Goal: Information Seeking & Learning: Learn about a topic

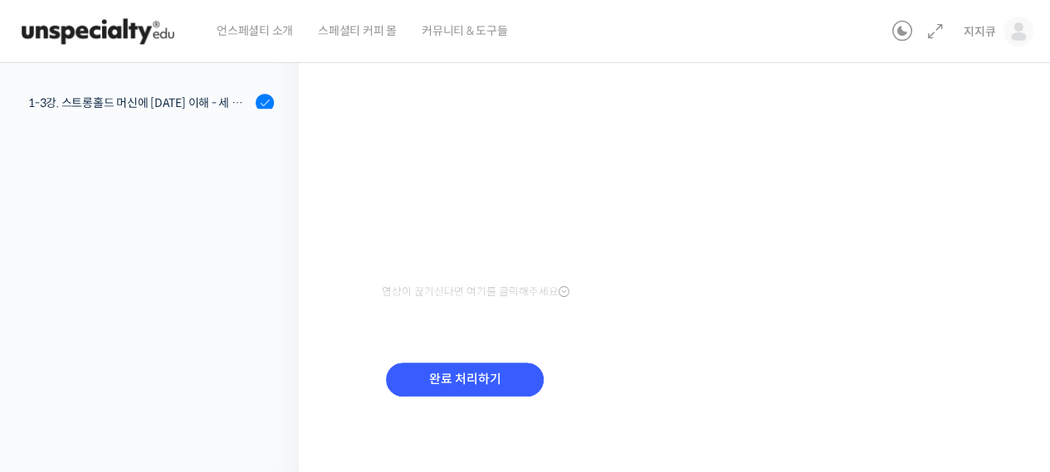
scroll to position [1538, 0]
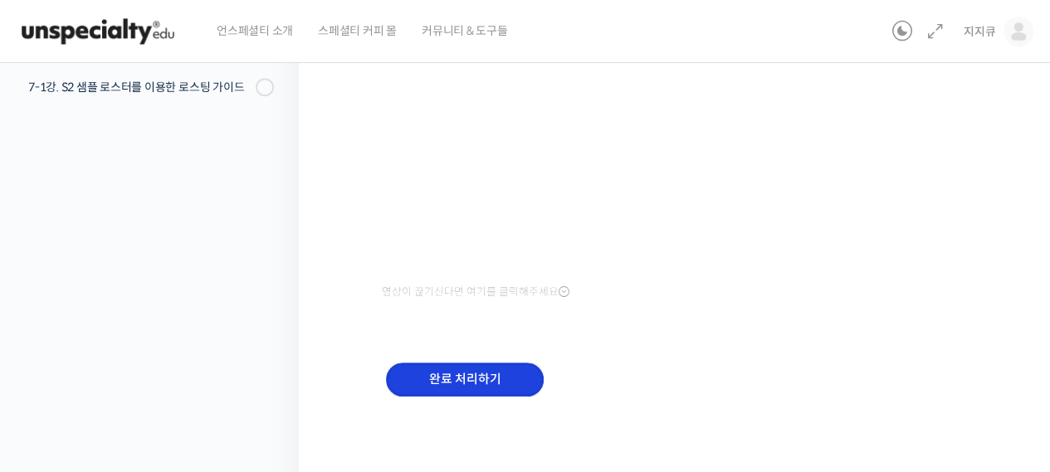
click at [478, 388] on input "완료 처리하기" at bounding box center [465, 380] width 158 height 34
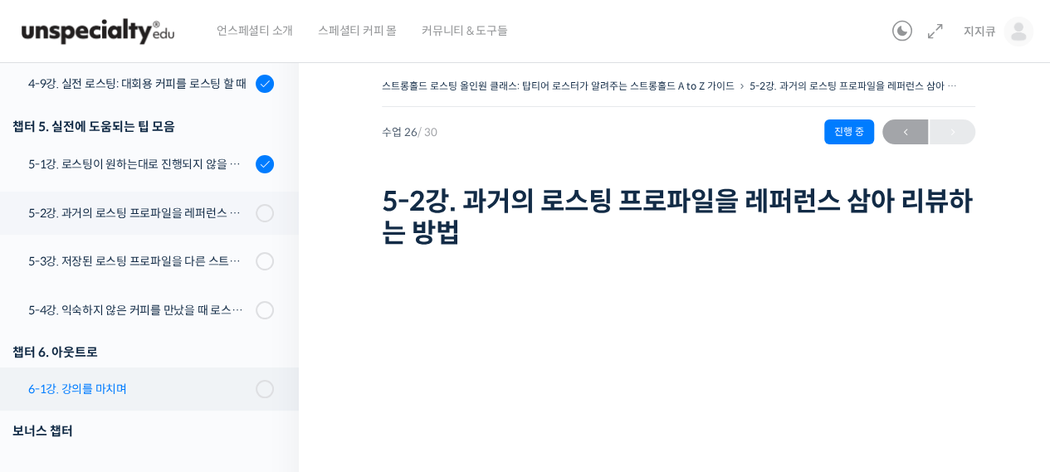
scroll to position [1470, 0]
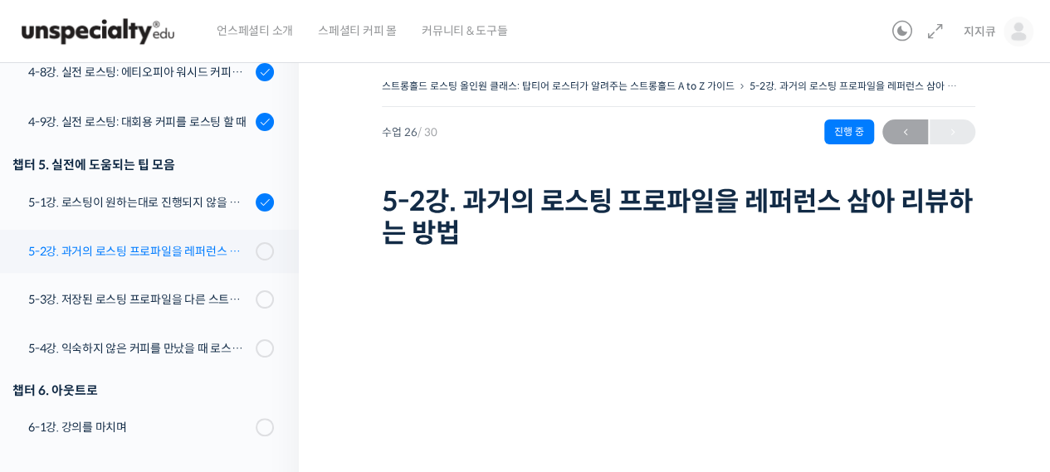
click at [126, 253] on div "5-2강. 과거의 로스팅 프로파일을 레퍼런스 삼아 리뷰하는 방법" at bounding box center [139, 251] width 223 height 18
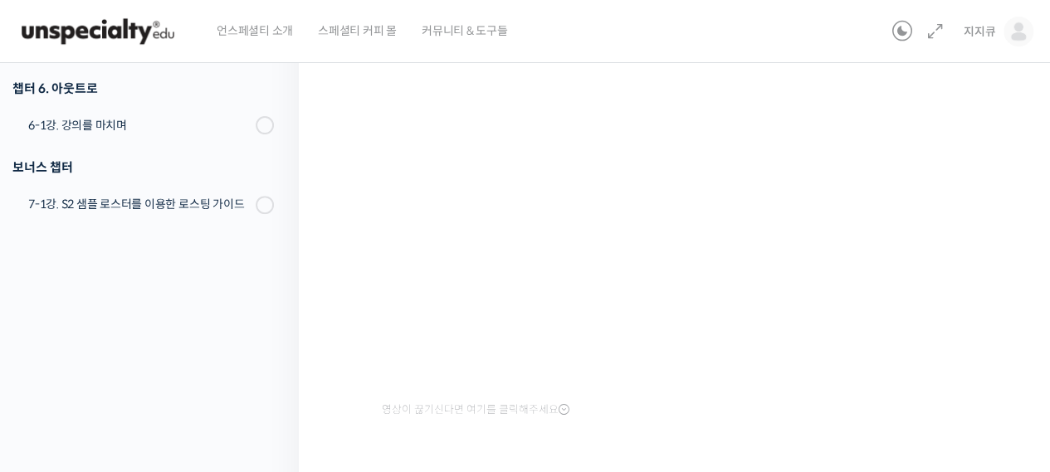
scroll to position [350, 0]
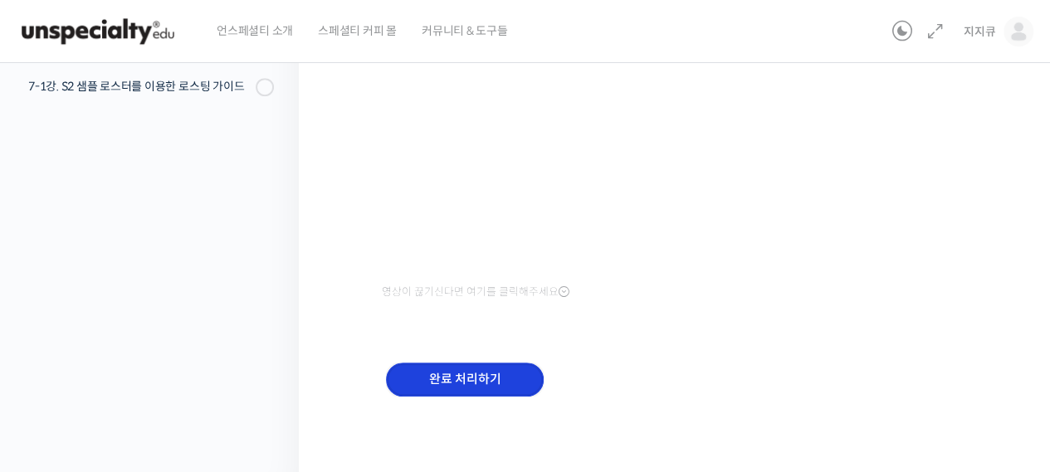
click at [440, 380] on input "완료 처리하기" at bounding box center [465, 380] width 158 height 34
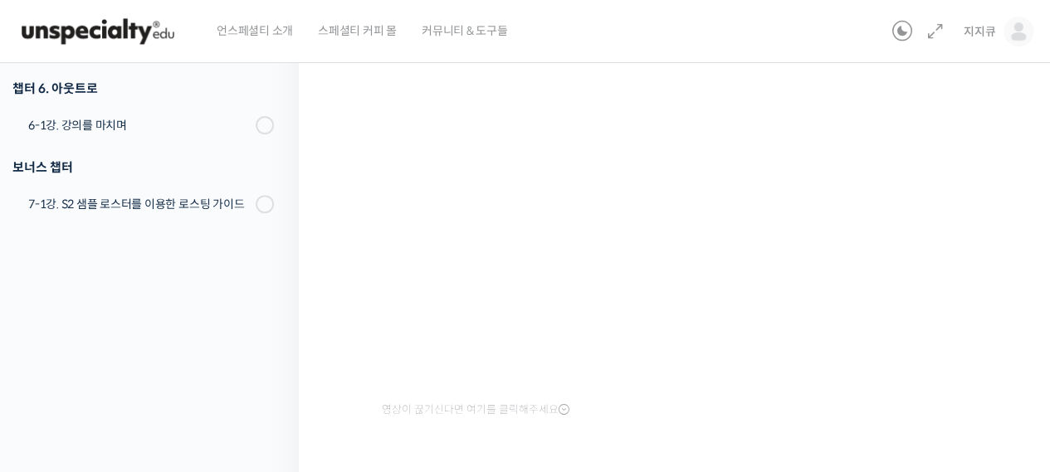
scroll to position [350, 0]
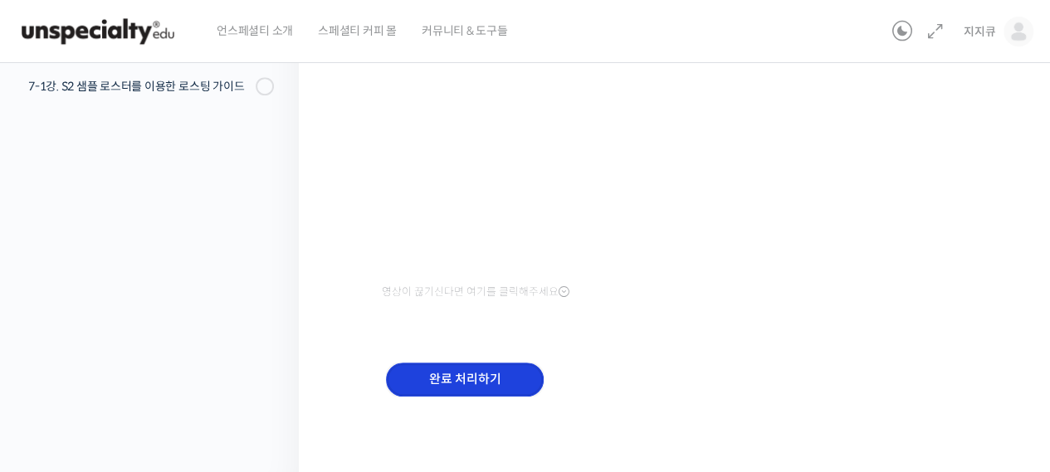
click at [476, 384] on input "완료 처리하기" at bounding box center [465, 380] width 158 height 34
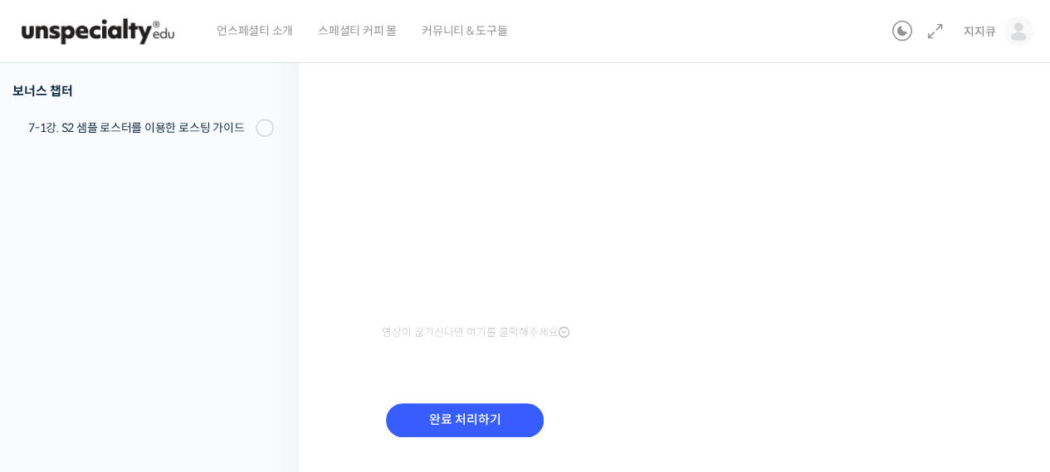
scroll to position [350, 0]
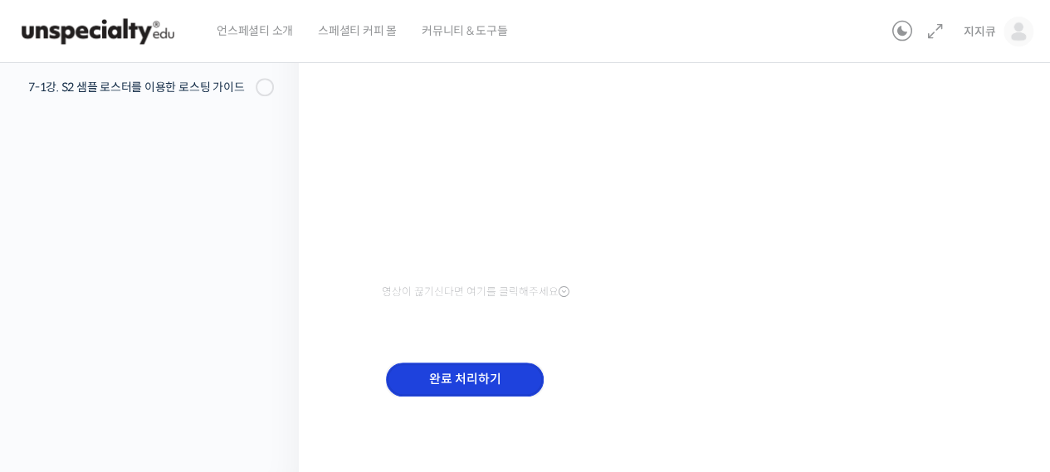
click at [455, 387] on input "완료 처리하기" at bounding box center [465, 380] width 158 height 34
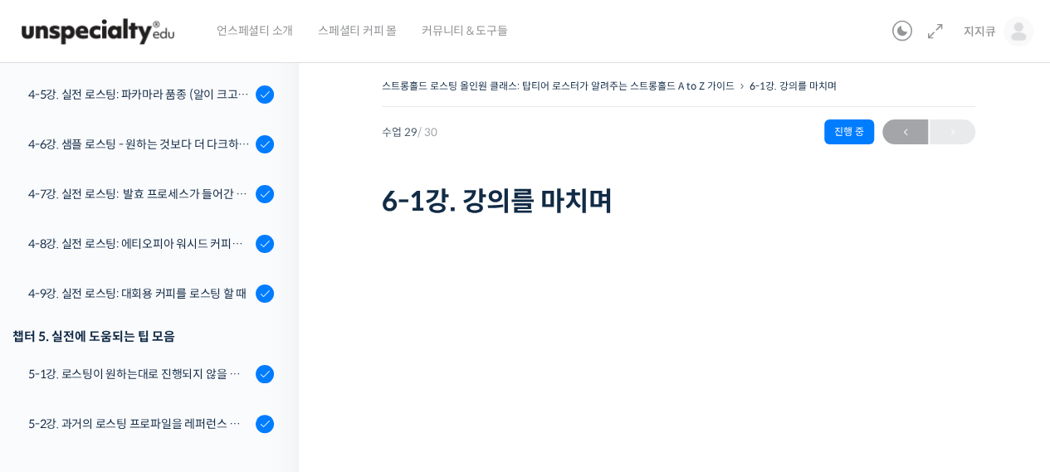
scroll to position [1668, 0]
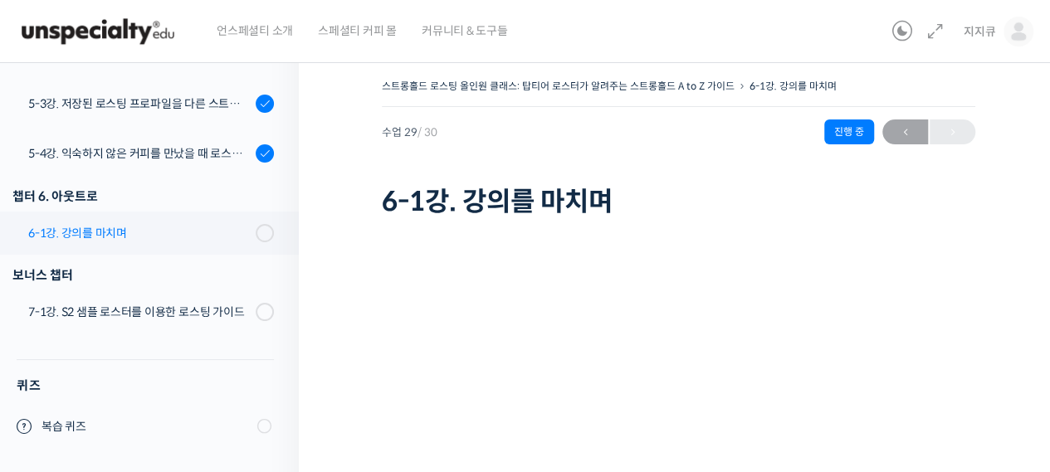
click at [80, 235] on div "6-1강. 강의를 마치며" at bounding box center [139, 233] width 223 height 18
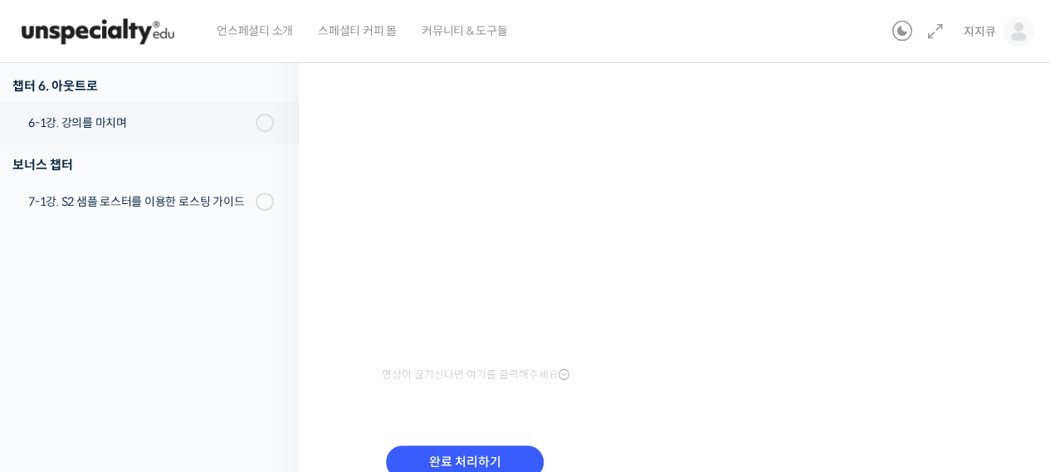
scroll to position [318, 0]
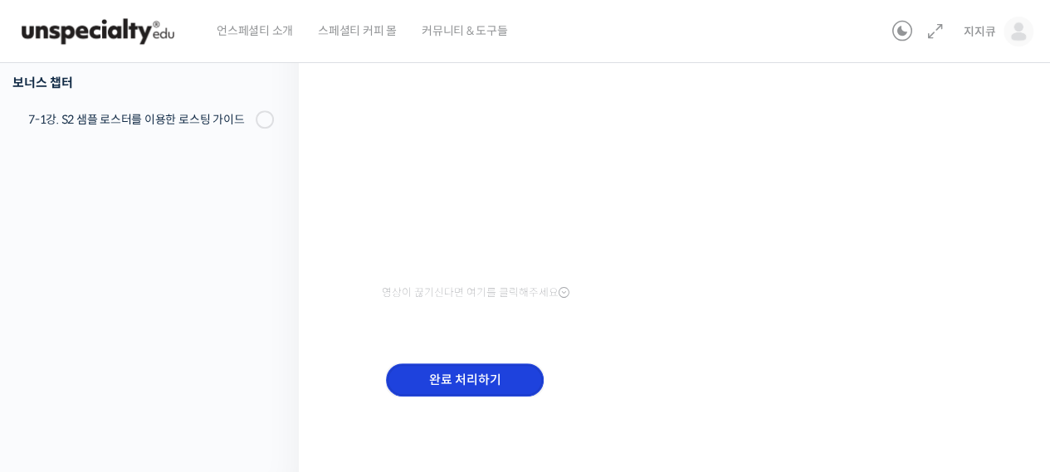
click at [460, 382] on input "완료 처리하기" at bounding box center [465, 381] width 158 height 34
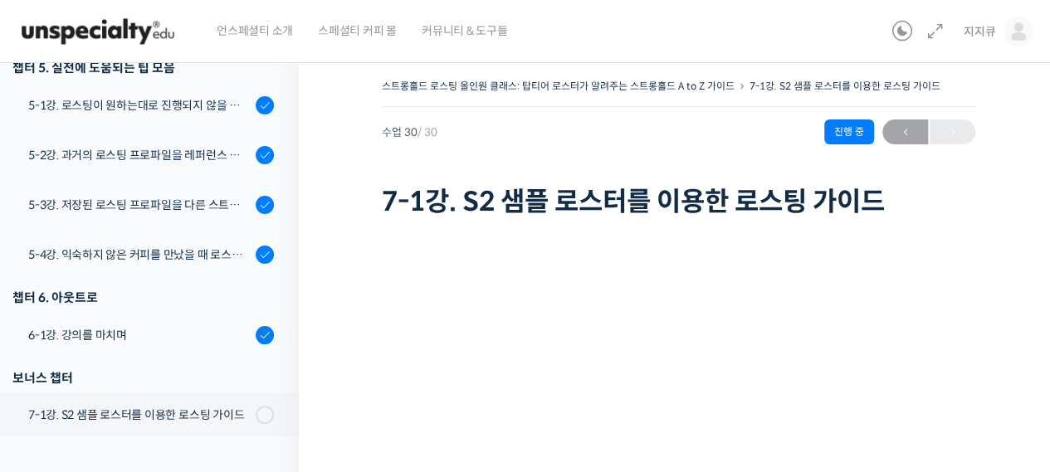
scroll to position [1670, 0]
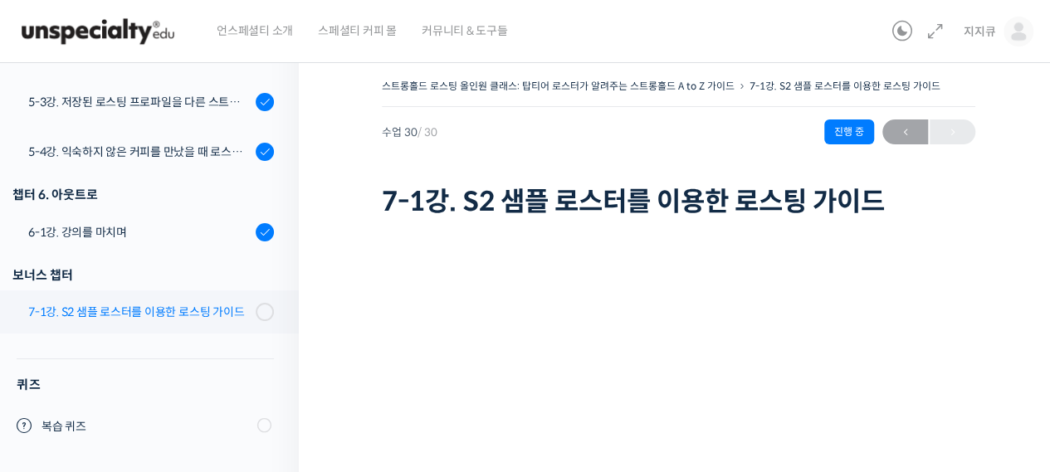
click at [135, 306] on div "7-1강. S2 샘플 로스터를 이용한 로스팅 가이드" at bounding box center [139, 312] width 223 height 18
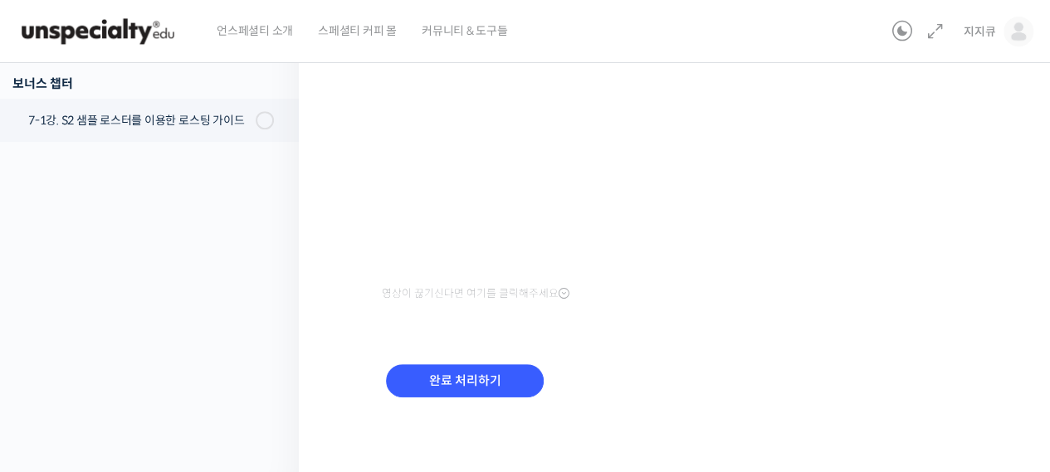
scroll to position [318, 0]
click at [467, 379] on input "완료 처리하기" at bounding box center [465, 381] width 158 height 34
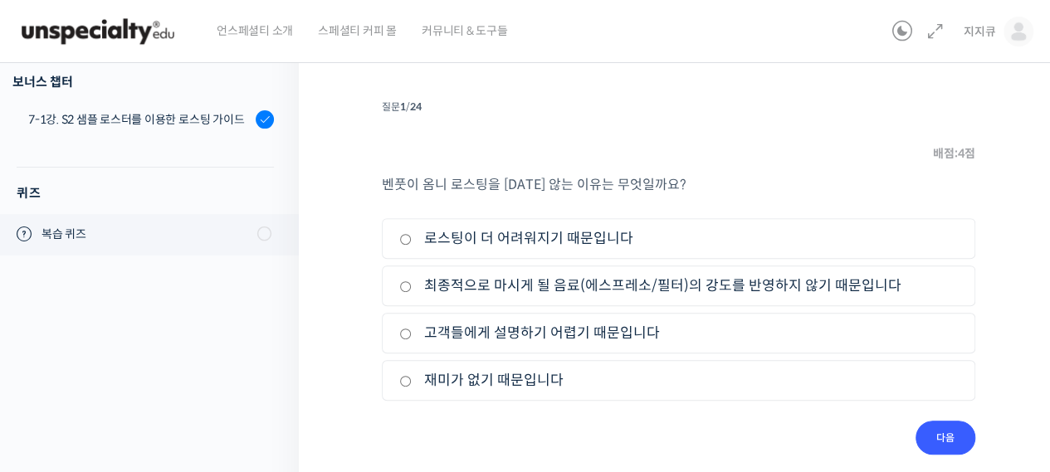
scroll to position [206, 0]
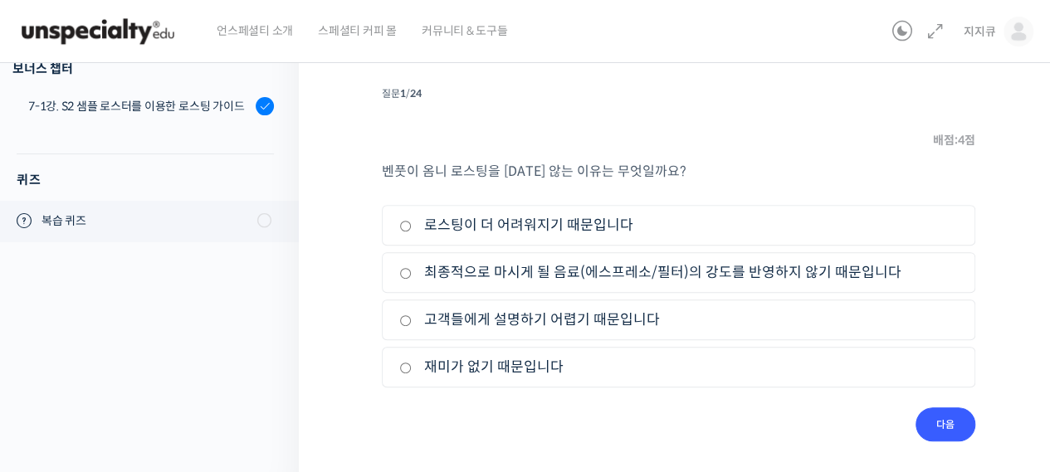
click at [403, 267] on label "최종적으로 마시게 될 음료(에스프레소/필터)의 강도를 반영하지 않기 때문입니다" at bounding box center [678, 273] width 559 height 22
click at [403, 268] on input "최종적으로 마시게 될 음료(에스프레소/필터)의 강도를 반영하지 않기 때문입니다" at bounding box center [405, 273] width 12 height 11
radio input "true"
click at [408, 280] on label "최종적으로 마시게 될 음료(에스프레소/필터)의 강도를 반영하지 않기 때문입니다" at bounding box center [678, 273] width 559 height 22
click at [408, 279] on input "최종적으로 마시게 될 음료(에스프레소/필터)의 강도를 반영하지 않기 때문입니다" at bounding box center [405, 273] width 12 height 11
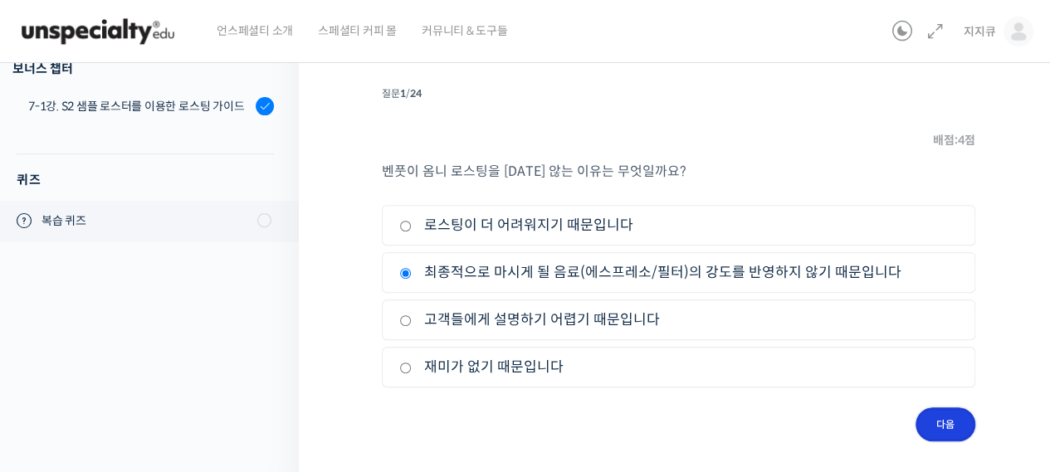
click at [941, 422] on input "다음" at bounding box center [946, 425] width 60 height 34
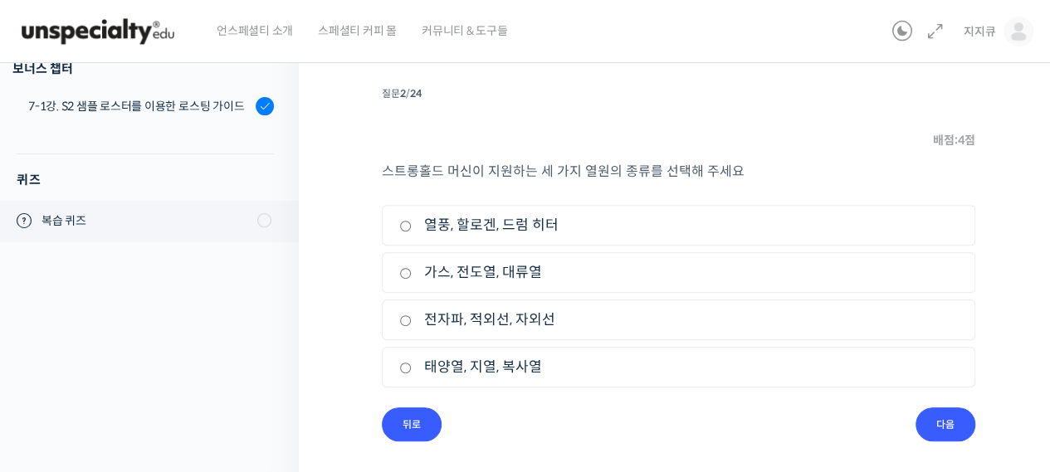
scroll to position [205, 0]
click at [400, 225] on input "열풍, 할로겐, 드럼 히터" at bounding box center [405, 227] width 12 height 11
radio input "true"
click at [932, 437] on input "다음" at bounding box center [946, 425] width 60 height 34
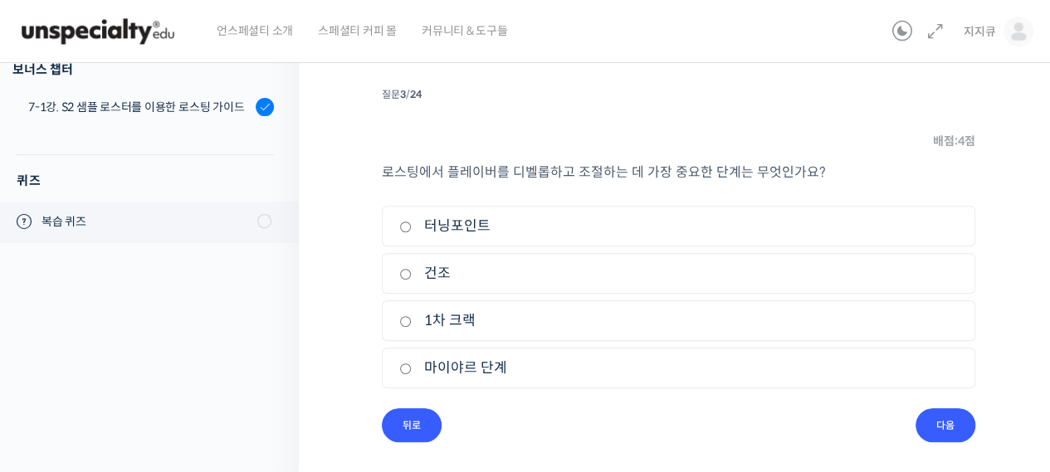
click at [408, 323] on input "1차 크랙" at bounding box center [405, 321] width 12 height 11
radio input "true"
click at [927, 418] on input "다음" at bounding box center [946, 425] width 60 height 34
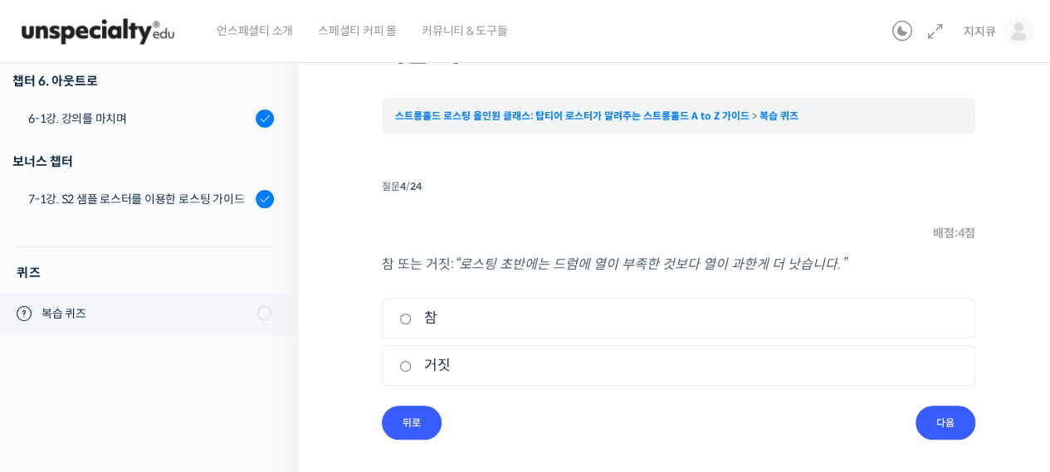
click at [403, 319] on input "참" at bounding box center [405, 319] width 12 height 11
radio input "true"
click at [932, 417] on input "다음" at bounding box center [946, 423] width 60 height 34
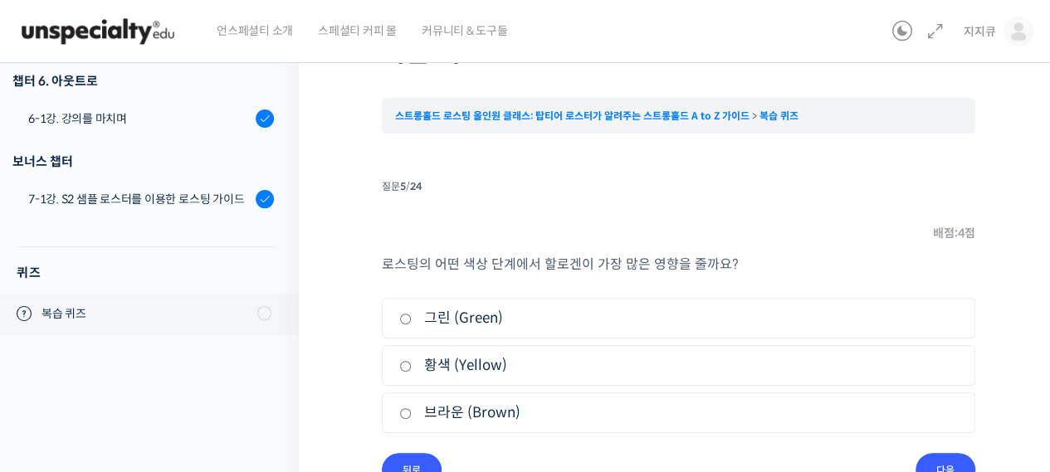
scroll to position [159, 0]
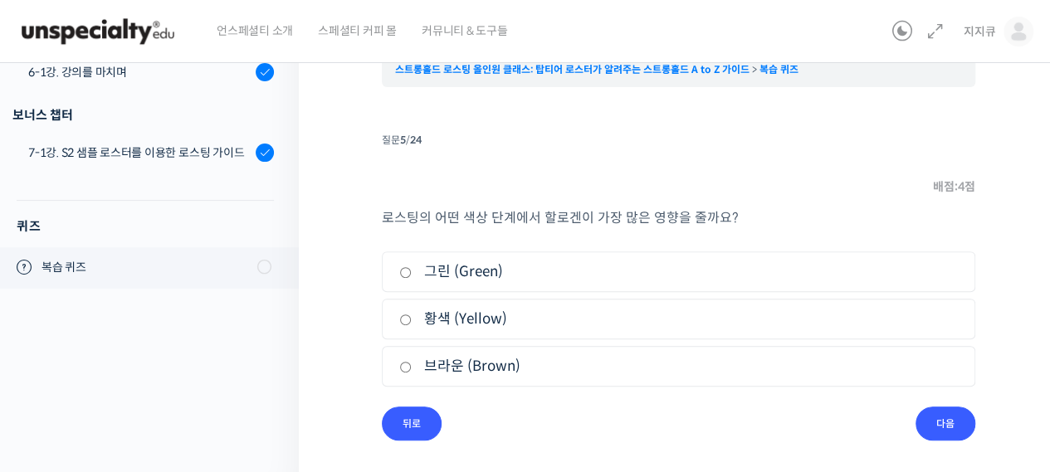
click at [404, 359] on label "브라운 (Brown)" at bounding box center [678, 366] width 559 height 22
click at [404, 362] on input "브라운 (Brown)" at bounding box center [405, 367] width 12 height 11
radio input "true"
click at [950, 414] on input "다음" at bounding box center [946, 424] width 60 height 34
click at [408, 321] on input "열풍" at bounding box center [405, 320] width 12 height 11
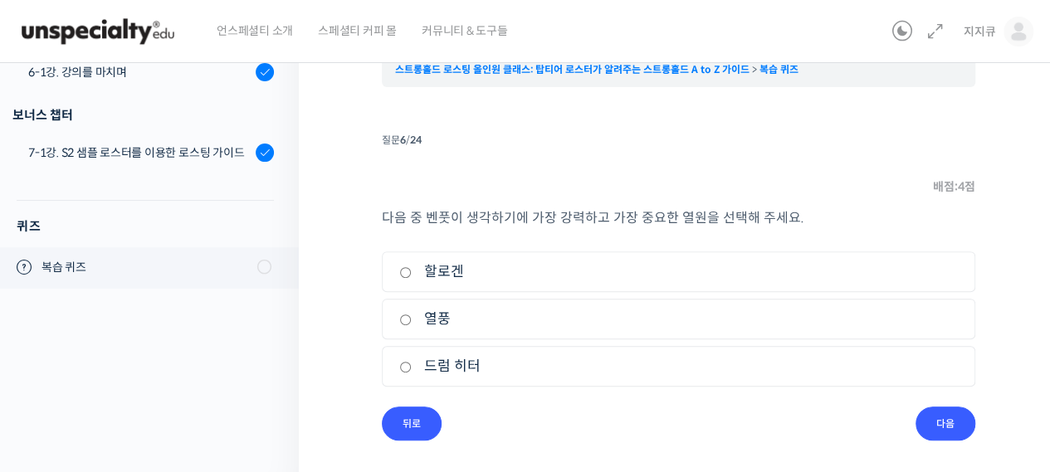
radio input "true"
click at [952, 437] on input "다음" at bounding box center [946, 424] width 60 height 34
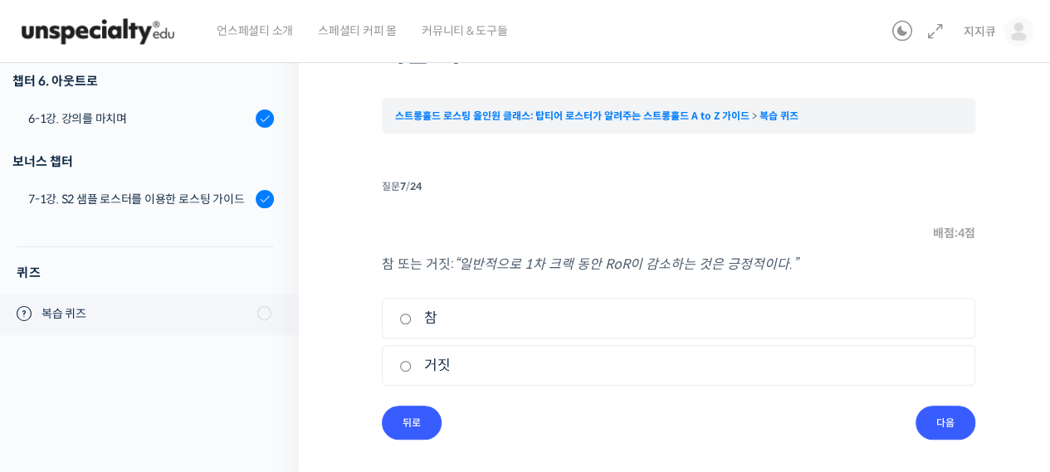
click at [409, 368] on input "거짓" at bounding box center [405, 366] width 12 height 11
radio input "true"
click at [960, 416] on input "다음" at bounding box center [946, 423] width 60 height 34
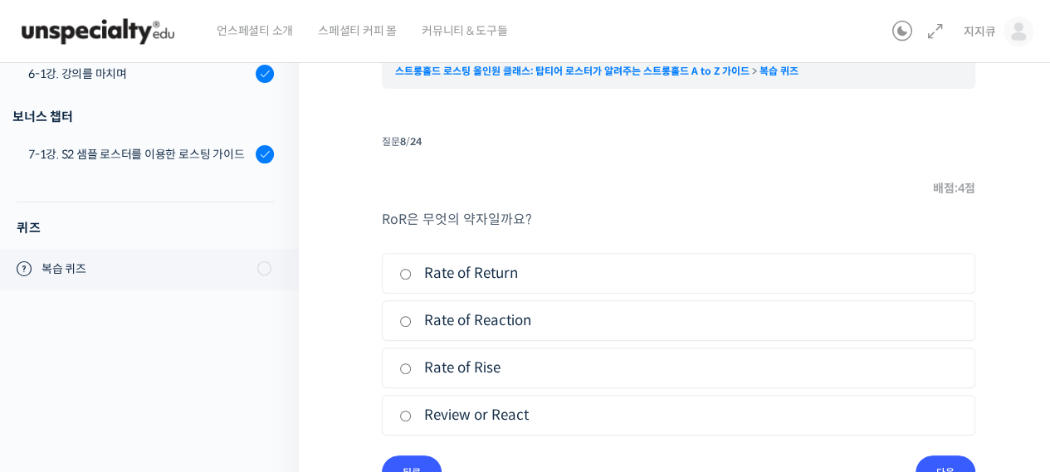
scroll to position [196, 0]
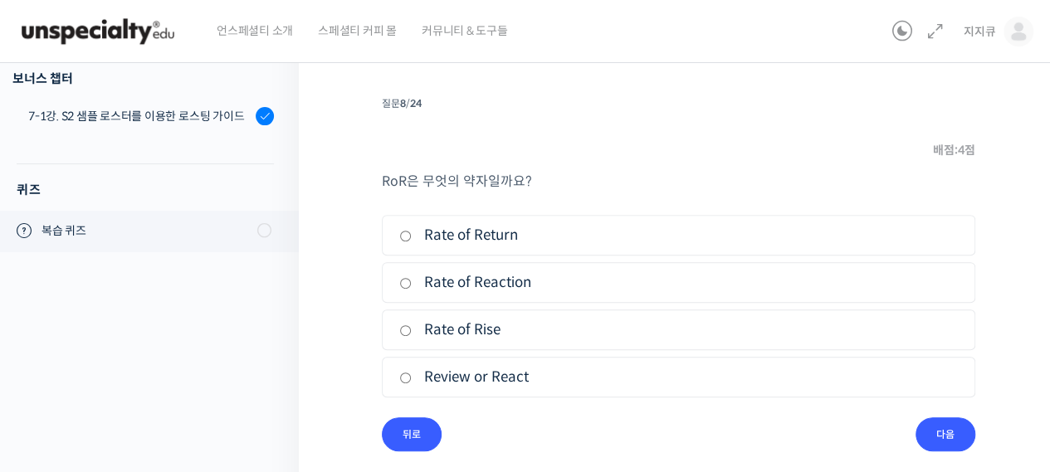
click at [402, 329] on input "Rate of Rise" at bounding box center [405, 330] width 12 height 11
radio input "true"
click at [939, 434] on input "다음" at bounding box center [946, 435] width 60 height 34
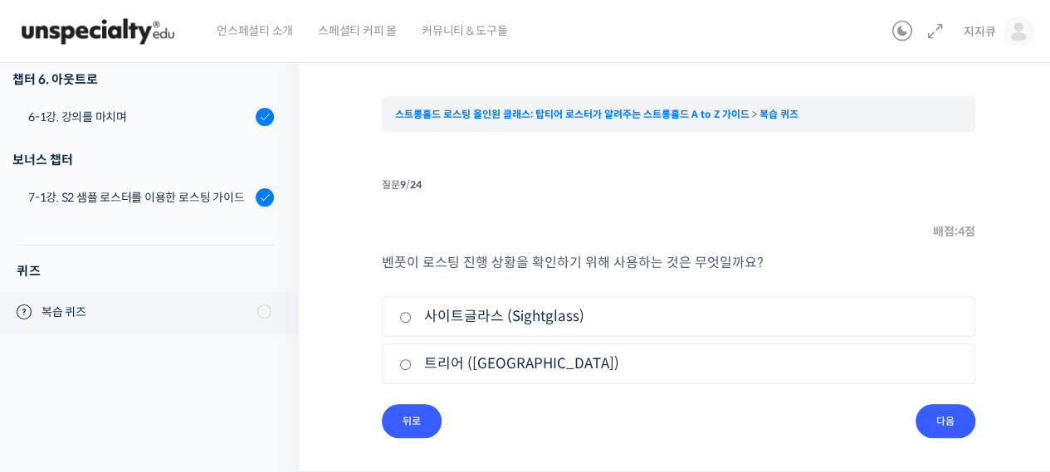
scroll to position [113, 0]
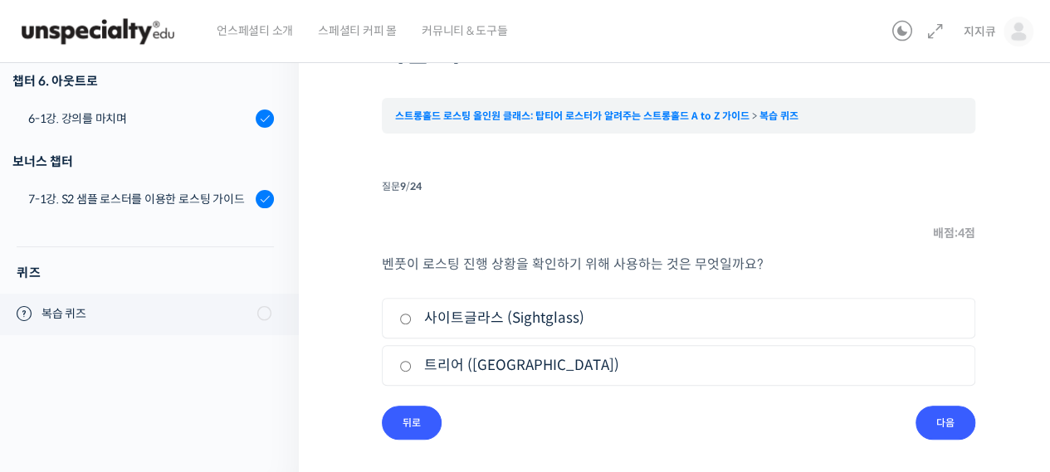
click at [408, 319] on input "사이트글라스 (Sightglass)" at bounding box center [405, 319] width 12 height 11
radio input "true"
click at [927, 416] on input "다음" at bounding box center [946, 423] width 60 height 34
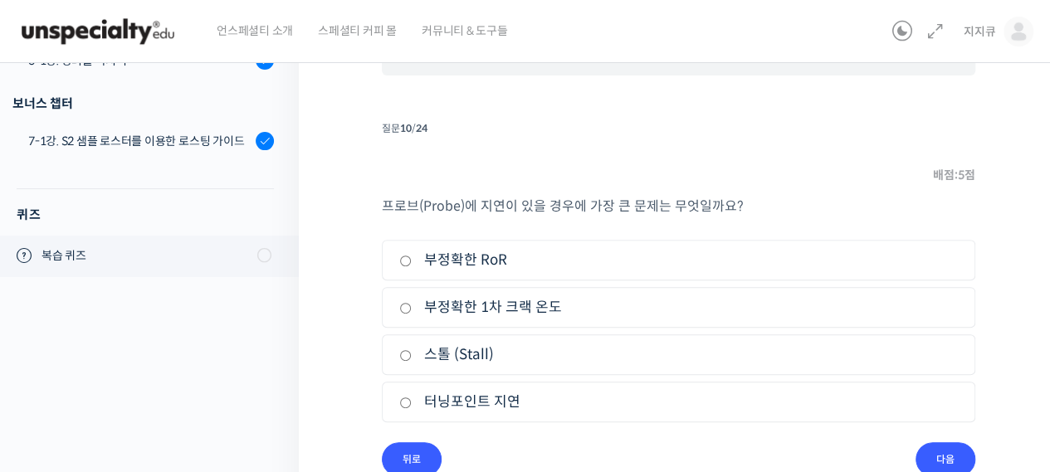
scroll to position [196, 0]
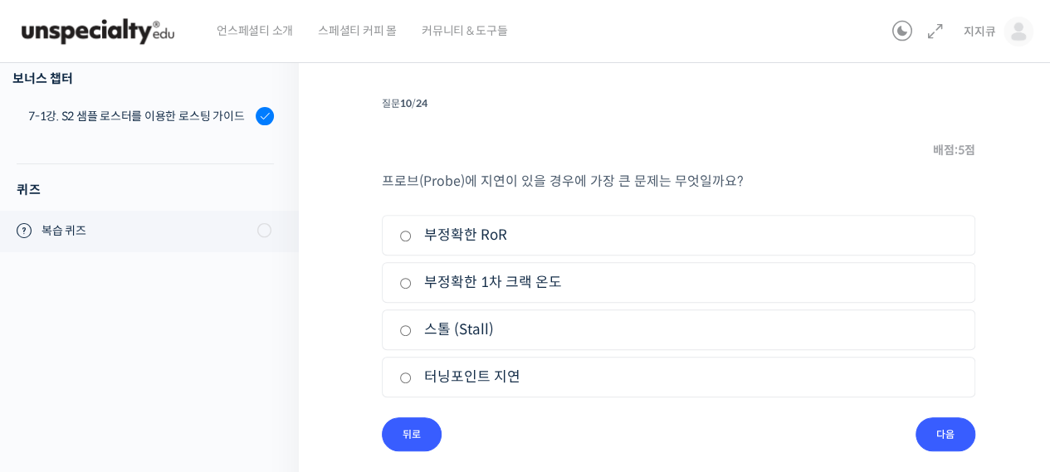
click at [406, 235] on input "부정확한 RoR" at bounding box center [405, 236] width 12 height 11
radio input "true"
click at [943, 433] on input "다음" at bounding box center [946, 435] width 60 height 34
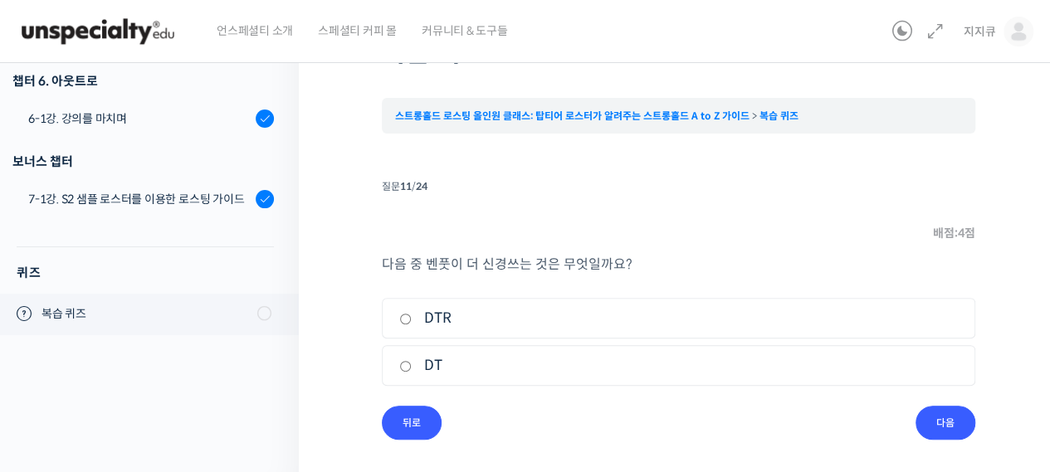
click at [408, 325] on label "DTR" at bounding box center [678, 318] width 559 height 22
click at [408, 325] on input "DTR" at bounding box center [405, 319] width 12 height 11
radio input "true"
click at [961, 428] on input "다음" at bounding box center [946, 423] width 60 height 34
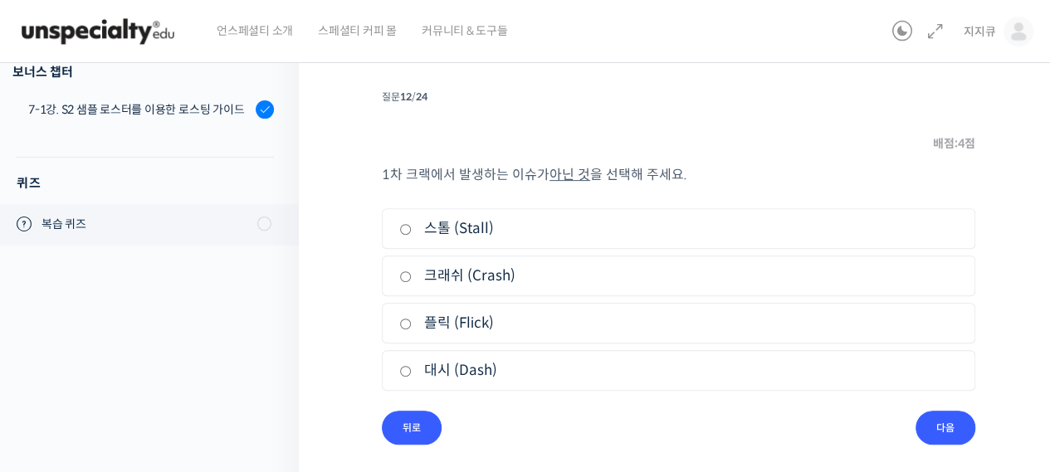
scroll to position [206, 0]
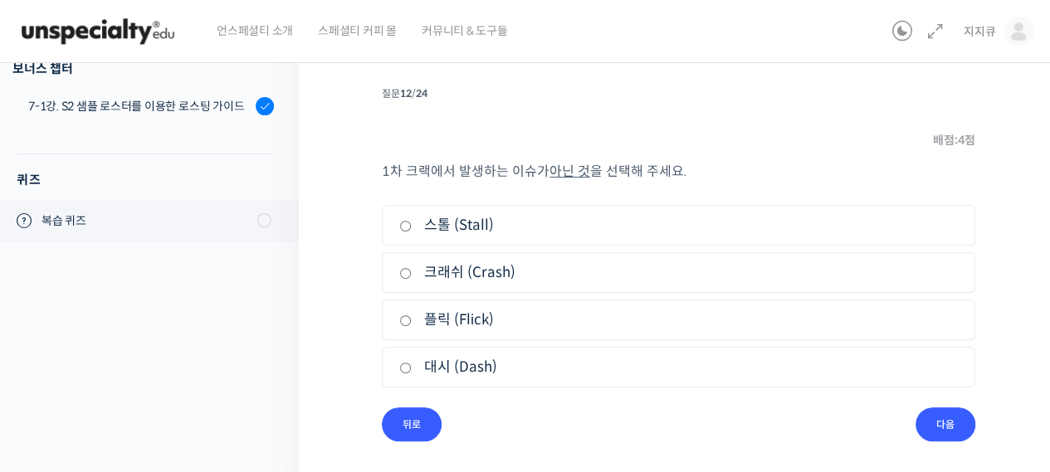
click at [406, 364] on input "대시 (Dash)" at bounding box center [405, 368] width 12 height 11
radio input "true"
click at [946, 424] on input "다음" at bounding box center [946, 425] width 60 height 34
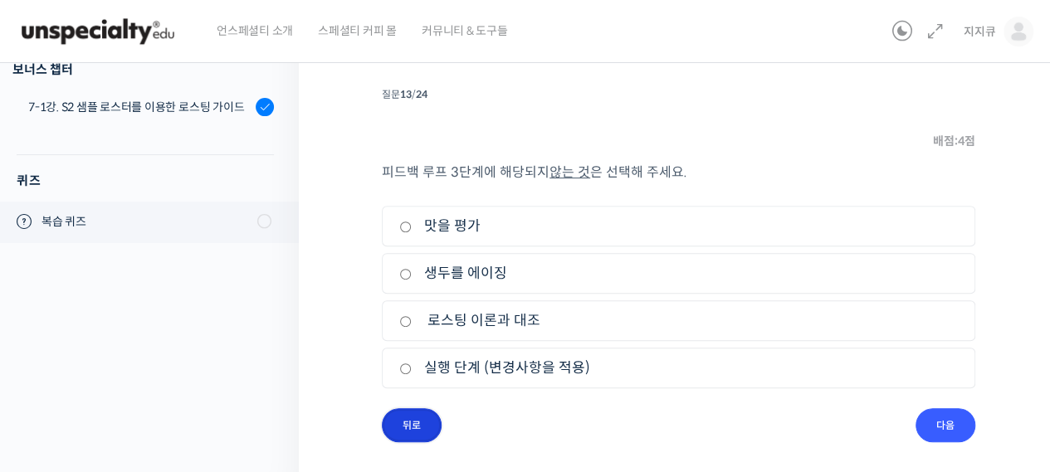
click at [410, 423] on input "뒤로" at bounding box center [412, 425] width 60 height 34
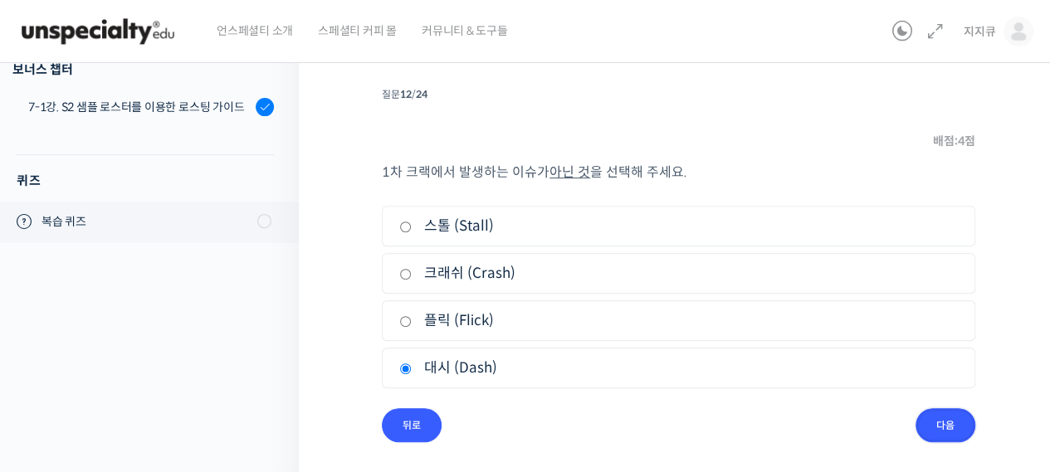
click at [936, 426] on input "다음" at bounding box center [946, 425] width 60 height 34
click at [411, 267] on label "생두를 에이징" at bounding box center [678, 273] width 559 height 22
click at [411, 269] on input "생두를 에이징" at bounding box center [405, 274] width 12 height 11
radio input "true"
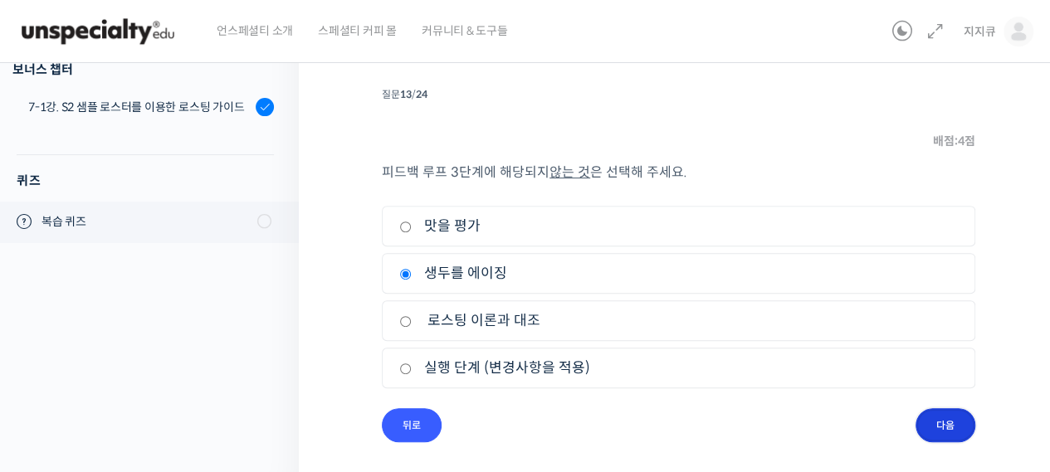
click at [951, 428] on input "다음" at bounding box center [946, 425] width 60 height 34
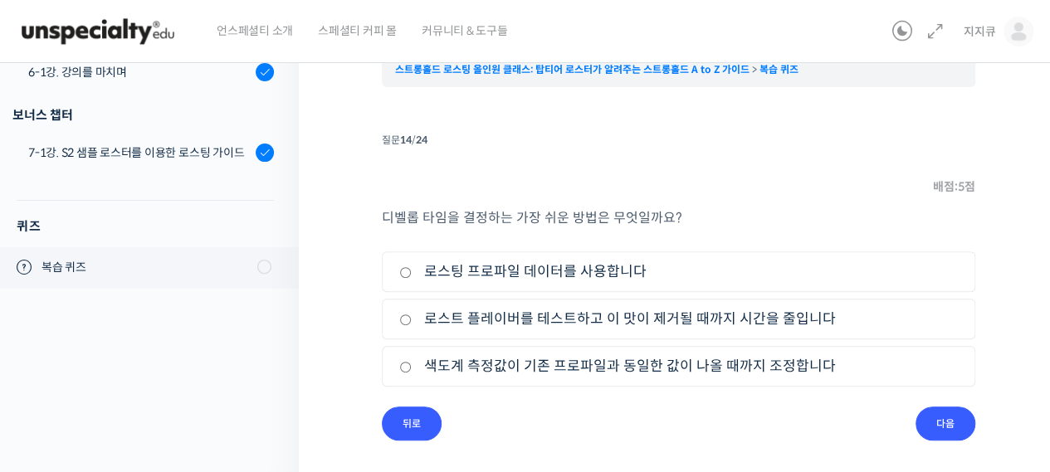
click at [405, 273] on input "로스팅 프로파일 데이터를 사용합니다" at bounding box center [405, 272] width 12 height 11
radio input "true"
click at [949, 426] on input "다음" at bounding box center [946, 424] width 60 height 34
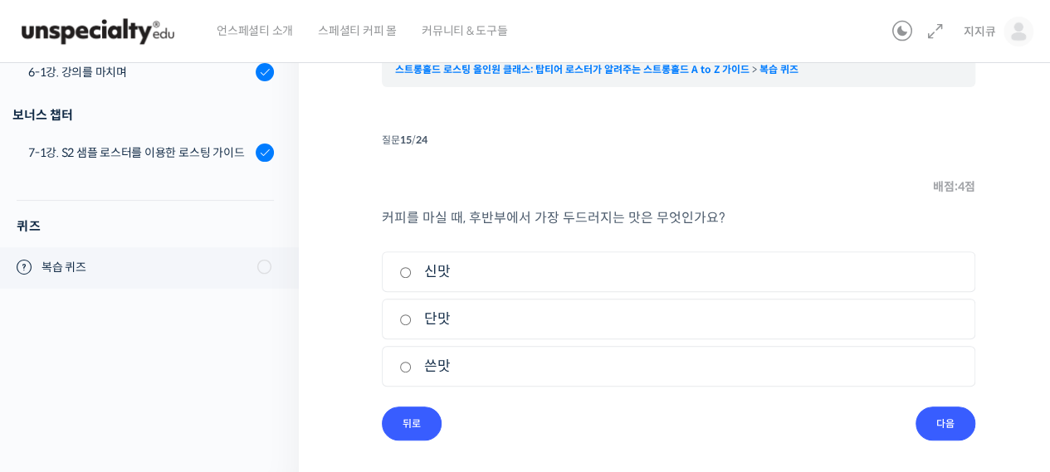
click at [407, 364] on input "쓴맛" at bounding box center [405, 367] width 12 height 11
radio input "true"
click at [407, 364] on input "쓴맛" at bounding box center [405, 367] width 12 height 11
click at [406, 321] on input "단맛" at bounding box center [405, 320] width 12 height 11
radio input "true"
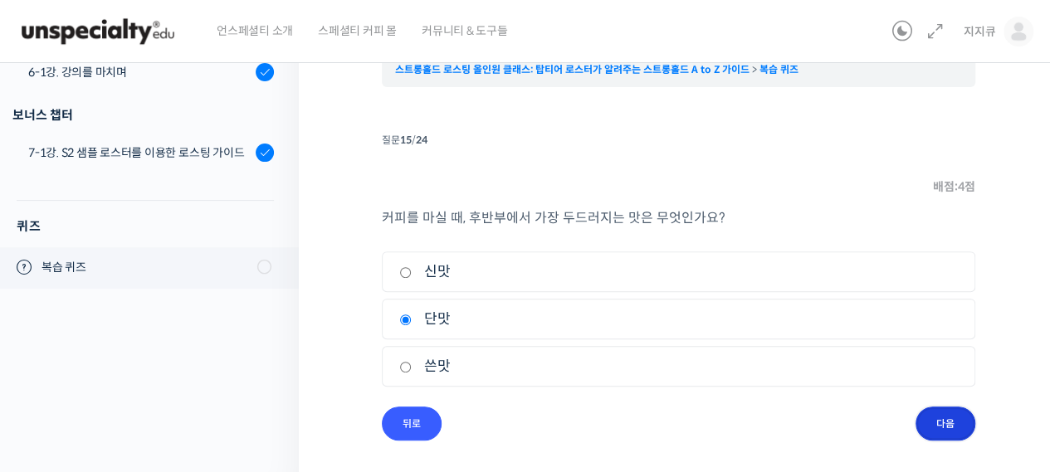
click at [945, 434] on input "다음" at bounding box center [946, 424] width 60 height 34
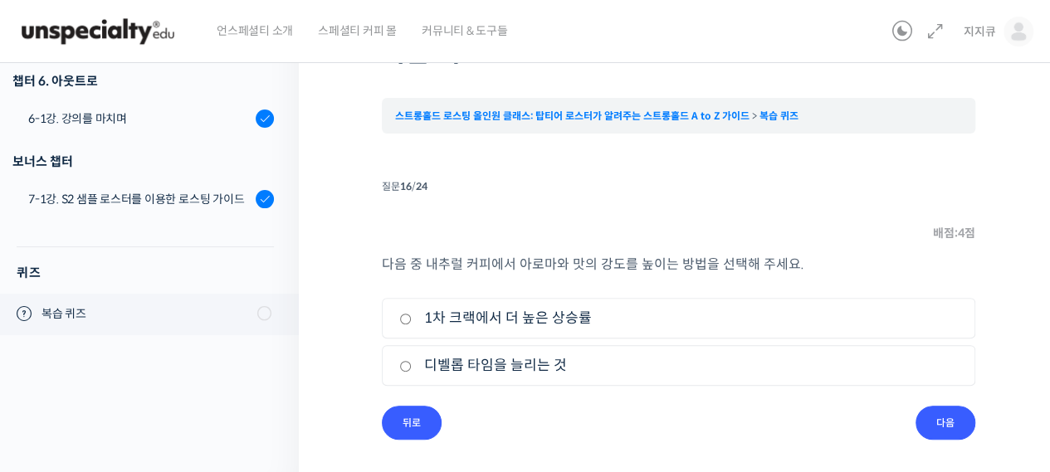
click at [403, 368] on input "디벨롭 타임을 늘리는 것" at bounding box center [405, 366] width 12 height 11
radio input "true"
click at [953, 418] on input "다음" at bounding box center [946, 423] width 60 height 34
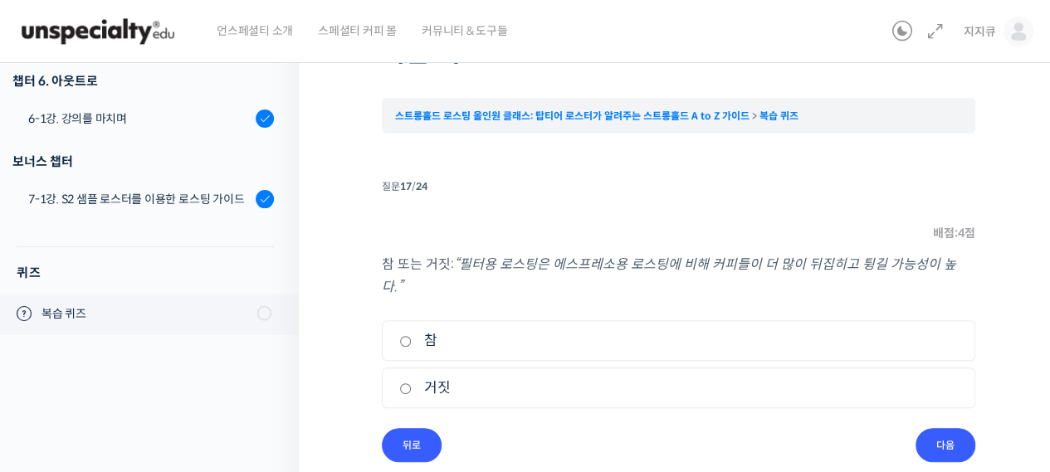
click at [406, 384] on input "거짓" at bounding box center [405, 389] width 12 height 11
radio input "true"
click at [951, 428] on input "다음" at bounding box center [946, 445] width 60 height 34
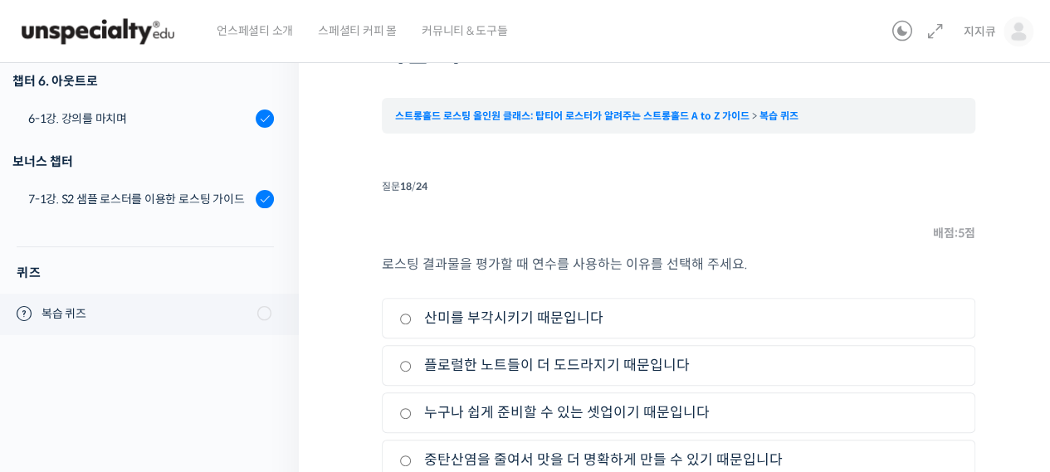
scroll to position [206, 0]
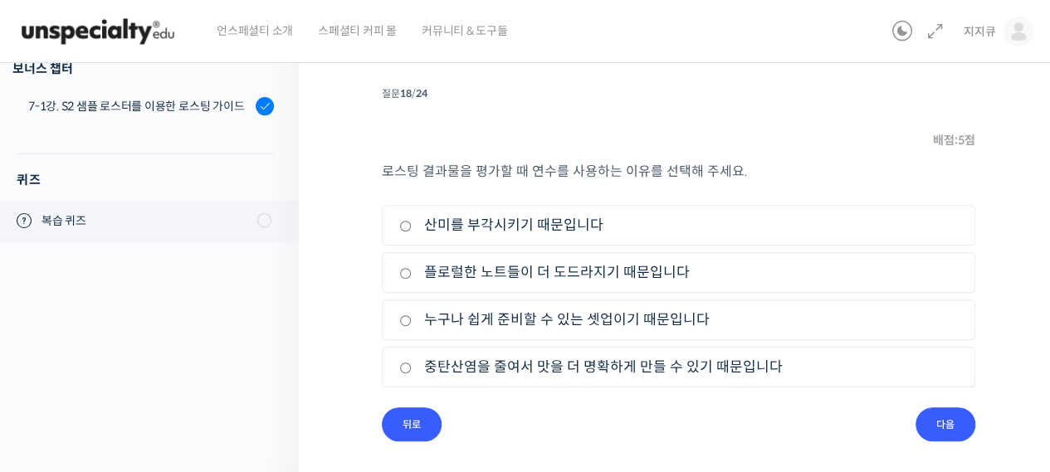
click at [404, 364] on input "중탄산염을 줄여서 맛을 더 명확하게 만들 수 있기 때문입니다" at bounding box center [405, 368] width 12 height 11
radio input "true"
click at [958, 426] on input "다음" at bounding box center [946, 425] width 60 height 34
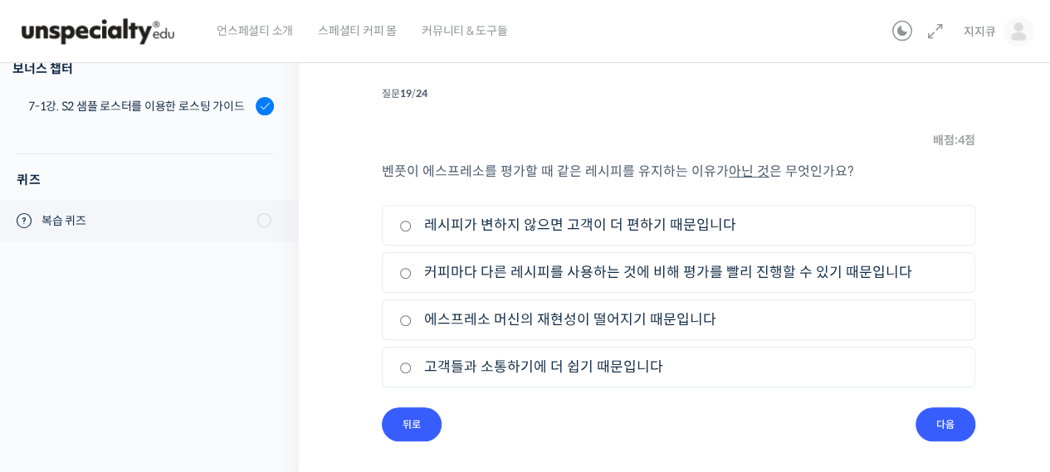
scroll to position [205, 0]
click at [402, 227] on input "레시피가 변하지 않으면 고객이 더 편하기 때문입니다" at bounding box center [405, 227] width 12 height 11
radio input "true"
click at [938, 418] on input "다음" at bounding box center [946, 425] width 60 height 34
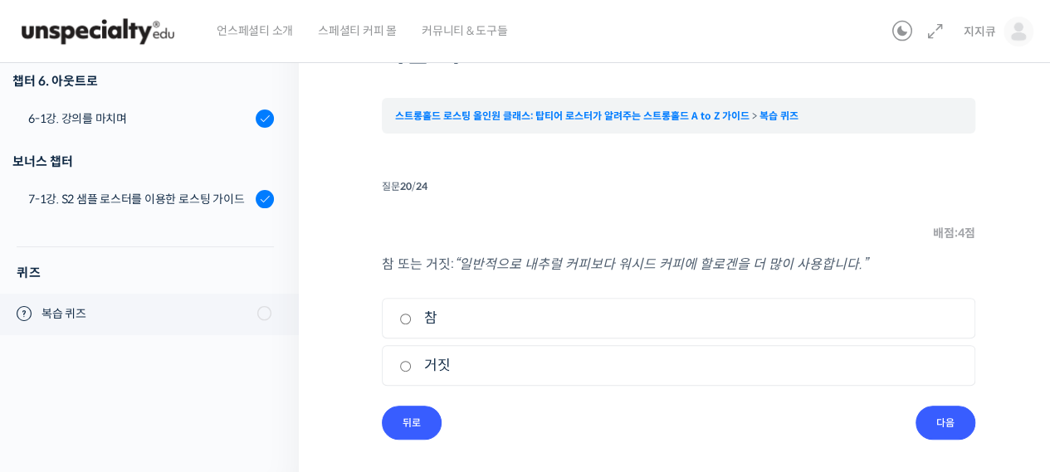
click at [405, 366] on input "거짓" at bounding box center [405, 366] width 12 height 11
radio input "true"
click at [942, 416] on input "다음" at bounding box center [946, 423] width 60 height 34
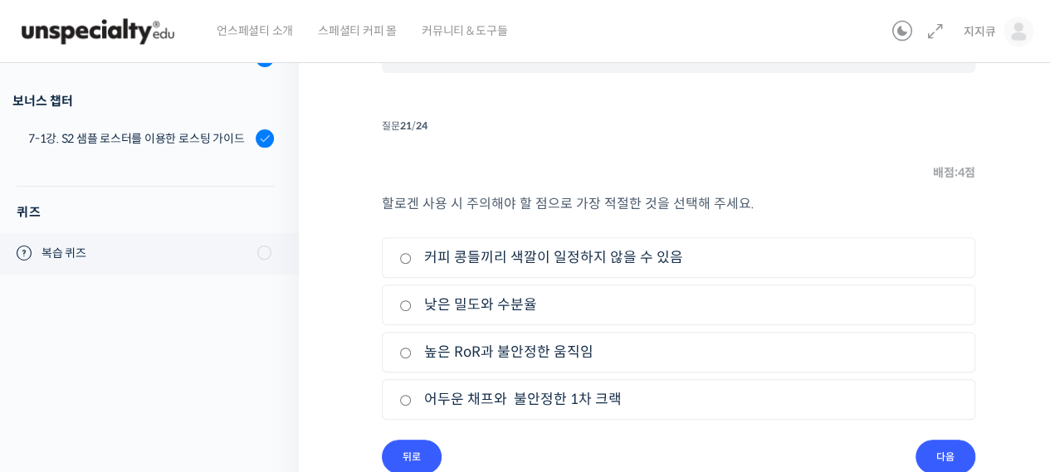
scroll to position [196, 0]
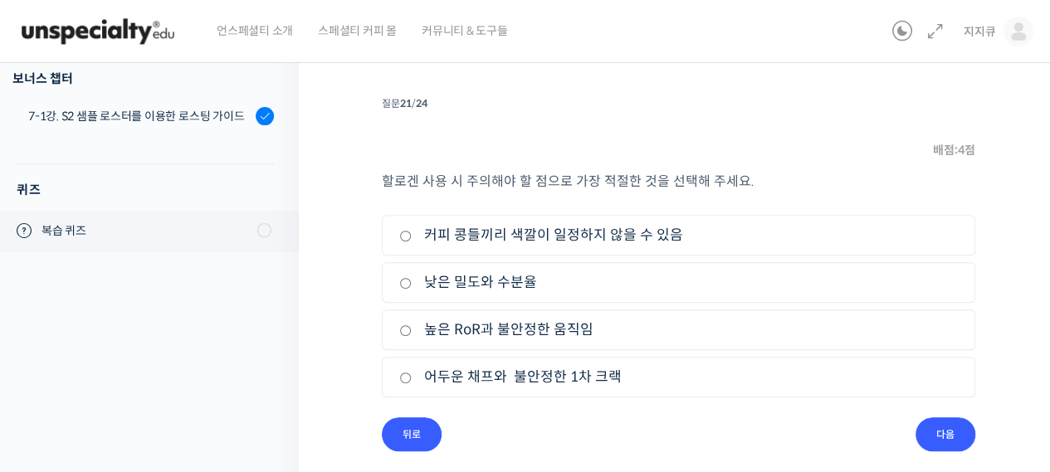
click at [403, 237] on input "커피 콩들끼리 색깔이 일정하지 않을 수 있음" at bounding box center [405, 236] width 12 height 11
radio input "true"
click at [955, 436] on input "다음" at bounding box center [946, 435] width 60 height 34
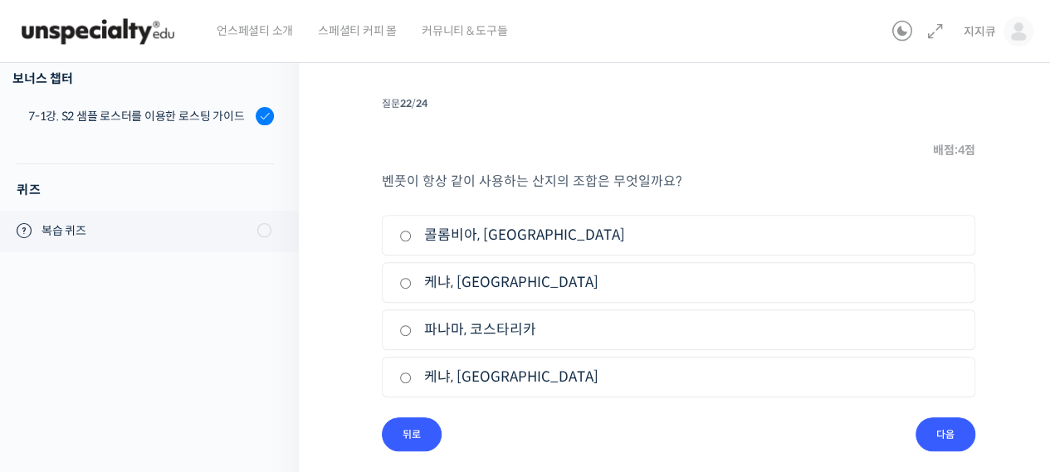
click at [407, 376] on input "케냐, [GEOGRAPHIC_DATA]" at bounding box center [405, 378] width 12 height 11
radio input "true"
click at [938, 426] on input "다음" at bounding box center [946, 435] width 60 height 34
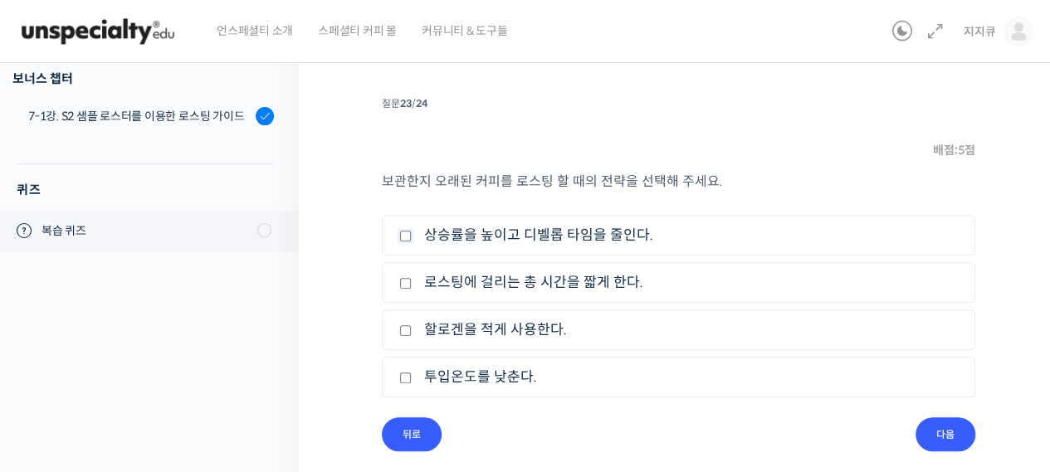
click at [406, 231] on input "상승률을 높이고 디벨롭 타임을 줄인다." at bounding box center [405, 236] width 12 height 11
checkbox input "true"
click at [937, 440] on input "다음" at bounding box center [946, 435] width 60 height 34
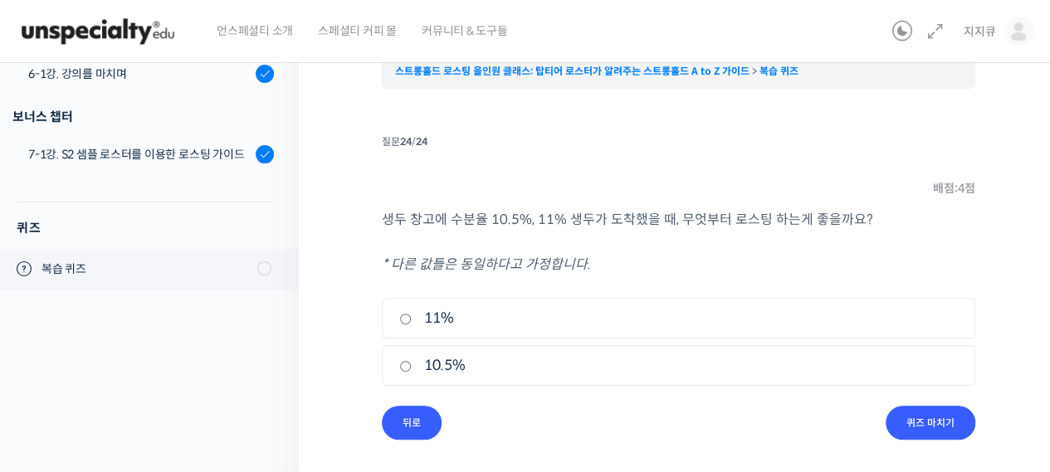
click at [402, 321] on input "11%" at bounding box center [405, 319] width 12 height 11
radio input "true"
click at [940, 428] on input "퀴즈 마치기" at bounding box center [931, 423] width 90 height 34
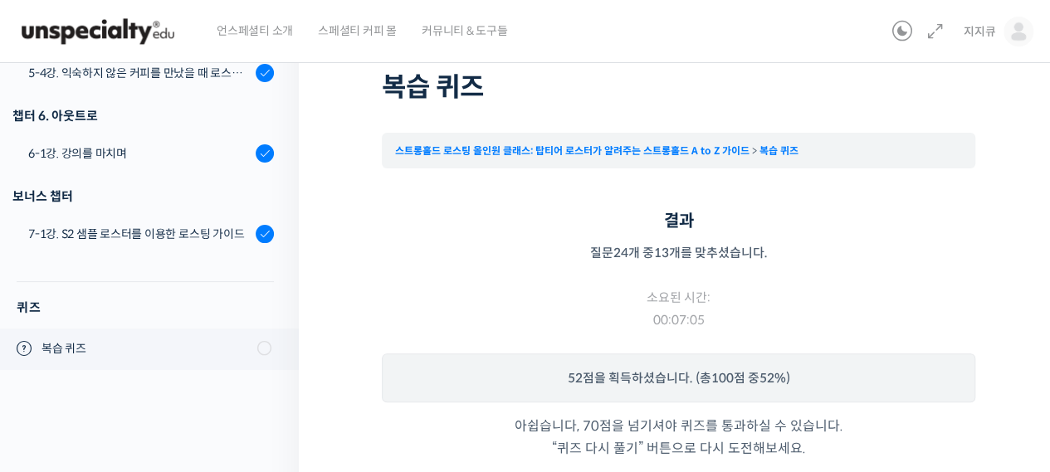
scroll to position [166, 0]
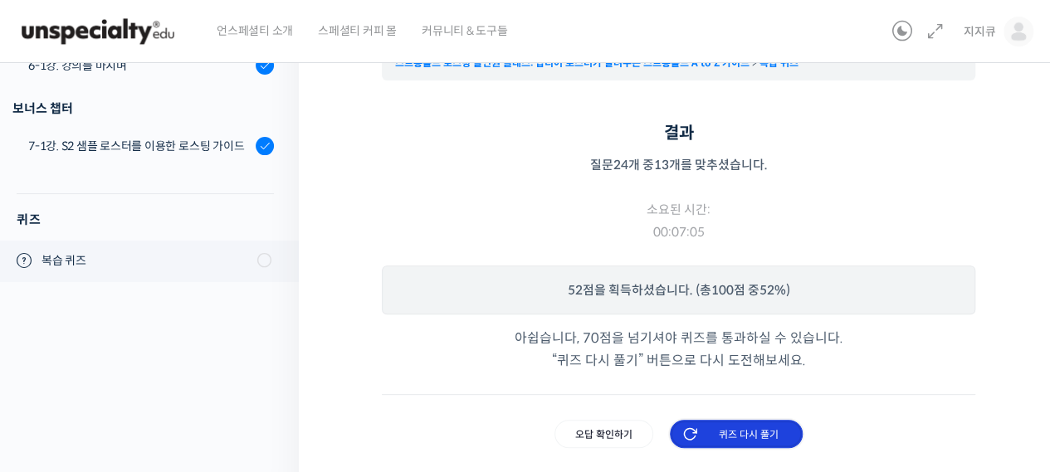
click at [765, 431] on input "퀴즈 다시 풀기" at bounding box center [736, 434] width 133 height 28
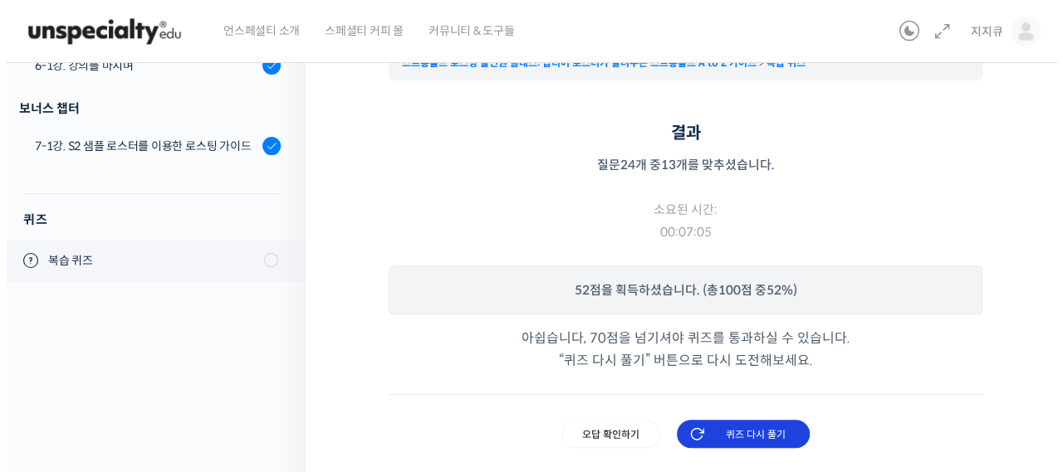
scroll to position [0, 0]
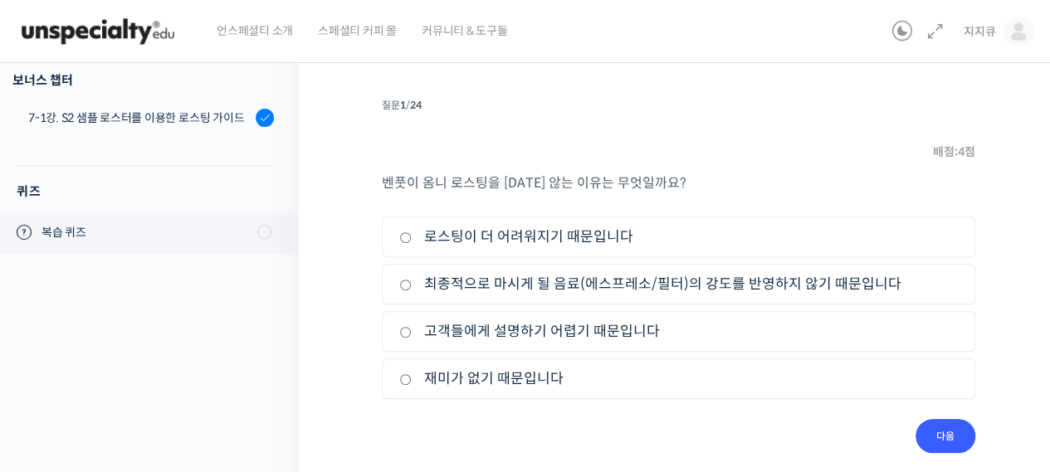
scroll to position [206, 0]
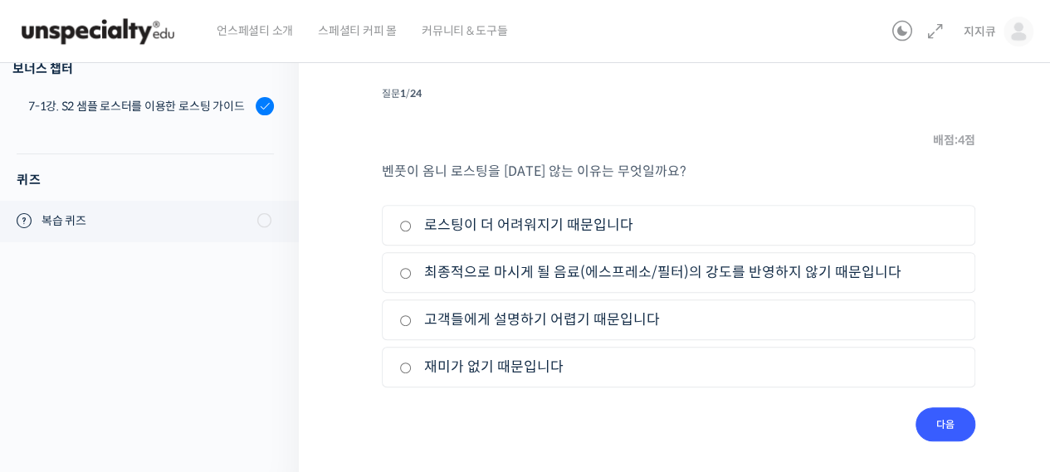
click at [404, 265] on label "최종적으로 마시게 될 음료(에스프레소/필터)의 강도를 반영하지 않기 때문입니다" at bounding box center [678, 273] width 559 height 22
click at [404, 268] on input "최종적으로 마시게 될 음료(에스프레소/필터)의 강도를 반영하지 않기 때문입니다" at bounding box center [405, 273] width 12 height 11
radio input "true"
click at [937, 419] on input "다음" at bounding box center [946, 425] width 60 height 34
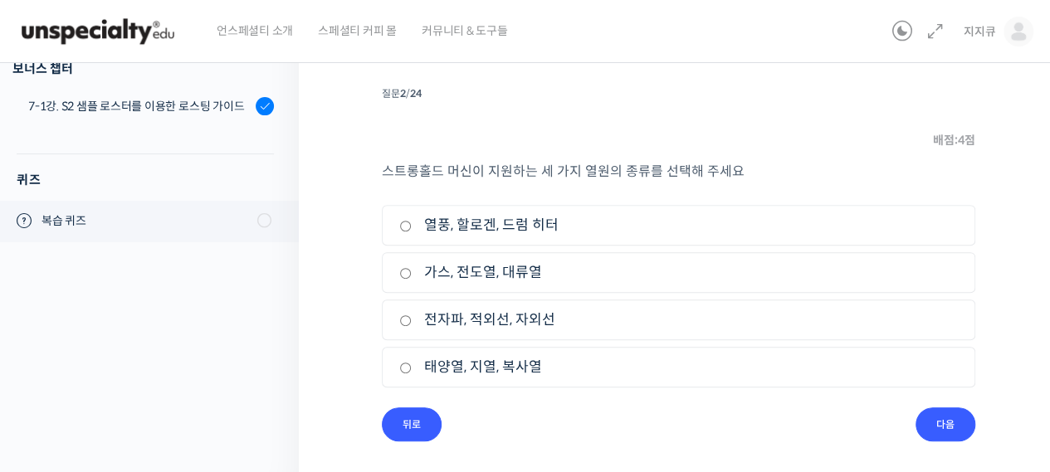
scroll to position [205, 0]
click at [513, 223] on label "열풍, 할로겐, 드럼 히터" at bounding box center [678, 226] width 559 height 22
click at [412, 223] on input "열풍, 할로겐, 드럼 히터" at bounding box center [405, 227] width 12 height 11
radio input "true"
click at [956, 423] on input "다음" at bounding box center [946, 425] width 60 height 34
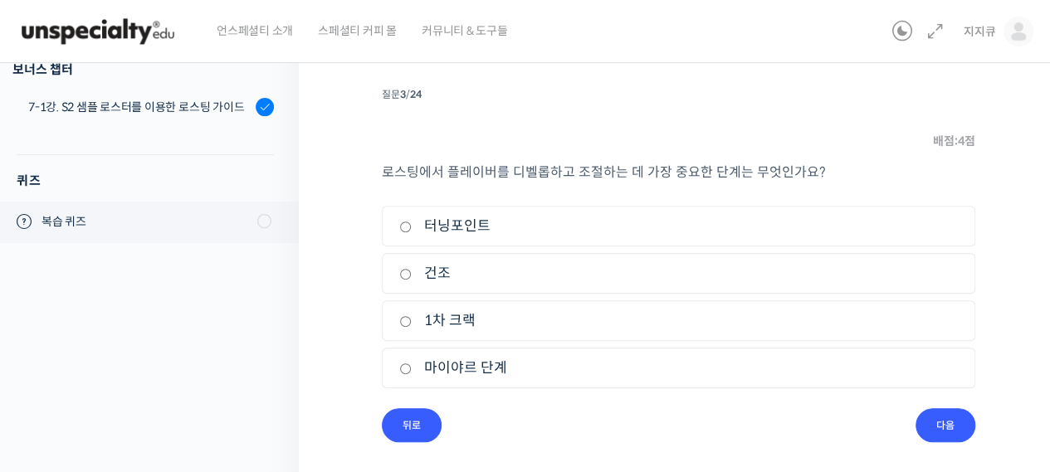
click at [455, 316] on label "1차 크랙" at bounding box center [678, 321] width 559 height 22
click at [412, 316] on input "1차 크랙" at bounding box center [405, 321] width 12 height 11
radio input "true"
click at [953, 418] on input "다음" at bounding box center [946, 425] width 60 height 34
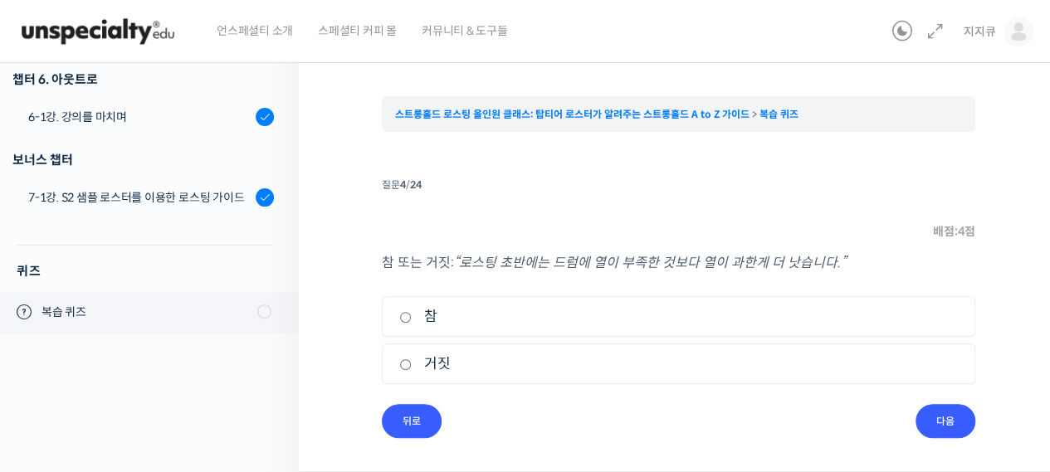
scroll to position [113, 0]
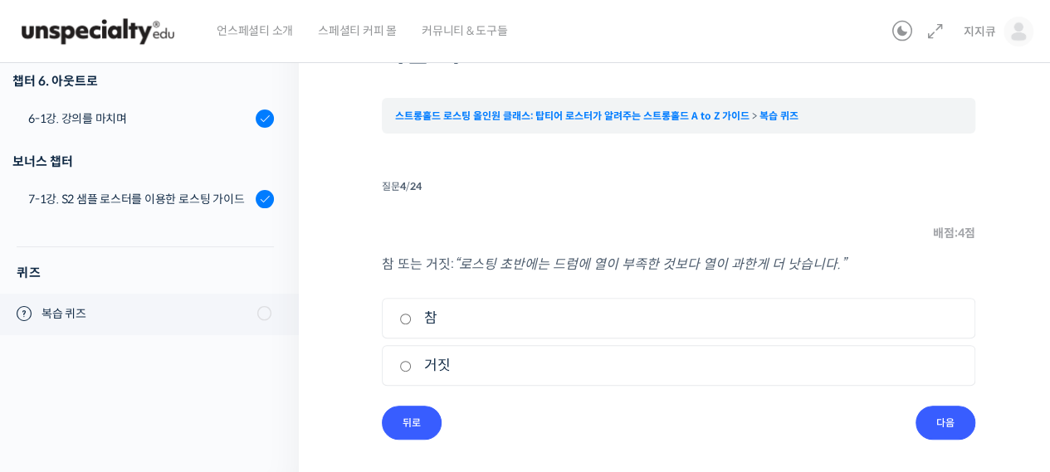
click at [410, 320] on input "참" at bounding box center [405, 319] width 12 height 11
radio input "true"
click at [946, 424] on input "다음" at bounding box center [946, 423] width 60 height 34
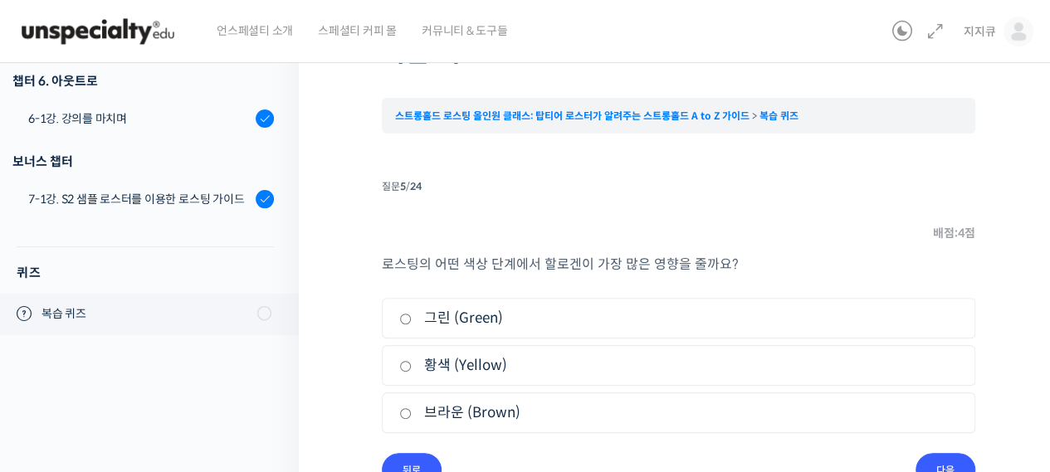
click at [492, 416] on label "브라운 (Brown)" at bounding box center [678, 413] width 559 height 22
click at [412, 416] on input "브라운 (Brown)" at bounding box center [405, 413] width 12 height 11
radio input "true"
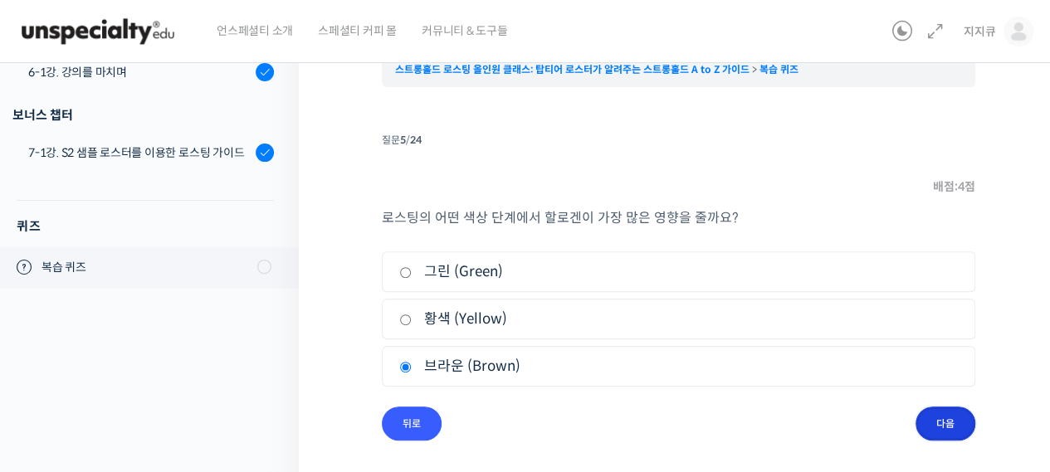
click at [951, 419] on input "다음" at bounding box center [946, 424] width 60 height 34
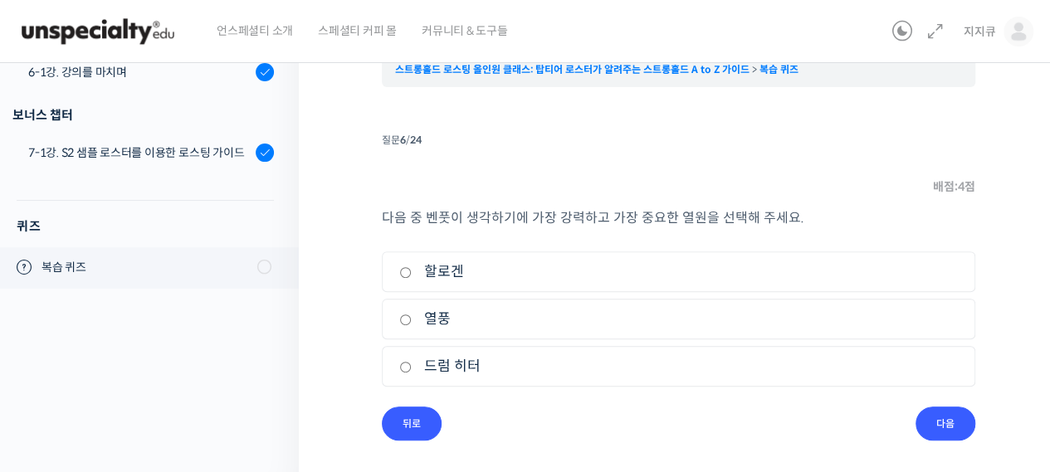
click at [442, 318] on label "열풍" at bounding box center [678, 319] width 559 height 22
click at [412, 318] on input "열풍" at bounding box center [405, 320] width 12 height 11
radio input "true"
click at [930, 431] on input "다음" at bounding box center [946, 424] width 60 height 34
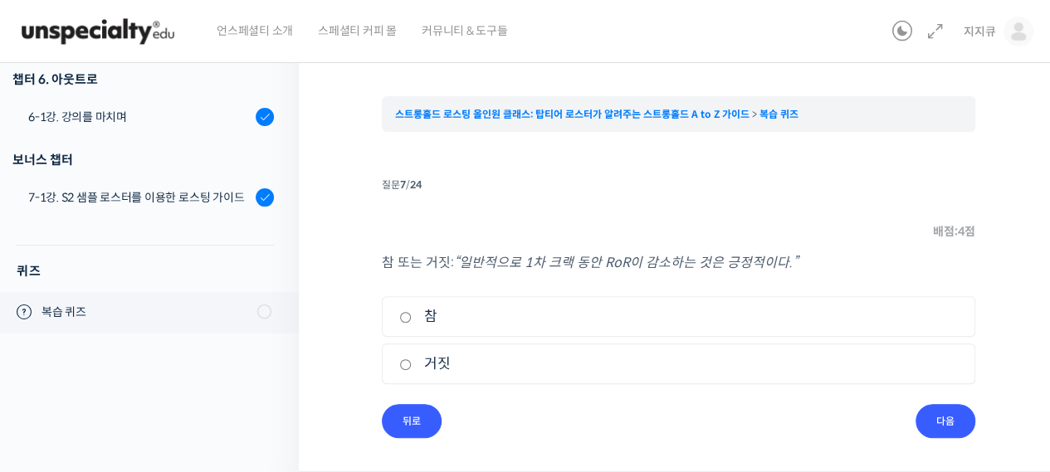
scroll to position [113, 0]
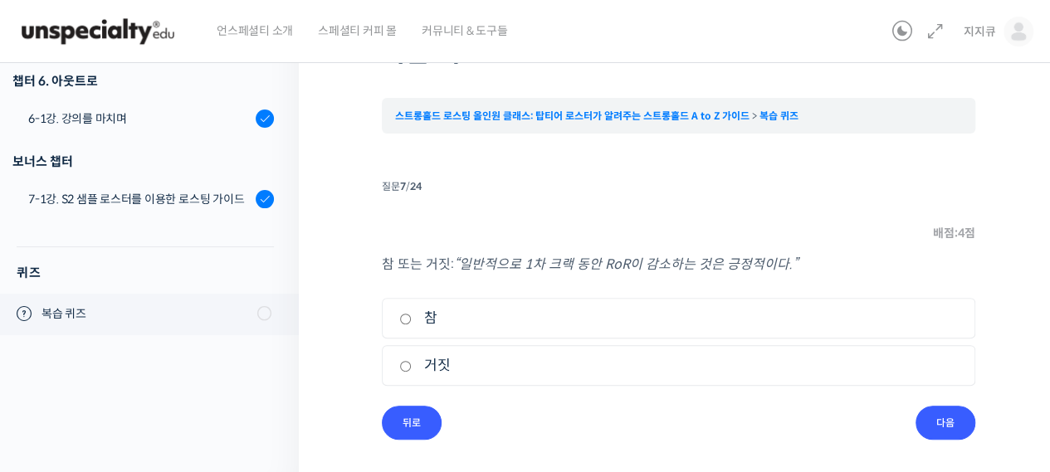
click at [426, 316] on label "참" at bounding box center [678, 318] width 559 height 22
click at [412, 316] on input "참" at bounding box center [405, 319] width 12 height 11
radio input "true"
click at [946, 418] on input "다음" at bounding box center [946, 423] width 60 height 34
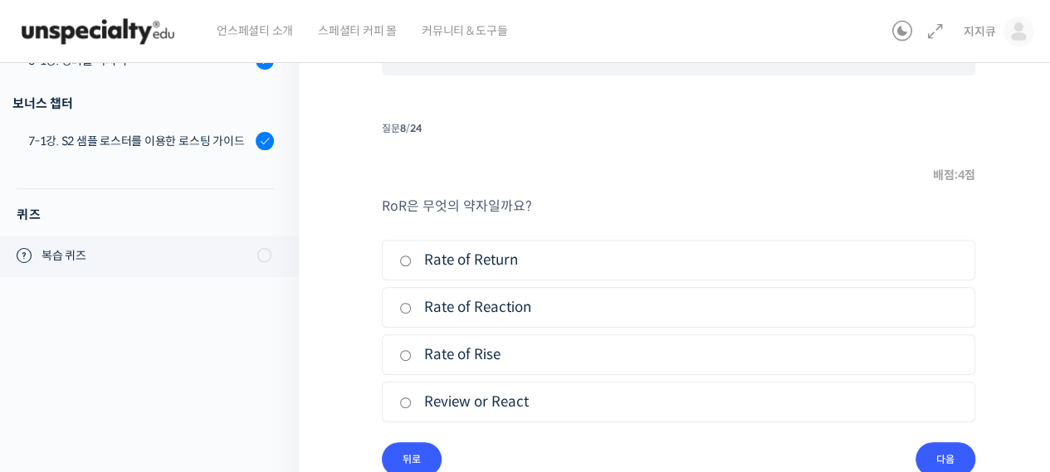
scroll to position [206, 0]
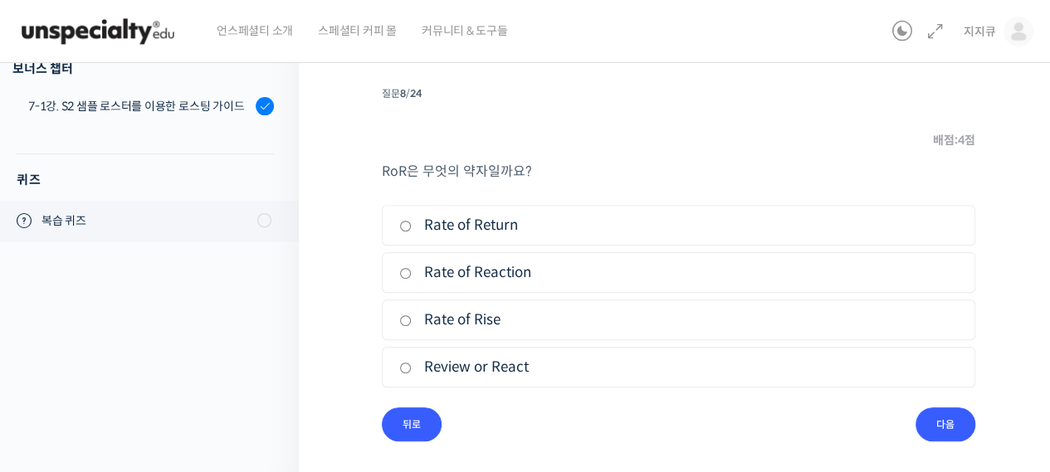
click at [499, 316] on label "Rate of Rise" at bounding box center [678, 320] width 559 height 22
click at [412, 316] on input "Rate of Rise" at bounding box center [405, 320] width 12 height 11
radio input "true"
click at [936, 408] on input "다음" at bounding box center [946, 425] width 60 height 34
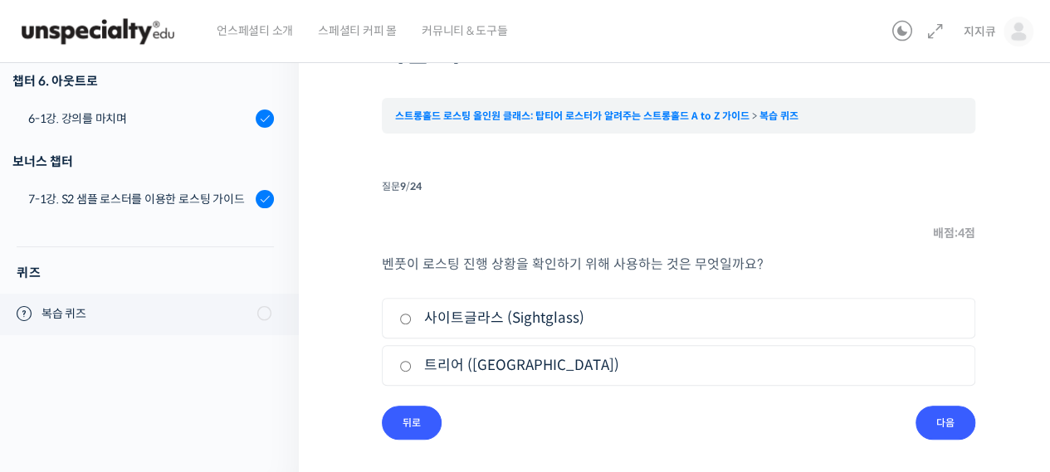
click at [544, 320] on label "사이트글라스 (Sightglass)" at bounding box center [678, 318] width 559 height 22
click at [412, 320] on input "사이트글라스 (Sightglass)" at bounding box center [405, 319] width 12 height 11
radio input "true"
click at [938, 428] on input "다음" at bounding box center [946, 423] width 60 height 34
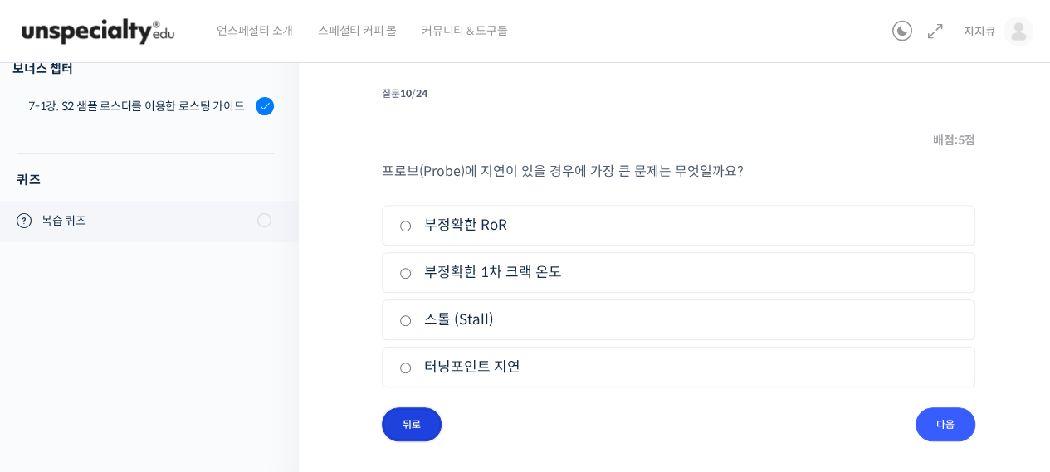
click at [407, 423] on input "뒤로" at bounding box center [412, 425] width 60 height 34
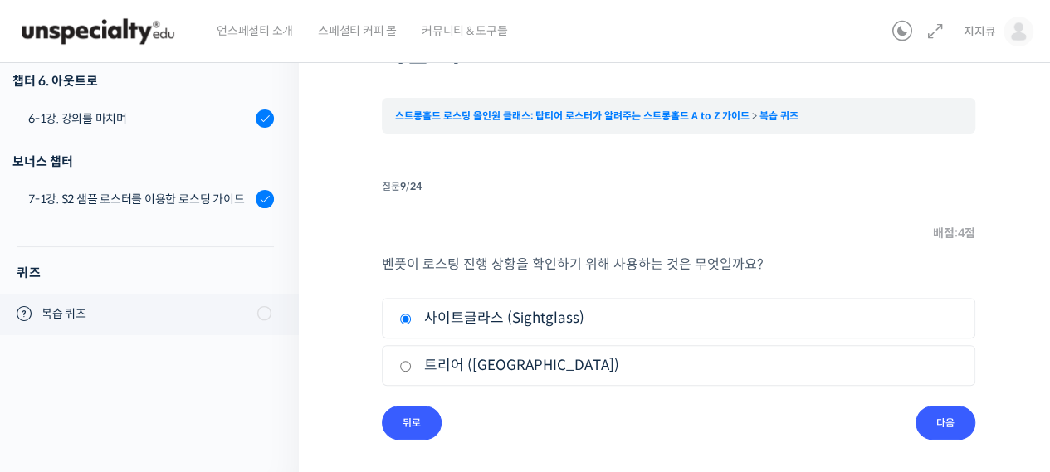
click at [450, 361] on label "트리어 ([GEOGRAPHIC_DATA])" at bounding box center [678, 366] width 559 height 22
click at [412, 361] on input "트리어 ([GEOGRAPHIC_DATA])" at bounding box center [405, 366] width 12 height 11
radio input "true"
click at [920, 409] on input "다음" at bounding box center [946, 423] width 60 height 34
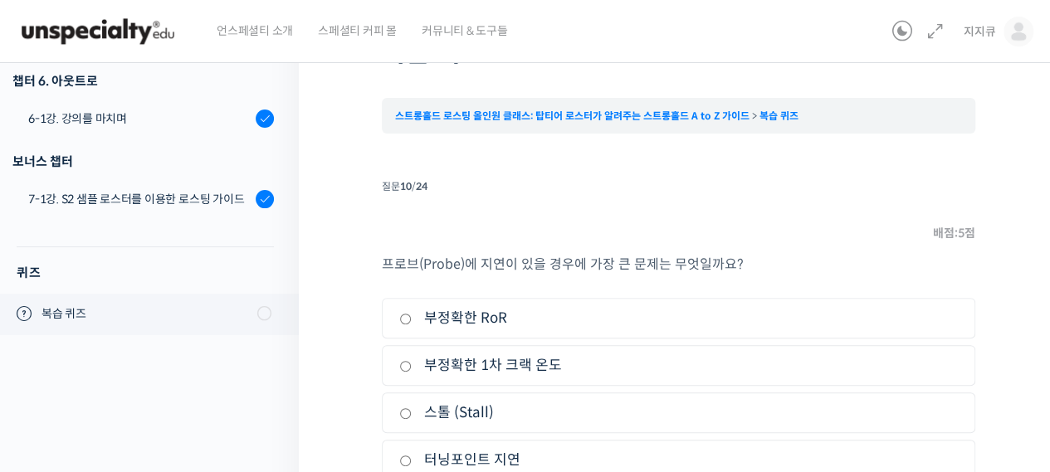
scroll to position [196, 0]
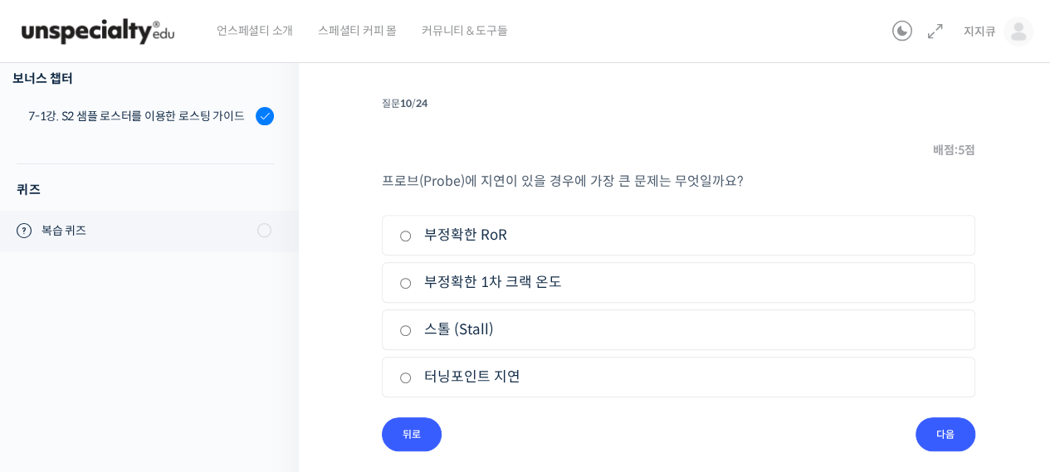
click at [475, 232] on label "부정확한 RoR" at bounding box center [678, 235] width 559 height 22
click at [412, 232] on input "부정확한 RoR" at bounding box center [405, 236] width 12 height 11
radio input "true"
click at [406, 280] on input "부정확한 1차 크랙 온도" at bounding box center [405, 283] width 12 height 11
radio input "true"
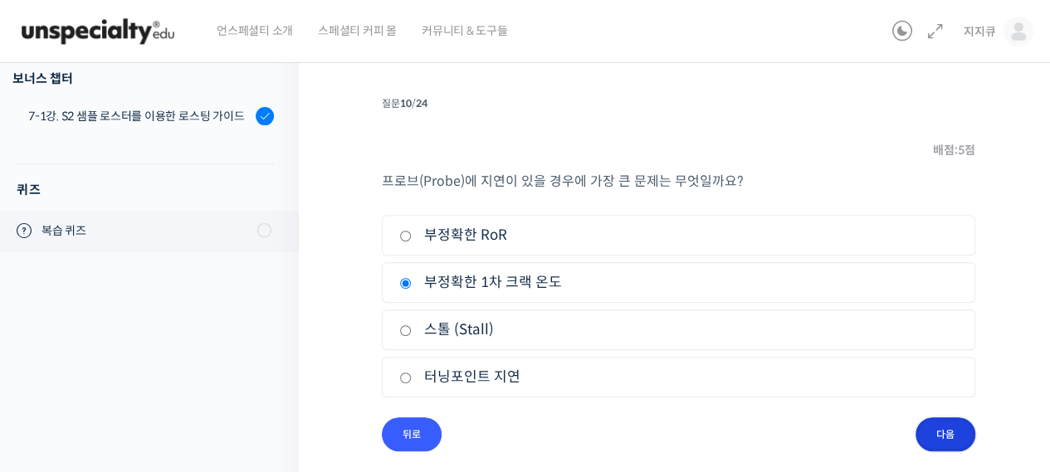
click at [950, 439] on input "다음" at bounding box center [946, 435] width 60 height 34
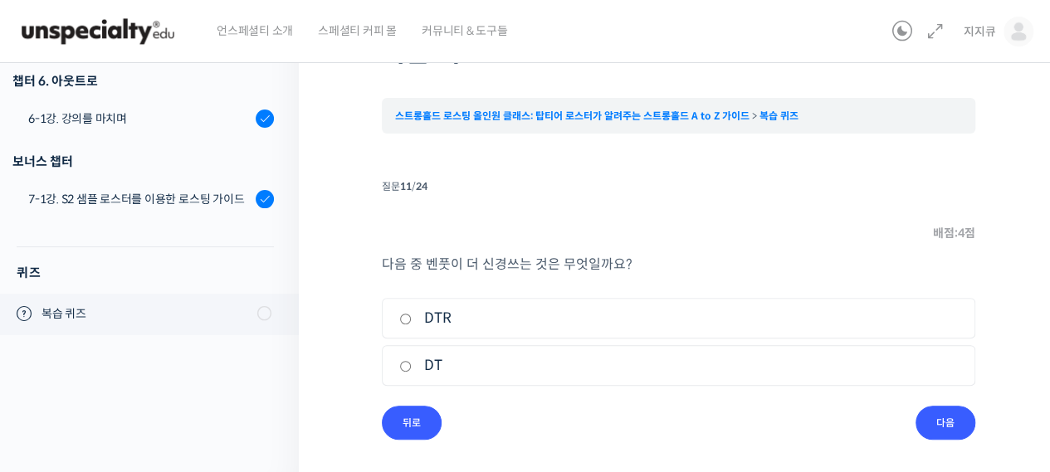
click at [404, 320] on input "DTR" at bounding box center [405, 319] width 12 height 11
radio input "true"
click at [951, 418] on input "다음" at bounding box center [946, 423] width 60 height 34
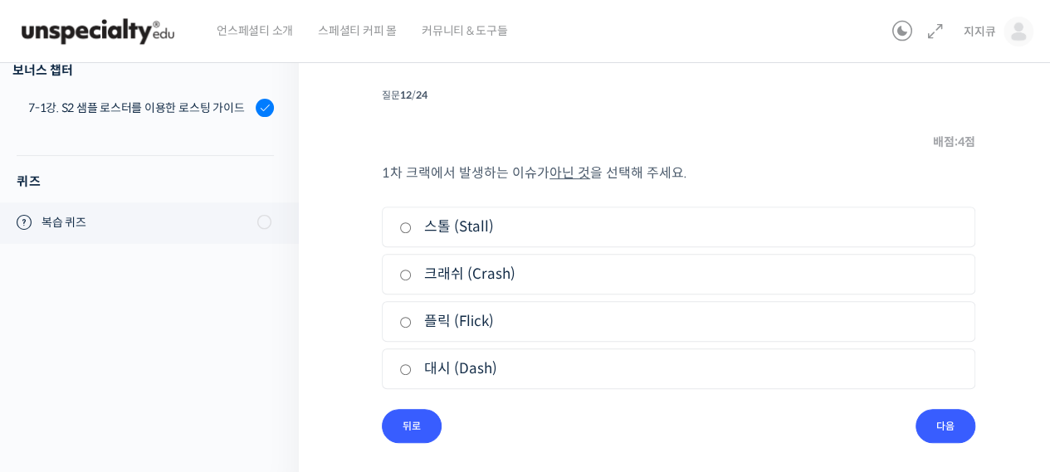
scroll to position [206, 0]
click at [464, 370] on label "대시 (Dash)" at bounding box center [678, 367] width 559 height 22
click at [412, 370] on input "대시 (Dash)" at bounding box center [405, 368] width 12 height 11
radio input "true"
click at [958, 428] on input "다음" at bounding box center [946, 425] width 60 height 34
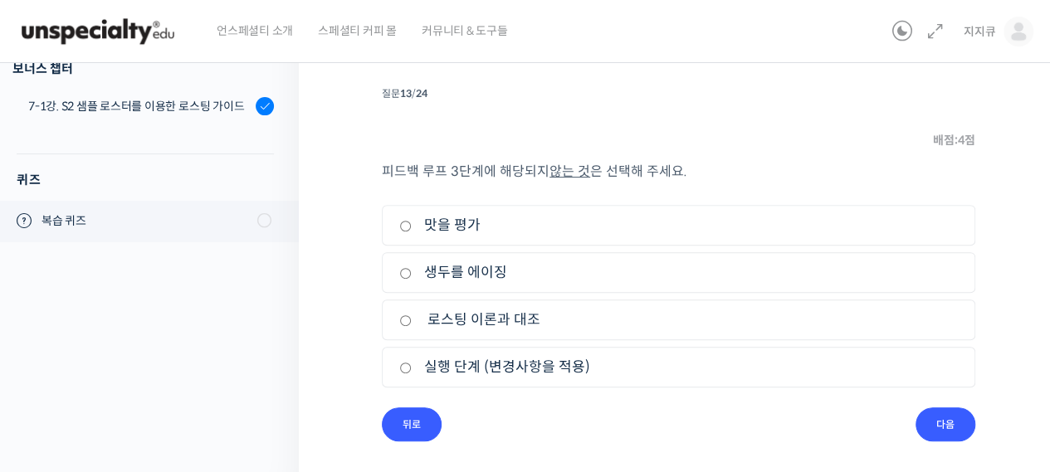
scroll to position [205, 0]
click at [480, 275] on label "생두를 에이징" at bounding box center [678, 273] width 559 height 22
click at [412, 275] on input "생두를 에이징" at bounding box center [405, 274] width 12 height 11
radio input "true"
click at [937, 416] on input "다음" at bounding box center [946, 425] width 60 height 34
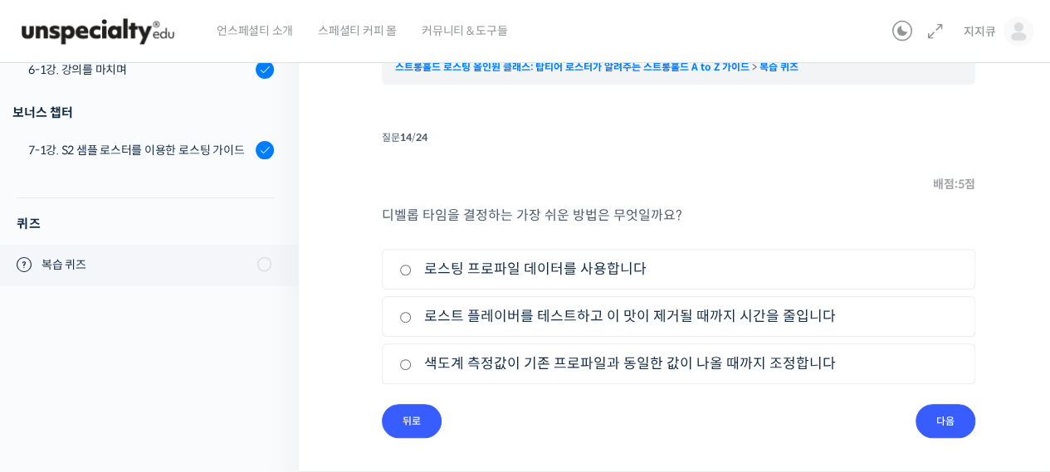
scroll to position [159, 0]
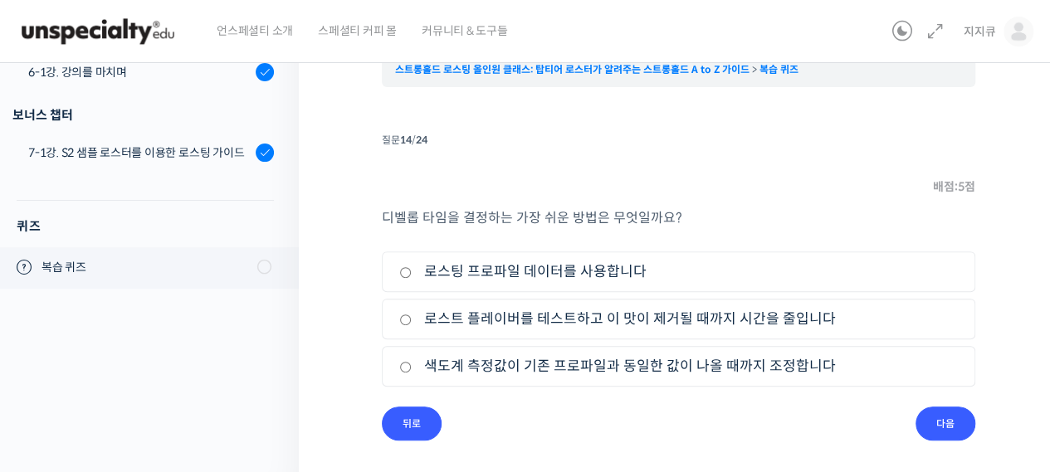
click at [526, 276] on label "로스팅 프로파일 데이터를 사용합니다" at bounding box center [678, 272] width 559 height 22
click at [412, 276] on input "로스팅 프로파일 데이터를 사용합니다" at bounding box center [405, 272] width 12 height 11
radio input "true"
click at [953, 429] on input "다음" at bounding box center [946, 424] width 60 height 34
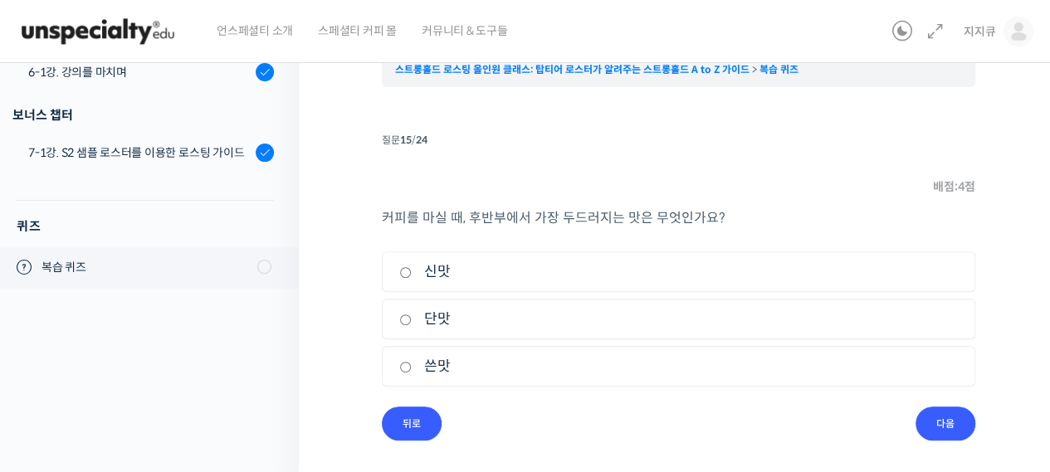
click at [443, 320] on label "단맛" at bounding box center [678, 319] width 559 height 22
click at [412, 320] on input "단맛" at bounding box center [405, 320] width 12 height 11
radio input "true"
click at [958, 429] on input "다음" at bounding box center [946, 424] width 60 height 34
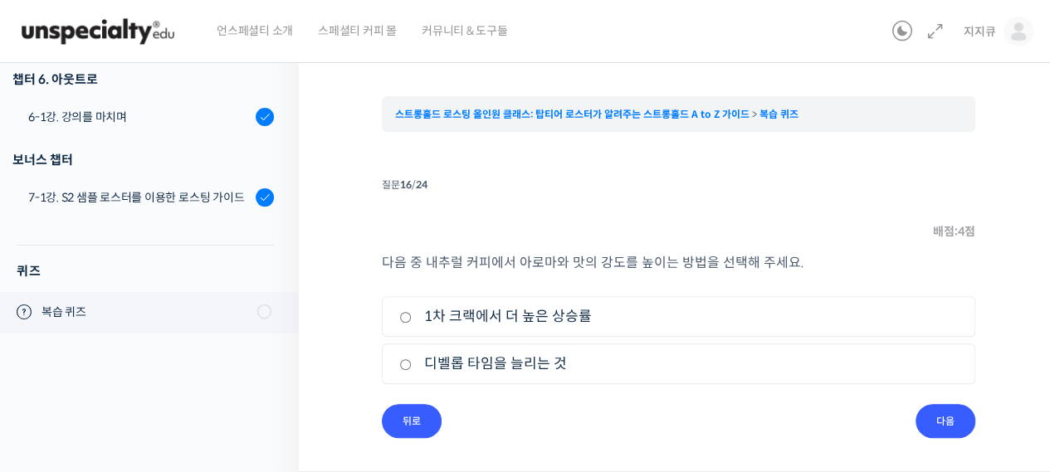
scroll to position [113, 0]
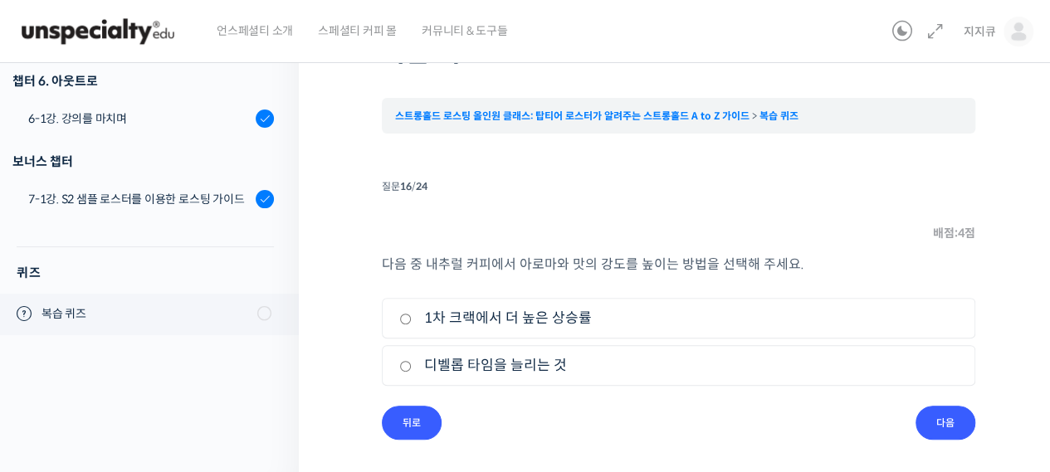
click at [580, 320] on label "1차 크랙에서 더 높은 상승률" at bounding box center [678, 318] width 559 height 22
click at [412, 320] on input "1차 크랙에서 더 높은 상승률" at bounding box center [405, 319] width 12 height 11
radio input "true"
click at [946, 428] on input "다음" at bounding box center [946, 423] width 60 height 34
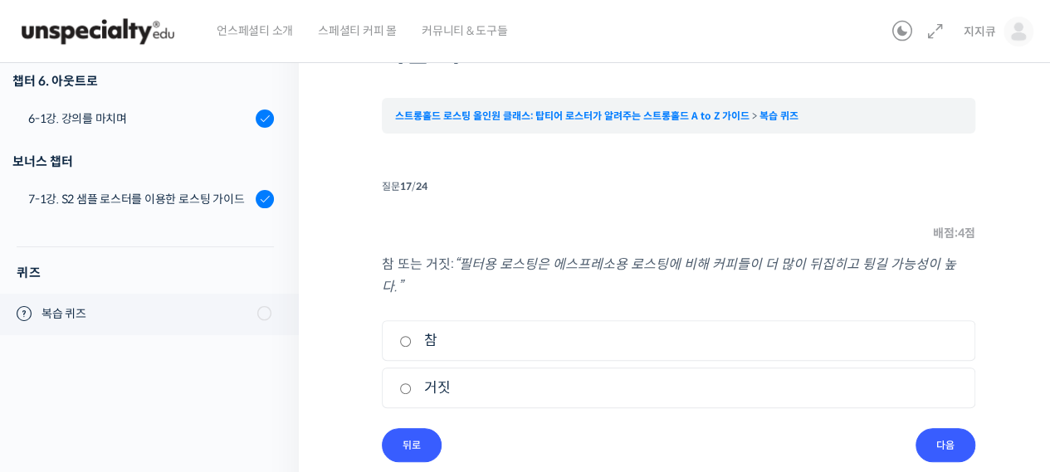
click at [437, 377] on label "거짓" at bounding box center [678, 388] width 559 height 22
click at [412, 384] on input "거짓" at bounding box center [405, 389] width 12 height 11
radio input "true"
click at [407, 330] on label "참" at bounding box center [678, 341] width 559 height 22
click at [407, 336] on input "참" at bounding box center [405, 341] width 12 height 11
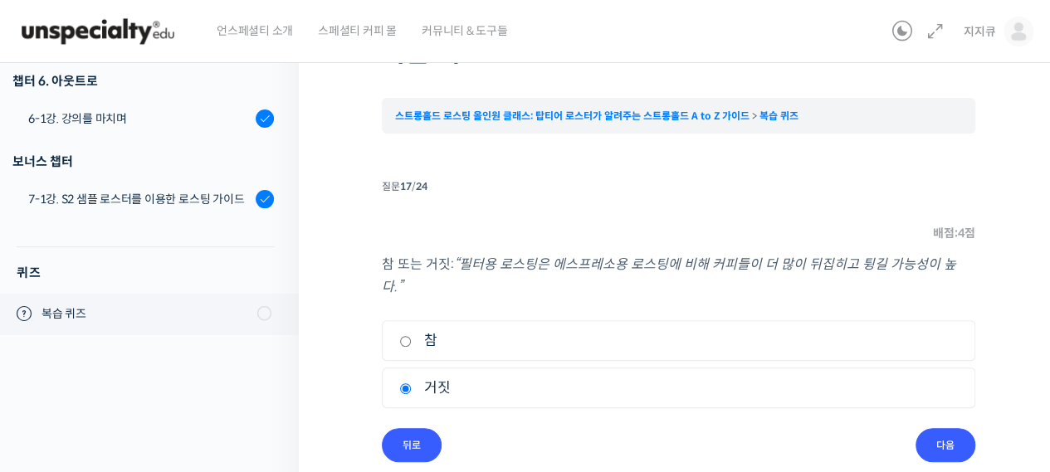
radio input "true"
click at [938, 428] on input "다음" at bounding box center [946, 445] width 60 height 34
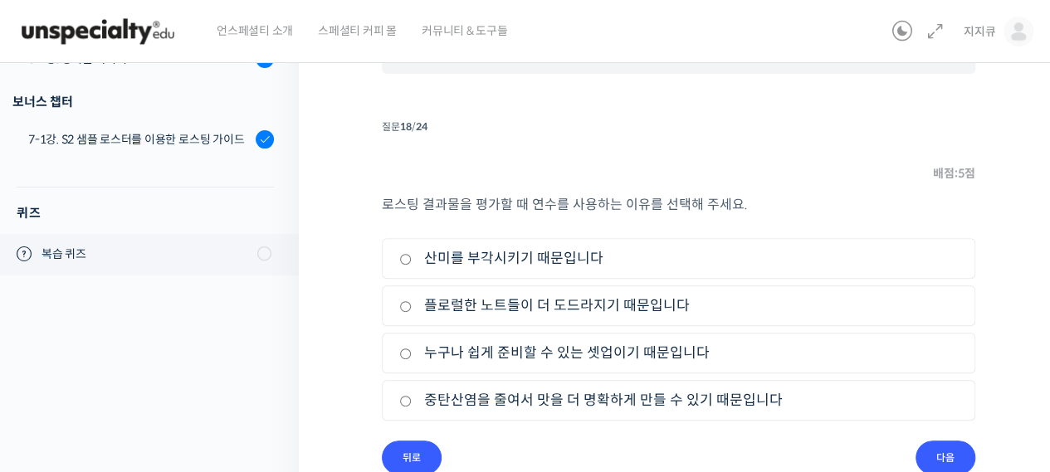
scroll to position [206, 0]
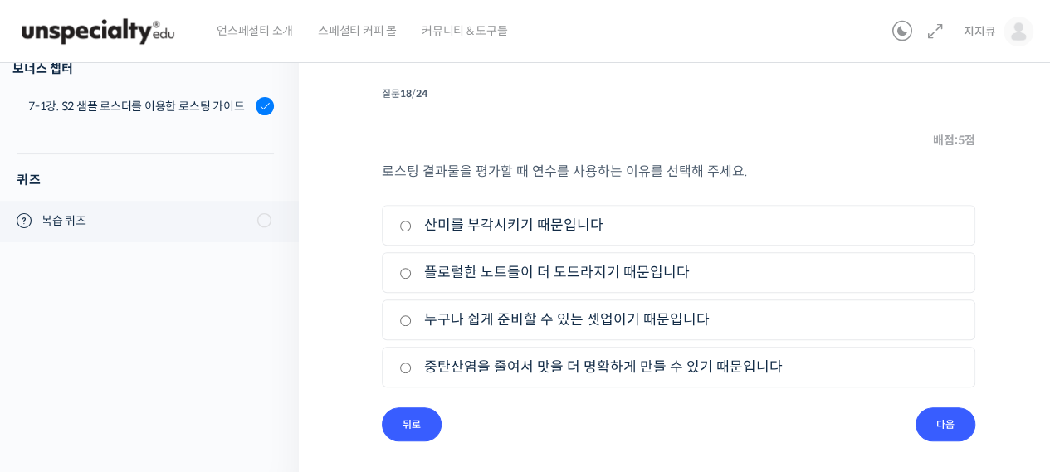
click at [407, 368] on input "중탄산염을 줄여서 맛을 더 명확하게 만들 수 있기 때문입니다" at bounding box center [405, 368] width 12 height 11
radio input "true"
click at [930, 416] on input "다음" at bounding box center [946, 425] width 60 height 34
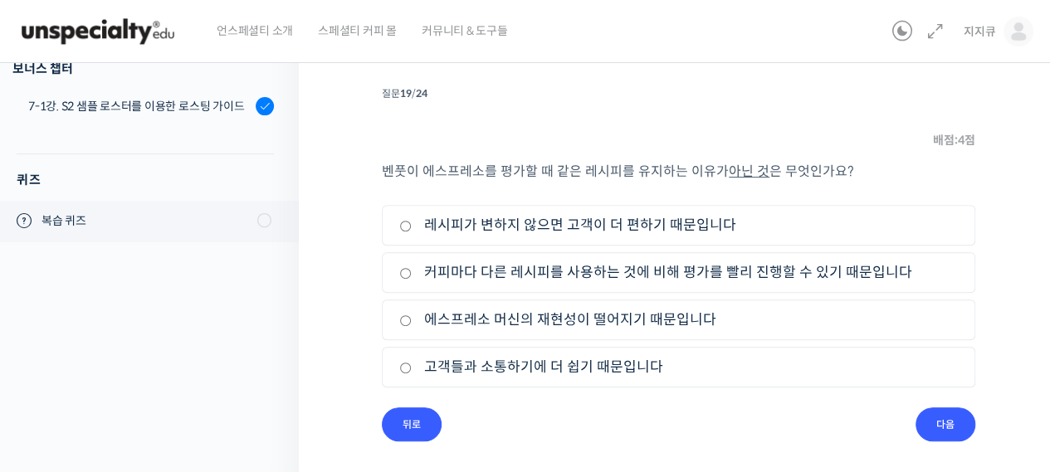
scroll to position [205, 0]
drag, startPoint x: 403, startPoint y: 313, endPoint x: 458, endPoint y: 328, distance: 57.6
click at [403, 313] on label "에스프레소 머신의 재현성이 떨어지기 때문입니다" at bounding box center [678, 321] width 559 height 22
click at [403, 316] on input "에스프레소 머신의 재현성이 떨어지기 때문입니다" at bounding box center [405, 321] width 12 height 11
radio input "true"
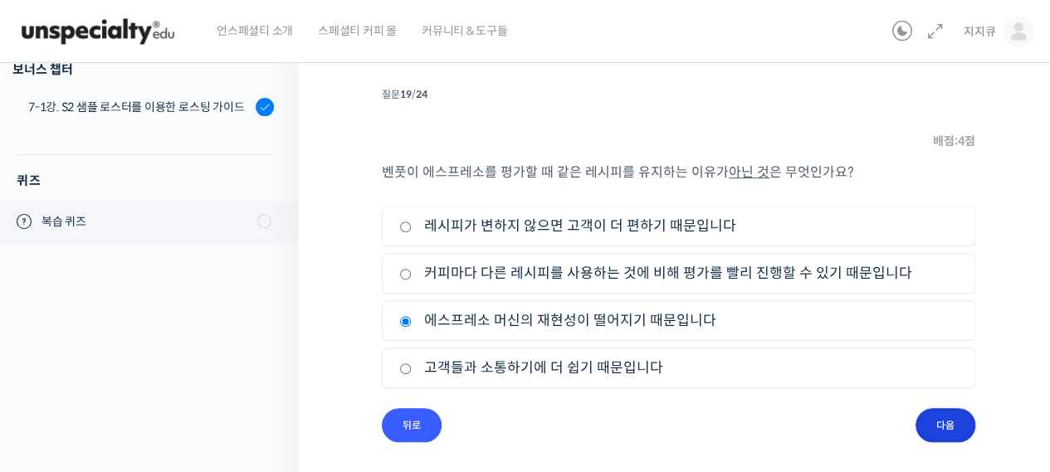
click at [943, 408] on input "다음" at bounding box center [946, 425] width 60 height 34
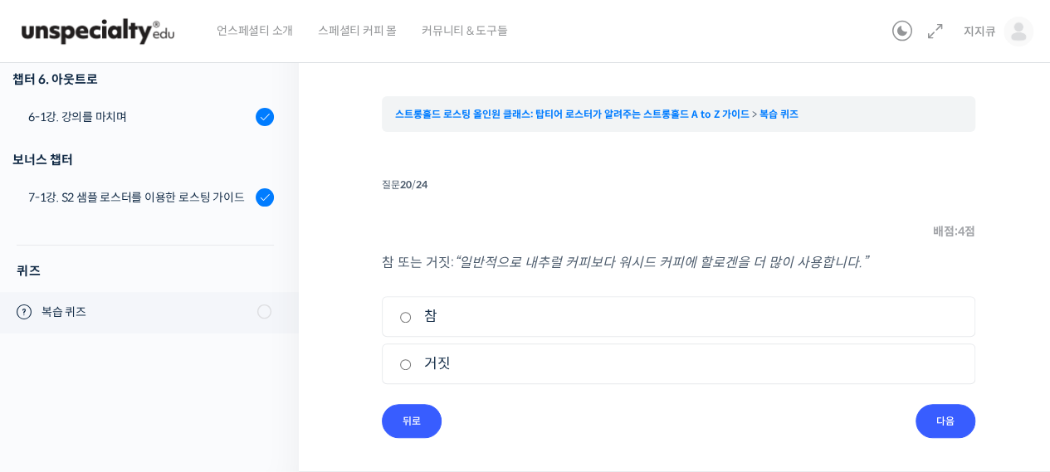
scroll to position [113, 0]
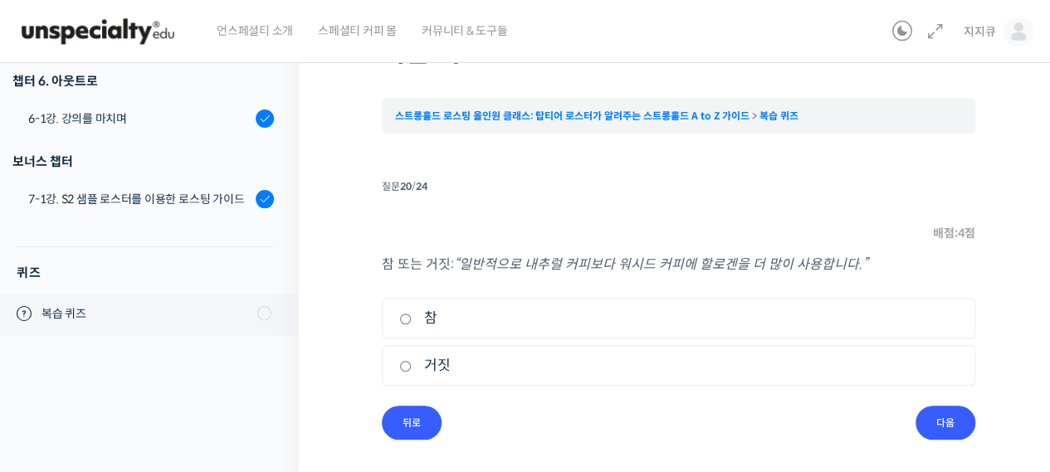
click at [412, 367] on label "거짓" at bounding box center [678, 366] width 559 height 22
click at [412, 367] on input "거짓" at bounding box center [405, 366] width 12 height 11
radio input "true"
click at [403, 318] on input "참" at bounding box center [405, 319] width 12 height 11
radio input "true"
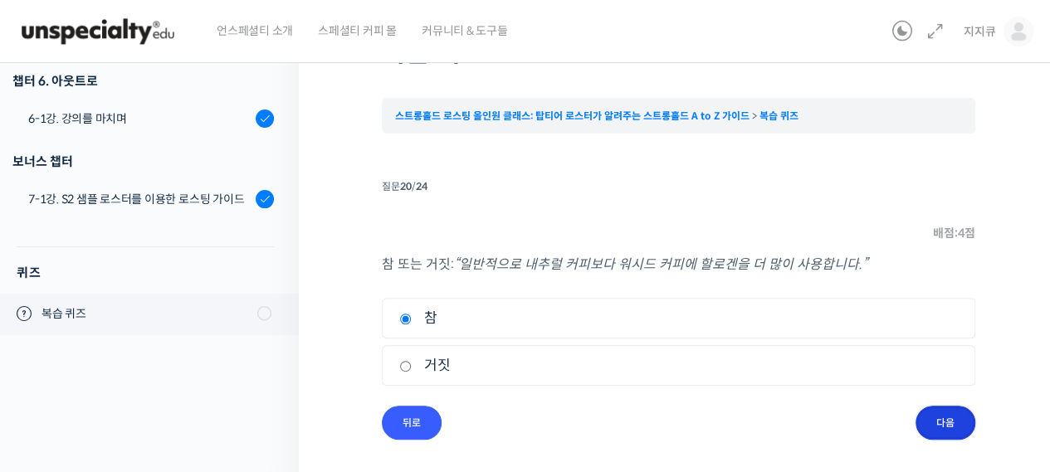
click at [941, 418] on input "다음" at bounding box center [946, 423] width 60 height 34
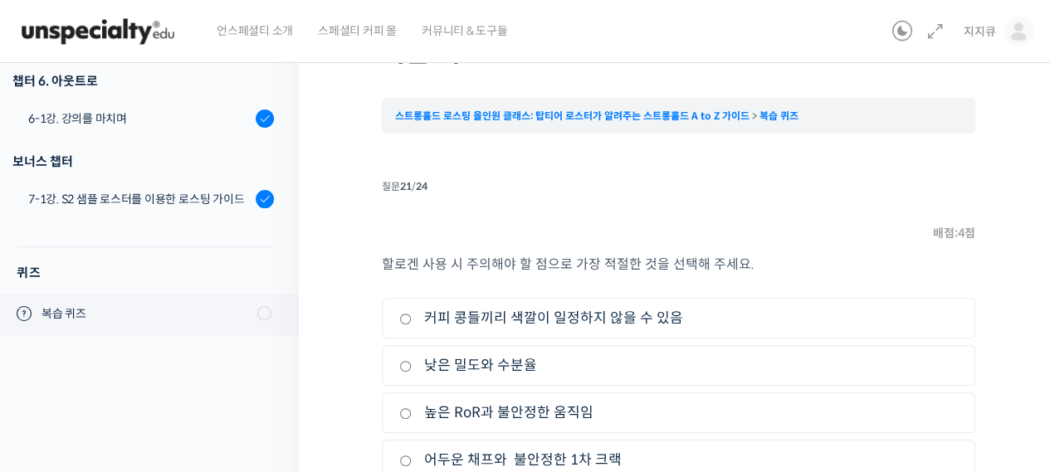
click at [418, 315] on label "커피 콩들끼리 색깔이 일정하지 않을 수 있음" at bounding box center [678, 318] width 559 height 22
click at [412, 315] on input "커피 콩들끼리 색깔이 일정하지 않을 수 있음" at bounding box center [405, 319] width 12 height 11
radio input "true"
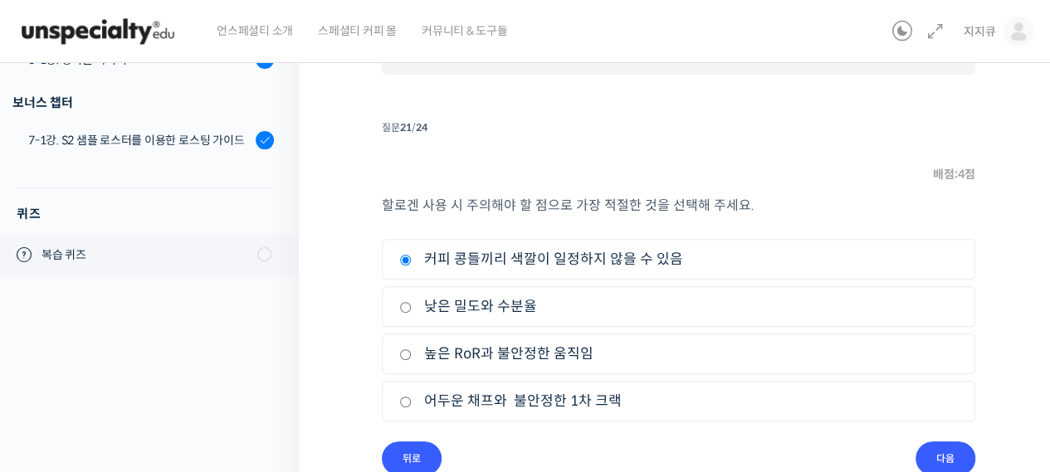
scroll to position [196, 0]
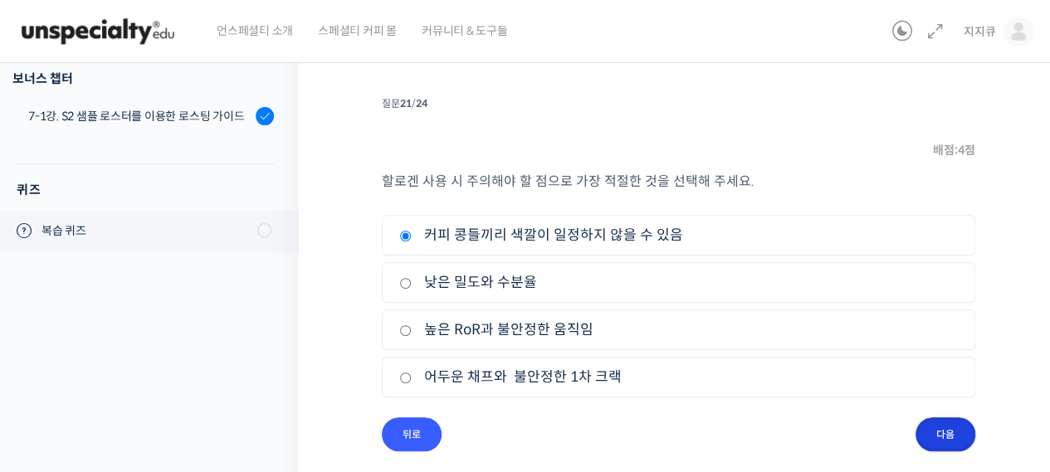
click at [936, 432] on input "다음" at bounding box center [946, 435] width 60 height 34
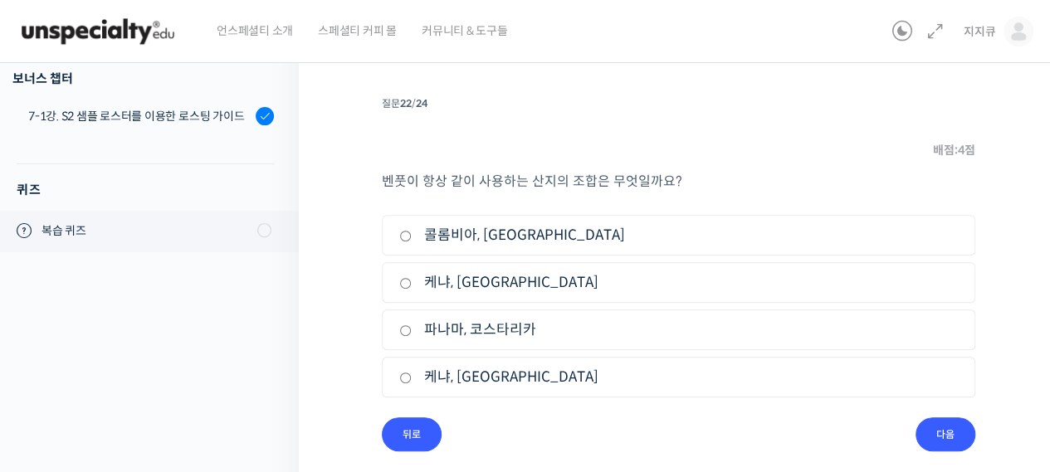
click at [405, 282] on input "케냐, [GEOGRAPHIC_DATA]" at bounding box center [405, 283] width 12 height 11
radio input "true"
click at [405, 327] on input "파나마, 코스타리카" at bounding box center [405, 330] width 12 height 11
radio input "true"
click at [947, 449] on div "퀴즈 1 / 1 2026년 07월 23일 2:10 오후 ← 이전 복습 퀴즈 스트롱홀드 로스팅 올인원 클래스: 탑티어 로스터가 알려주는 스트롱홀…" at bounding box center [679, 182] width 594 height 606
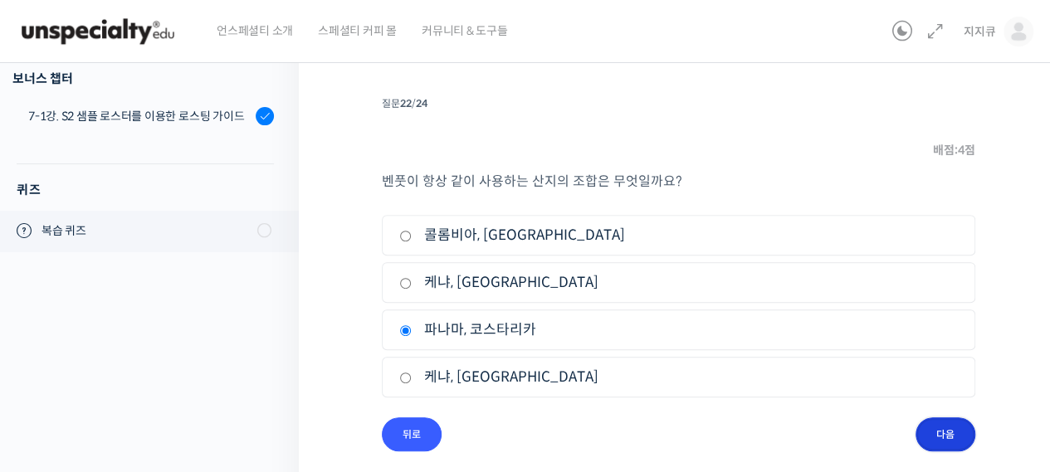
click at [946, 429] on input "다음" at bounding box center [946, 435] width 60 height 34
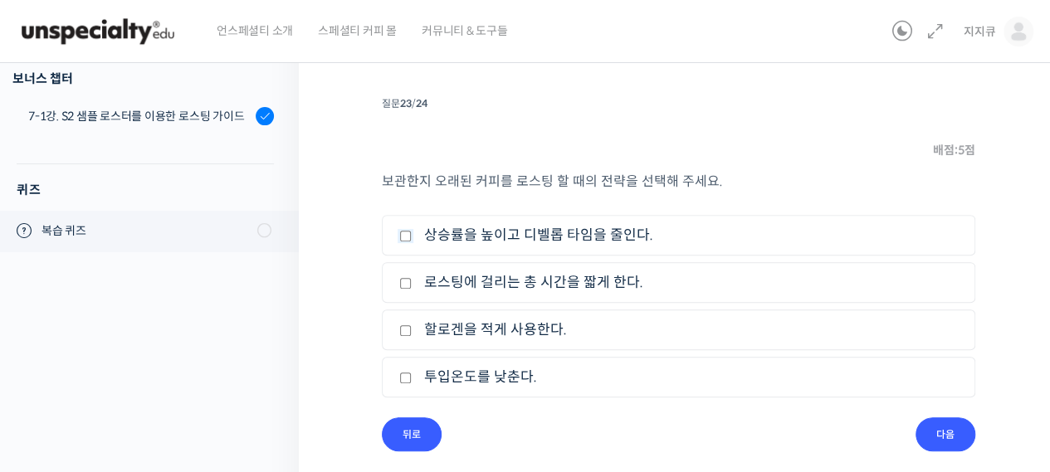
click at [403, 233] on input "상승률을 높이고 디벨롭 타임을 줄인다." at bounding box center [405, 236] width 12 height 11
checkbox input "true"
click at [937, 431] on input "다음" at bounding box center [946, 435] width 60 height 34
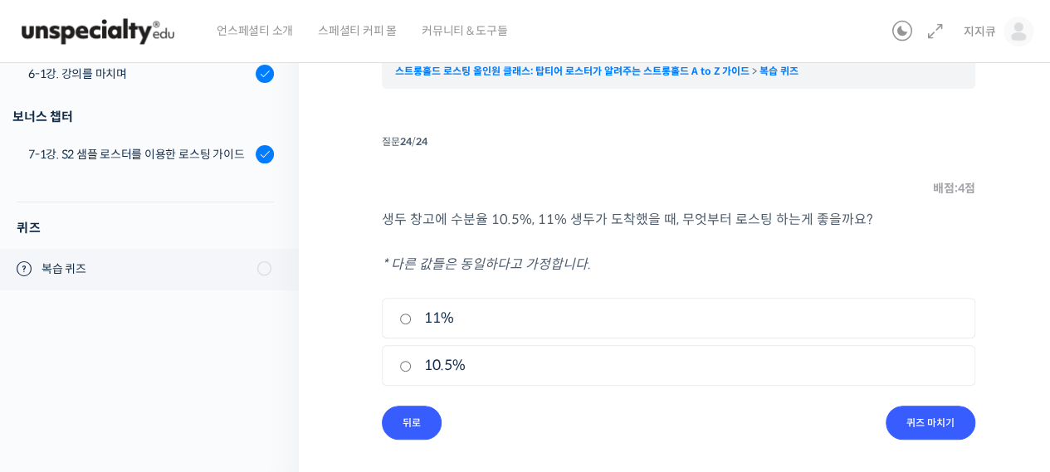
click at [403, 315] on input "11%" at bounding box center [405, 319] width 12 height 11
radio input "true"
click at [921, 416] on input "퀴즈 마치기" at bounding box center [931, 423] width 90 height 34
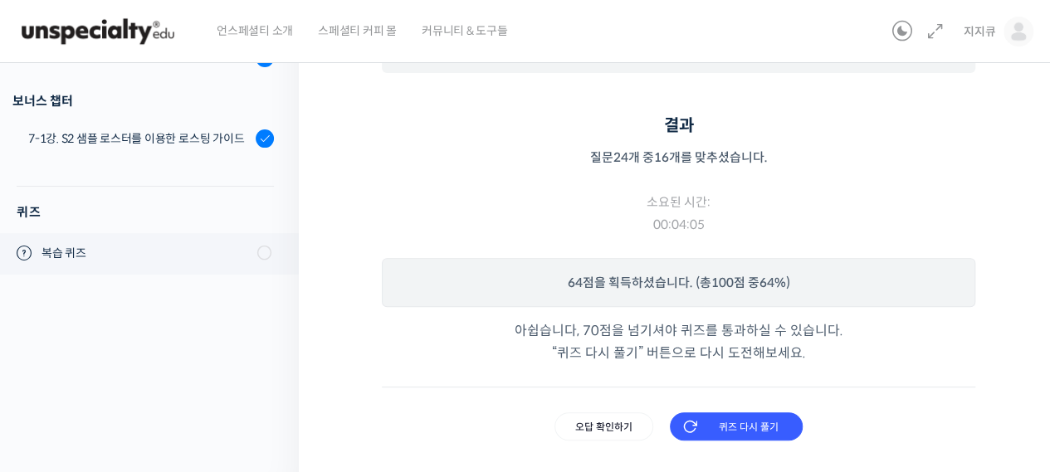
scroll to position [174, 0]
click at [604, 427] on input "오답 확인하기" at bounding box center [604, 426] width 99 height 28
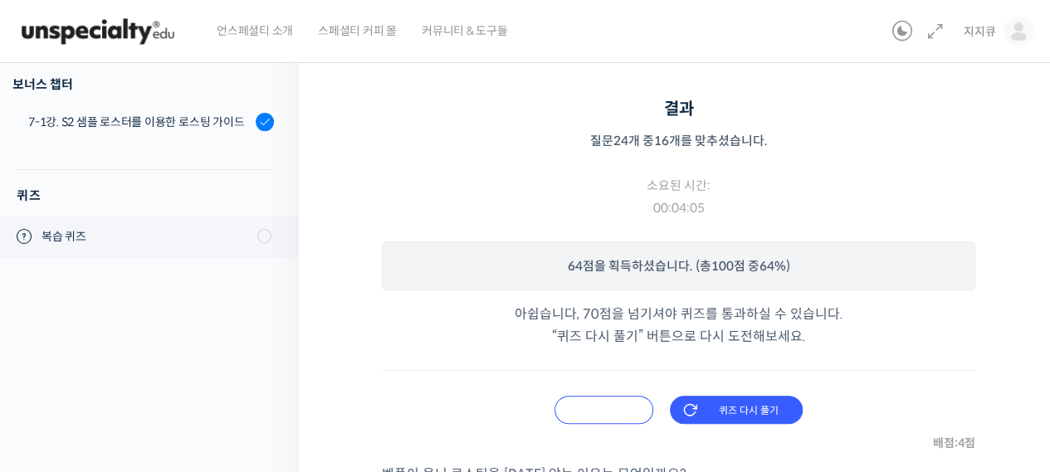
scroll to position [249, 0]
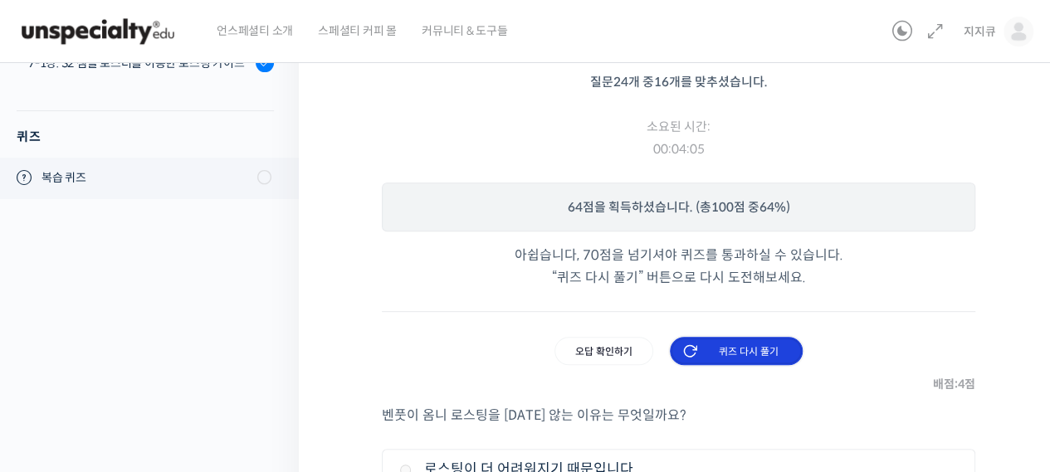
click at [765, 358] on input "퀴즈 다시 풀기" at bounding box center [736, 351] width 133 height 28
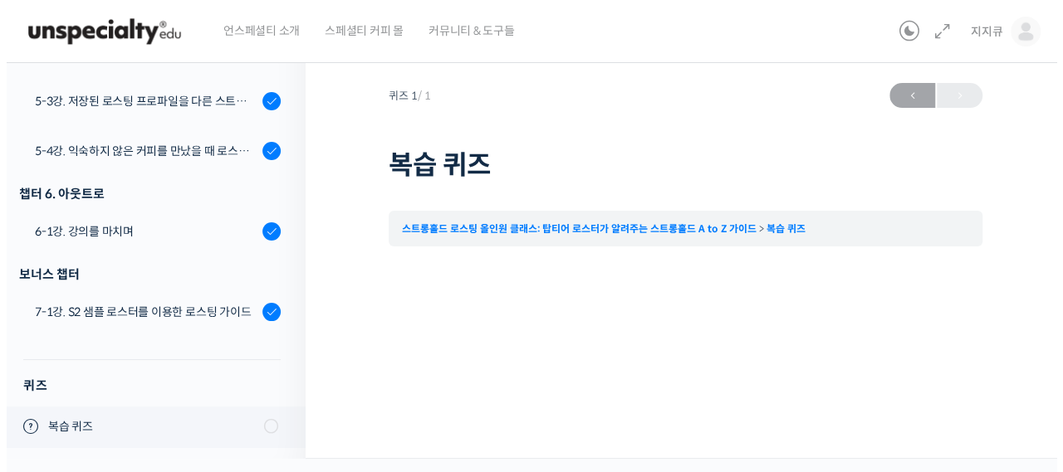
scroll to position [0, 0]
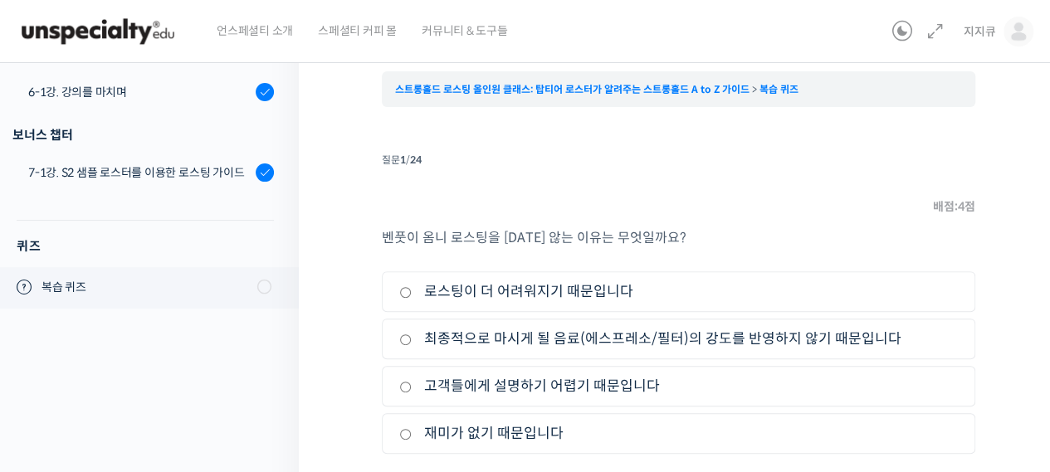
scroll to position [206, 0]
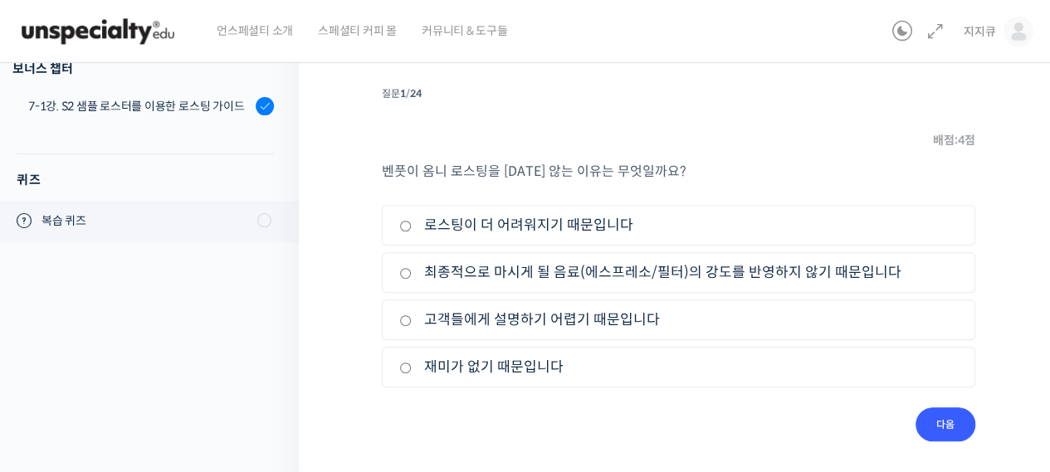
click at [410, 271] on input "최종적으로 마시게 될 음료(에스프레소/필터)의 강도를 반영하지 않기 때문입니다" at bounding box center [405, 273] width 12 height 11
radio input "true"
click at [963, 425] on input "다음" at bounding box center [946, 425] width 60 height 34
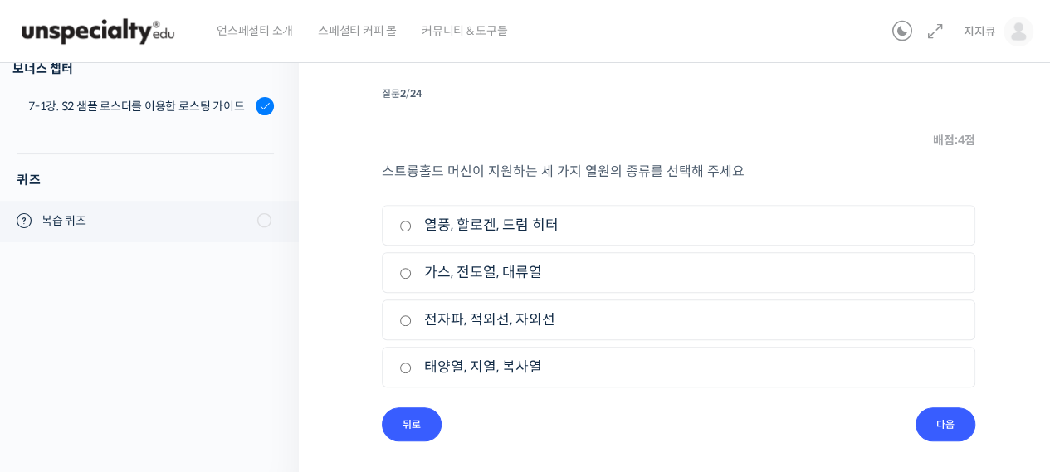
scroll to position [205, 0]
click at [515, 218] on label "열풍, 할로겐, 드럼 히터" at bounding box center [678, 226] width 559 height 22
click at [412, 222] on input "열풍, 할로겐, 드럼 히터" at bounding box center [405, 227] width 12 height 11
radio input "true"
click at [941, 431] on input "다음" at bounding box center [946, 425] width 60 height 34
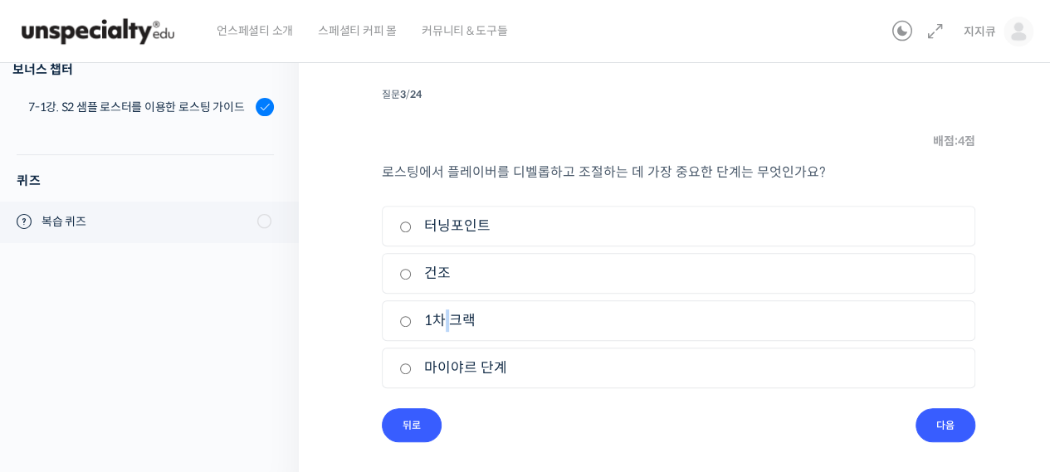
click at [443, 310] on label "1차 크랙" at bounding box center [678, 321] width 559 height 22
click at [576, 320] on label "1차 크랙" at bounding box center [678, 321] width 559 height 22
click at [412, 320] on input "1차 크랙" at bounding box center [405, 321] width 12 height 11
radio input "true"
click at [932, 425] on input "다음" at bounding box center [946, 425] width 60 height 34
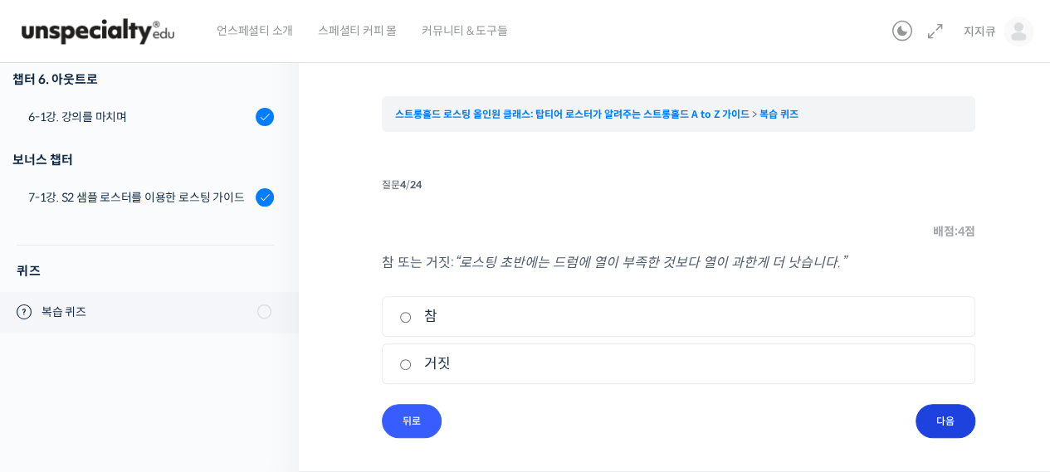
scroll to position [113, 0]
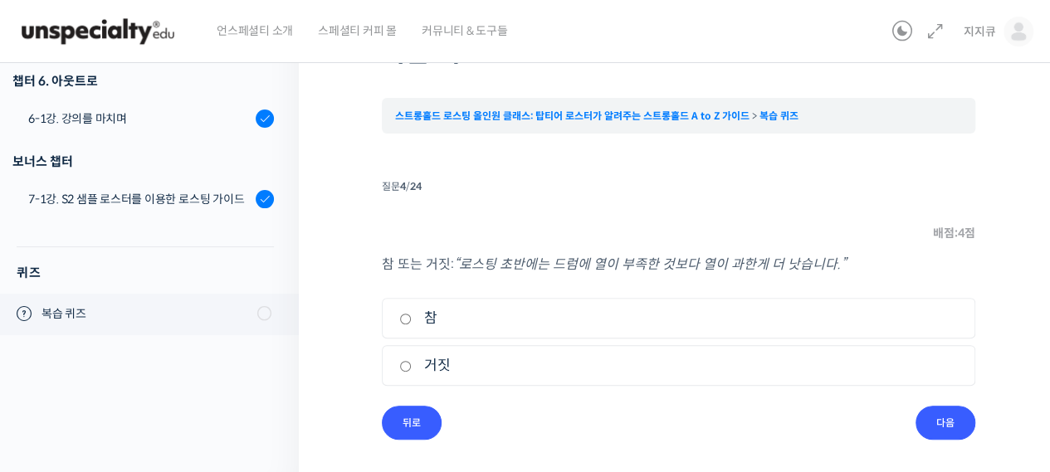
click at [405, 318] on input "참" at bounding box center [405, 319] width 12 height 11
radio input "true"
click at [940, 423] on input "다음" at bounding box center [946, 423] width 60 height 34
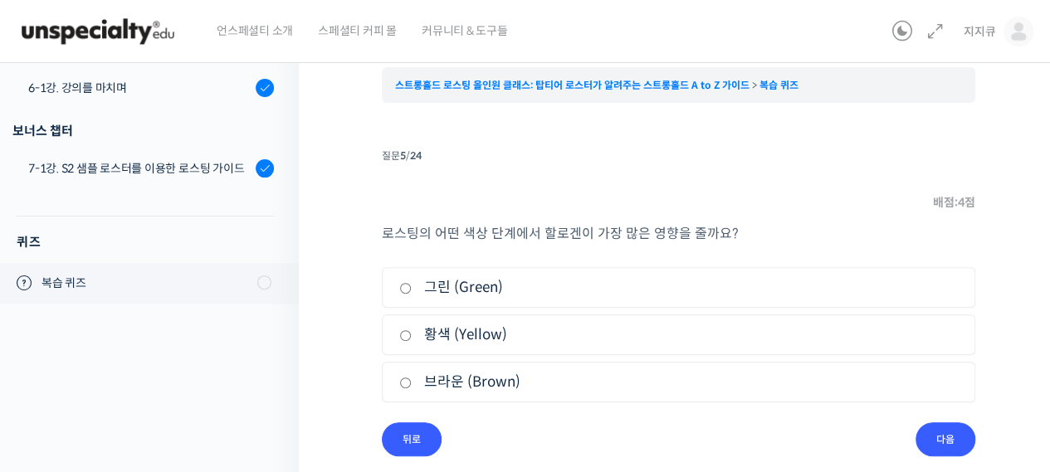
scroll to position [159, 0]
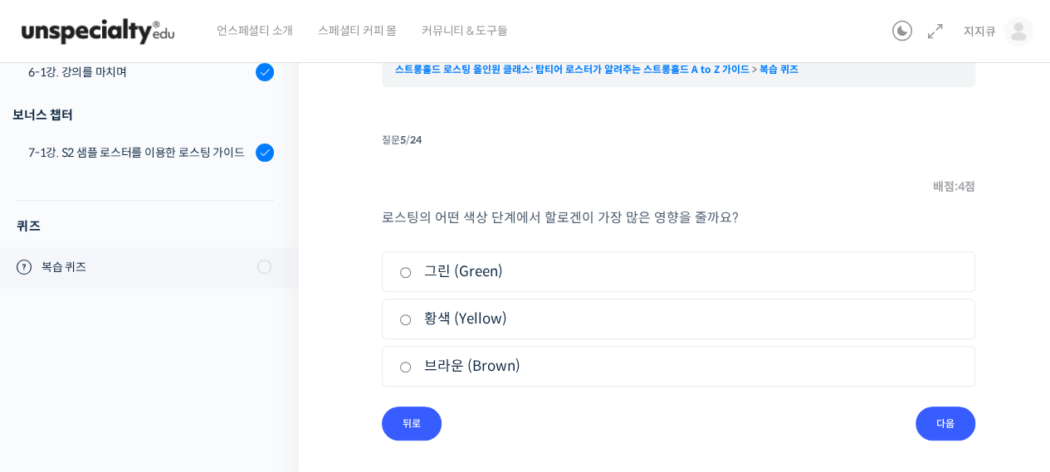
click at [457, 374] on label "브라운 (Brown)" at bounding box center [678, 366] width 559 height 22
click at [412, 373] on input "브라운 (Brown)" at bounding box center [405, 367] width 12 height 11
radio input "true"
click at [942, 419] on input "다음" at bounding box center [946, 424] width 60 height 34
click at [437, 315] on label "열풍" at bounding box center [678, 319] width 559 height 22
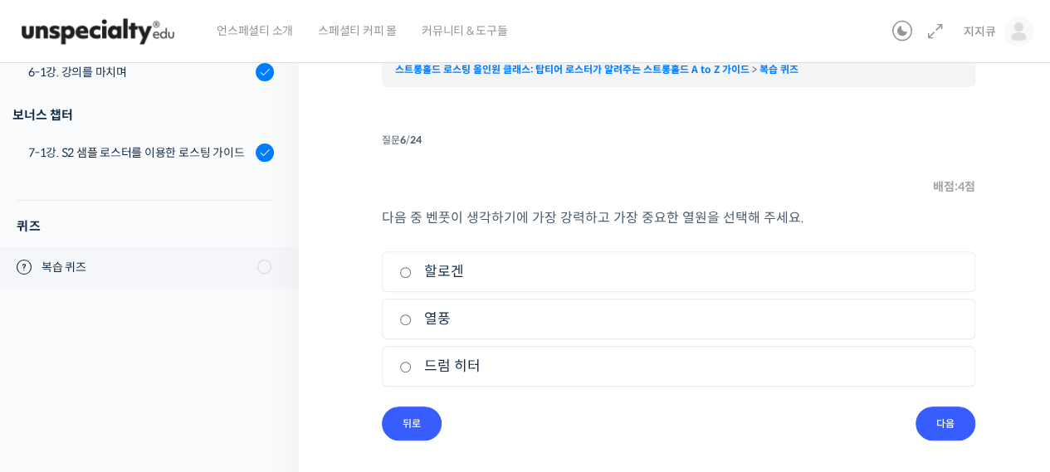
click at [412, 315] on input "열풍" at bounding box center [405, 320] width 12 height 11
radio input "true"
click at [936, 423] on input "다음" at bounding box center [946, 424] width 60 height 34
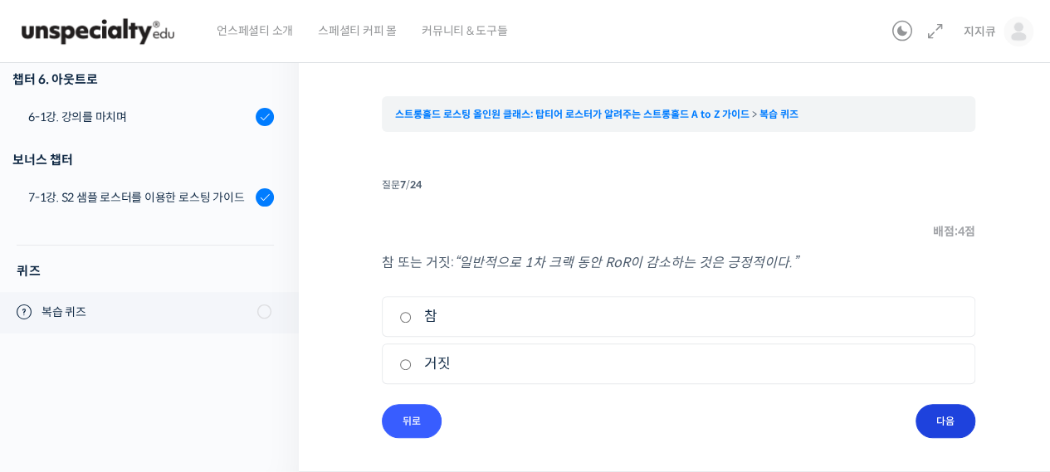
scroll to position [113, 0]
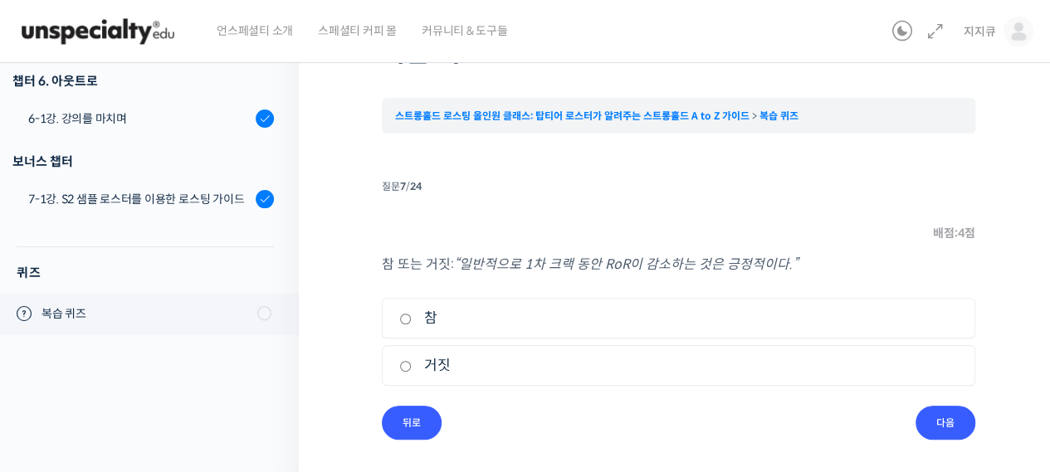
click at [436, 330] on li "1. 참" at bounding box center [679, 318] width 594 height 41
click at [438, 313] on label "참" at bounding box center [678, 318] width 559 height 22
click at [412, 314] on input "참" at bounding box center [405, 319] width 12 height 11
radio input "true"
click at [961, 426] on input "다음" at bounding box center [946, 423] width 60 height 34
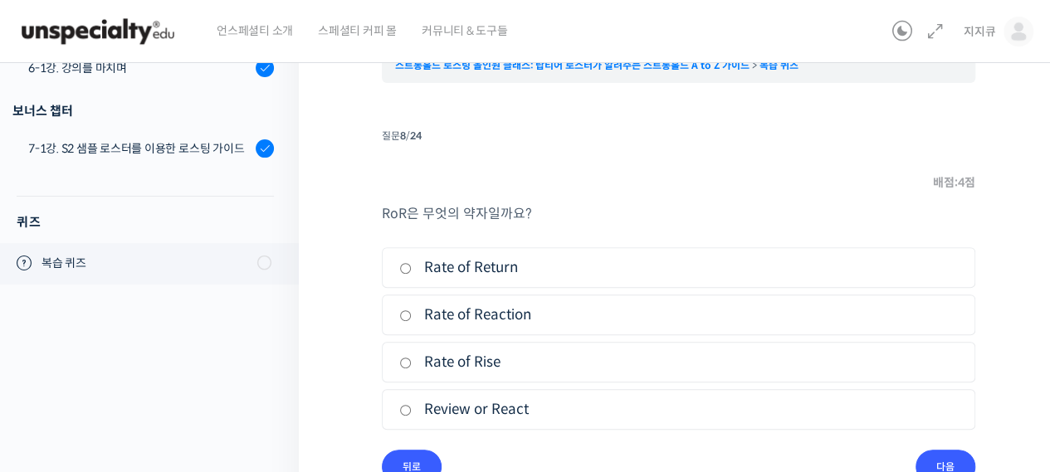
scroll to position [206, 0]
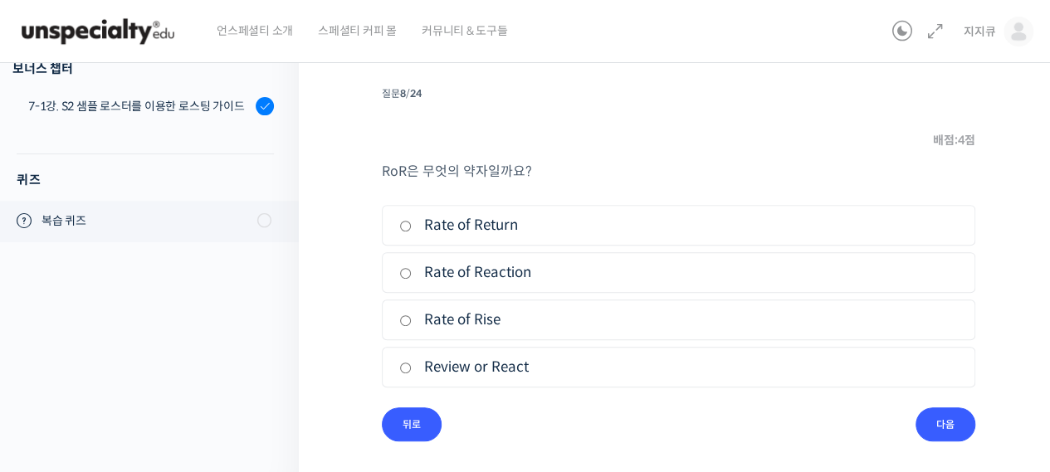
click at [460, 325] on label "Rate of Rise" at bounding box center [678, 320] width 559 height 22
click at [412, 325] on input "Rate of Rise" at bounding box center [405, 320] width 12 height 11
radio input "true"
click at [947, 422] on input "다음" at bounding box center [946, 425] width 60 height 34
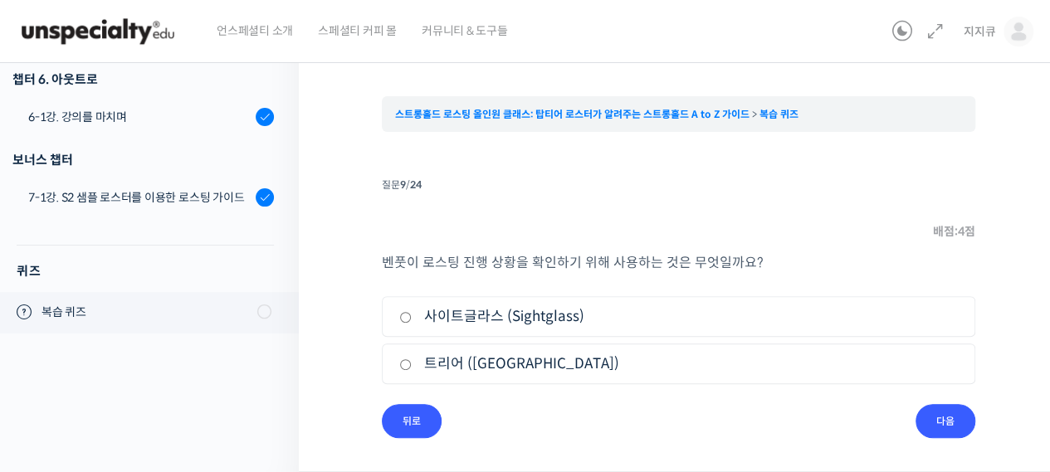
scroll to position [113, 0]
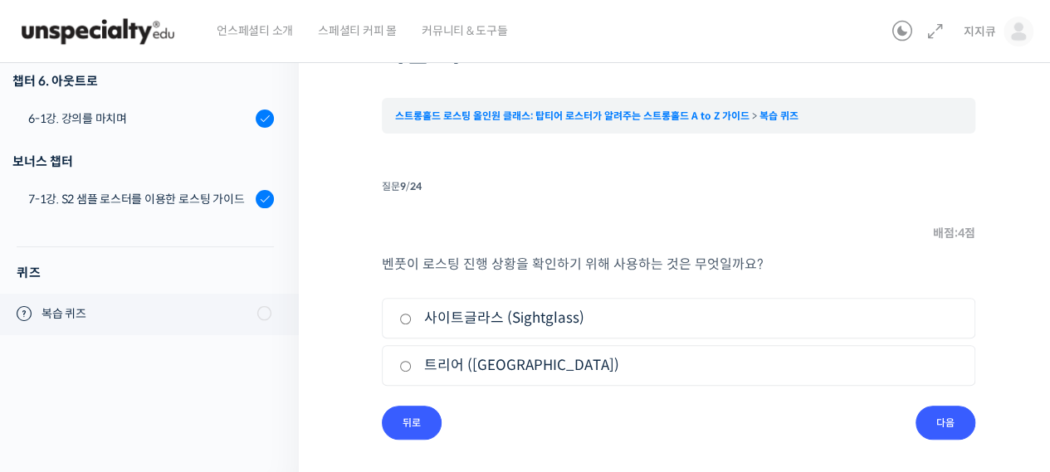
click at [482, 363] on label "트리어 ([GEOGRAPHIC_DATA])" at bounding box center [678, 366] width 559 height 22
click at [412, 363] on input "트리어 ([GEOGRAPHIC_DATA])" at bounding box center [405, 366] width 12 height 11
radio input "true"
click at [951, 421] on input "다음" at bounding box center [946, 423] width 60 height 34
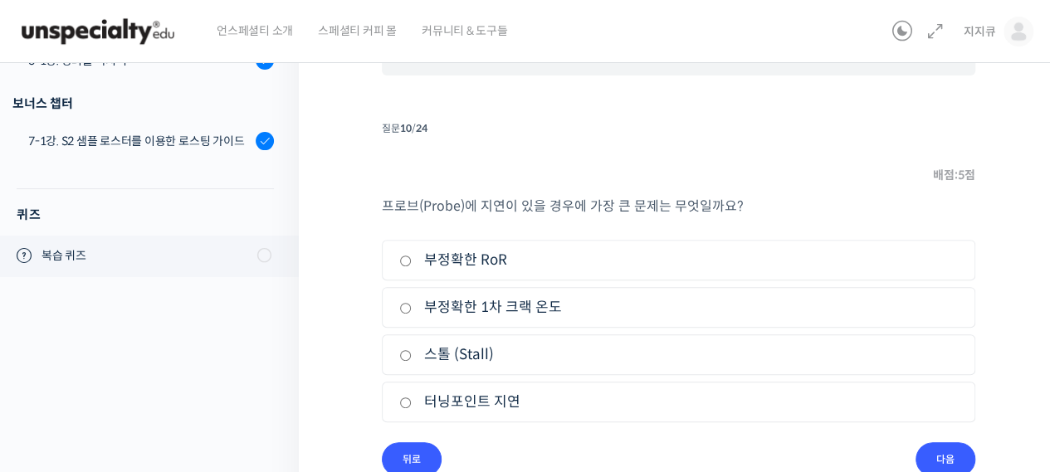
scroll to position [206, 0]
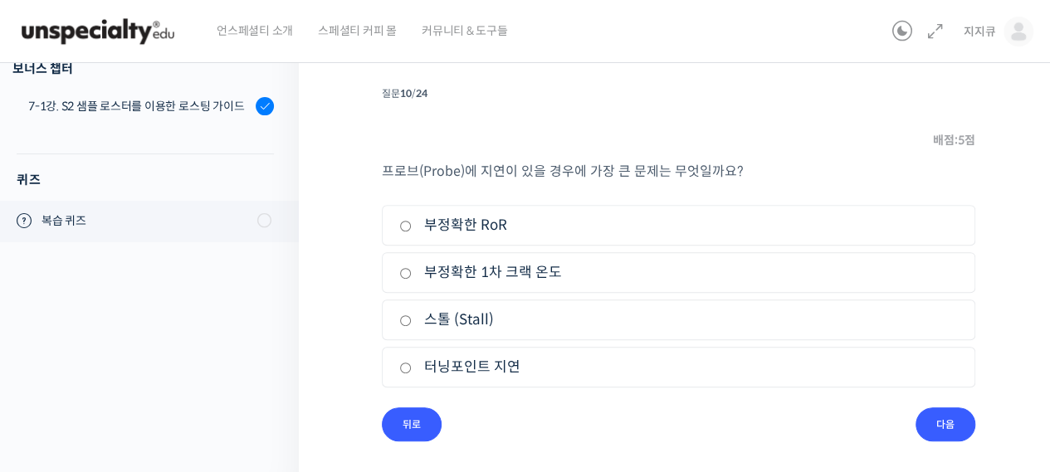
click at [553, 267] on label "부정확한 1차 크랙 온도" at bounding box center [678, 273] width 559 height 22
click at [412, 268] on input "부정확한 1차 크랙 온도" at bounding box center [405, 273] width 12 height 11
radio input "true"
click at [465, 323] on label "스톨 (Stall)" at bounding box center [678, 320] width 559 height 22
click at [412, 323] on input "스톨 (Stall)" at bounding box center [405, 320] width 12 height 11
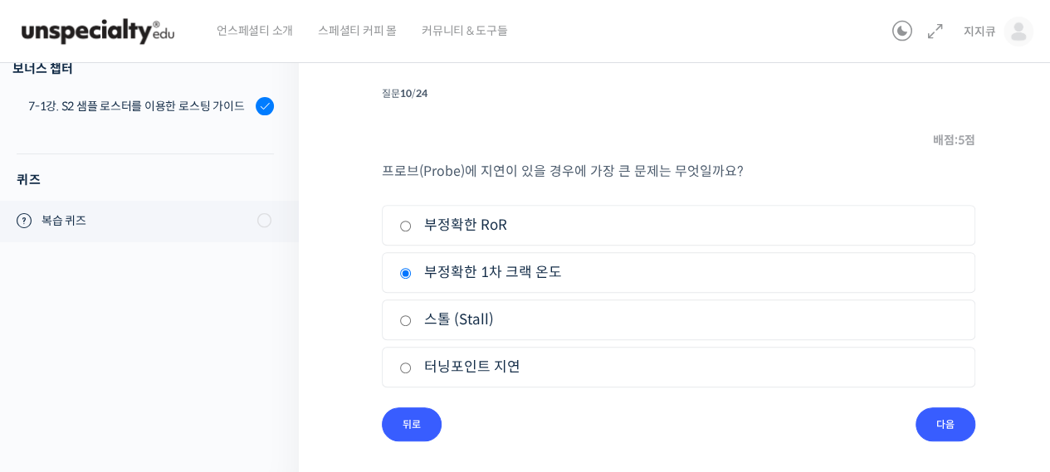
radio input "true"
click at [952, 425] on input "다음" at bounding box center [946, 425] width 60 height 34
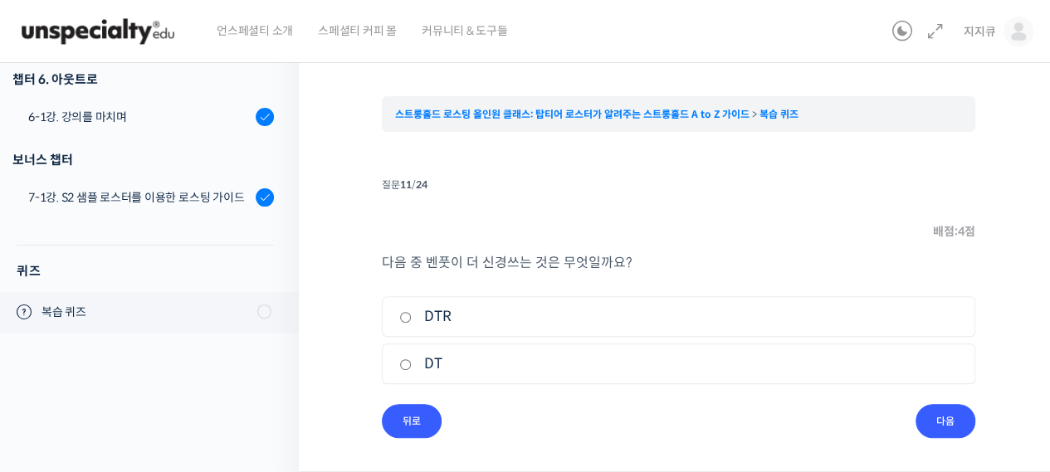
scroll to position [113, 0]
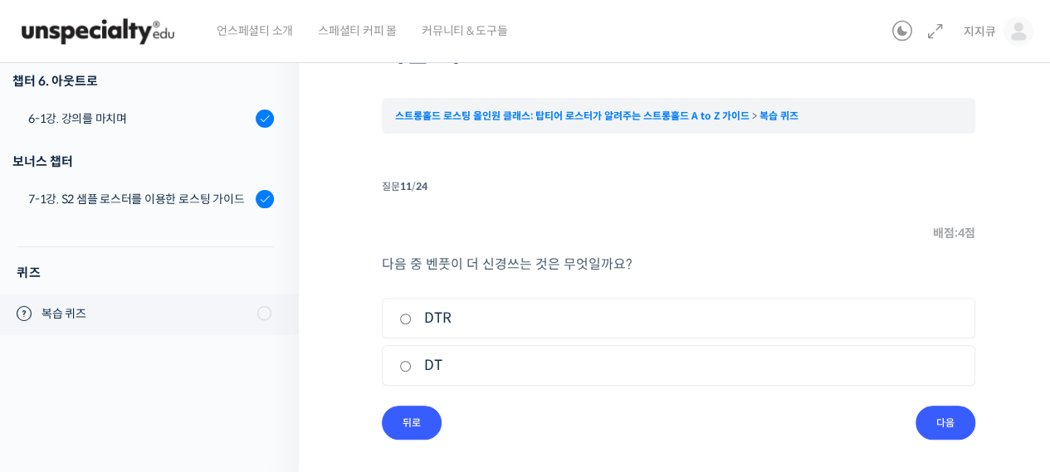
click at [435, 365] on label "DT" at bounding box center [678, 366] width 559 height 22
click at [412, 365] on input "DT" at bounding box center [405, 366] width 12 height 11
radio input "true"
click at [930, 422] on input "다음" at bounding box center [946, 423] width 60 height 34
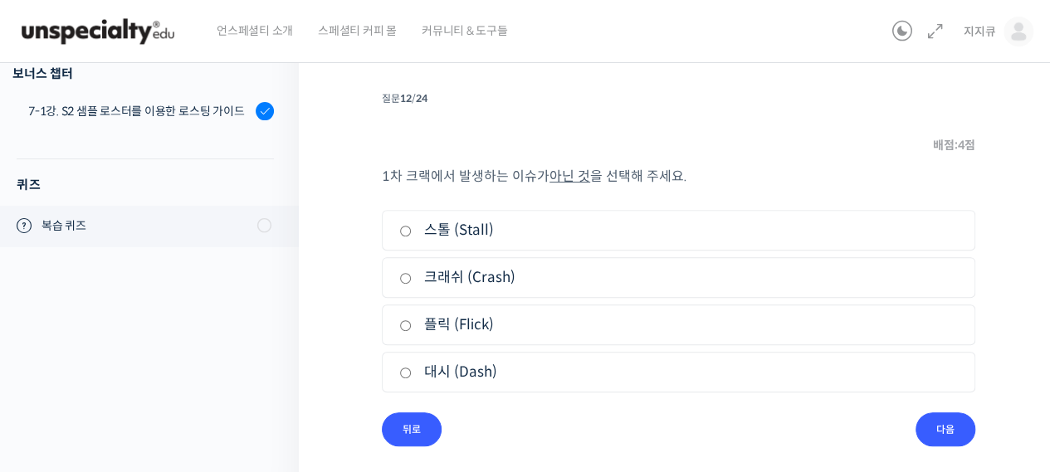
scroll to position [206, 0]
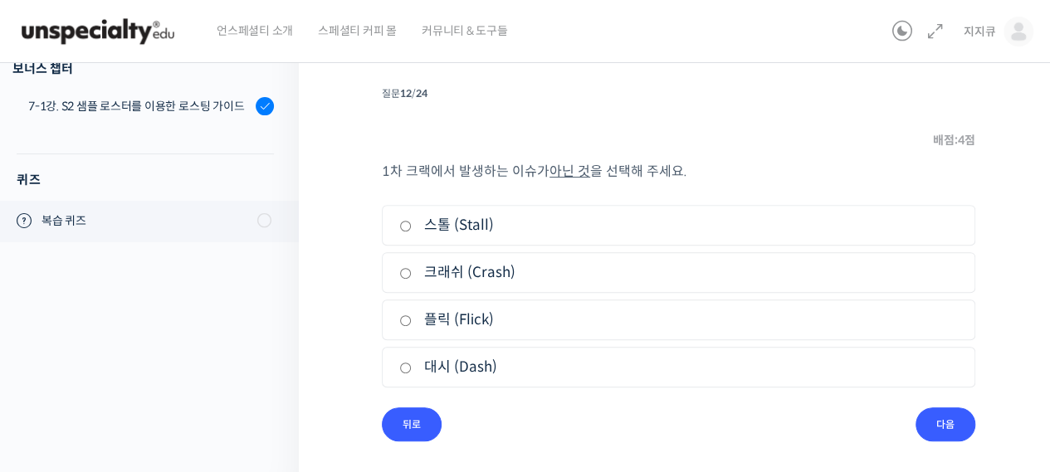
click at [468, 369] on label "대시 (Dash)" at bounding box center [678, 367] width 559 height 22
click at [412, 369] on input "대시 (Dash)" at bounding box center [405, 368] width 12 height 11
radio input "true"
click at [937, 429] on input "다음" at bounding box center [946, 425] width 60 height 34
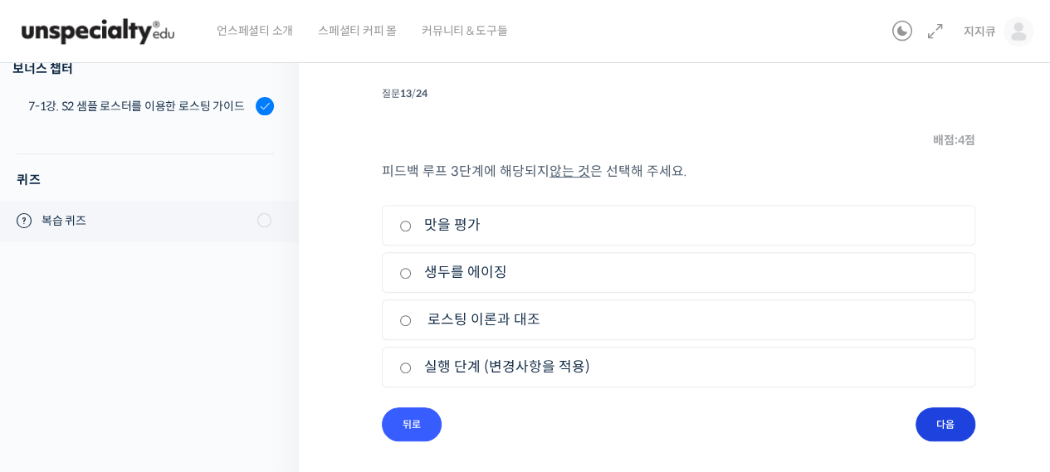
scroll to position [205, 0]
click at [501, 273] on label "생두를 에이징" at bounding box center [678, 273] width 559 height 22
click at [412, 273] on input "생두를 에이징" at bounding box center [405, 274] width 12 height 11
radio input "true"
click at [932, 414] on input "다음" at bounding box center [946, 425] width 60 height 34
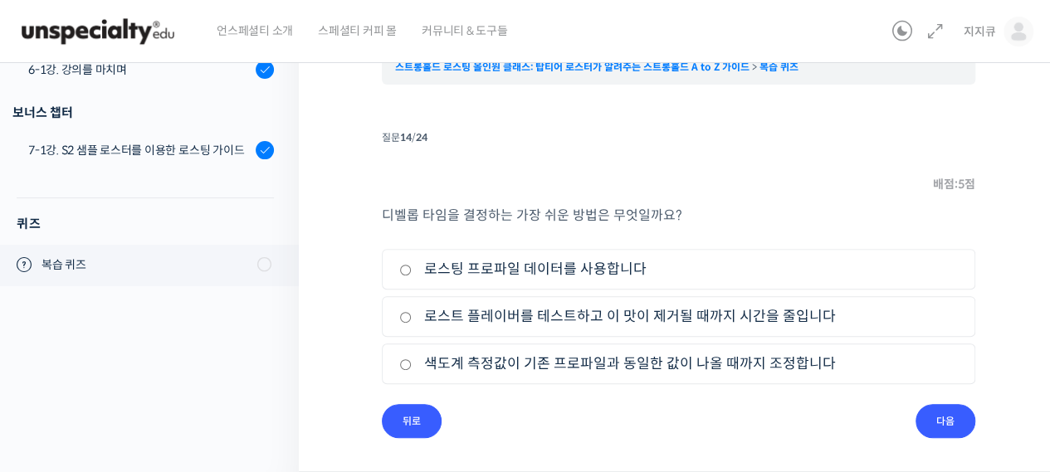
scroll to position [159, 0]
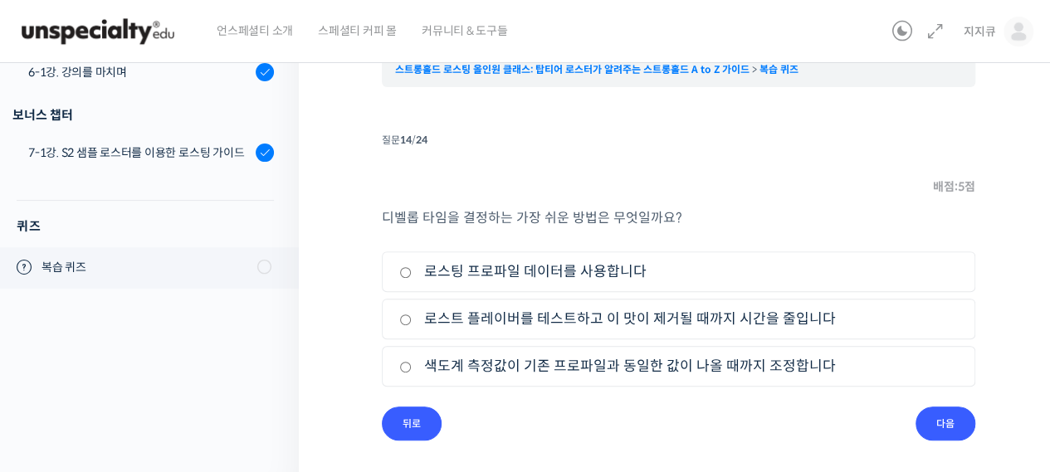
click at [492, 317] on label "로스트 플레이버를 테스트하고 이 맛이 제거될 때까지 시간을 줄입니다" at bounding box center [678, 319] width 559 height 22
click at [412, 317] on input "로스트 플레이버를 테스트하고 이 맛이 제거될 때까지 시간을 줄입니다" at bounding box center [405, 320] width 12 height 11
radio input "true"
click at [941, 429] on input "다음" at bounding box center [946, 424] width 60 height 34
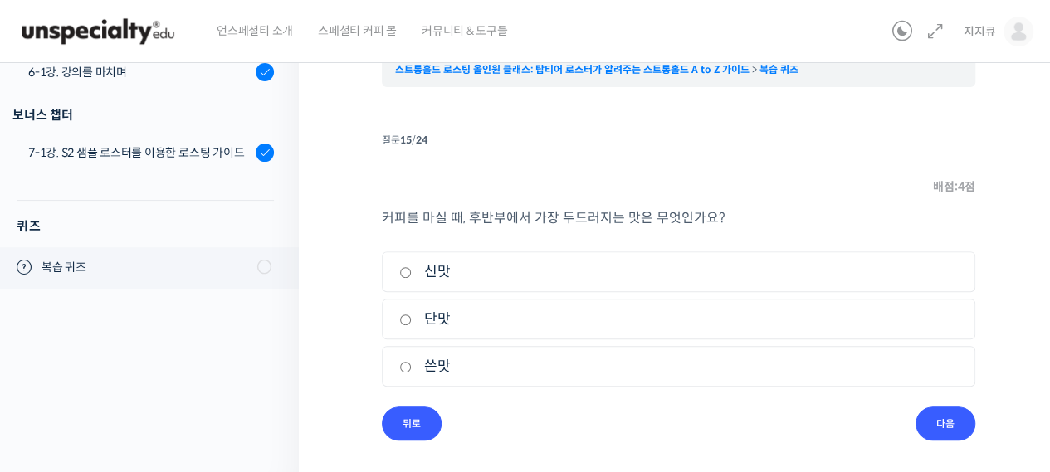
click at [426, 373] on label "쓴맛" at bounding box center [678, 366] width 559 height 22
click at [412, 373] on input "쓴맛" at bounding box center [405, 367] width 12 height 11
radio input "true"
click at [941, 428] on input "다음" at bounding box center [946, 424] width 60 height 34
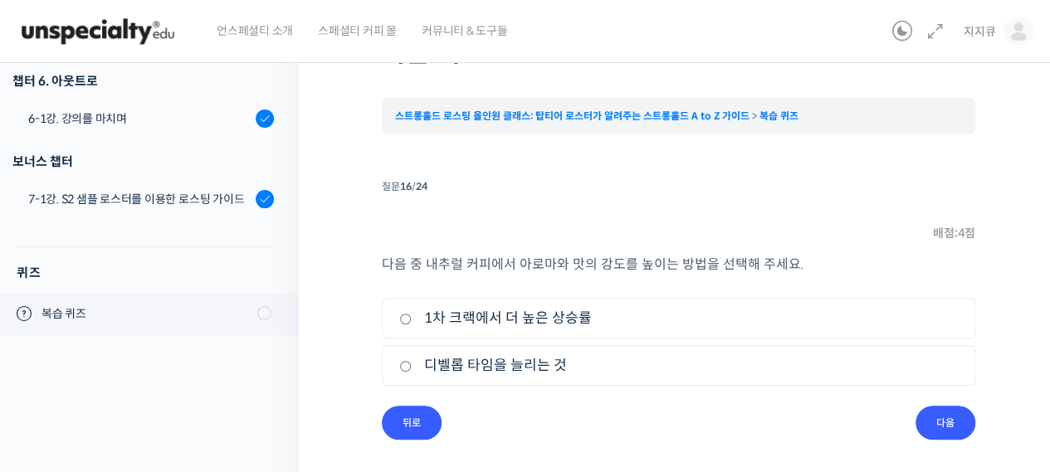
click at [558, 317] on label "1차 크랙에서 더 높은 상승률" at bounding box center [678, 318] width 559 height 22
click at [412, 317] on input "1차 크랙에서 더 높은 상승률" at bounding box center [405, 319] width 12 height 11
radio input "true"
click at [941, 431] on input "다음" at bounding box center [946, 423] width 60 height 34
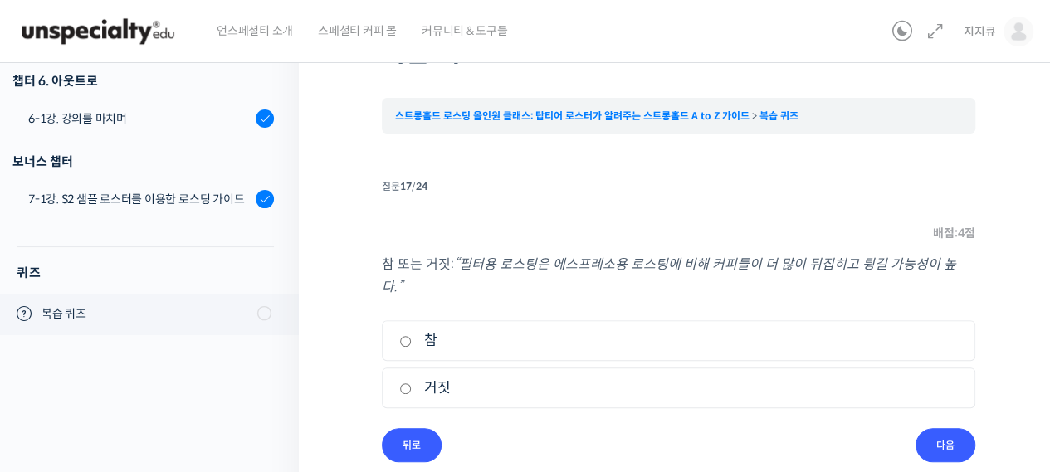
click at [402, 336] on input "참" at bounding box center [405, 341] width 12 height 11
radio input "true"
click at [948, 433] on input "다음" at bounding box center [946, 445] width 60 height 34
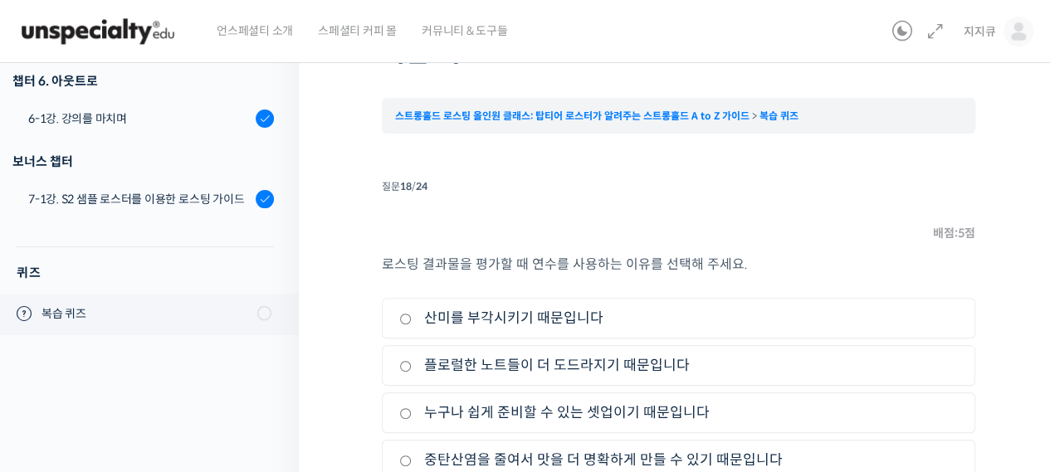
scroll to position [206, 0]
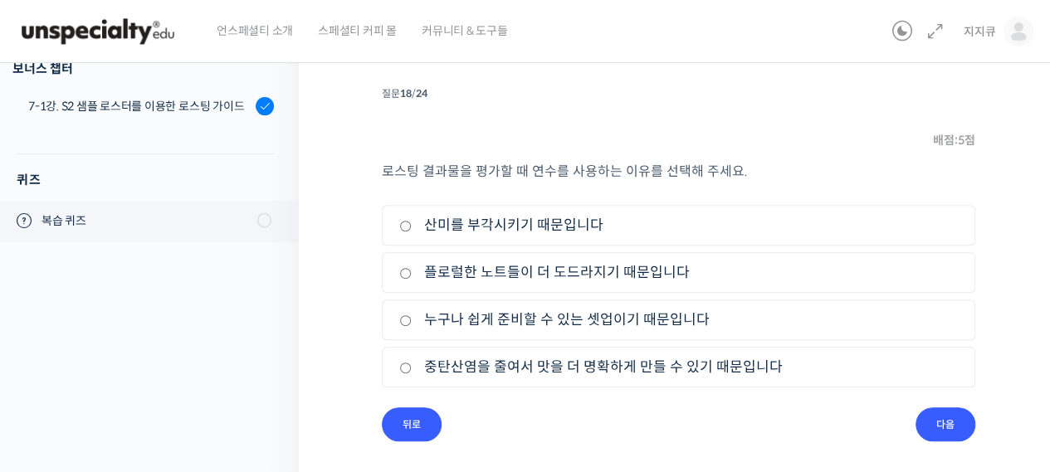
click at [575, 330] on li "3. 누구나 쉽게 준비할 수 있는 셋업이기 때문입니다" at bounding box center [679, 320] width 594 height 41
click at [672, 320] on label "누구나 쉽게 준비할 수 있는 셋업이기 때문입니다" at bounding box center [678, 320] width 559 height 22
click at [412, 320] on input "누구나 쉽게 준비할 수 있는 셋업이기 때문입니다" at bounding box center [405, 320] width 12 height 11
radio input "true"
click at [953, 425] on input "다음" at bounding box center [946, 425] width 60 height 34
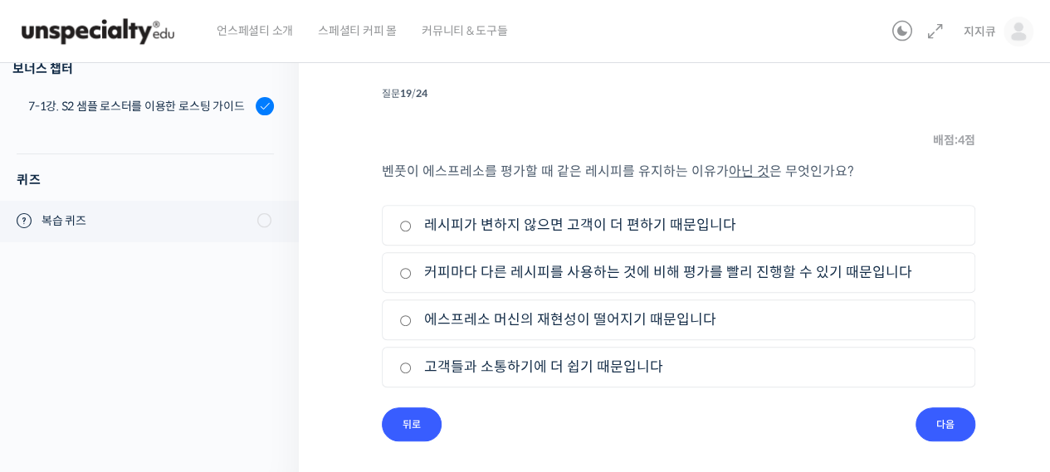
scroll to position [205, 0]
click at [676, 312] on label "에스프레소 머신의 재현성이 떨어지기 때문입니다" at bounding box center [678, 321] width 559 height 22
click at [412, 316] on input "에스프레소 머신의 재현성이 떨어지기 때문입니다" at bounding box center [405, 321] width 12 height 11
radio input "true"
click at [948, 417] on input "다음" at bounding box center [946, 425] width 60 height 34
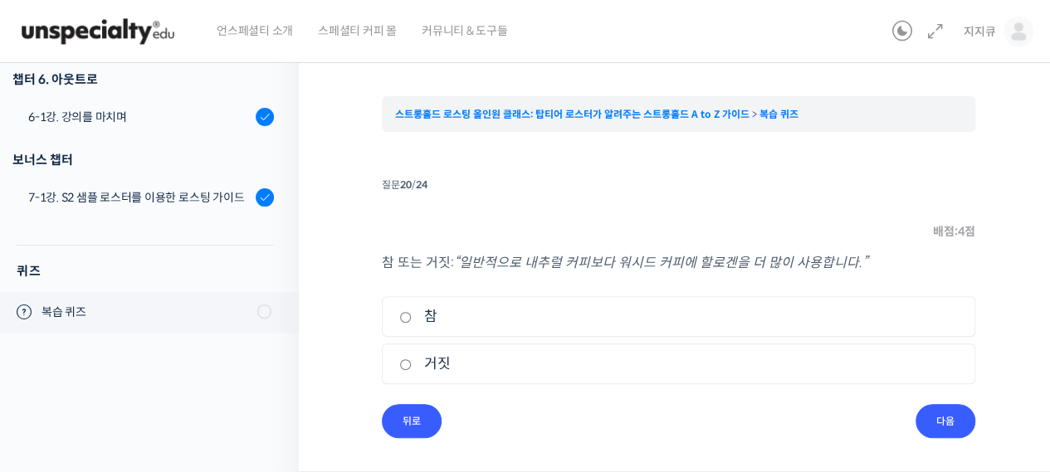
scroll to position [113, 0]
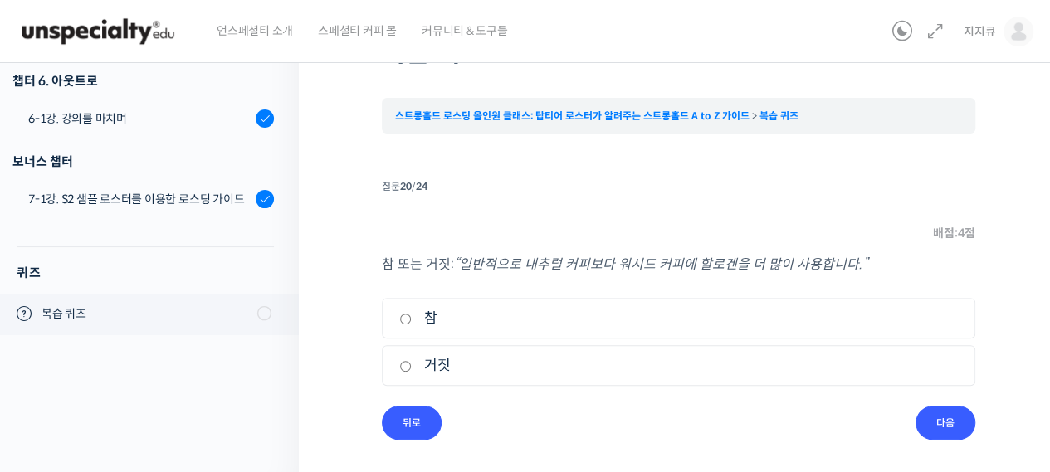
click at [435, 326] on label "참" at bounding box center [678, 318] width 559 height 22
click at [412, 325] on input "참" at bounding box center [405, 319] width 12 height 11
radio input "true"
click at [946, 433] on input "다음" at bounding box center [946, 423] width 60 height 34
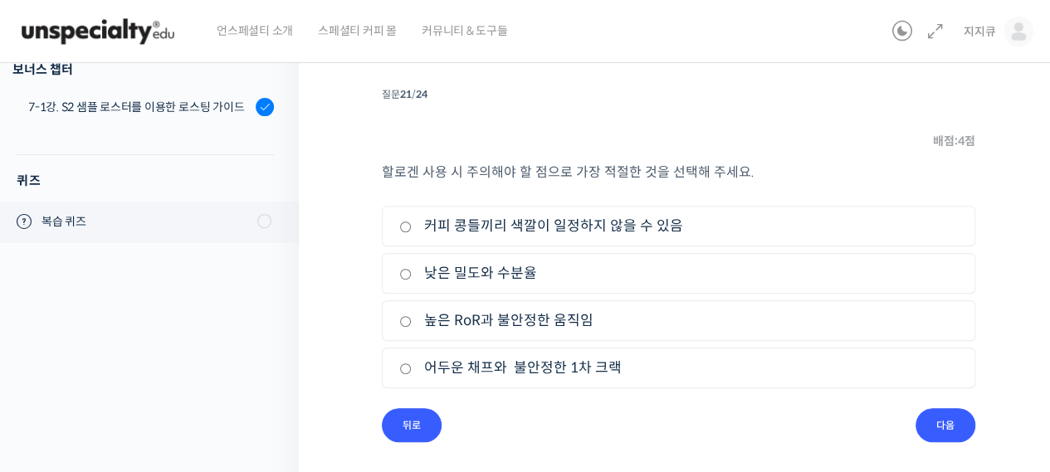
scroll to position [206, 0]
click at [600, 226] on label "커피 콩들끼리 색깔이 일정하지 않을 수 있음" at bounding box center [678, 225] width 559 height 22
click at [412, 226] on input "커피 콩들끼리 색깔이 일정하지 않을 수 있음" at bounding box center [405, 226] width 12 height 11
radio input "true"
click at [946, 423] on input "다음" at bounding box center [946, 425] width 60 height 34
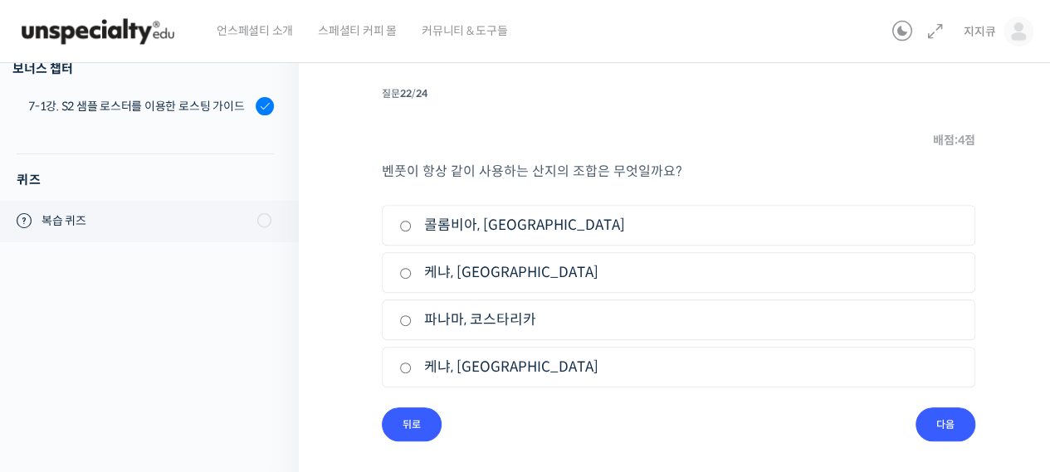
scroll to position [205, 0]
click at [488, 364] on label "케냐, [GEOGRAPHIC_DATA]" at bounding box center [678, 368] width 559 height 22
click at [412, 364] on input "케냐, [GEOGRAPHIC_DATA]" at bounding box center [405, 369] width 12 height 11
radio input "true"
click at [932, 423] on input "다음" at bounding box center [946, 425] width 60 height 34
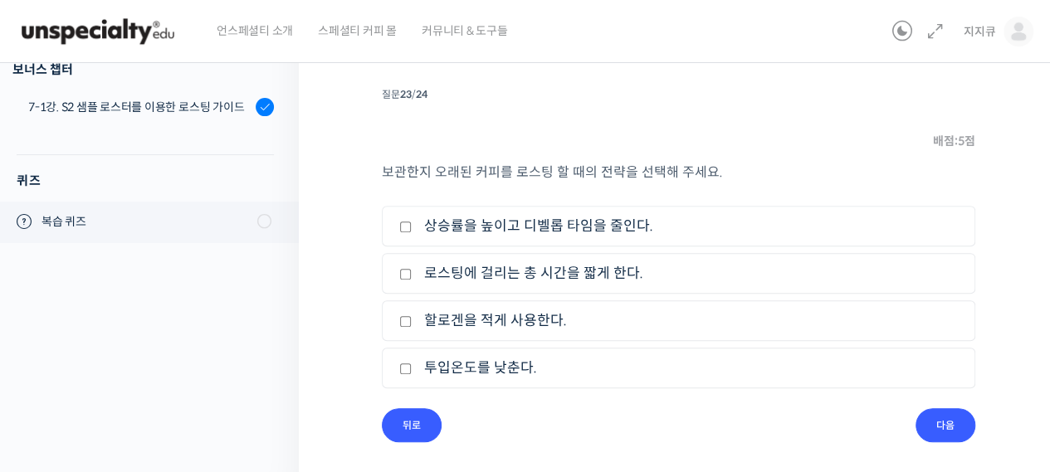
click at [551, 270] on label "로스팅에 걸리는 총 시간을 짧게 한다." at bounding box center [678, 273] width 559 height 22
click at [412, 270] on input "로스팅에 걸리는 총 시간을 짧게 한다." at bounding box center [405, 274] width 12 height 11
checkbox input "true"
click at [951, 426] on input "다음" at bounding box center [946, 425] width 60 height 34
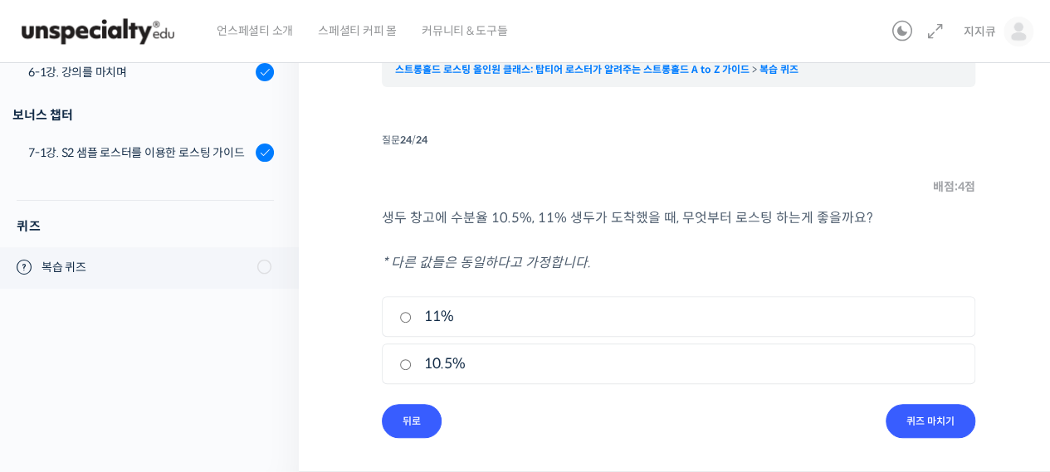
scroll to position [158, 0]
click at [445, 315] on label "11%" at bounding box center [678, 318] width 559 height 22
click at [412, 315] on input "11%" at bounding box center [405, 319] width 12 height 11
radio input "true"
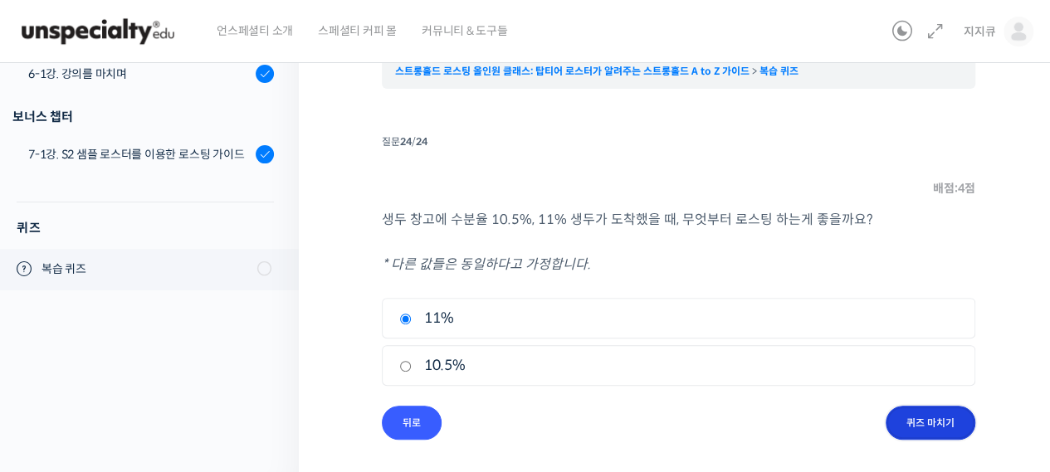
click at [918, 421] on input "퀴즈 마치기" at bounding box center [931, 423] width 90 height 34
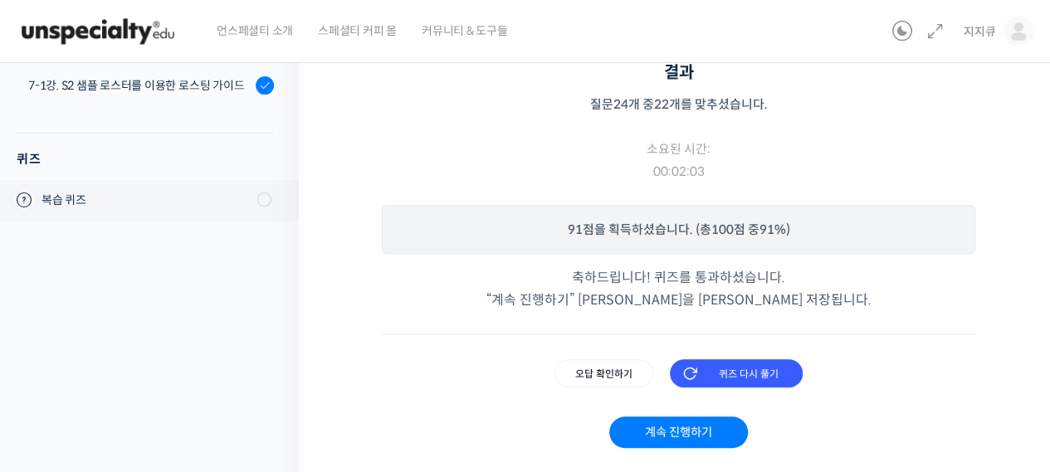
scroll to position [269, 0]
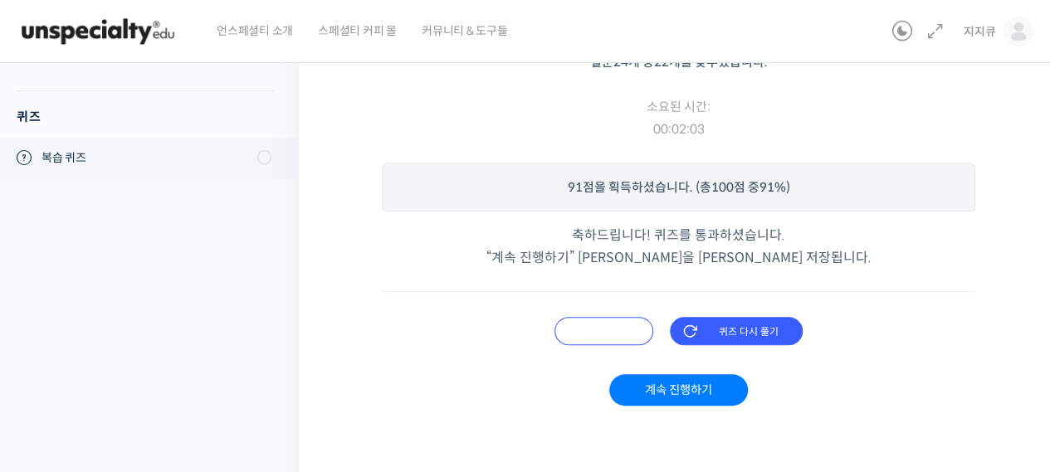
click at [619, 328] on input "오답 확인하기" at bounding box center [604, 331] width 99 height 28
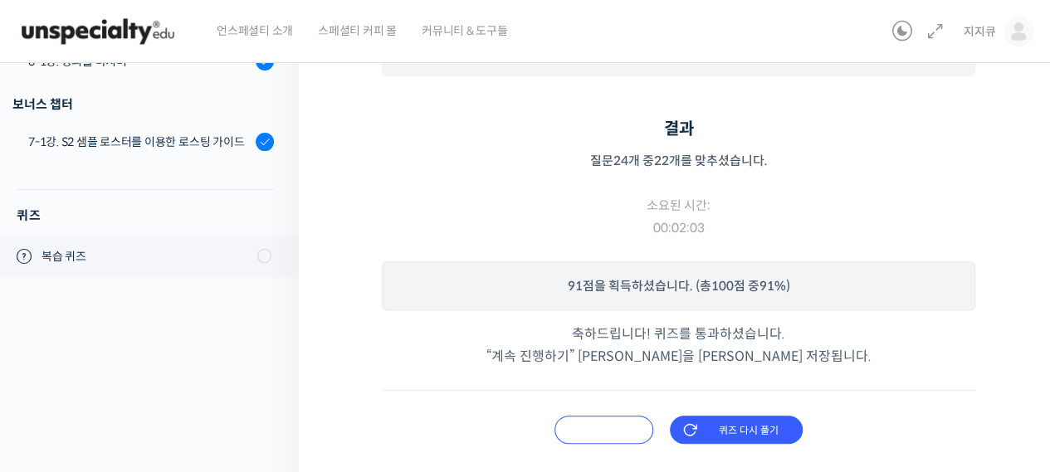
scroll to position [332, 0]
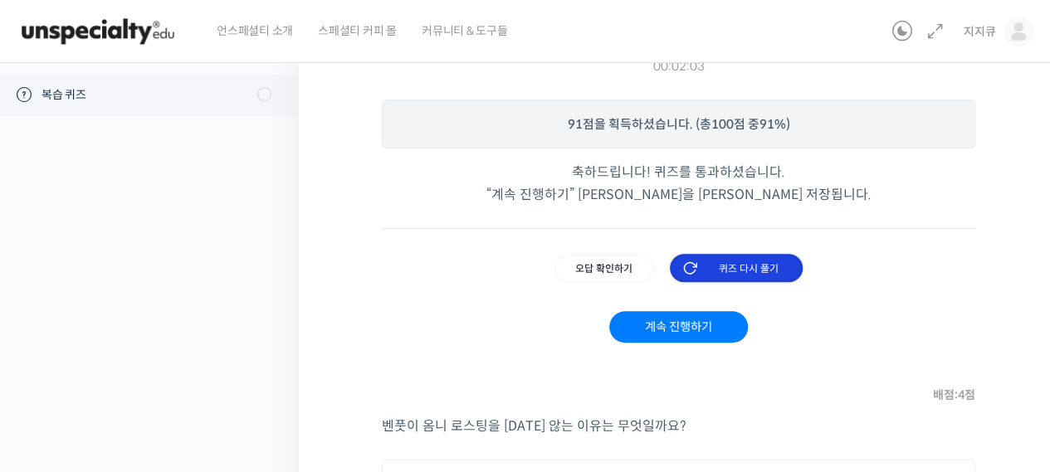
click at [746, 257] on input "퀴즈 다시 풀기" at bounding box center [736, 268] width 133 height 28
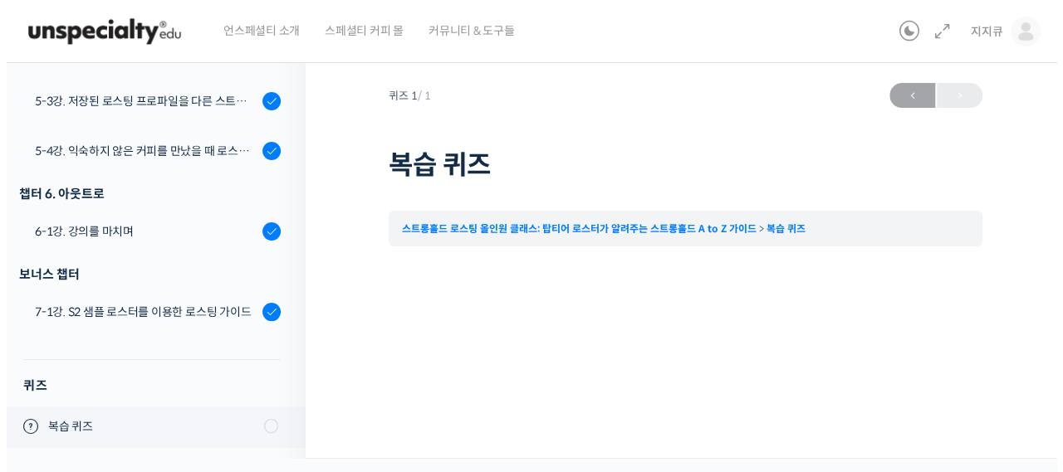
scroll to position [0, 0]
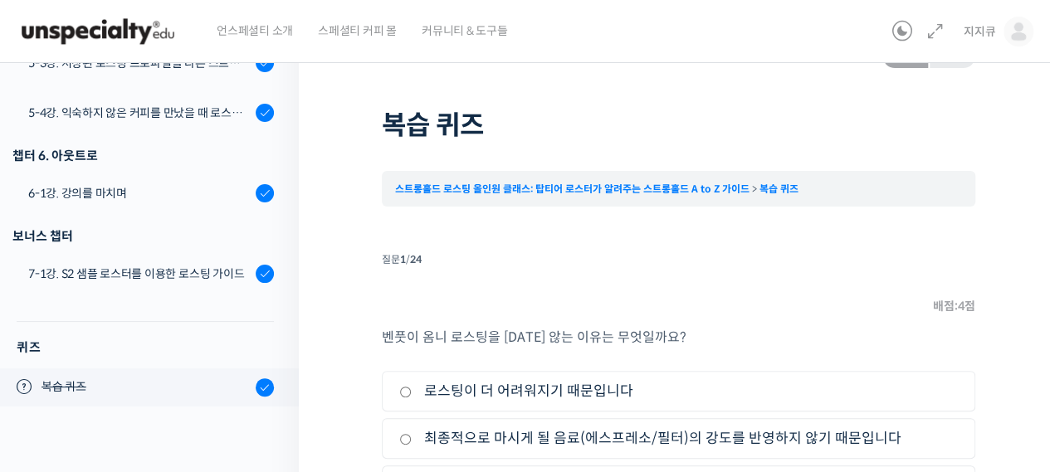
scroll to position [206, 0]
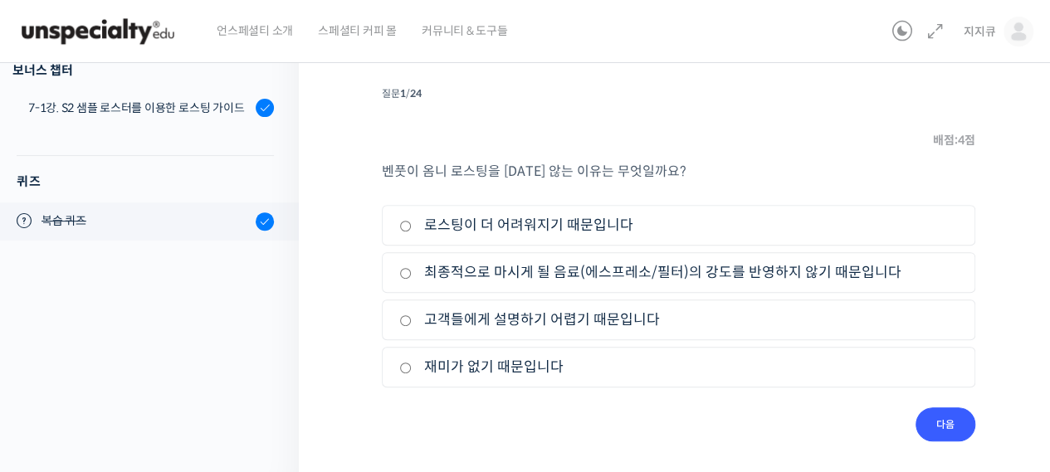
click at [412, 270] on label "최종적으로 마시게 될 음료(에스프레소/필터)의 강도를 반영하지 않기 때문입니다" at bounding box center [678, 273] width 559 height 22
click at [412, 270] on input "최종적으로 마시게 될 음료(에스프레소/필터)의 강도를 반영하지 않기 때문입니다" at bounding box center [405, 273] width 12 height 11
radio input "true"
click at [937, 421] on input "다음" at bounding box center [946, 425] width 60 height 34
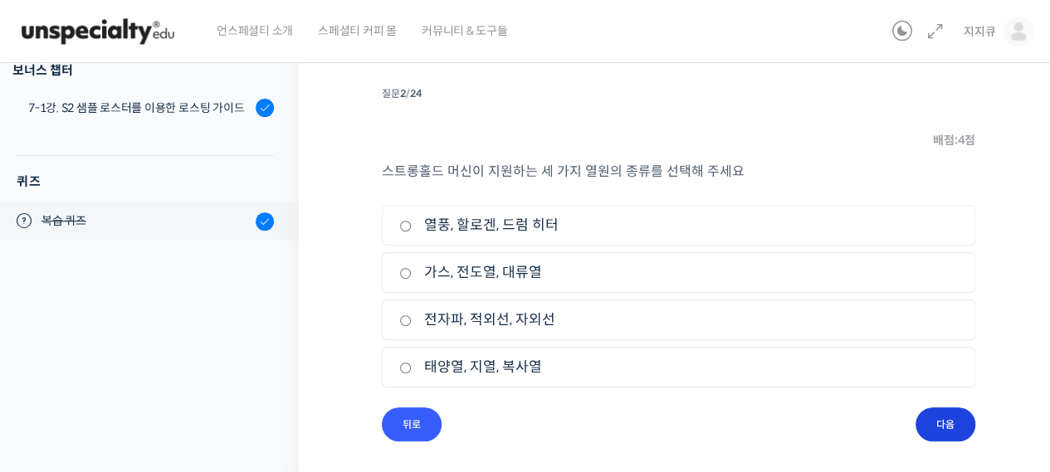
scroll to position [205, 0]
click at [514, 223] on label "열풍, 할로겐, 드럼 히터" at bounding box center [678, 226] width 559 height 22
click at [412, 223] on input "열풍, 할로겐, 드럼 히터" at bounding box center [405, 227] width 12 height 11
radio input "true"
click at [951, 434] on input "다음" at bounding box center [946, 425] width 60 height 34
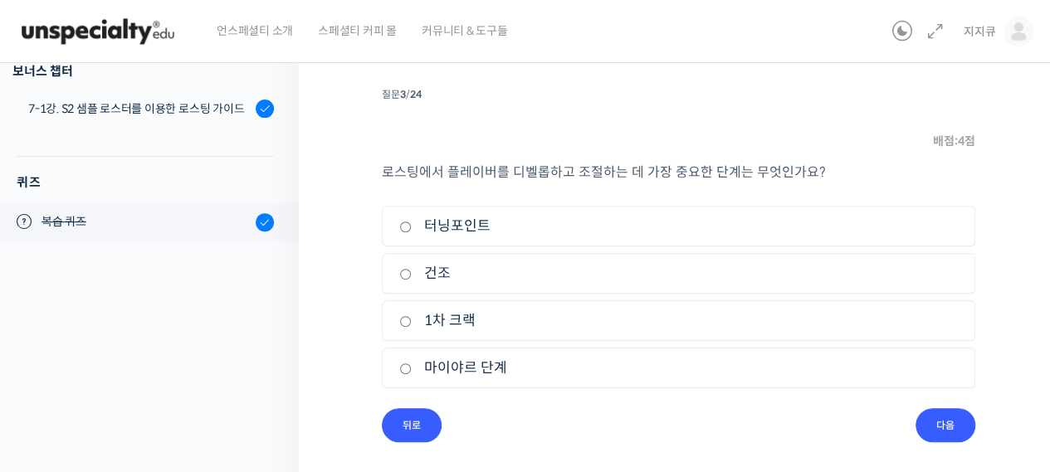
click at [493, 316] on label "1차 크랙" at bounding box center [678, 321] width 559 height 22
click at [412, 316] on input "1차 크랙" at bounding box center [405, 321] width 12 height 11
radio input "true"
click at [959, 421] on input "다음" at bounding box center [946, 425] width 60 height 34
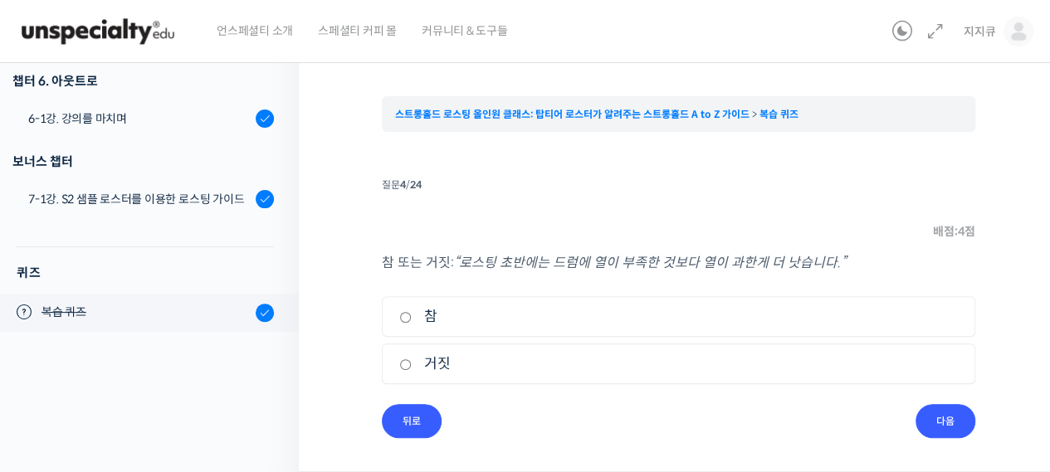
scroll to position [113, 0]
click at [448, 316] on label "참" at bounding box center [678, 318] width 559 height 22
click at [412, 316] on input "참" at bounding box center [405, 319] width 12 height 11
radio input "true"
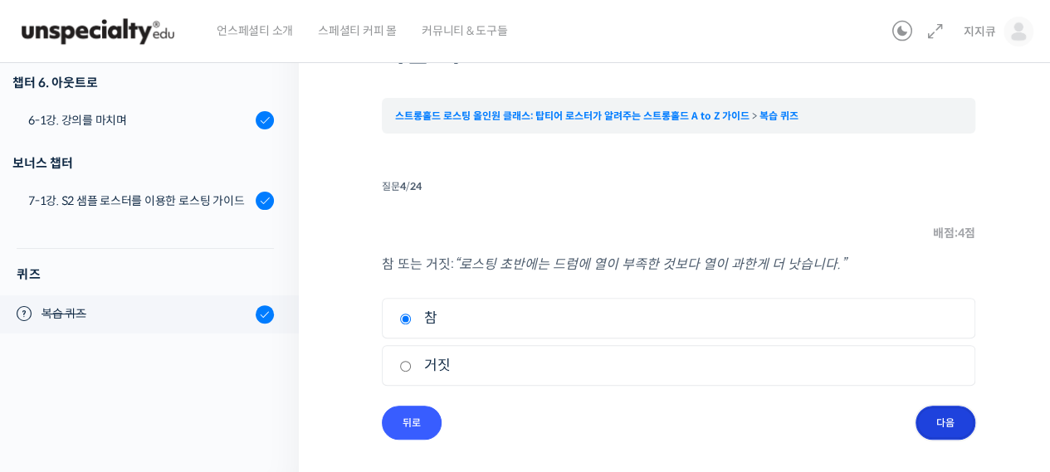
click at [943, 427] on input "다음" at bounding box center [946, 423] width 60 height 34
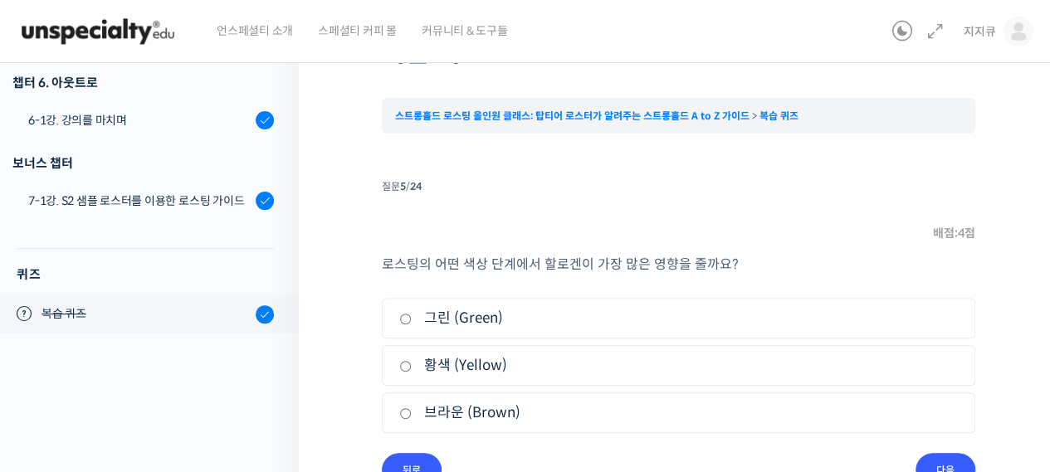
click at [481, 397] on li "3. 브라운 (Brown)" at bounding box center [679, 413] width 594 height 41
click at [485, 423] on li "3. 브라운 (Brown)" at bounding box center [679, 413] width 594 height 41
click at [487, 409] on label "브라운 (Brown)" at bounding box center [678, 413] width 559 height 22
click at [412, 409] on input "브라운 (Brown)" at bounding box center [405, 413] width 12 height 11
radio input "true"
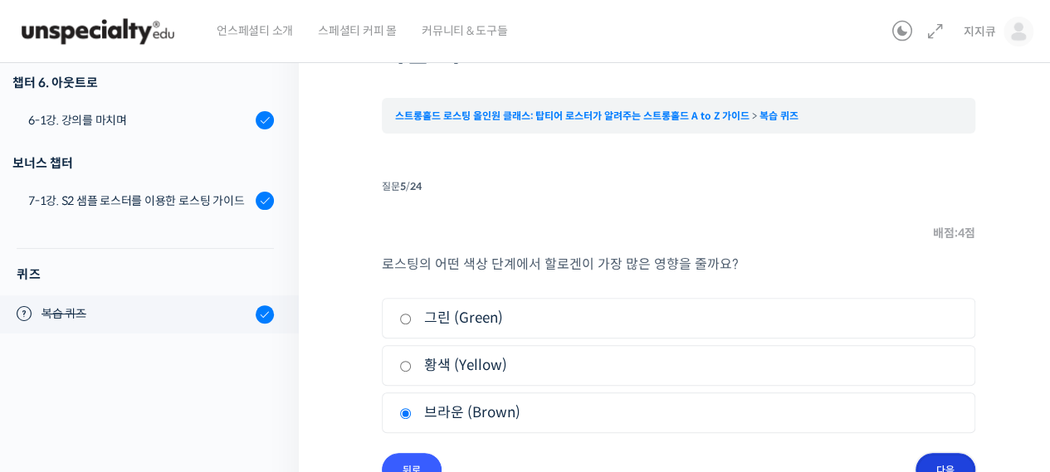
click at [960, 457] on input "다음" at bounding box center [946, 470] width 60 height 34
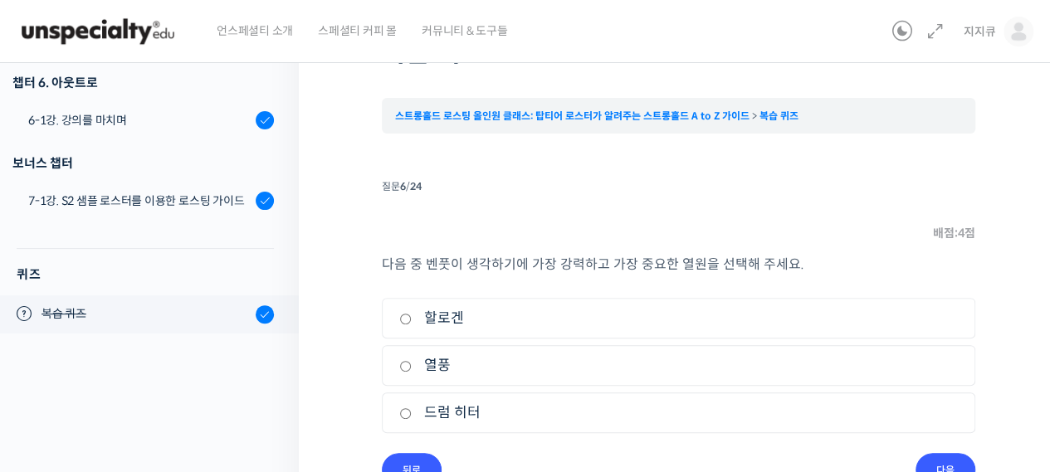
click at [463, 358] on label "열풍" at bounding box center [678, 366] width 559 height 22
click at [412, 361] on input "열풍" at bounding box center [405, 366] width 12 height 11
radio input "true"
click at [941, 455] on input "다음" at bounding box center [946, 470] width 60 height 34
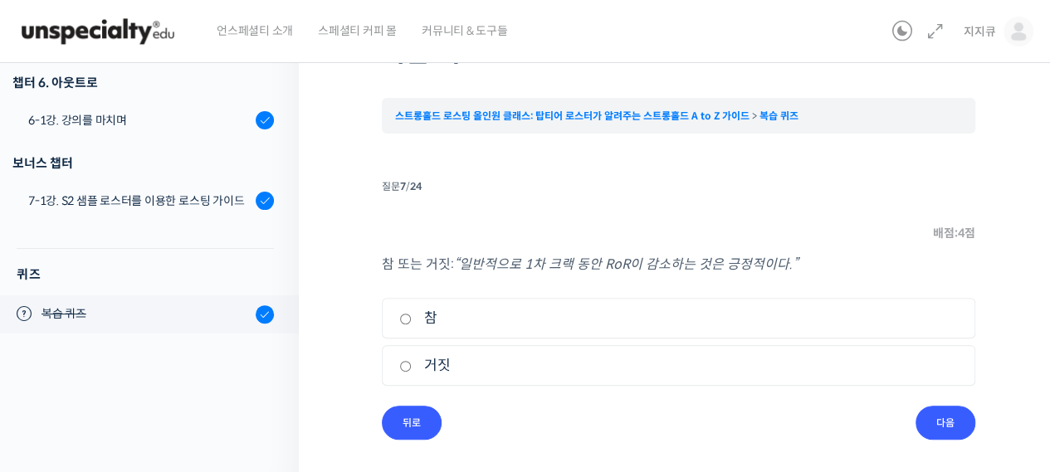
click at [403, 317] on input "참" at bounding box center [405, 319] width 12 height 11
radio input "true"
click at [951, 428] on input "다음" at bounding box center [946, 423] width 60 height 34
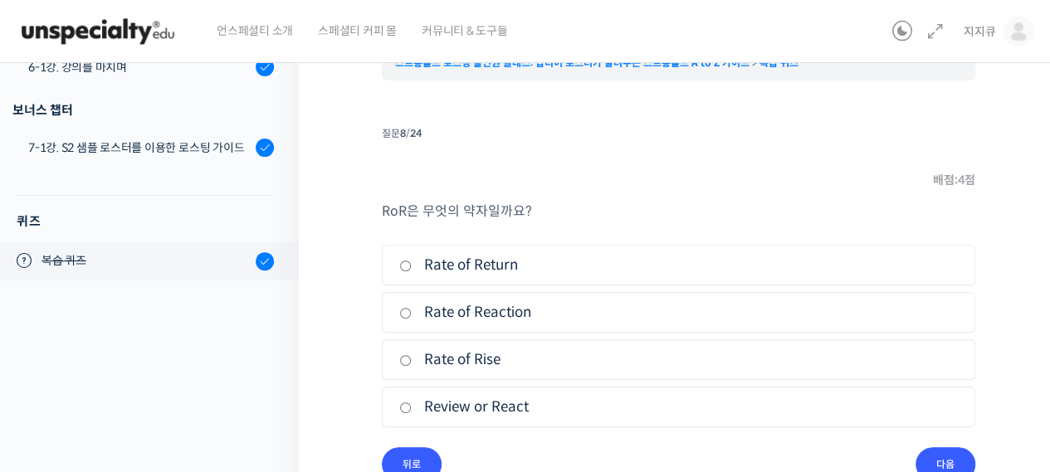
scroll to position [206, 0]
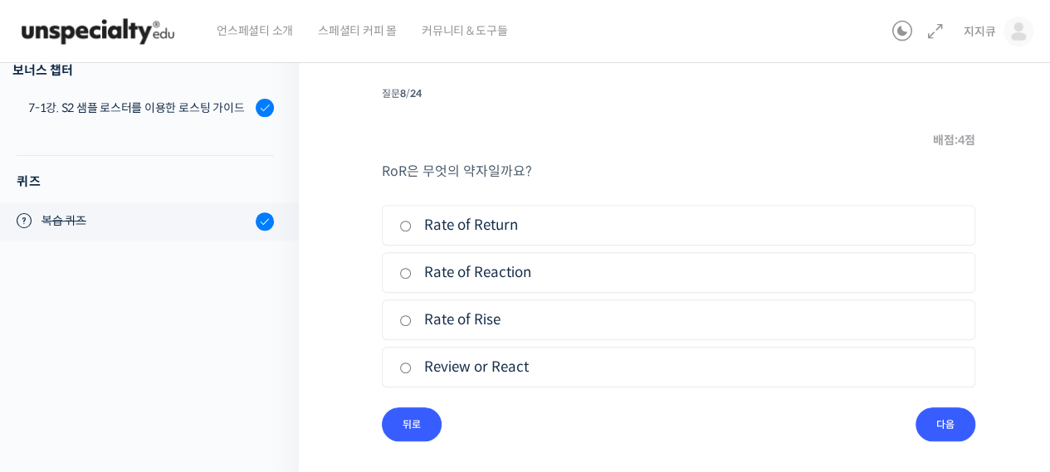
click at [462, 309] on label "Rate of Rise" at bounding box center [678, 320] width 559 height 22
click at [412, 315] on input "Rate of Rise" at bounding box center [405, 320] width 12 height 11
radio input "true"
click at [935, 424] on input "다음" at bounding box center [946, 425] width 60 height 34
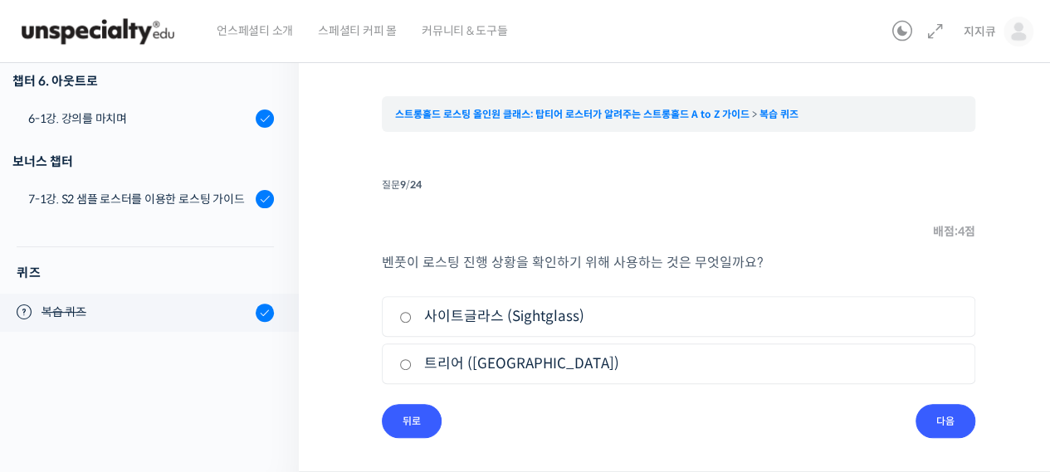
scroll to position [113, 0]
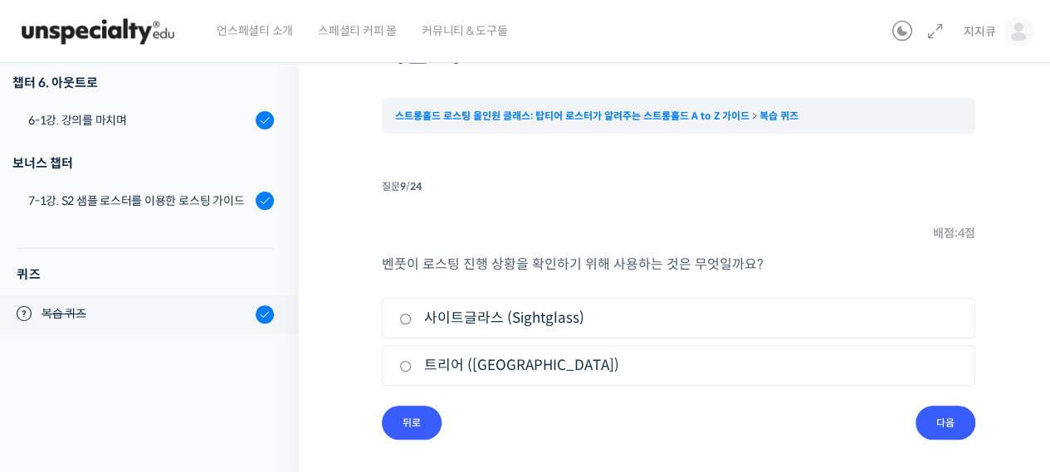
click at [570, 315] on label "사이트글라스 (Sightglass)" at bounding box center [678, 318] width 559 height 22
click at [412, 315] on input "사이트글라스 (Sightglass)" at bounding box center [405, 319] width 12 height 11
radio input "true"
click at [956, 424] on input "다음" at bounding box center [946, 423] width 60 height 34
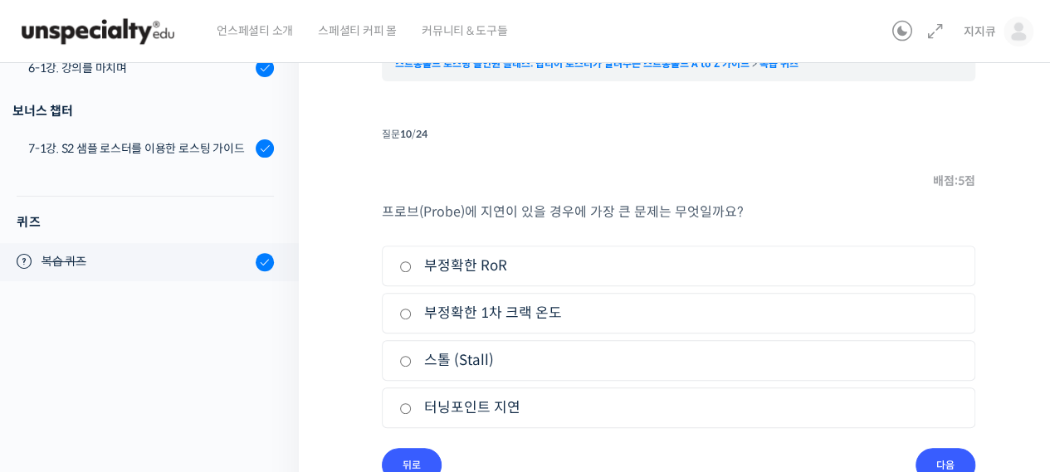
scroll to position [206, 0]
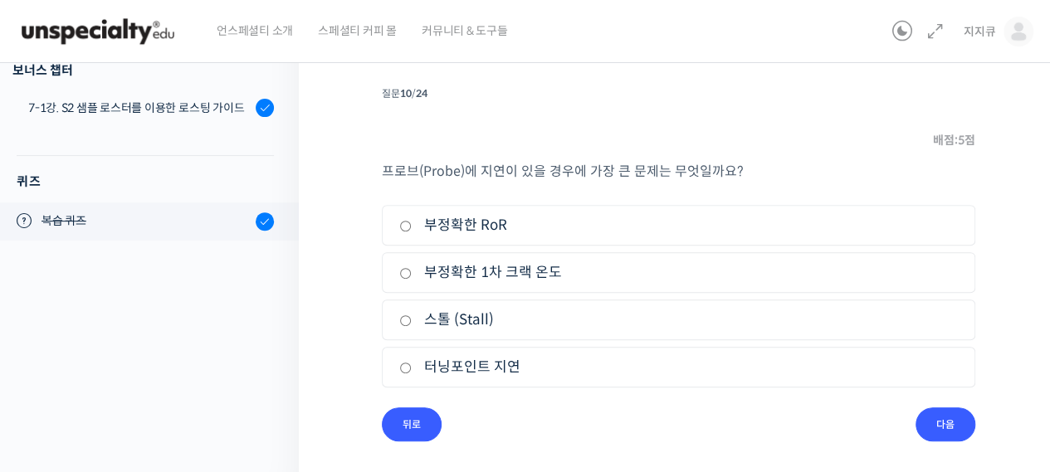
click at [500, 318] on label "스톨 (Stall)" at bounding box center [678, 320] width 559 height 22
click at [412, 318] on input "스톨 (Stall)" at bounding box center [405, 320] width 12 height 11
radio input "true"
click at [956, 412] on input "다음" at bounding box center [946, 425] width 60 height 34
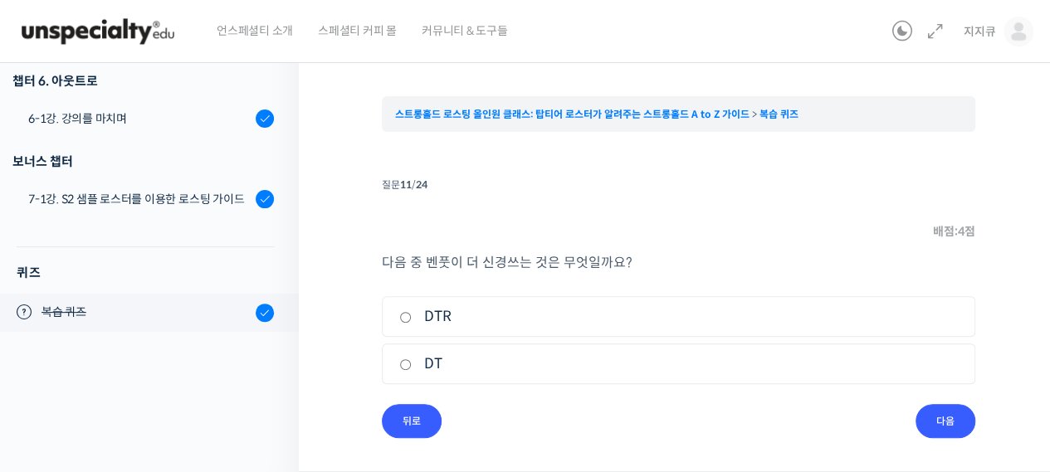
scroll to position [113, 0]
click at [470, 345] on ul "1. DTR 2. DT" at bounding box center [679, 345] width 594 height 95
click at [468, 363] on label "DT" at bounding box center [678, 366] width 559 height 22
click at [412, 363] on input "DT" at bounding box center [405, 366] width 12 height 11
radio input "true"
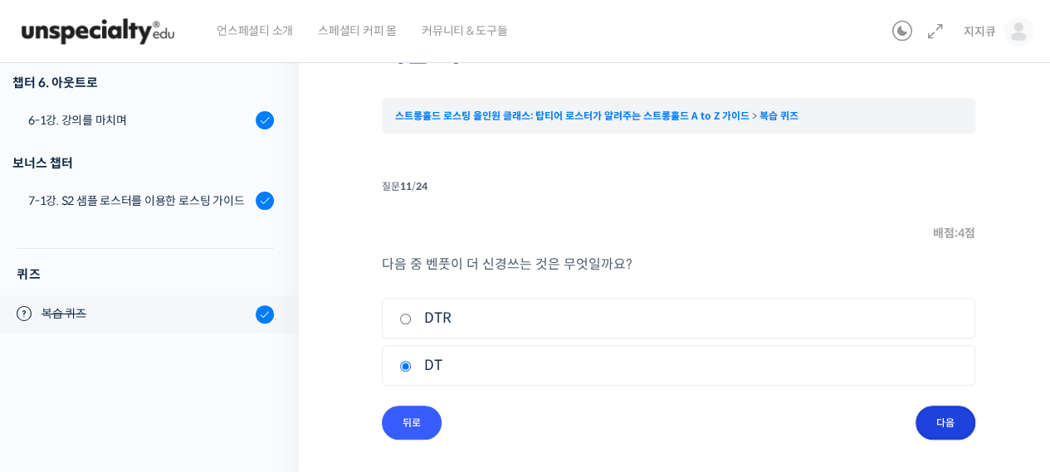
click at [932, 427] on input "다음" at bounding box center [946, 423] width 60 height 34
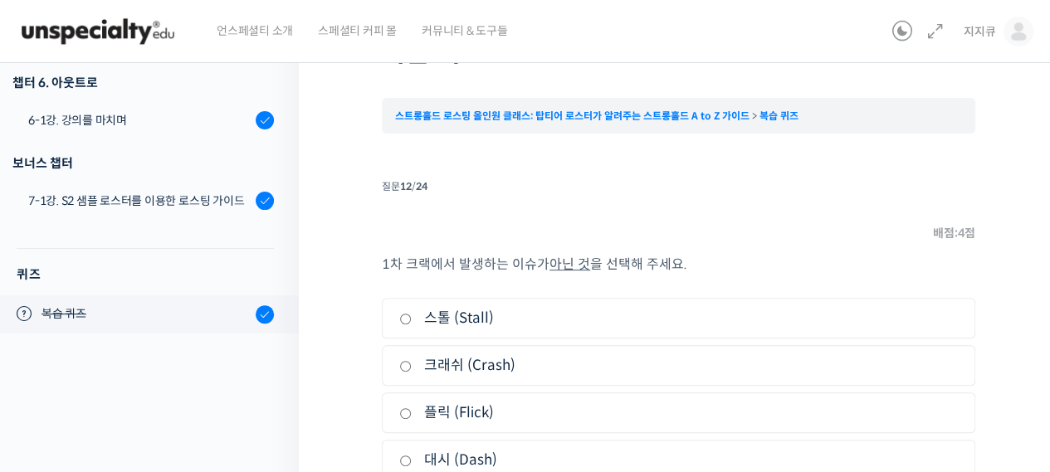
scroll to position [206, 0]
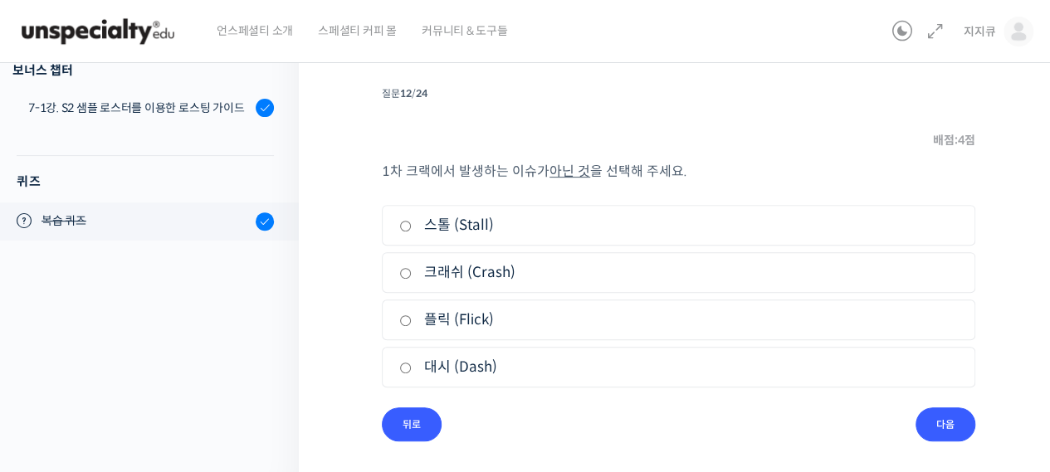
click at [489, 369] on label "대시 (Dash)" at bounding box center [678, 367] width 559 height 22
click at [412, 369] on input "대시 (Dash)" at bounding box center [405, 368] width 12 height 11
radio input "true"
click at [948, 431] on input "다음" at bounding box center [946, 425] width 60 height 34
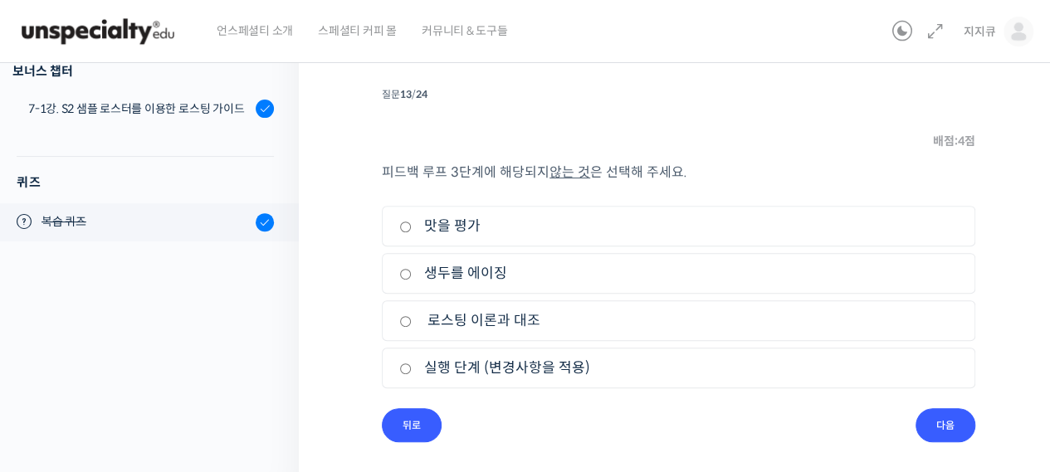
click at [518, 268] on label "생두를 에이징" at bounding box center [678, 273] width 559 height 22
click at [412, 269] on input "생두를 에이징" at bounding box center [405, 274] width 12 height 11
radio input "true"
click at [968, 419] on input "다음" at bounding box center [946, 425] width 60 height 34
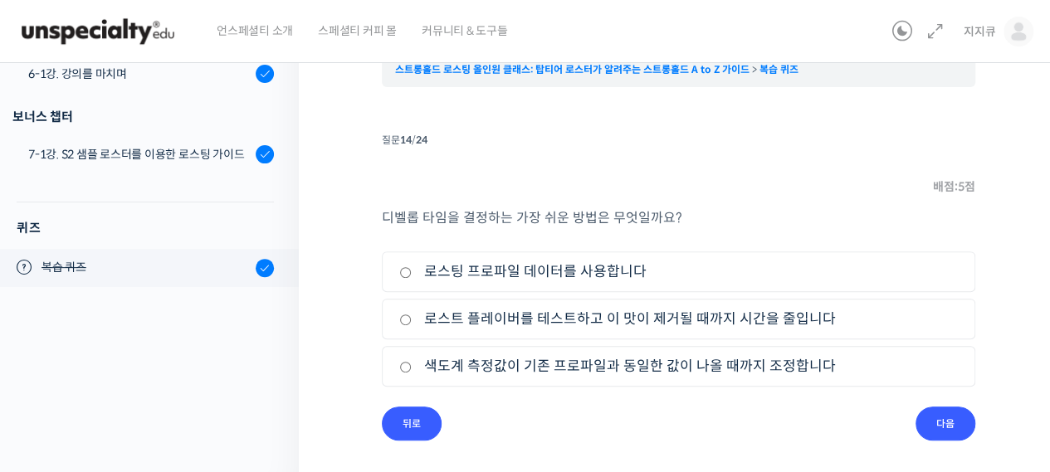
click at [508, 321] on label "로스트 플레이버를 테스트하고 이 맛이 제거될 때까지 시간을 줄입니다" at bounding box center [678, 319] width 559 height 22
click at [412, 321] on input "로스트 플레이버를 테스트하고 이 맛이 제거될 때까지 시간을 줄입니다" at bounding box center [405, 320] width 12 height 11
radio input "true"
click at [955, 429] on input "다음" at bounding box center [946, 424] width 60 height 34
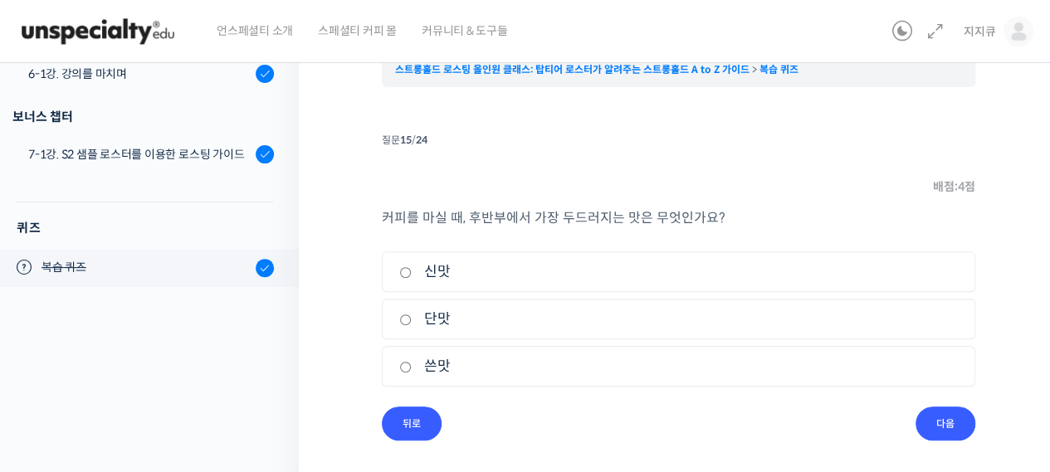
click at [482, 360] on label "쓴맛" at bounding box center [678, 366] width 559 height 22
click at [412, 362] on input "쓴맛" at bounding box center [405, 367] width 12 height 11
radio input "true"
click at [938, 418] on input "다음" at bounding box center [946, 424] width 60 height 34
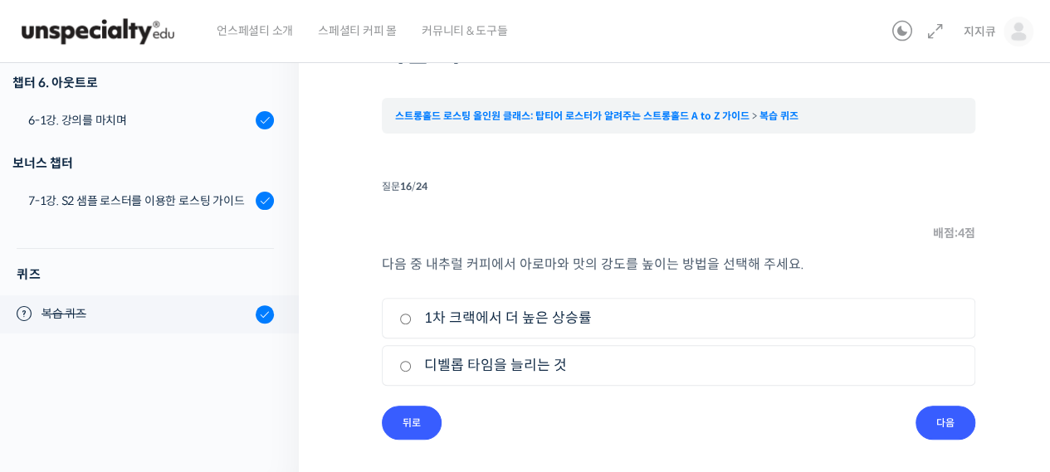
click at [549, 315] on label "1차 크랙에서 더 높은 상승률" at bounding box center [678, 318] width 559 height 22
click at [412, 315] on input "1차 크랙에서 더 높은 상승률" at bounding box center [405, 319] width 12 height 11
radio input "true"
click at [956, 435] on input "다음" at bounding box center [946, 423] width 60 height 34
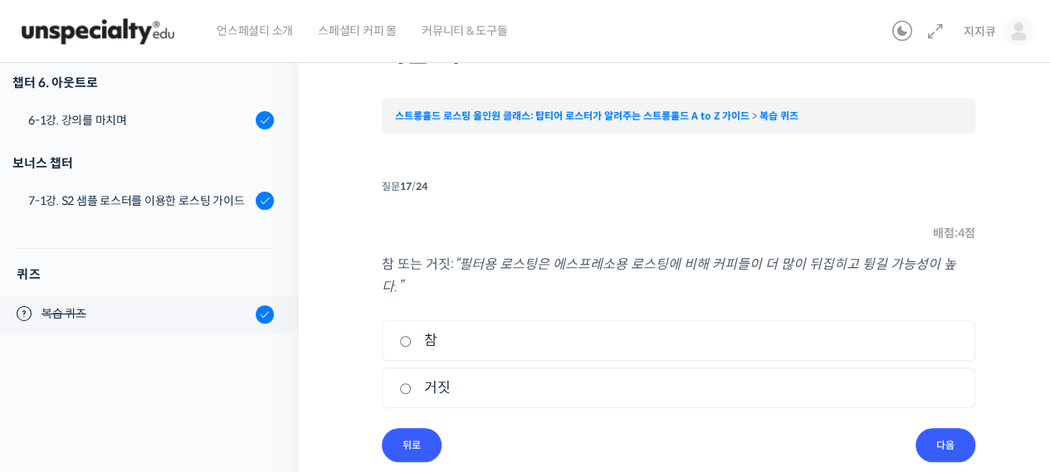
click at [435, 330] on label "참" at bounding box center [678, 341] width 559 height 22
click at [412, 336] on input "참" at bounding box center [405, 341] width 12 height 11
radio input "true"
click at [968, 434] on input "다음" at bounding box center [946, 445] width 60 height 34
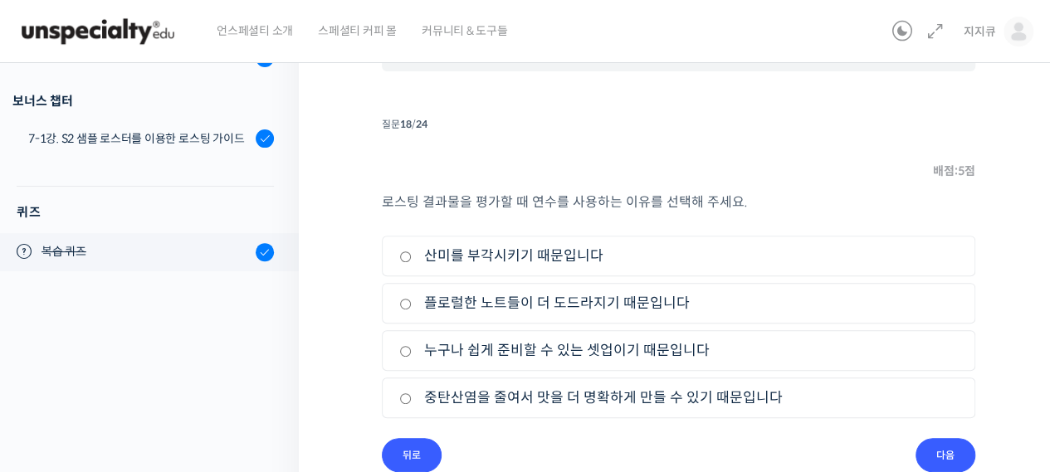
scroll to position [206, 0]
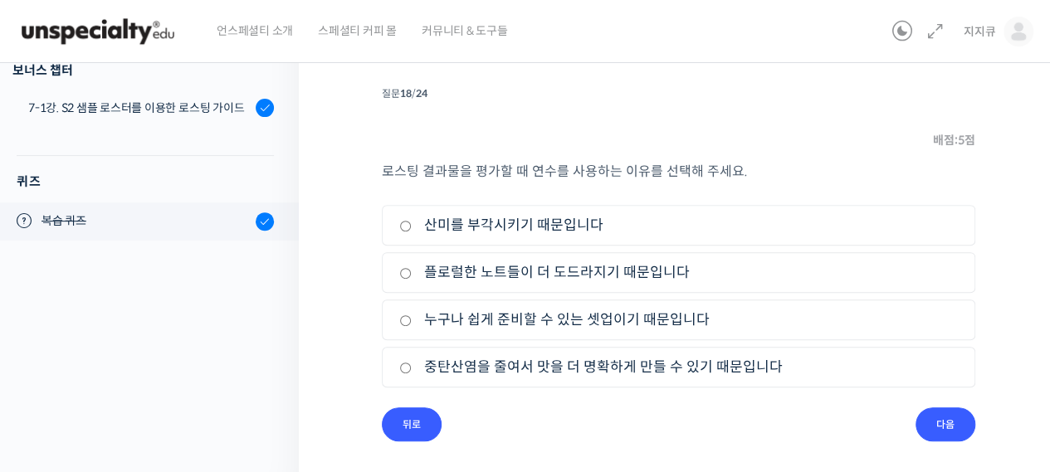
click at [623, 318] on label "누구나 쉽게 준비할 수 있는 셋업이기 때문입니다" at bounding box center [678, 320] width 559 height 22
click at [412, 318] on input "누구나 쉽게 준비할 수 있는 셋업이기 때문입니다" at bounding box center [405, 320] width 12 height 11
radio input "true"
click at [950, 422] on input "다음" at bounding box center [946, 425] width 60 height 34
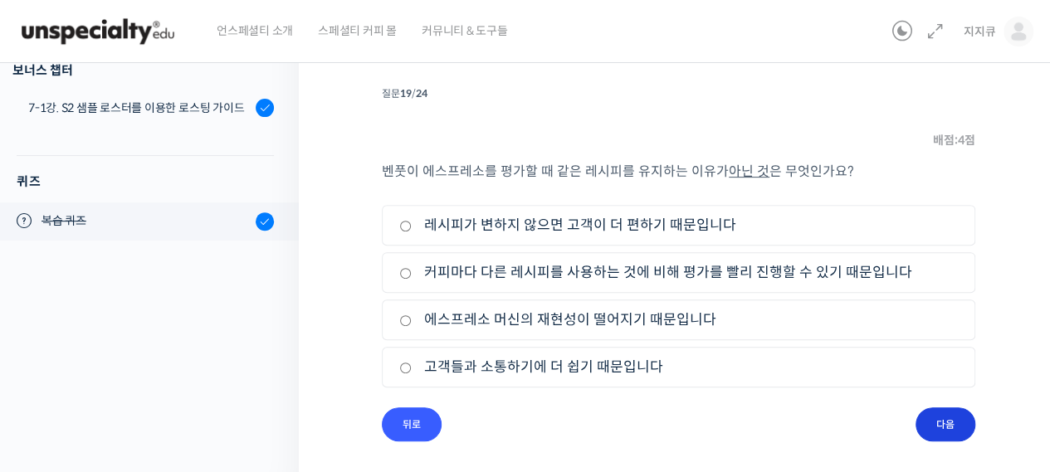
scroll to position [205, 0]
click at [640, 321] on label "에스프레소 머신의 재현성이 떨어지기 때문입니다" at bounding box center [678, 321] width 559 height 22
click at [412, 321] on input "에스프레소 머신의 재현성이 떨어지기 때문입니다" at bounding box center [405, 321] width 12 height 11
radio input "true"
click at [939, 431] on input "다음" at bounding box center [946, 425] width 60 height 34
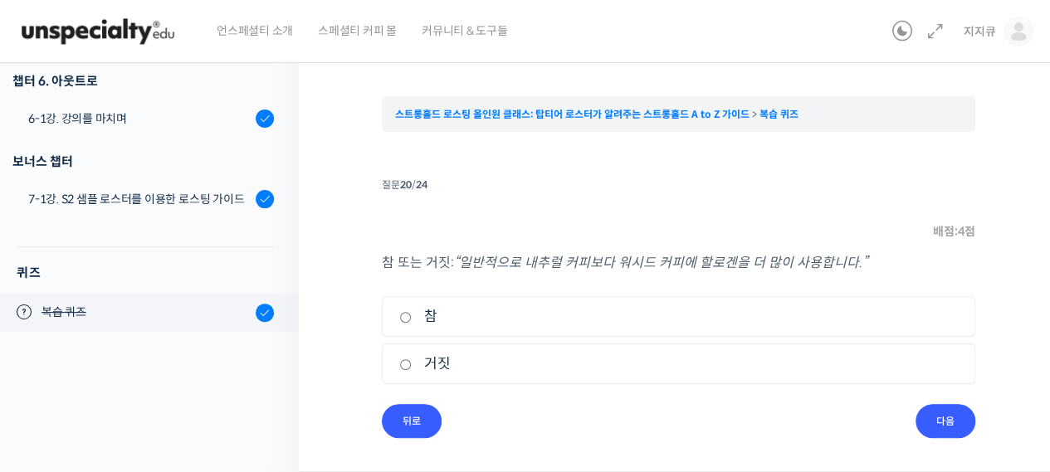
scroll to position [113, 0]
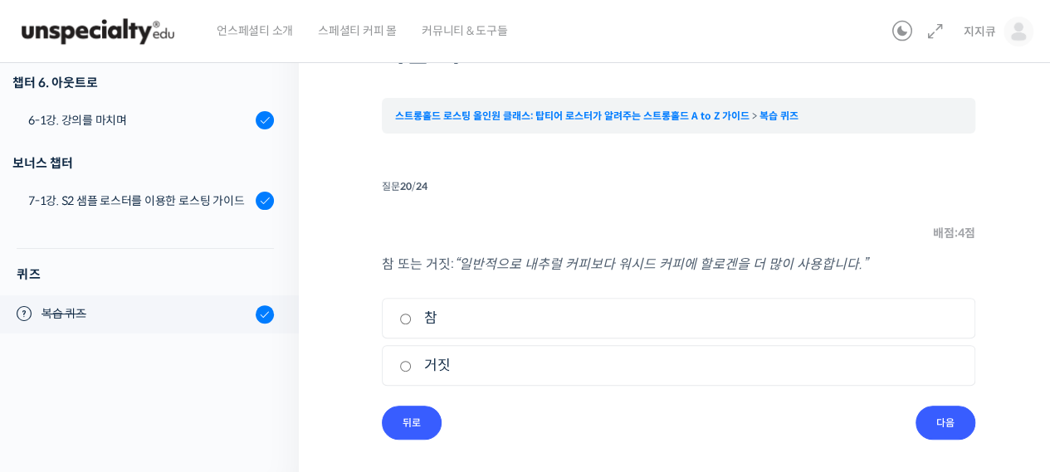
click at [458, 324] on label "참" at bounding box center [678, 318] width 559 height 22
click at [412, 324] on input "참" at bounding box center [405, 319] width 12 height 11
radio input "true"
click at [946, 421] on input "다음" at bounding box center [946, 423] width 60 height 34
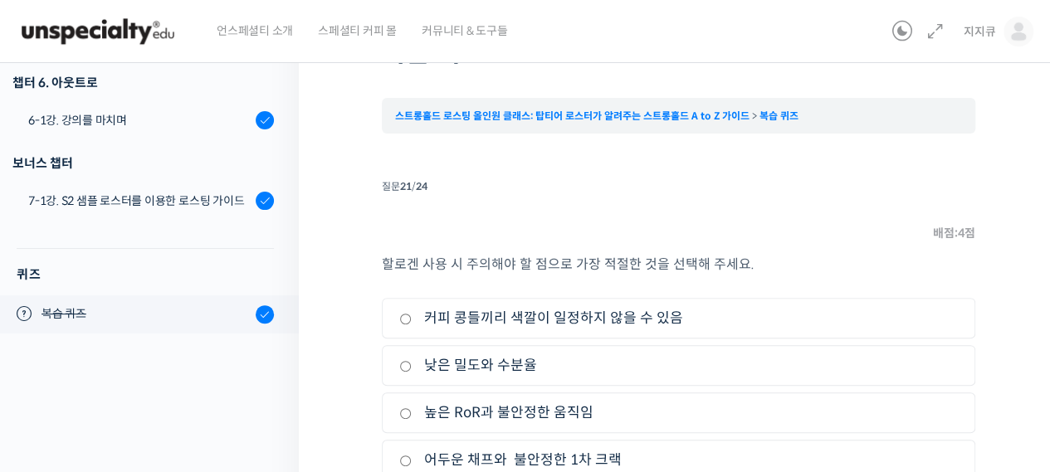
scroll to position [206, 0]
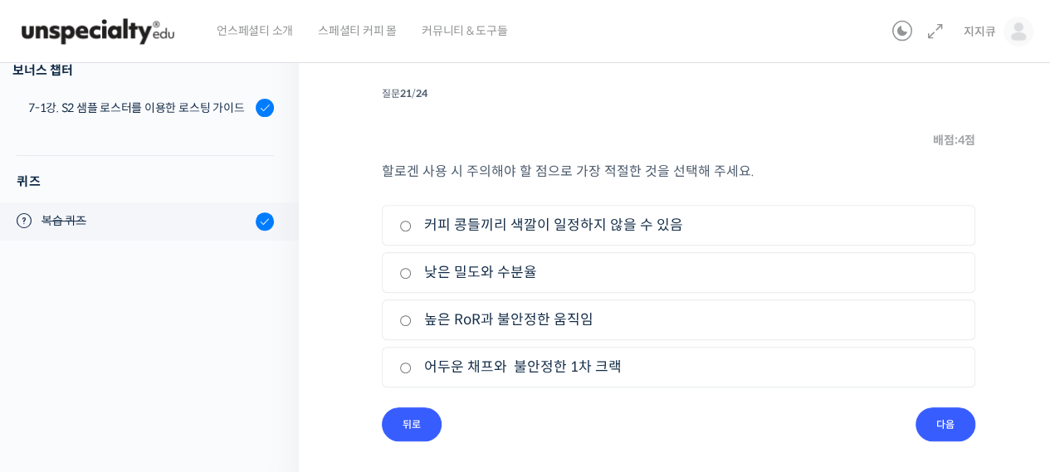
click at [700, 225] on label "커피 콩들끼리 색깔이 일정하지 않을 수 있음" at bounding box center [678, 225] width 559 height 22
click at [412, 225] on input "커피 콩들끼리 색깔이 일정하지 않을 수 있음" at bounding box center [405, 226] width 12 height 11
radio input "true"
click at [953, 418] on input "다음" at bounding box center [946, 425] width 60 height 34
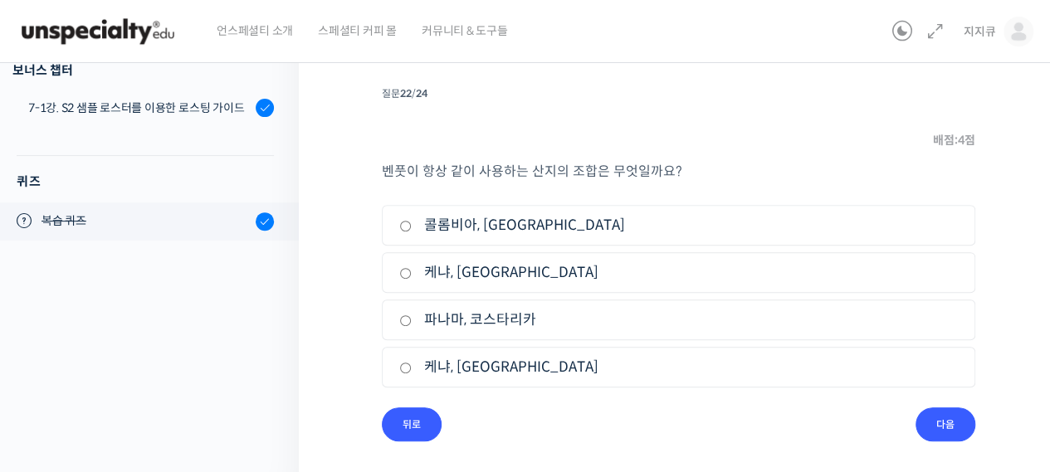
scroll to position [205, 0]
click at [500, 373] on label "케냐, [GEOGRAPHIC_DATA]" at bounding box center [678, 368] width 559 height 22
click at [412, 373] on input "케냐, [GEOGRAPHIC_DATA]" at bounding box center [405, 369] width 12 height 11
radio input "true"
click at [941, 432] on input "다음" at bounding box center [946, 425] width 60 height 34
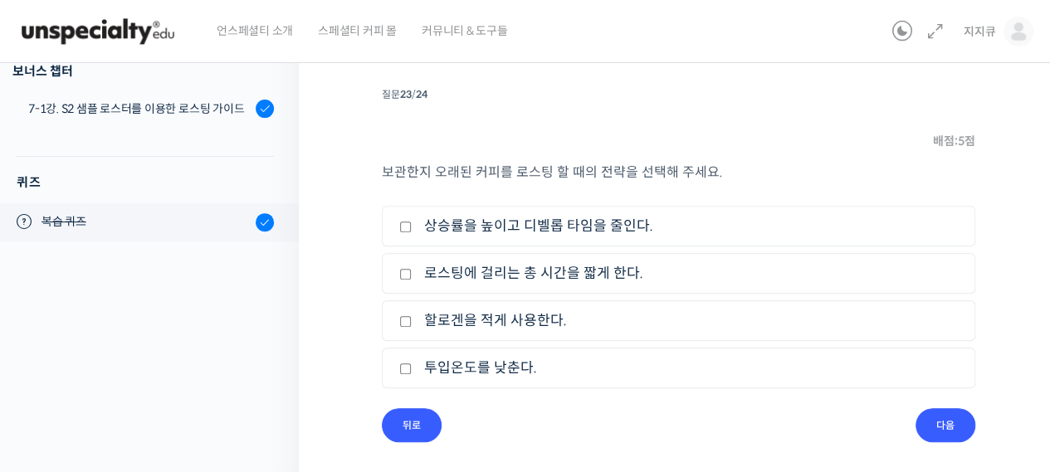
click at [555, 225] on label "상승률을 높이고 디벨롭 타임을 줄인다." at bounding box center [678, 226] width 559 height 22
click at [412, 225] on input "상승률을 높이고 디벨롭 타임을 줄인다." at bounding box center [405, 227] width 12 height 11
checkbox input "true"
click at [942, 425] on input "다음" at bounding box center [946, 425] width 60 height 34
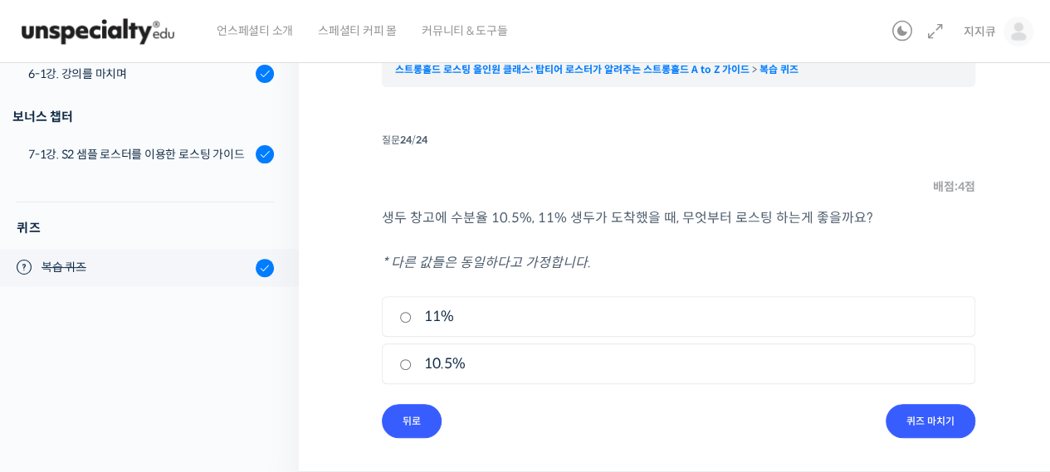
scroll to position [158, 0]
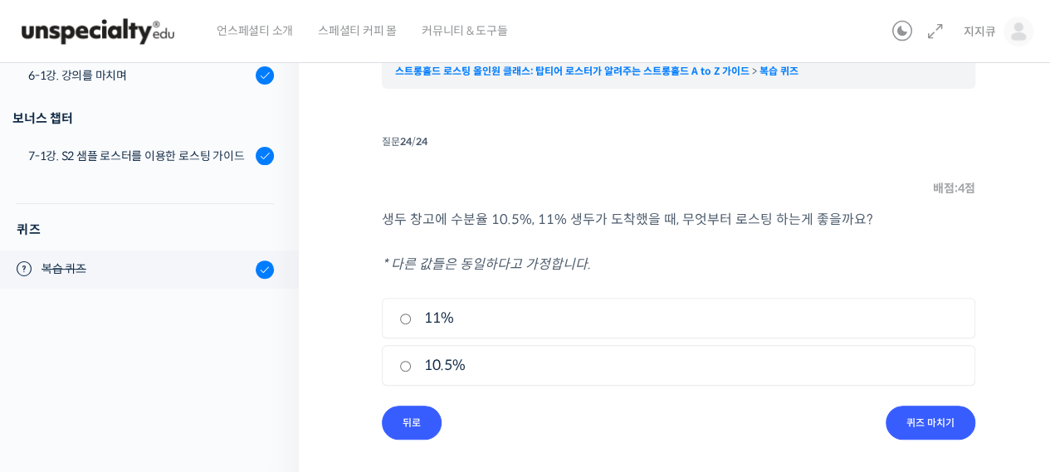
click at [476, 308] on label "11%" at bounding box center [678, 318] width 559 height 22
click at [412, 314] on input "11%" at bounding box center [405, 319] width 12 height 11
radio input "true"
drag, startPoint x: 923, startPoint y: 438, endPoint x: 922, endPoint y: 424, distance: 13.4
click at [923, 438] on input "퀴즈 마치기" at bounding box center [931, 423] width 90 height 34
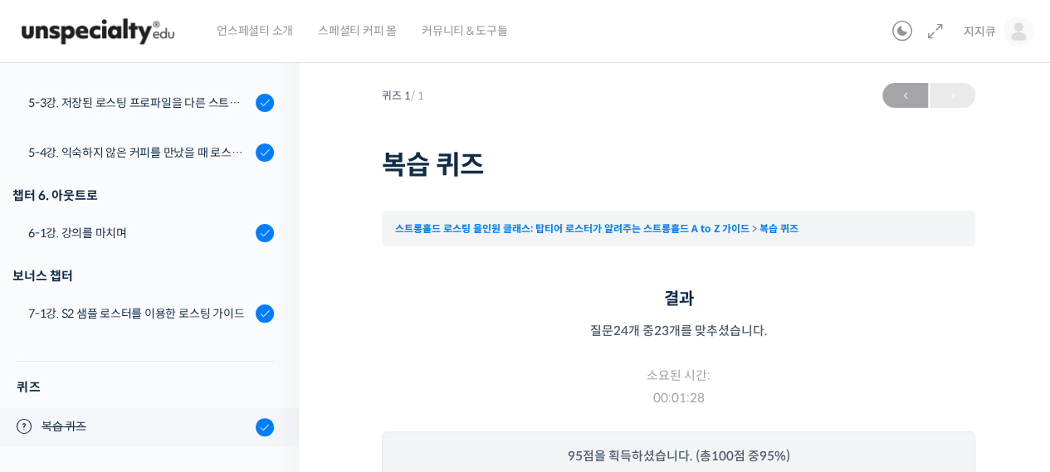
scroll to position [269, 0]
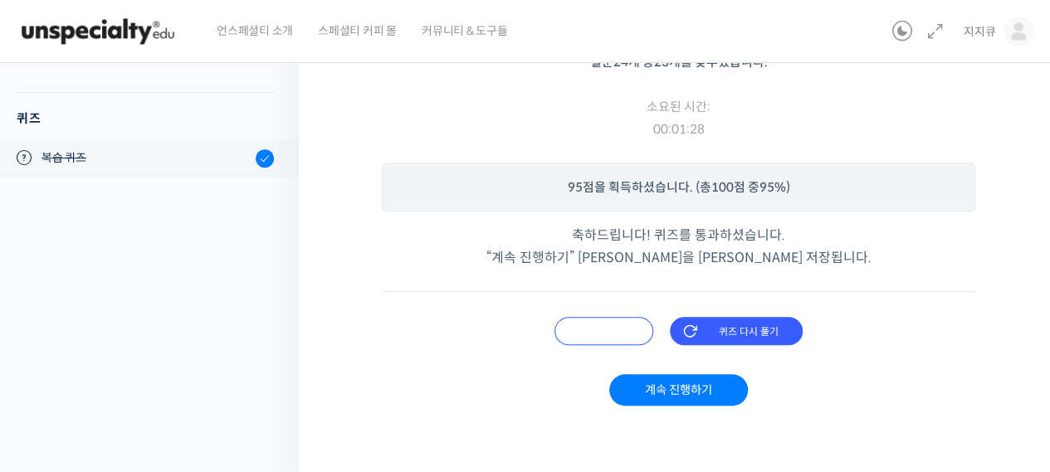
click at [589, 335] on input "오답 확인하기" at bounding box center [604, 331] width 99 height 28
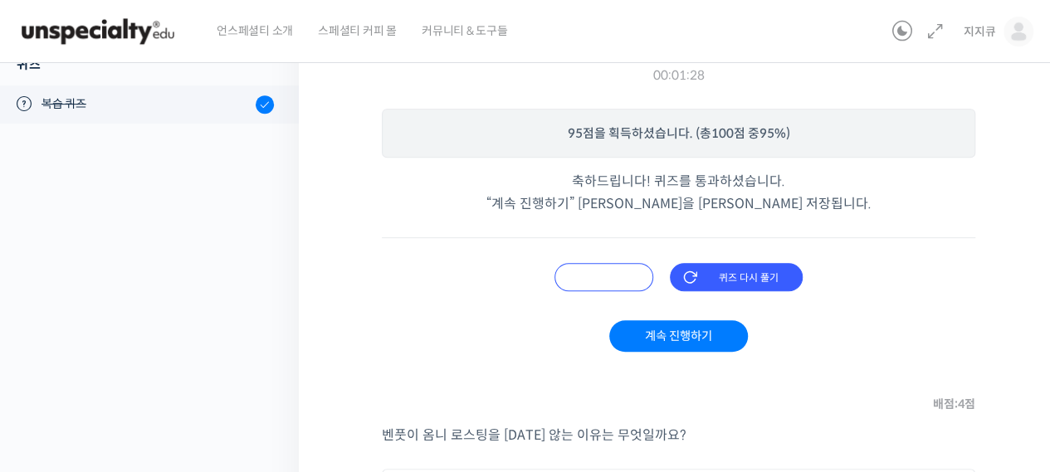
scroll to position [332, 0]
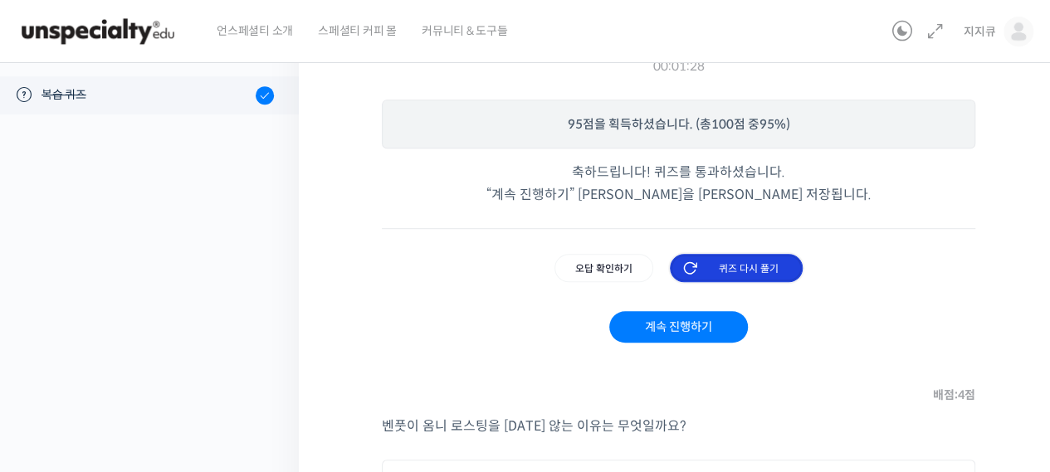
click at [737, 271] on input "퀴즈 다시 풀기" at bounding box center [736, 268] width 133 height 28
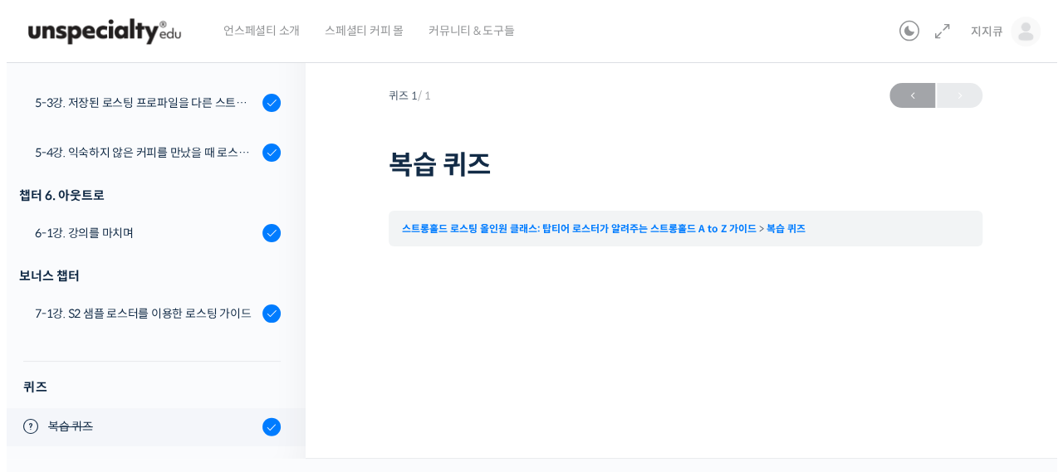
scroll to position [0, 0]
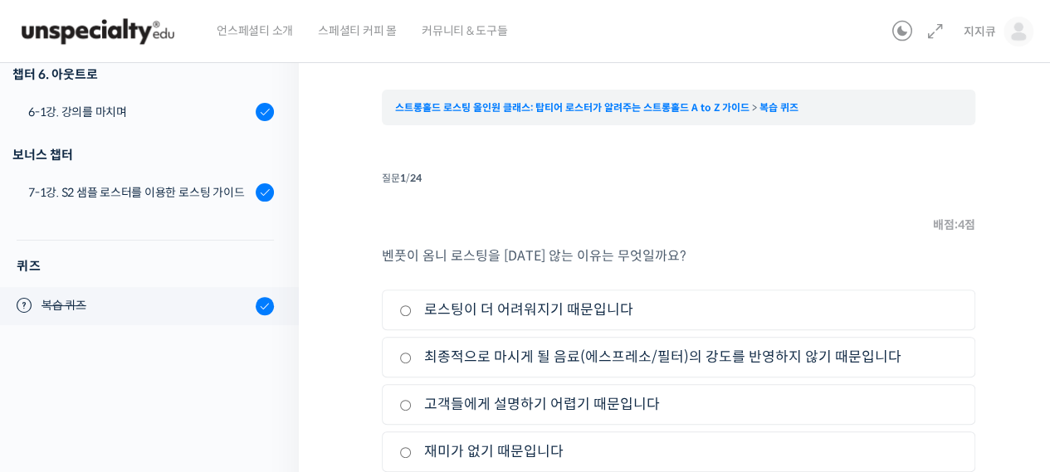
scroll to position [206, 0]
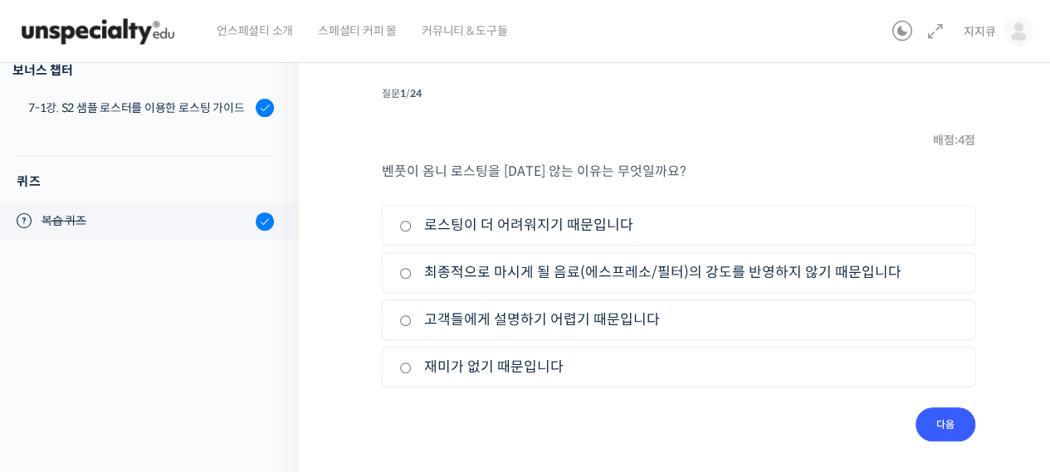
click at [516, 273] on label "최종적으로 마시게 될 음료(에스프레소/필터)의 강도를 반영하지 않기 때문입니다" at bounding box center [678, 273] width 559 height 22
click at [412, 273] on input "최종적으로 마시게 될 음료(에스프레소/필터)의 강도를 반영하지 않기 때문입니다" at bounding box center [405, 273] width 12 height 11
radio input "true"
click at [952, 422] on input "다음" at bounding box center [946, 425] width 60 height 34
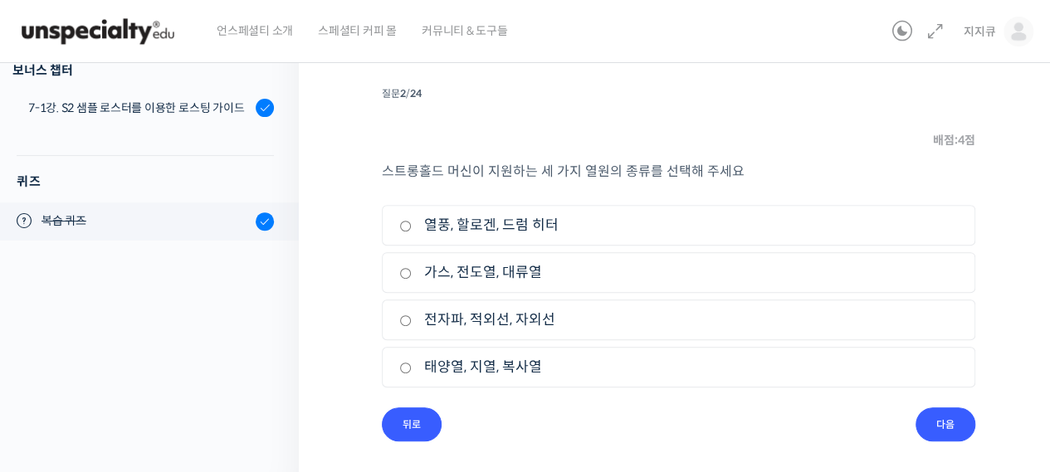
scroll to position [205, 0]
click at [536, 228] on label "열풍, 할로겐, 드럼 히터" at bounding box center [678, 226] width 559 height 22
click at [412, 228] on input "열풍, 할로겐, 드럼 히터" at bounding box center [405, 227] width 12 height 11
radio input "true"
click at [969, 431] on input "다음" at bounding box center [946, 425] width 60 height 34
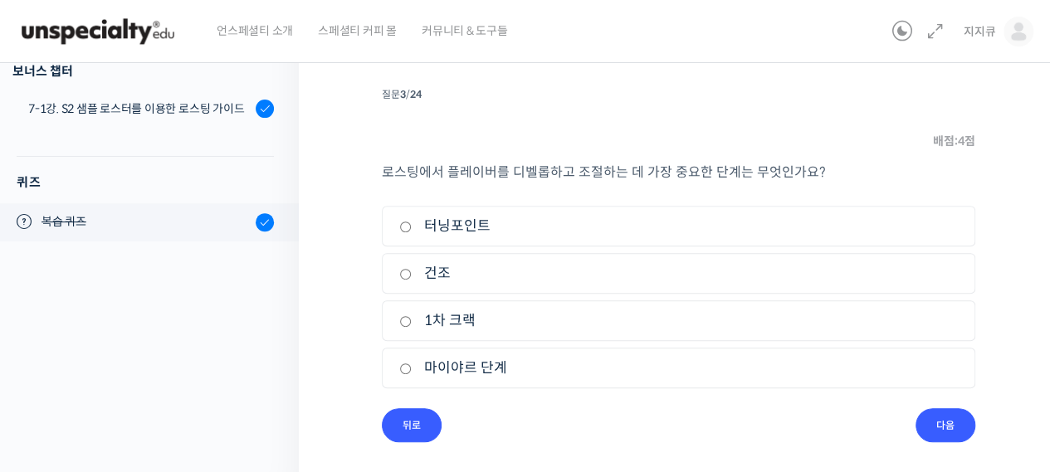
click at [487, 320] on label "1차 크랙" at bounding box center [678, 321] width 559 height 22
click at [412, 320] on input "1차 크랙" at bounding box center [405, 321] width 12 height 11
radio input "true"
click at [956, 428] on input "다음" at bounding box center [946, 425] width 60 height 34
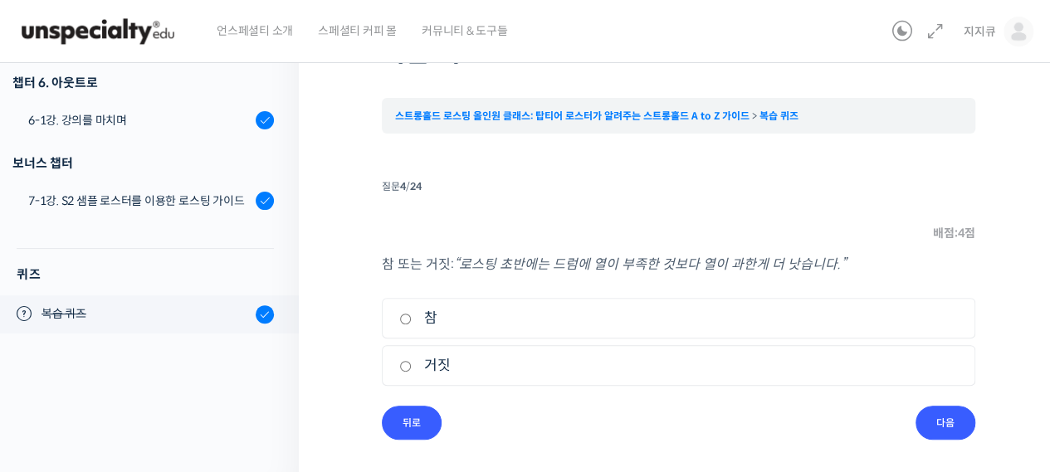
click at [453, 309] on label "참" at bounding box center [678, 318] width 559 height 22
click at [412, 314] on input "참" at bounding box center [405, 319] width 12 height 11
radio input "true"
click at [960, 423] on input "다음" at bounding box center [946, 423] width 60 height 34
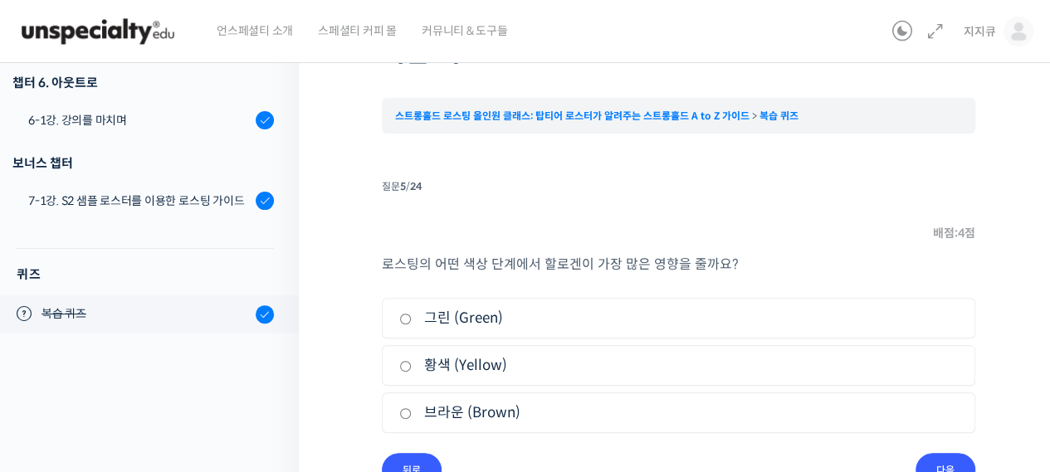
click at [509, 419] on label "브라운 (Brown)" at bounding box center [678, 413] width 559 height 22
click at [412, 419] on input "브라운 (Brown)" at bounding box center [405, 413] width 12 height 11
radio input "true"
click at [961, 463] on input "다음" at bounding box center [946, 470] width 60 height 34
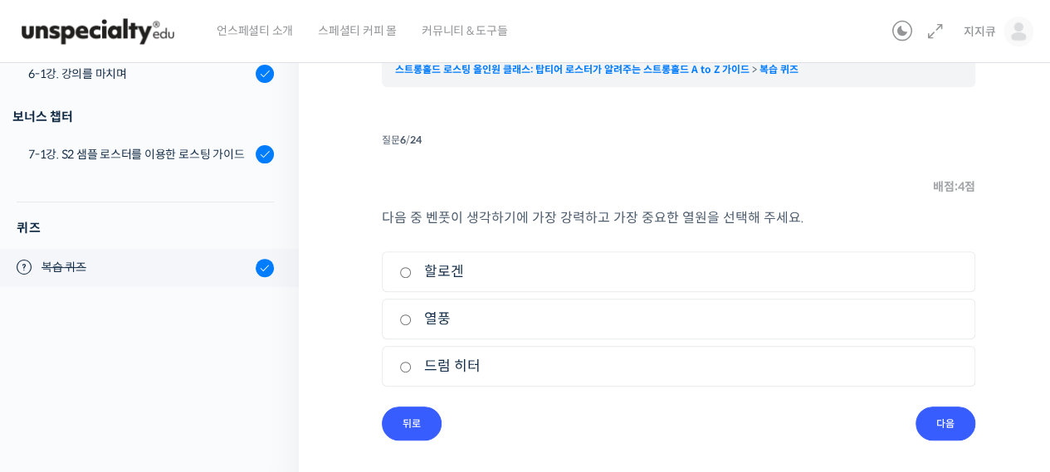
click at [515, 315] on label "열풍" at bounding box center [678, 319] width 559 height 22
click at [412, 315] on input "열풍" at bounding box center [405, 320] width 12 height 11
radio input "true"
click at [943, 417] on input "다음" at bounding box center [946, 424] width 60 height 34
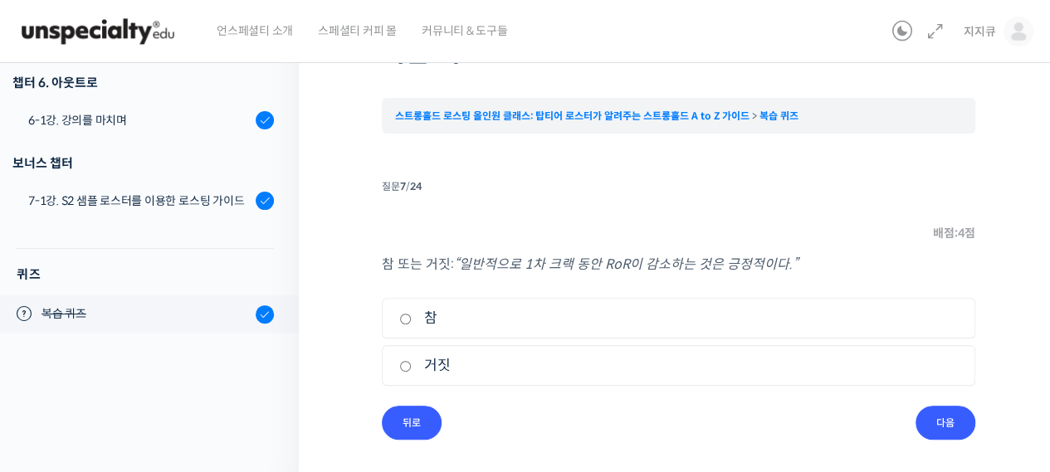
click at [526, 311] on label "참" at bounding box center [678, 318] width 559 height 22
click at [412, 314] on input "참" at bounding box center [405, 319] width 12 height 11
radio input "true"
click at [945, 430] on input "다음" at bounding box center [946, 423] width 60 height 34
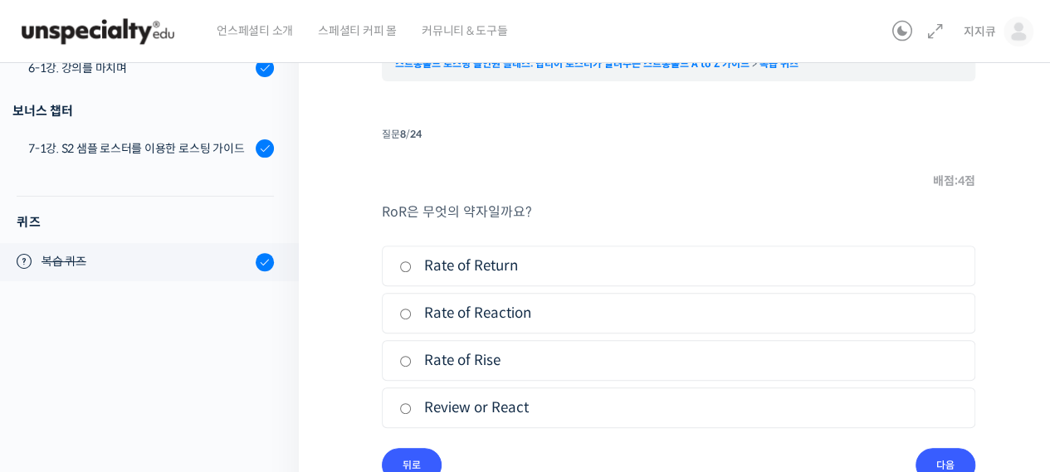
scroll to position [206, 0]
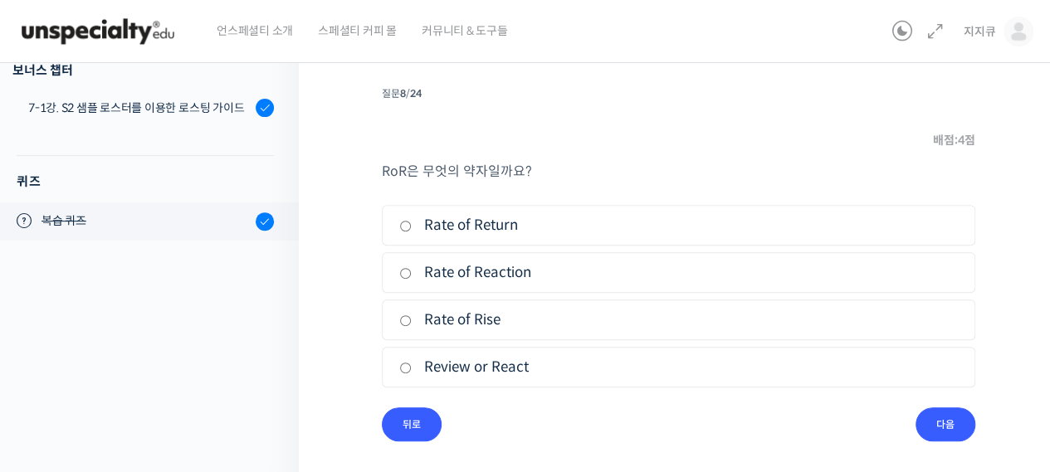
click at [487, 313] on label "Rate of Rise" at bounding box center [678, 320] width 559 height 22
click at [412, 315] on input "Rate of Rise" at bounding box center [405, 320] width 12 height 11
radio input "true"
click at [956, 421] on input "다음" at bounding box center [946, 425] width 60 height 34
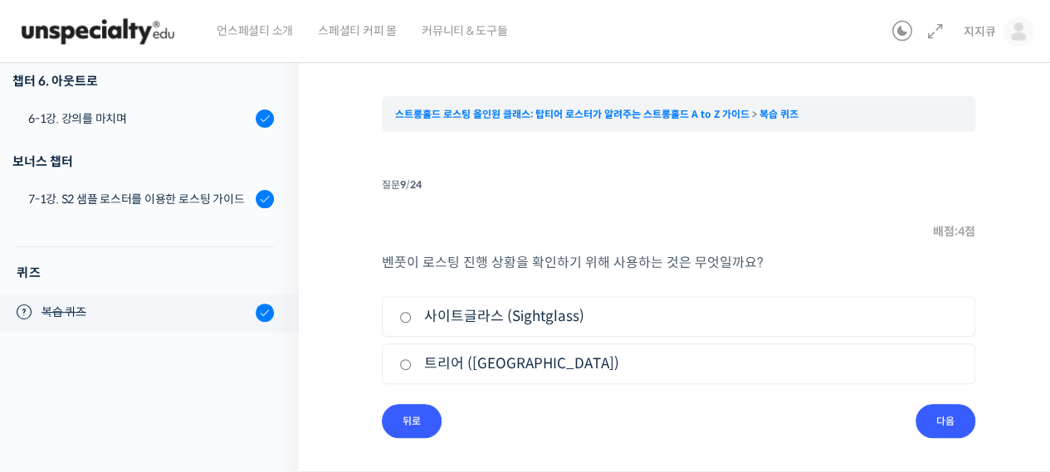
scroll to position [113, 0]
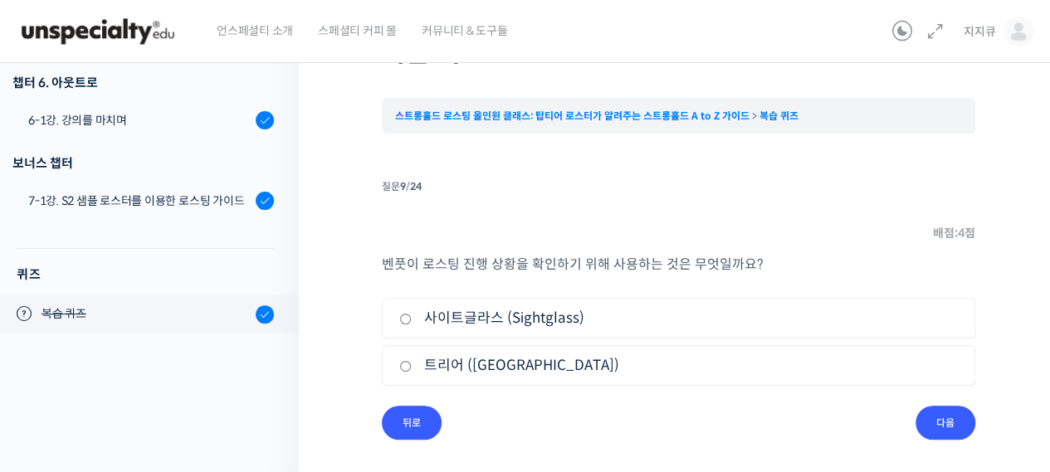
click at [545, 320] on label "사이트글라스 (Sightglass)" at bounding box center [678, 318] width 559 height 22
click at [412, 320] on input "사이트글라스 (Sightglass)" at bounding box center [405, 319] width 12 height 11
radio input "true"
click at [941, 423] on input "다음" at bounding box center [946, 423] width 60 height 34
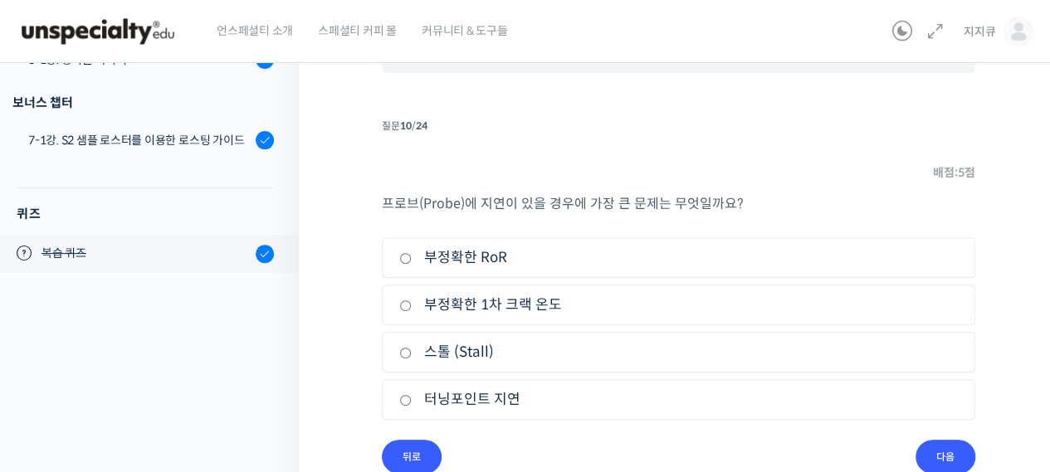
scroll to position [206, 0]
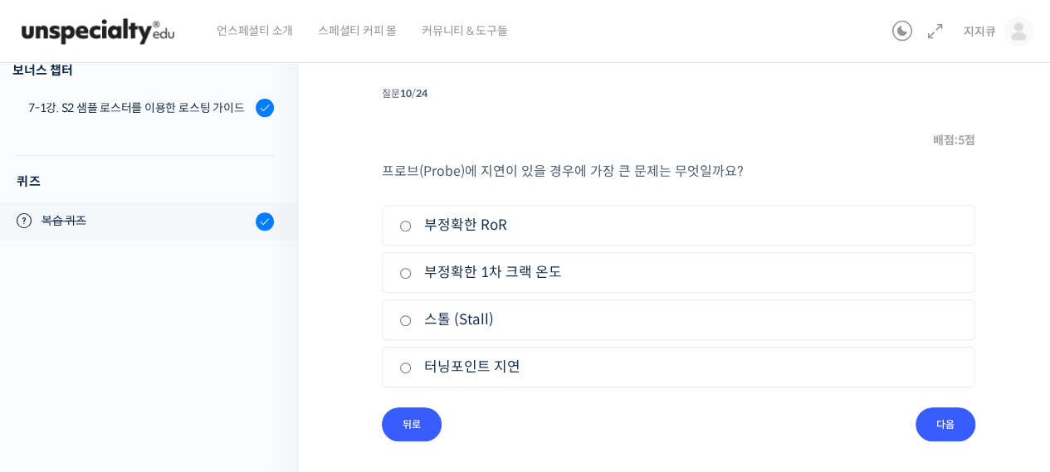
click at [567, 309] on label "스톨 (Stall)" at bounding box center [678, 320] width 559 height 22
click at [412, 315] on input "스톨 (Stall)" at bounding box center [405, 320] width 12 height 11
radio input "true"
click at [958, 426] on input "다음" at bounding box center [946, 425] width 60 height 34
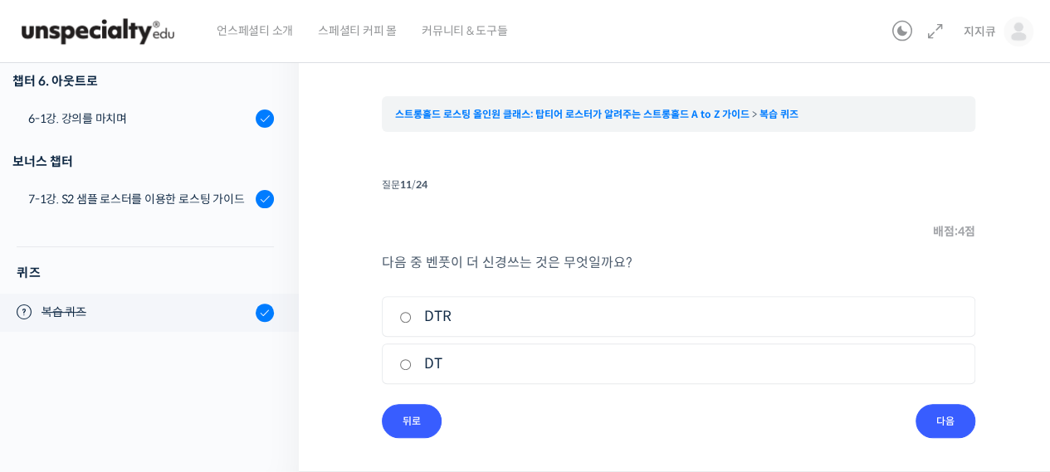
scroll to position [113, 0]
click at [453, 363] on label "DT" at bounding box center [678, 366] width 559 height 22
click at [412, 363] on input "DT" at bounding box center [405, 366] width 12 height 11
radio input "true"
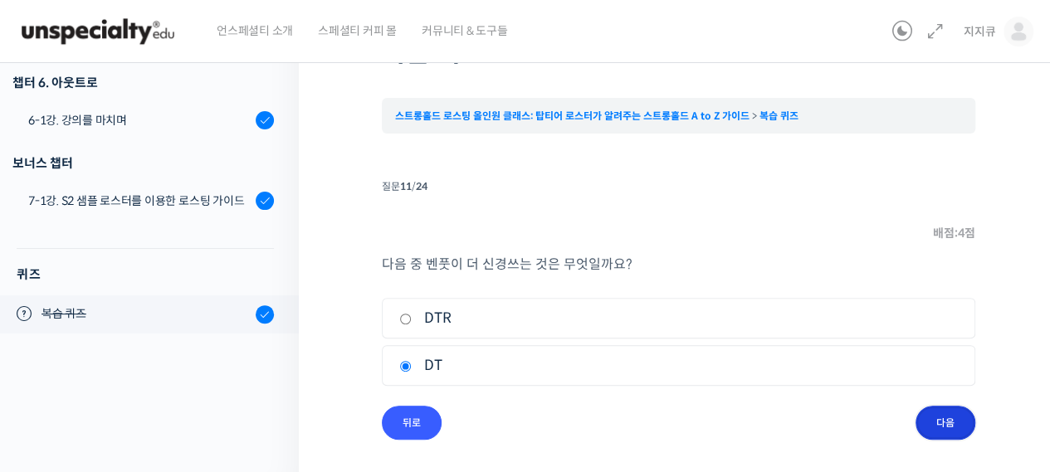
click at [935, 411] on input "다음" at bounding box center [946, 423] width 60 height 34
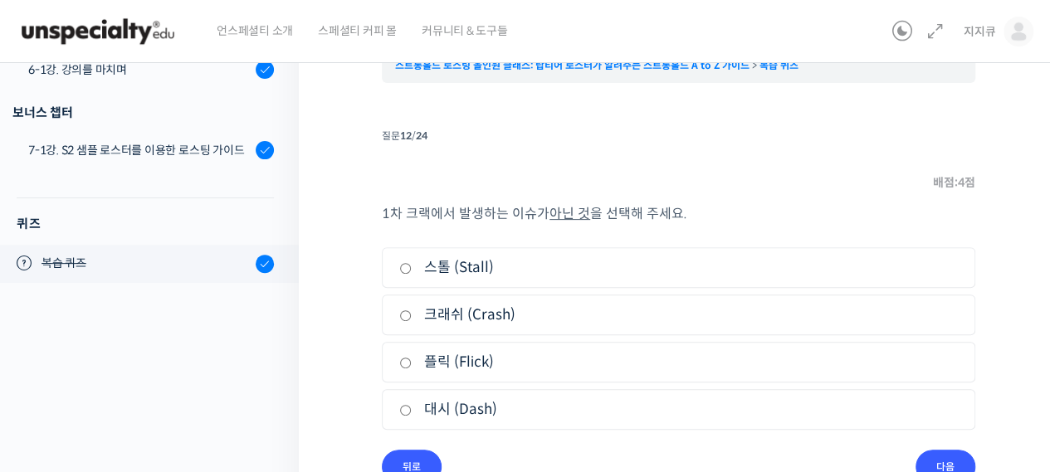
scroll to position [206, 0]
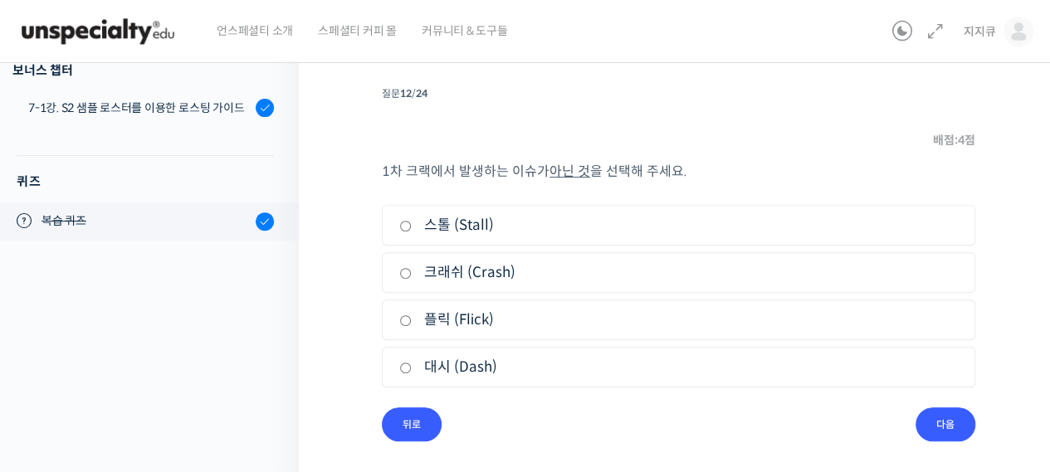
click at [515, 365] on label "대시 (Dash)" at bounding box center [678, 367] width 559 height 22
click at [412, 365] on input "대시 (Dash)" at bounding box center [405, 368] width 12 height 11
radio input "true"
click at [950, 424] on input "다음" at bounding box center [946, 425] width 60 height 34
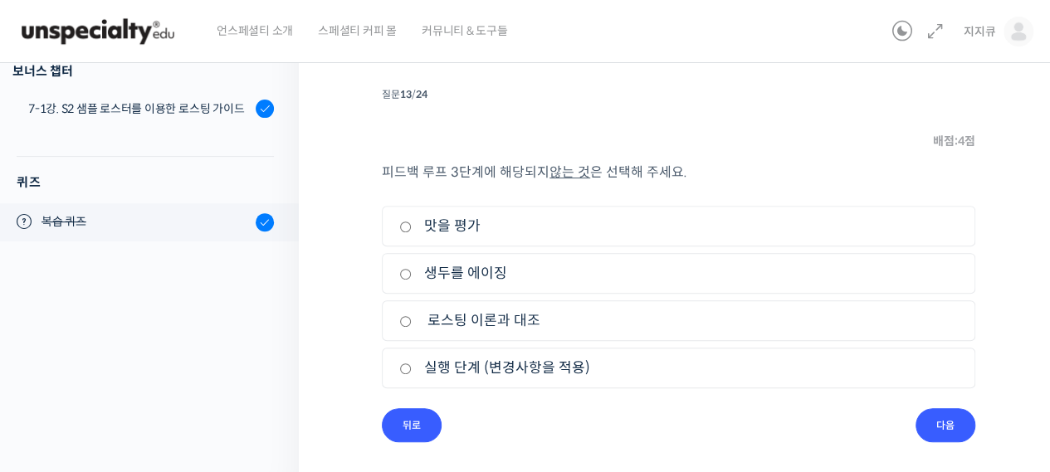
click at [647, 278] on label "생두를 에이징" at bounding box center [678, 273] width 559 height 22
click at [412, 278] on input "생두를 에이징" at bounding box center [405, 274] width 12 height 11
radio input "true"
click at [952, 419] on input "다음" at bounding box center [946, 425] width 60 height 34
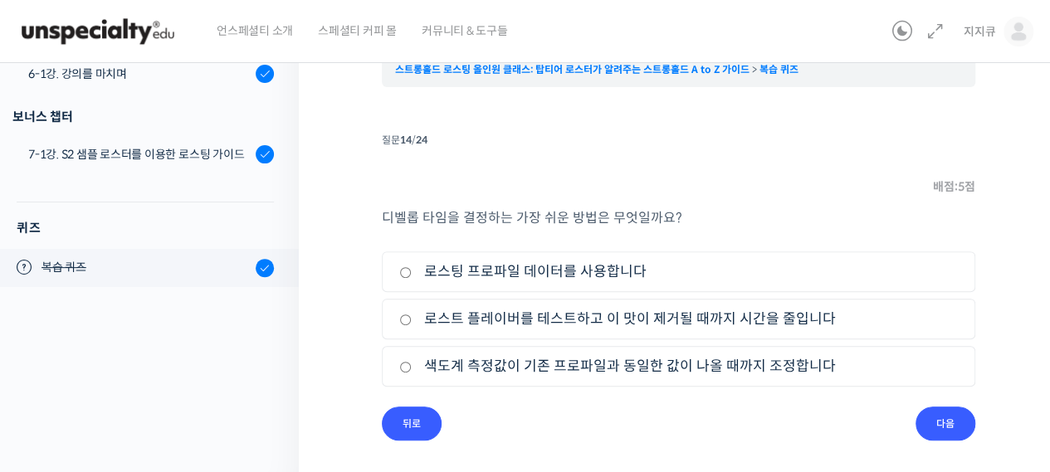
click at [694, 314] on label "로스트 플레이버를 테스트하고 이 맛이 제거될 때까지 시간을 줄입니다" at bounding box center [678, 319] width 559 height 22
click at [412, 315] on input "로스트 플레이버를 테스트하고 이 맛이 제거될 때까지 시간을 줄입니다" at bounding box center [405, 320] width 12 height 11
radio input "true"
click at [925, 424] on input "다음" at bounding box center [946, 424] width 60 height 34
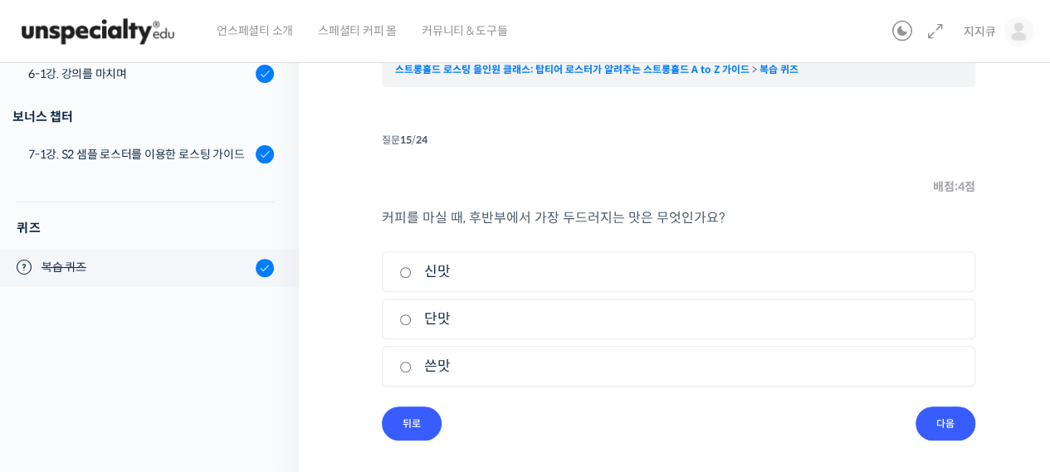
drag, startPoint x: 475, startPoint y: 368, endPoint x: 503, endPoint y: 366, distance: 28.3
click at [475, 366] on label "쓴맛" at bounding box center [678, 366] width 559 height 22
click at [412, 366] on input "쓴맛" at bounding box center [405, 367] width 12 height 11
radio input "true"
click at [955, 423] on input "다음" at bounding box center [946, 424] width 60 height 34
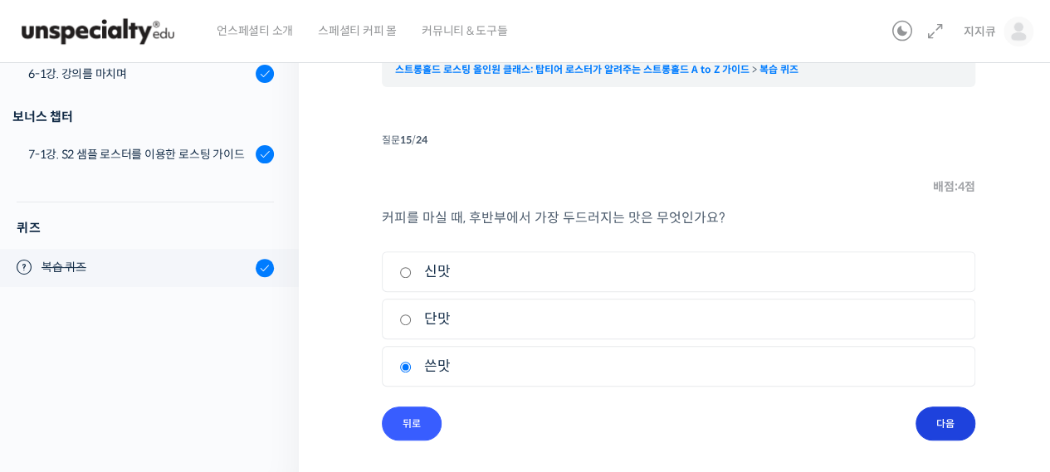
scroll to position [113, 0]
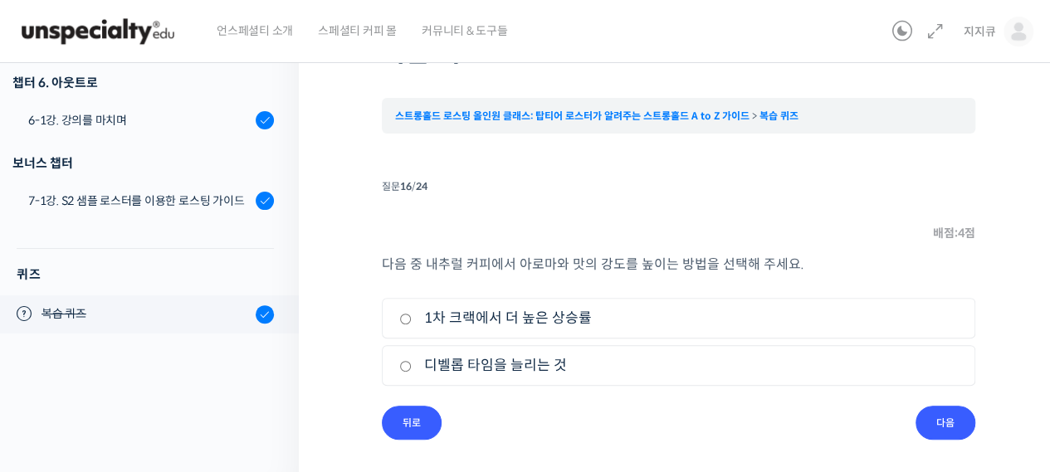
click at [655, 307] on label "1차 크랙에서 더 높은 상승률" at bounding box center [678, 318] width 559 height 22
click at [412, 314] on input "1차 크랙에서 더 높은 상승률" at bounding box center [405, 319] width 12 height 11
radio input "true"
click at [937, 428] on input "다음" at bounding box center [946, 423] width 60 height 34
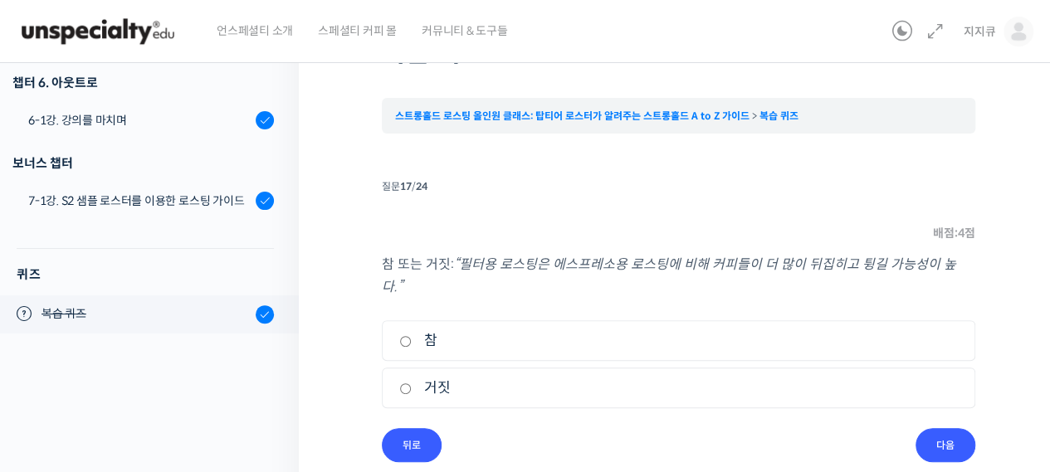
click at [558, 330] on label "참" at bounding box center [678, 341] width 559 height 22
click at [412, 336] on input "참" at bounding box center [405, 341] width 12 height 11
radio input "true"
click at [951, 428] on input "다음" at bounding box center [946, 445] width 60 height 34
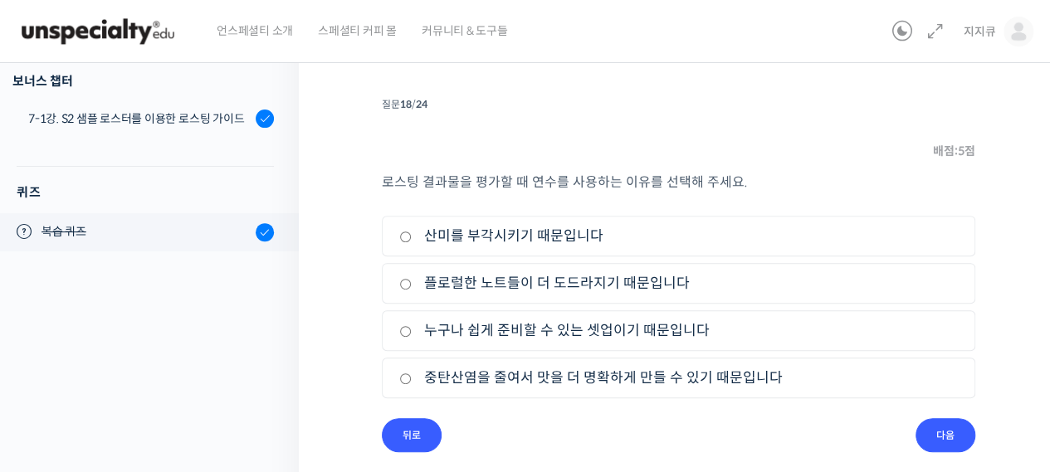
scroll to position [206, 0]
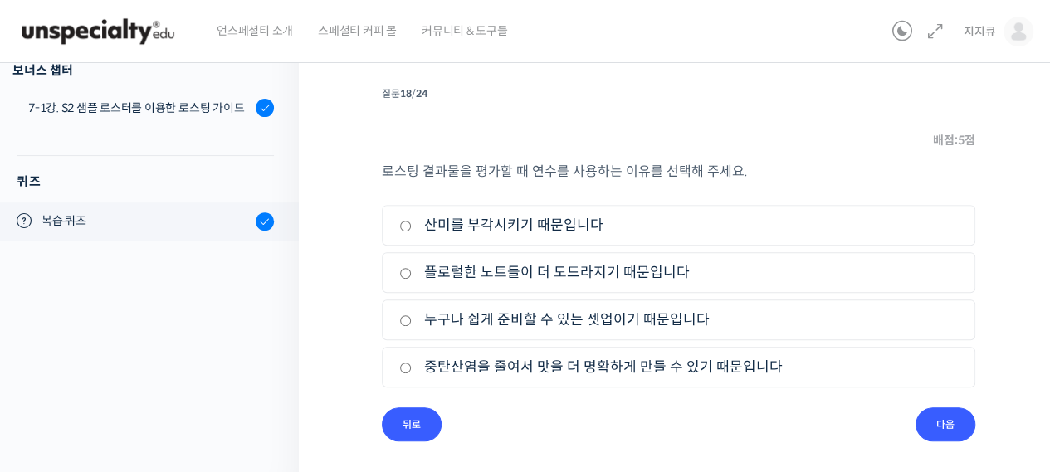
click at [690, 319] on label "누구나 쉽게 준비할 수 있는 셋업이기 때문입니다" at bounding box center [678, 320] width 559 height 22
click at [412, 319] on input "누구나 쉽게 준비할 수 있는 셋업이기 때문입니다" at bounding box center [405, 320] width 12 height 11
radio input "true"
click at [971, 412] on input "다음" at bounding box center [946, 425] width 60 height 34
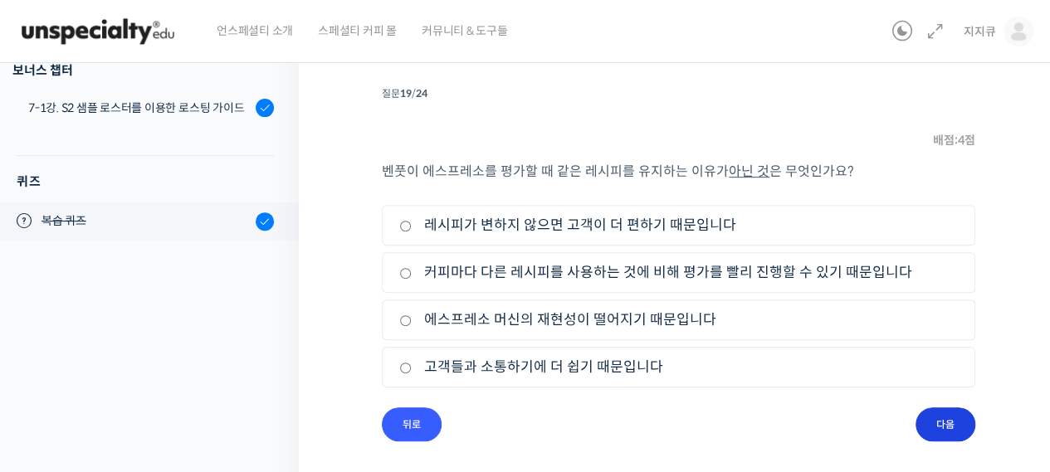
scroll to position [205, 0]
click at [769, 321] on label "에스프레소 머신의 재현성이 떨어지기 때문입니다" at bounding box center [678, 321] width 559 height 22
click at [412, 321] on input "에스프레소 머신의 재현성이 떨어지기 때문입니다" at bounding box center [405, 321] width 12 height 11
radio input "true"
click at [956, 423] on input "다음" at bounding box center [946, 425] width 60 height 34
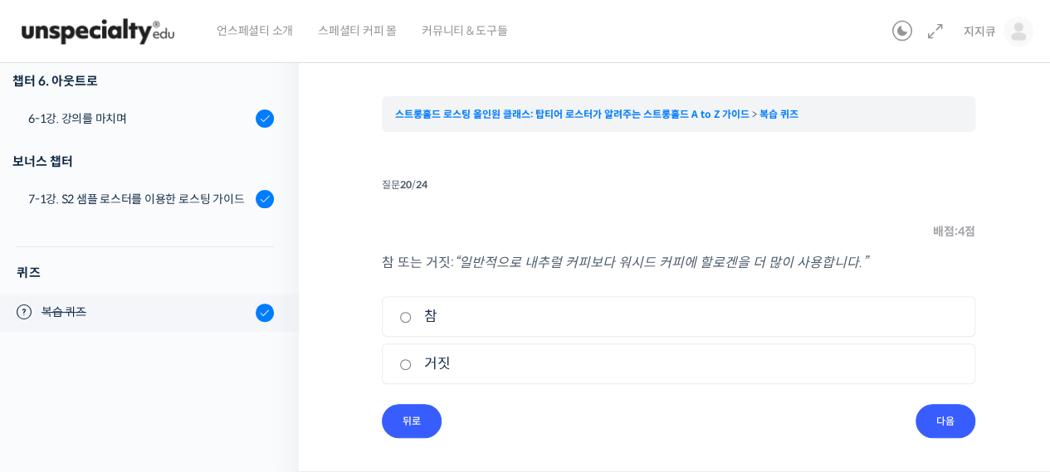
scroll to position [113, 0]
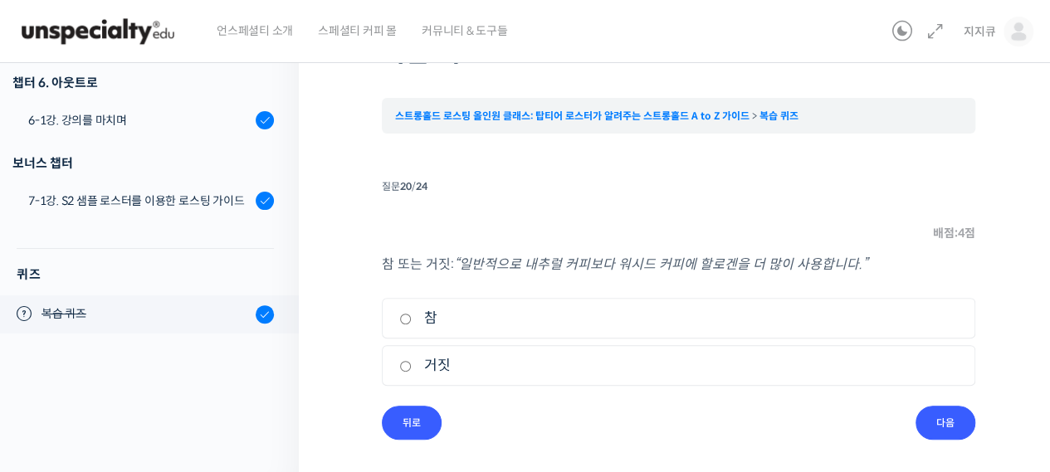
click at [531, 309] on label "참" at bounding box center [678, 318] width 559 height 22
click at [412, 314] on input "참" at bounding box center [405, 319] width 12 height 11
radio input "true"
click at [934, 418] on input "다음" at bounding box center [946, 423] width 60 height 34
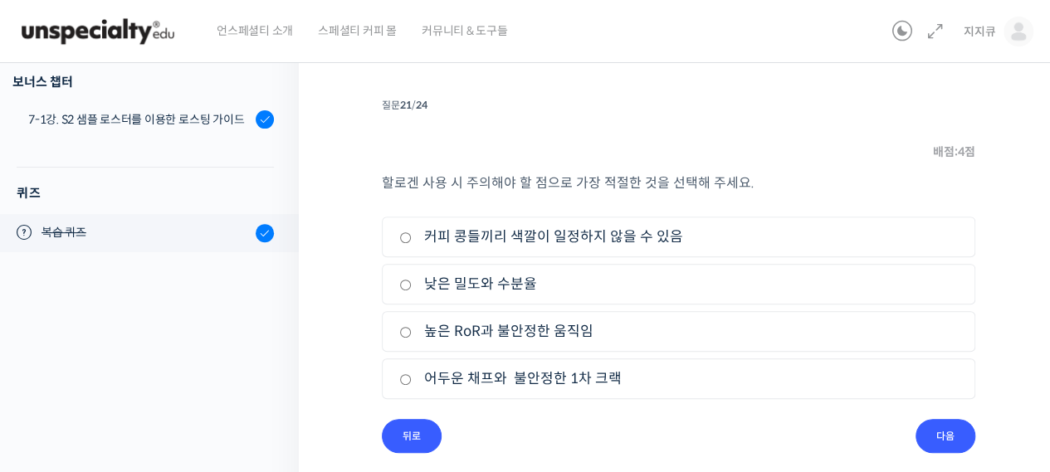
scroll to position [206, 0]
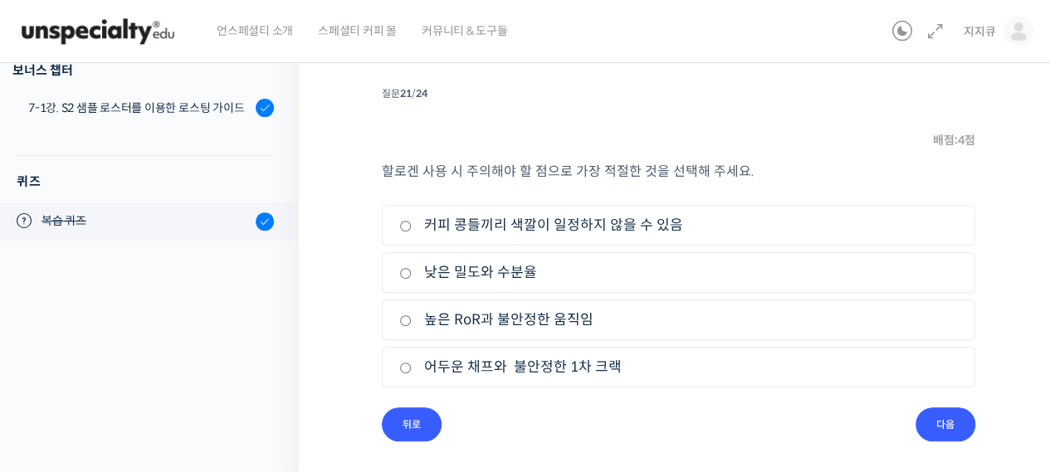
click at [670, 225] on label "커피 콩들끼리 색깔이 일정하지 않을 수 있음" at bounding box center [678, 225] width 559 height 22
click at [412, 225] on input "커피 콩들끼리 색깔이 일정하지 않을 수 있음" at bounding box center [405, 226] width 12 height 11
radio input "true"
click at [927, 418] on input "다음" at bounding box center [946, 425] width 60 height 34
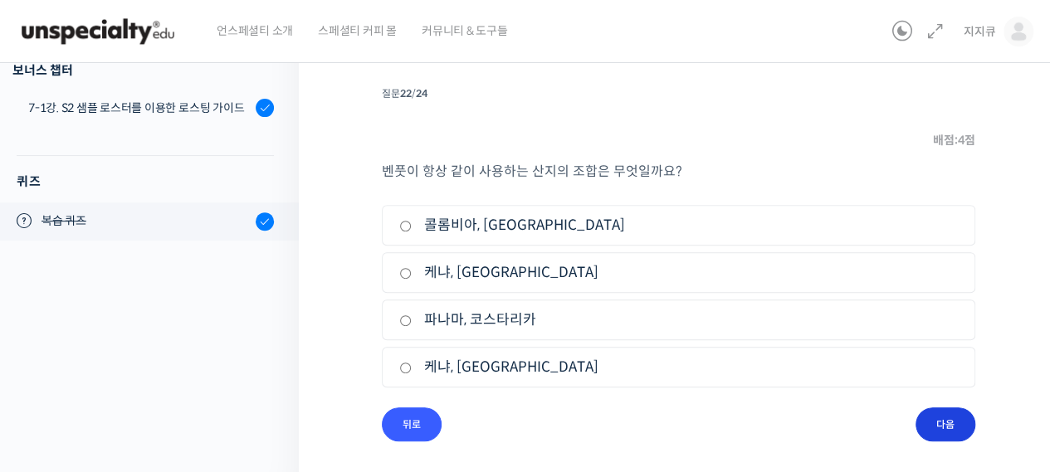
scroll to position [205, 0]
drag, startPoint x: 500, startPoint y: 368, endPoint x: 540, endPoint y: 369, distance: 39.9
click at [501, 365] on label "케냐, 콜롬비아" at bounding box center [678, 368] width 559 height 22
click at [412, 365] on input "케냐, 콜롬비아" at bounding box center [405, 369] width 12 height 11
radio input "true"
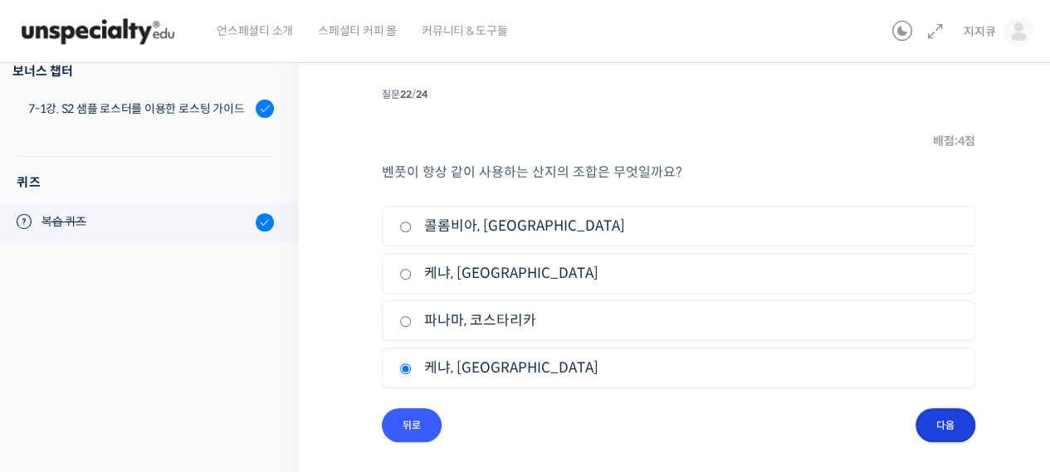
click at [941, 423] on input "다음" at bounding box center [946, 425] width 60 height 34
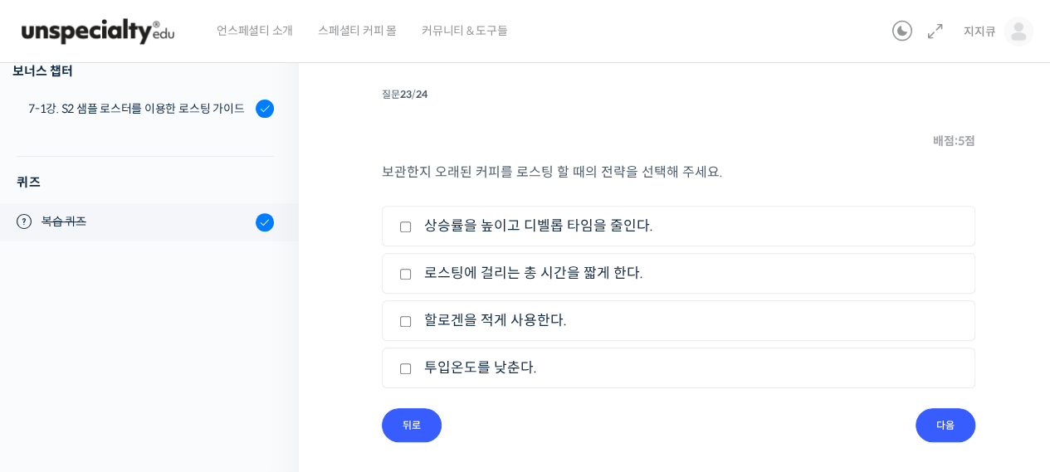
click at [568, 276] on label "로스팅에 걸리는 총 시간을 짧게 한다." at bounding box center [678, 273] width 559 height 22
click at [412, 276] on input "로스팅에 걸리는 총 시간을 짧게 한다." at bounding box center [405, 274] width 12 height 11
checkbox input "true"
click at [956, 419] on input "다음" at bounding box center [946, 425] width 60 height 34
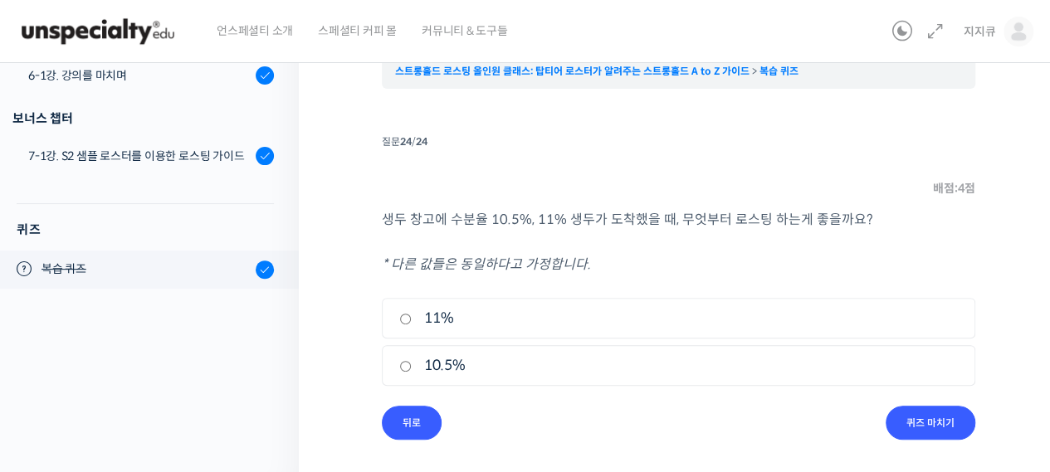
click at [576, 308] on label "11%" at bounding box center [678, 318] width 559 height 22
click at [412, 314] on input "11%" at bounding box center [405, 319] width 12 height 11
radio input "true"
click at [960, 434] on input "퀴즈 마치기" at bounding box center [931, 423] width 90 height 34
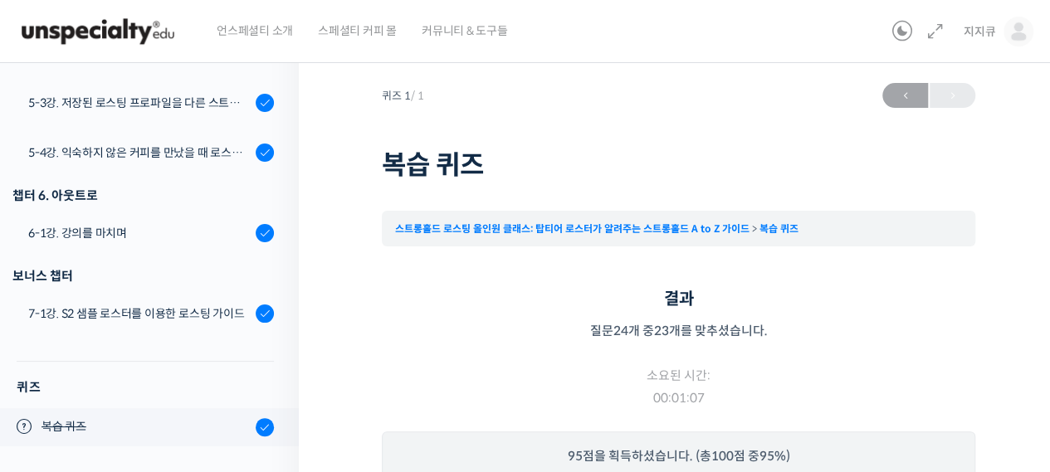
scroll to position [269, 0]
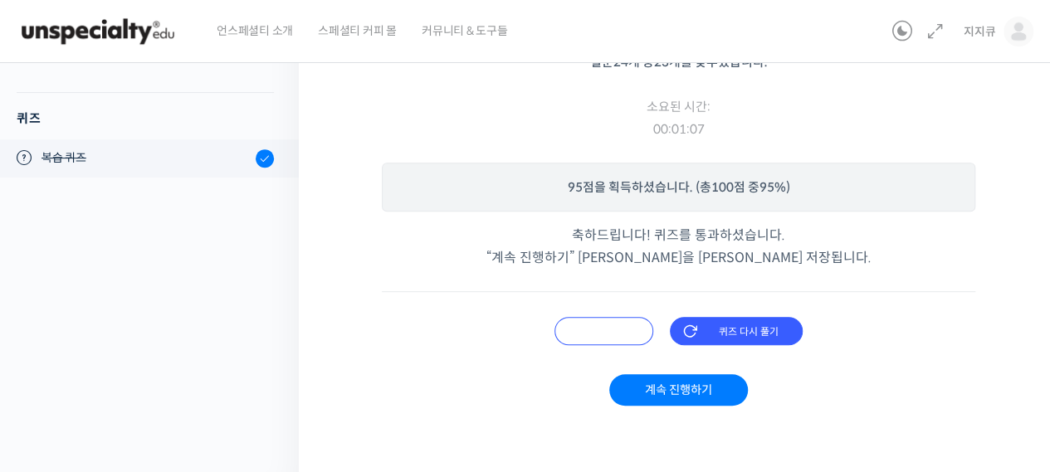
click at [609, 334] on input "오답 확인하기" at bounding box center [604, 331] width 99 height 28
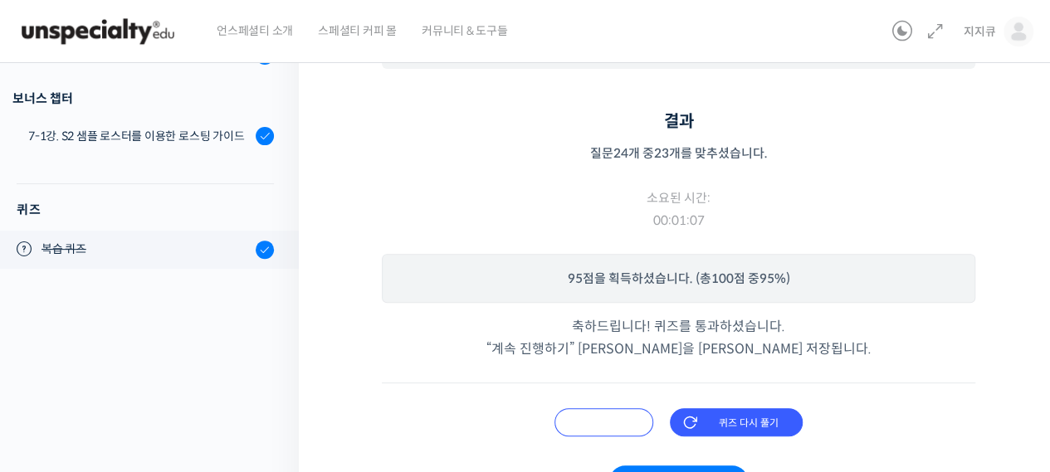
scroll to position [415, 0]
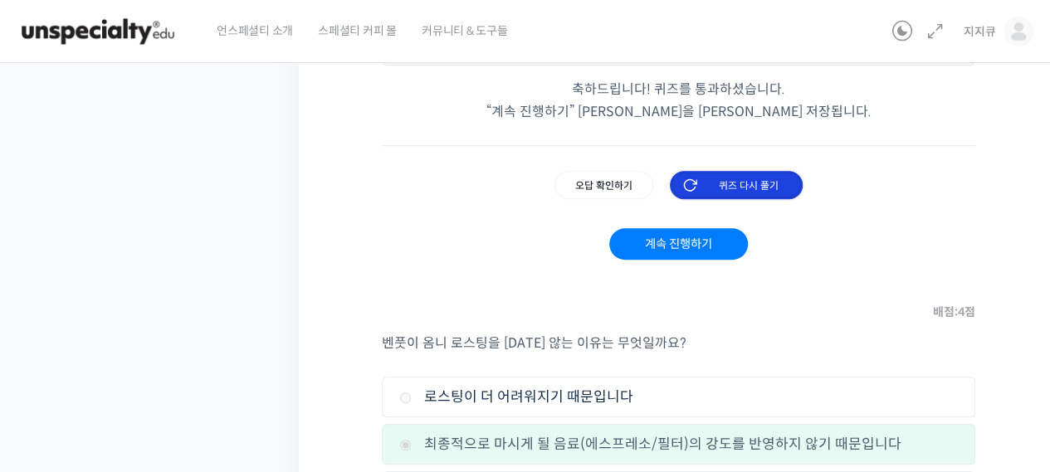
click at [714, 184] on input "퀴즈 다시 풀기" at bounding box center [736, 185] width 133 height 28
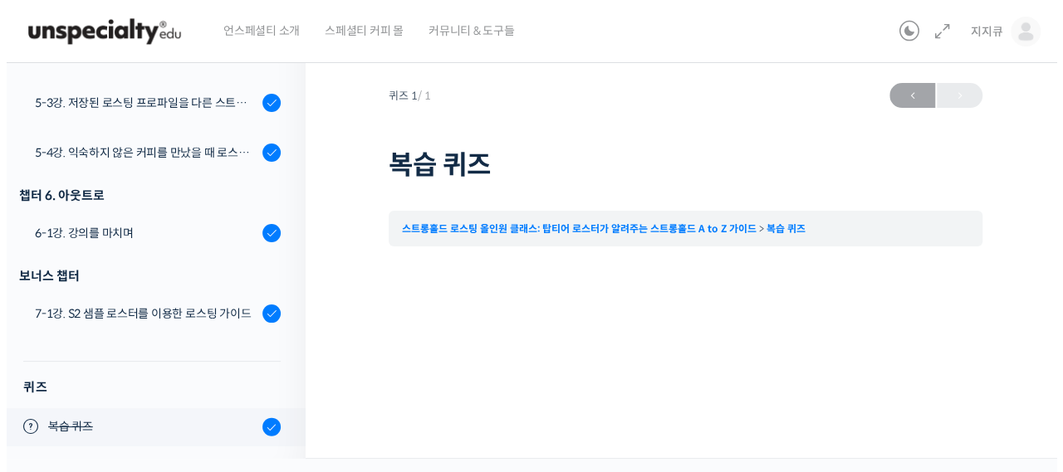
scroll to position [0, 0]
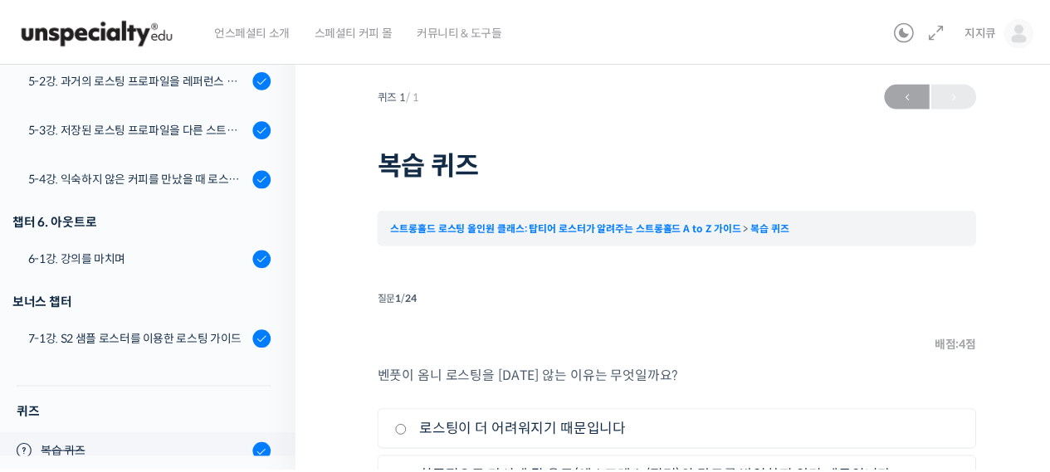
scroll to position [1669, 0]
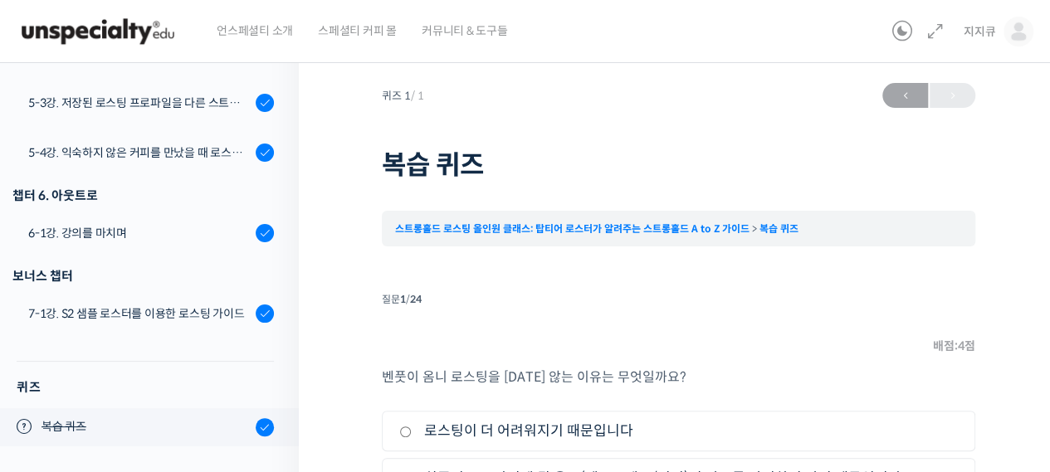
click at [422, 298] on div "Time limit: 0 퀴즈 Summary 0 of 24 질문 completed 질문: 퀴즈 마치기 Information 퀴즈 마치기 퀴즈 …" at bounding box center [679, 467] width 594 height 359
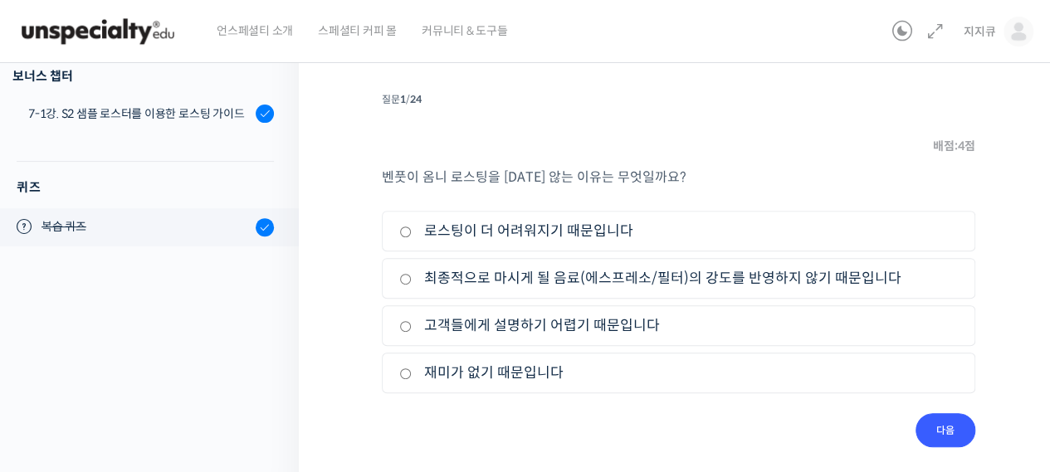
scroll to position [206, 0]
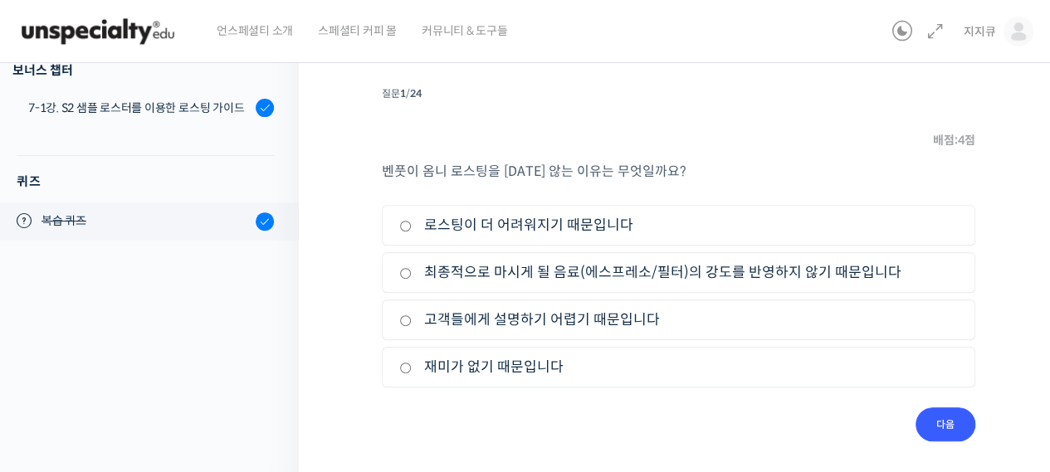
click at [452, 264] on label "최종적으로 마시게 될 음료(에스프레소/필터)의 강도를 반영하지 않기 때문입니다" at bounding box center [678, 273] width 559 height 22
click at [412, 268] on input "최종적으로 마시게 될 음료(에스프레소/필터)의 강도를 반영하지 않기 때문입니다" at bounding box center [405, 273] width 12 height 11
radio input "true"
click at [897, 399] on div "벤풋이 옴니 로스팅을 하지 않는 이유는 무엇일까요? 1. 로스팅이 더 어려워지기 때문입니다 2. 최종적으로 마시게 될 음료(에스프레소/필터)의…" at bounding box center [679, 283] width 594 height 247
click at [946, 424] on input "다음" at bounding box center [946, 425] width 60 height 34
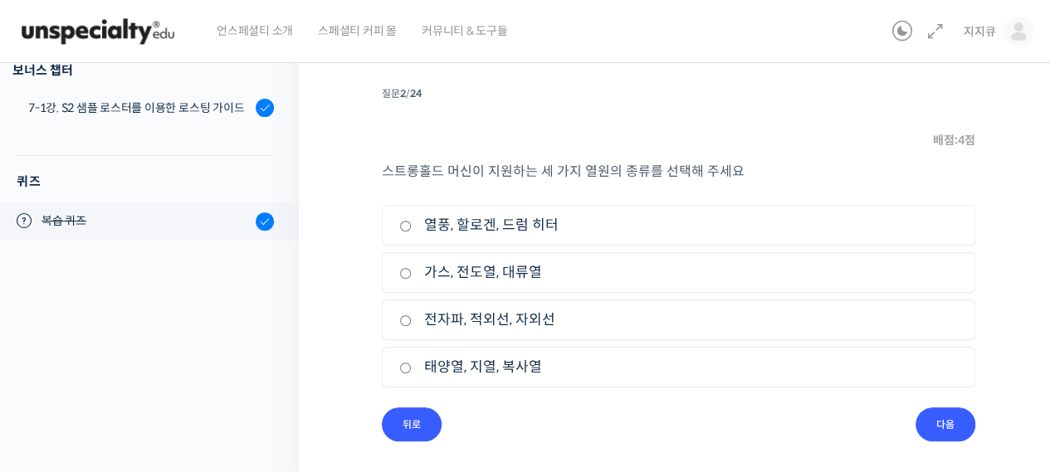
click at [543, 223] on label "열풍, 할로겐, 드럼 히터" at bounding box center [678, 225] width 559 height 22
click at [412, 223] on input "열풍, 할로겐, 드럼 히터" at bounding box center [405, 226] width 12 height 11
radio input "true"
click at [927, 415] on input "다음" at bounding box center [946, 425] width 60 height 34
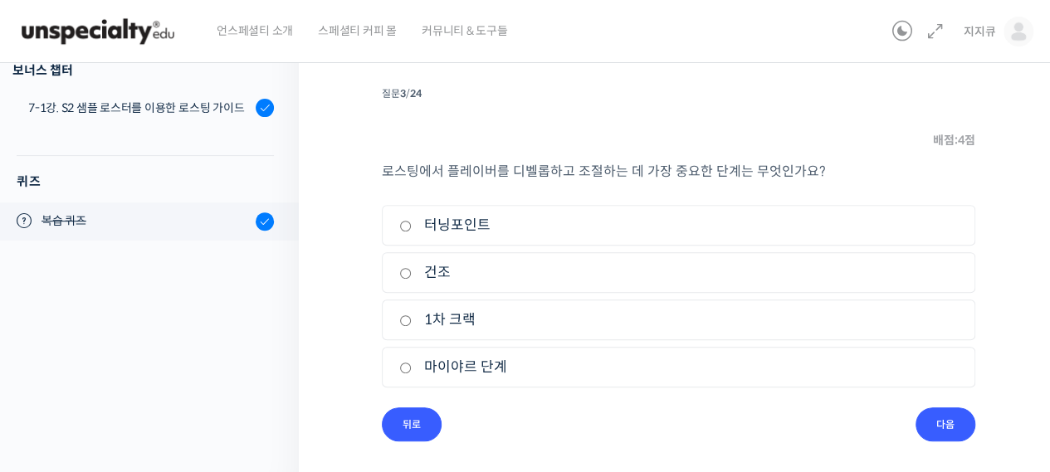
scroll to position [205, 0]
drag, startPoint x: 424, startPoint y: 326, endPoint x: 457, endPoint y: 326, distance: 32.4
click at [424, 326] on label "1차 크랙" at bounding box center [678, 321] width 559 height 22
click at [412, 326] on input "1차 크랙" at bounding box center [405, 321] width 12 height 11
radio input "true"
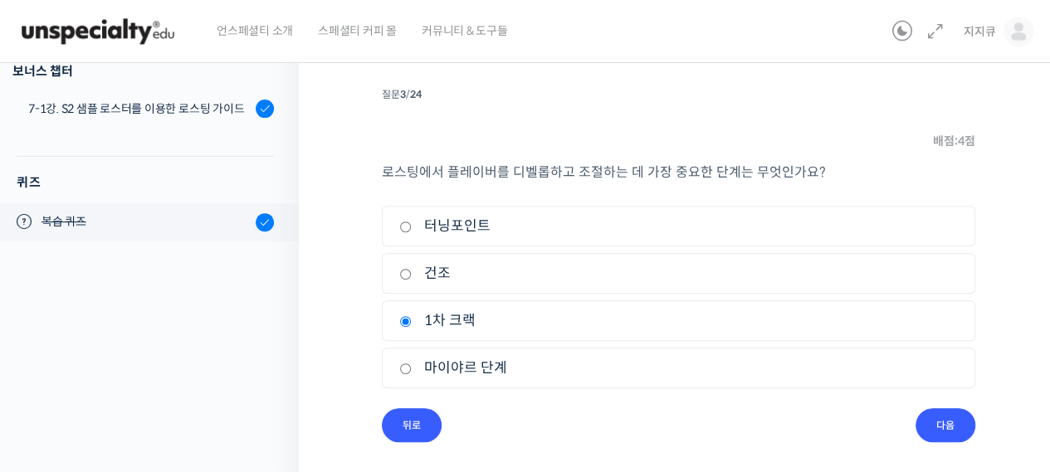
click at [913, 418] on li "질문 3 / 24 3 . 질문 배점: 4 점 로스팅에서 플레이버를 디벨롭하고 조절하는 데 가장 중요한 단계는 무엇인가요? 1. 터닝포인트 2.…" at bounding box center [679, 262] width 594 height 359
click at [928, 420] on input "다음" at bounding box center [946, 425] width 60 height 34
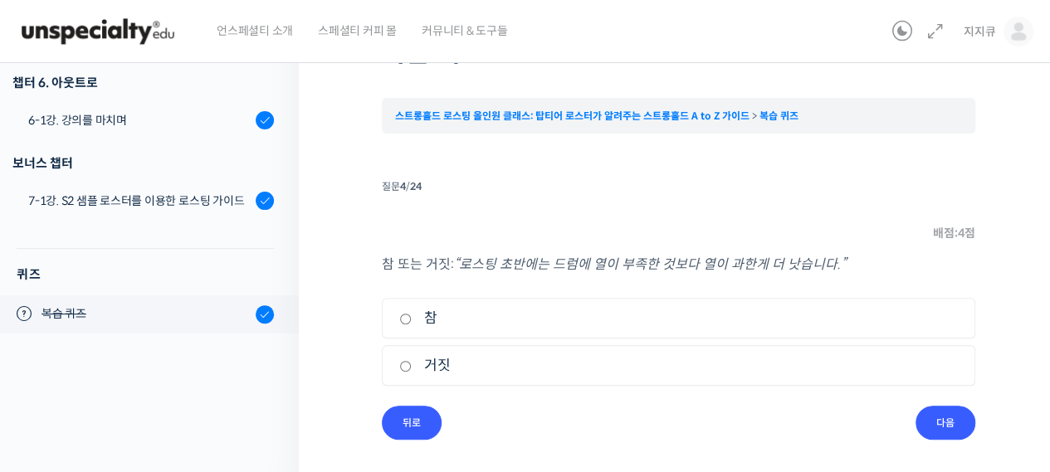
click at [469, 325] on label "참" at bounding box center [678, 318] width 559 height 22
click at [412, 325] on input "참" at bounding box center [405, 319] width 12 height 11
radio input "true"
click at [937, 423] on input "다음" at bounding box center [946, 423] width 60 height 34
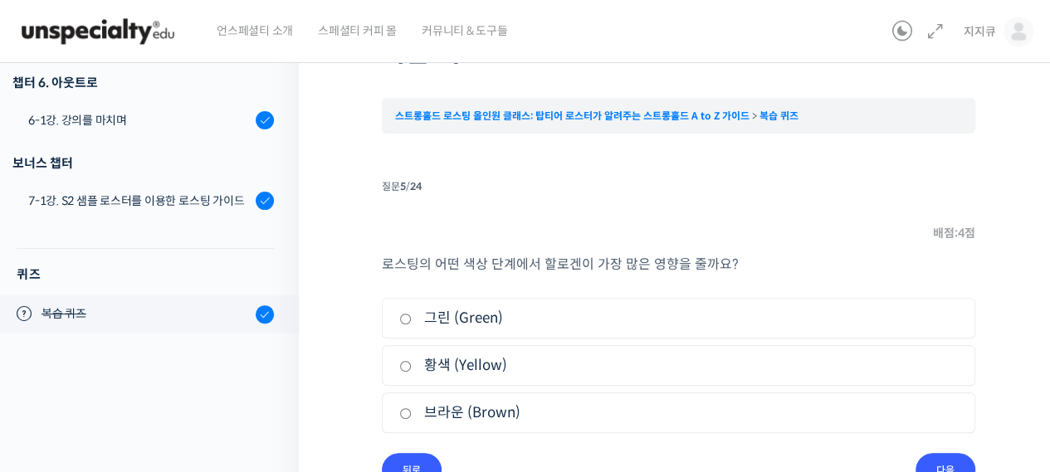
click at [520, 409] on label "브라운 (Brown)" at bounding box center [678, 413] width 559 height 22
click at [412, 409] on input "브라운 (Brown)" at bounding box center [405, 413] width 12 height 11
radio input "true"
click at [939, 458] on input "다음" at bounding box center [946, 470] width 60 height 34
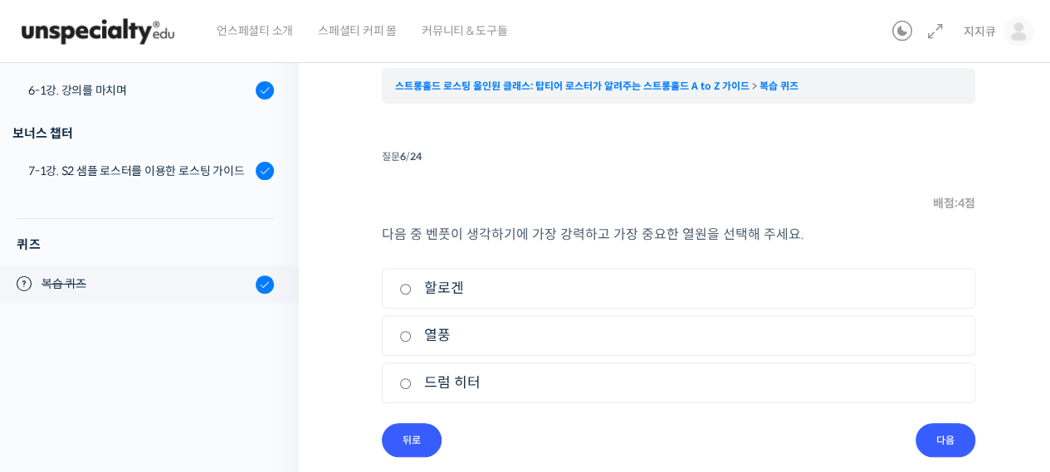
scroll to position [159, 0]
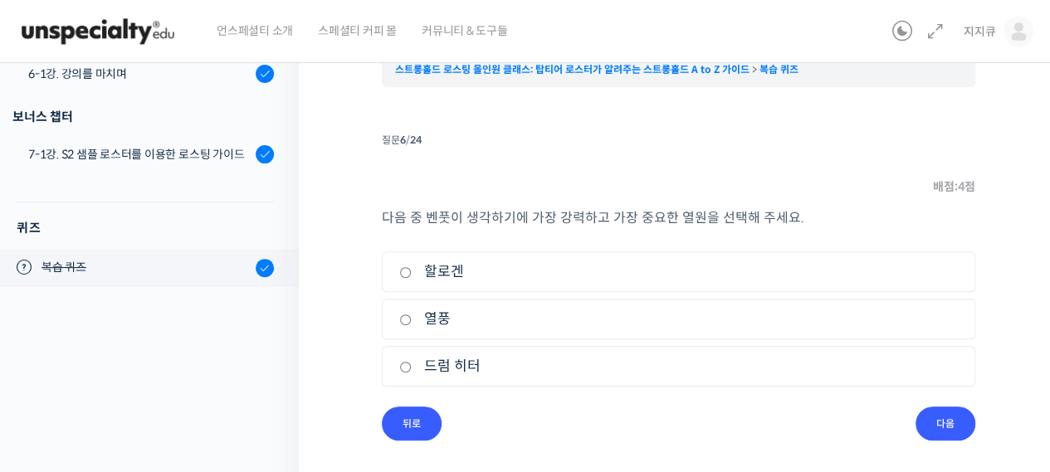
click at [582, 323] on label "열풍" at bounding box center [678, 319] width 559 height 22
click at [412, 323] on input "열풍" at bounding box center [405, 320] width 12 height 11
radio input "true"
click at [953, 424] on input "다음" at bounding box center [946, 424] width 60 height 34
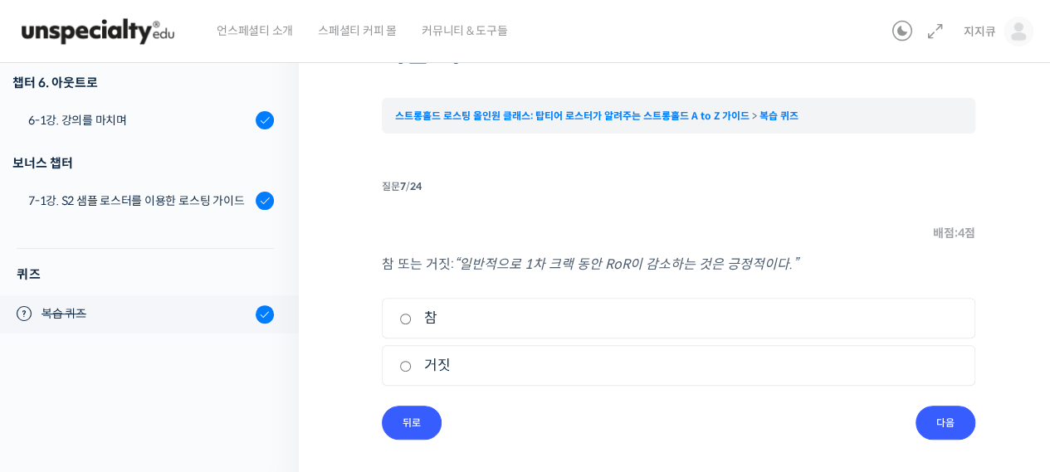
click at [543, 316] on label "참" at bounding box center [678, 318] width 559 height 22
click at [412, 316] on input "참" at bounding box center [405, 319] width 12 height 11
radio input "true"
click at [963, 428] on input "다음" at bounding box center [946, 423] width 60 height 34
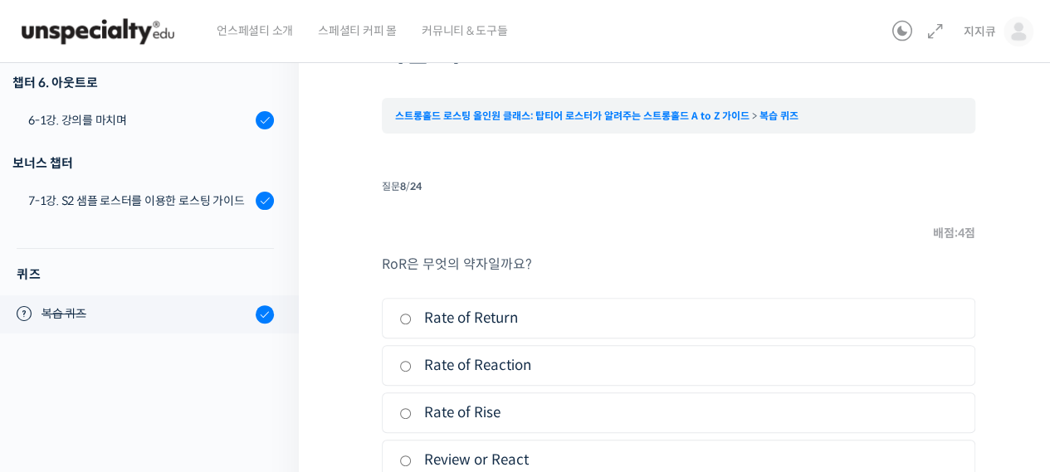
click at [524, 405] on label "Rate of Rise" at bounding box center [678, 413] width 559 height 22
click at [412, 408] on input "Rate of Rise" at bounding box center [405, 413] width 12 height 11
radio input "true"
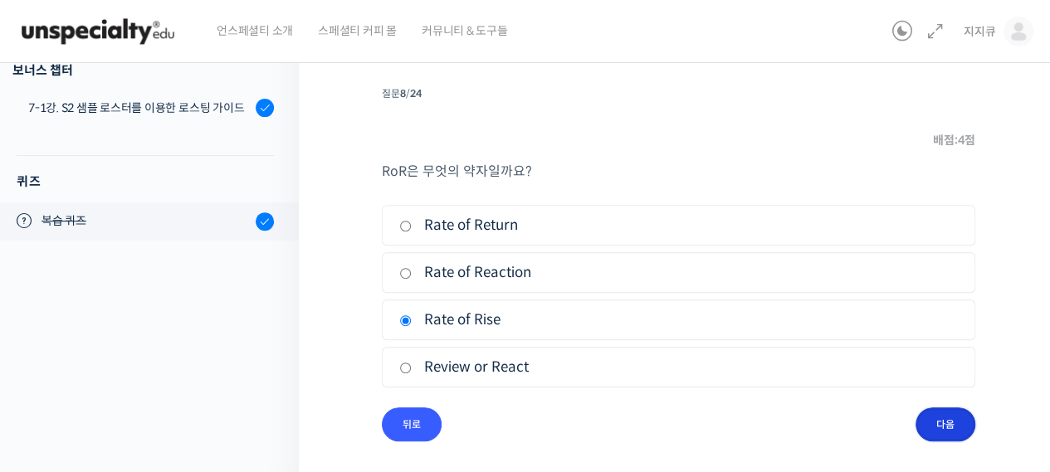
click at [948, 430] on input "다음" at bounding box center [946, 425] width 60 height 34
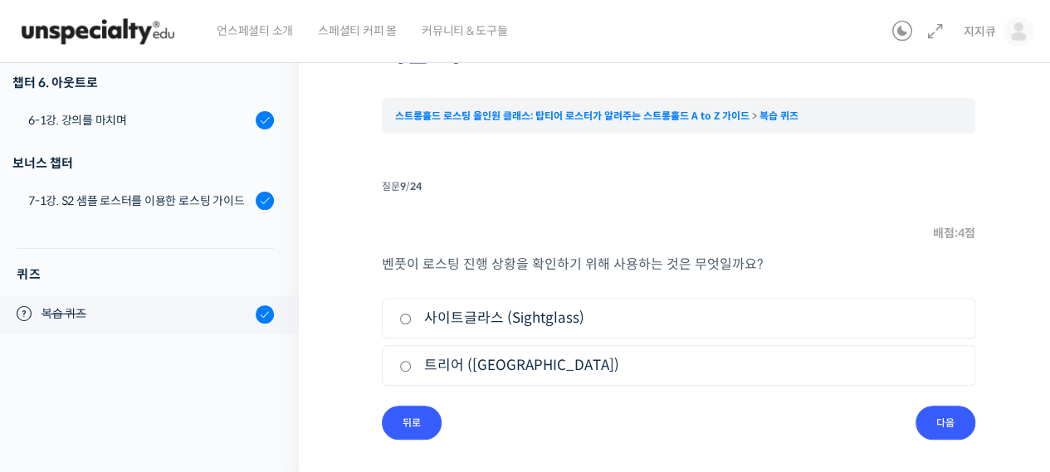
click at [553, 306] on li "1. 사이트글라스 (Sightglass)" at bounding box center [679, 318] width 594 height 41
click at [516, 320] on label "사이트글라스 (Sightglass)" at bounding box center [678, 318] width 559 height 22
click at [412, 320] on input "사이트글라스 (Sightglass)" at bounding box center [405, 319] width 12 height 11
radio input "true"
click at [949, 423] on input "다음" at bounding box center [946, 423] width 60 height 34
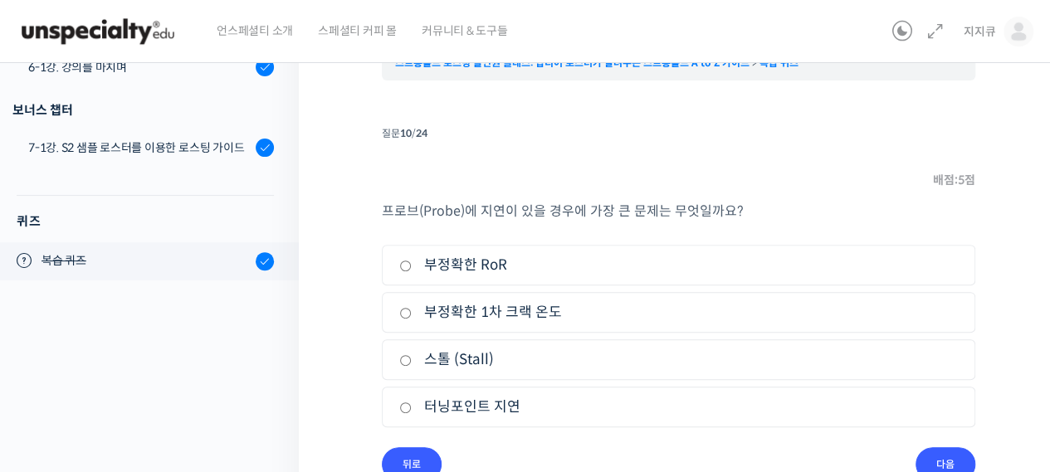
scroll to position [206, 0]
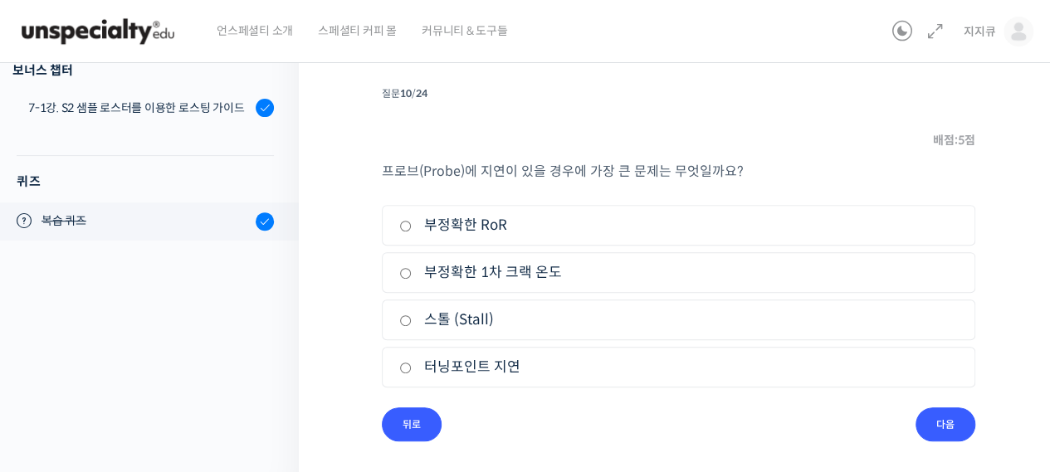
click at [503, 313] on label "스톨 (Stall)" at bounding box center [678, 320] width 559 height 22
click at [412, 315] on input "스톨 (Stall)" at bounding box center [405, 320] width 12 height 11
radio input "true"
click at [927, 420] on input "다음" at bounding box center [946, 425] width 60 height 34
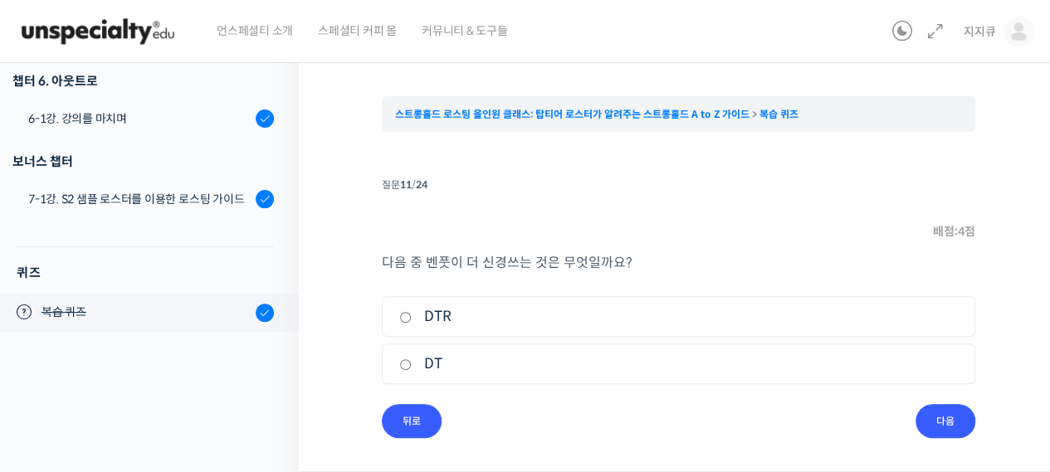
scroll to position [113, 0]
click at [493, 370] on label "DT" at bounding box center [678, 366] width 559 height 22
click at [412, 370] on input "DT" at bounding box center [405, 366] width 12 height 11
radio input "true"
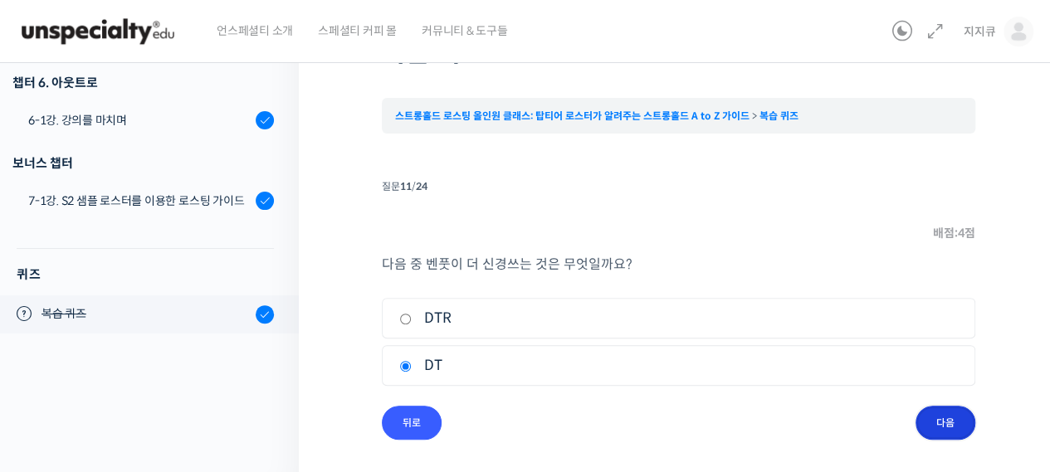
click at [941, 414] on input "다음" at bounding box center [946, 423] width 60 height 34
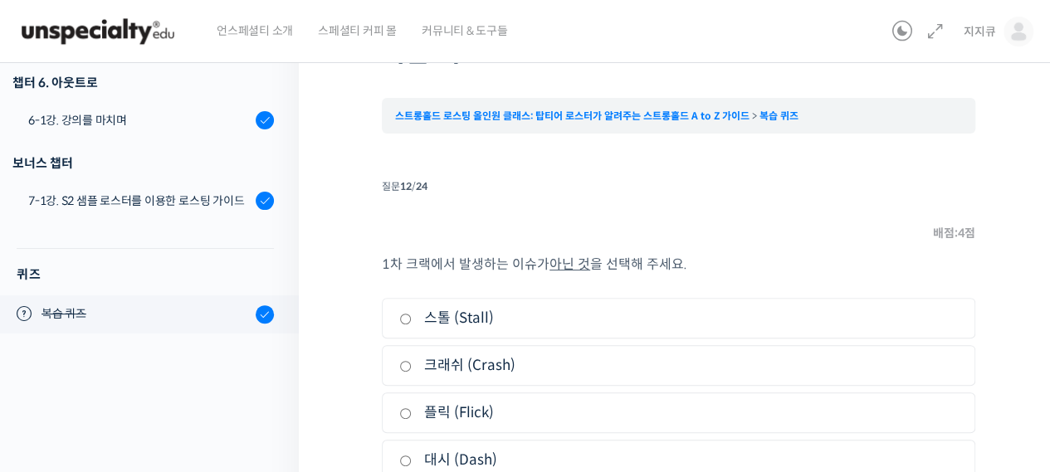
scroll to position [206, 0]
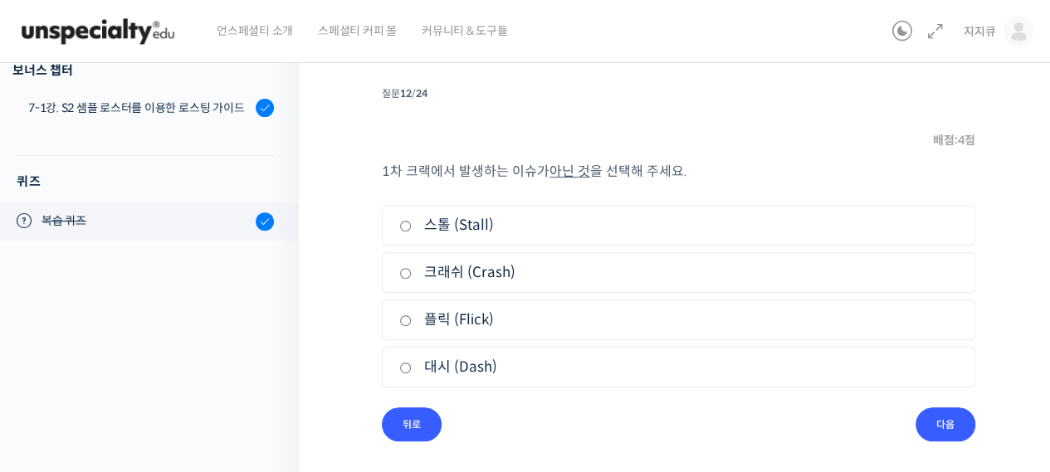
click at [537, 368] on label "대시 (Dash)" at bounding box center [678, 367] width 559 height 22
click at [412, 368] on input "대시 (Dash)" at bounding box center [405, 368] width 12 height 11
radio input "true"
click at [940, 408] on input "다음" at bounding box center [946, 425] width 60 height 34
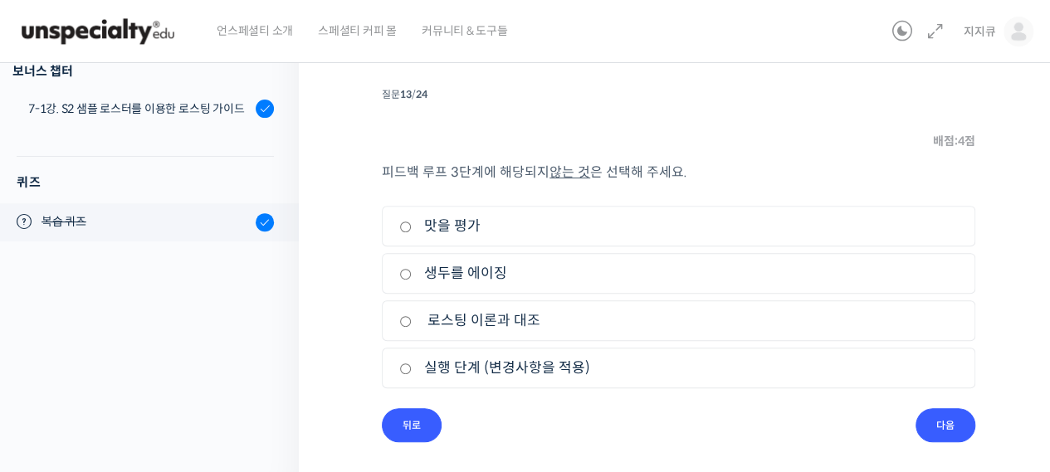
click at [516, 281] on label "생두를 에이징" at bounding box center [678, 273] width 559 height 22
click at [412, 280] on input "생두를 에이징" at bounding box center [405, 274] width 12 height 11
radio input "true"
click at [945, 418] on input "다음" at bounding box center [946, 425] width 60 height 34
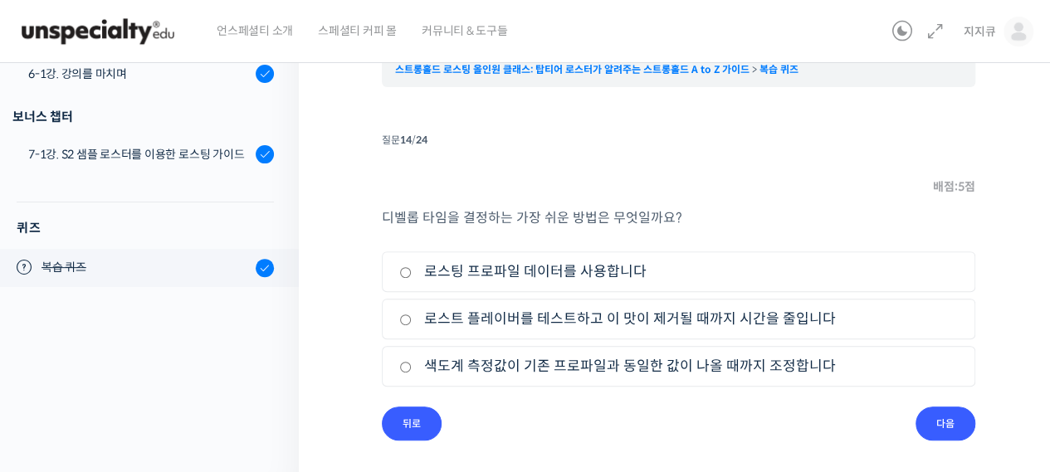
click at [549, 315] on label "로스트 플레이버를 테스트하고 이 맛이 제거될 때까지 시간을 줄입니다" at bounding box center [678, 319] width 559 height 22
click at [412, 315] on input "로스트 플레이버를 테스트하고 이 맛이 제거될 때까지 시간을 줄입니다" at bounding box center [405, 320] width 12 height 11
radio input "true"
click at [934, 412] on input "다음" at bounding box center [946, 424] width 60 height 34
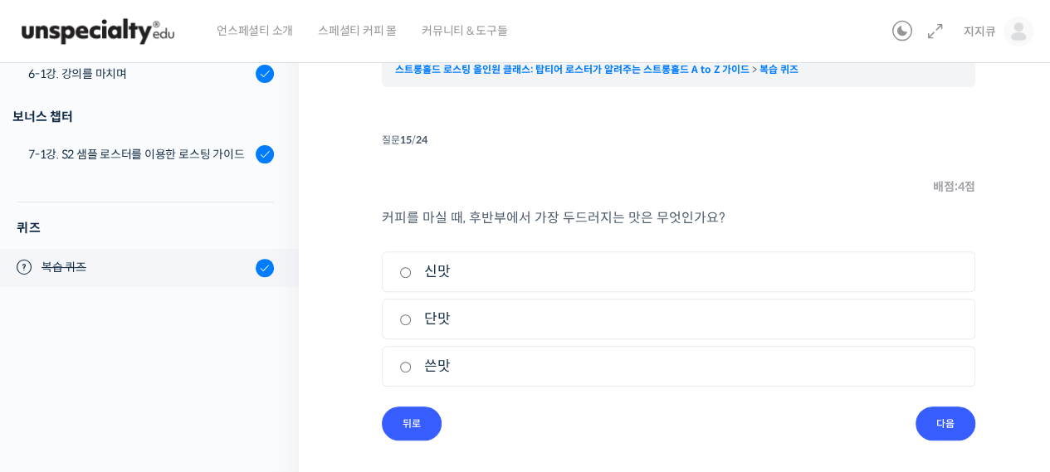
click at [506, 370] on label "쓴맛" at bounding box center [678, 366] width 559 height 22
click at [412, 370] on input "쓴맛" at bounding box center [405, 367] width 12 height 11
radio input "true"
click at [970, 429] on input "다음" at bounding box center [946, 424] width 60 height 34
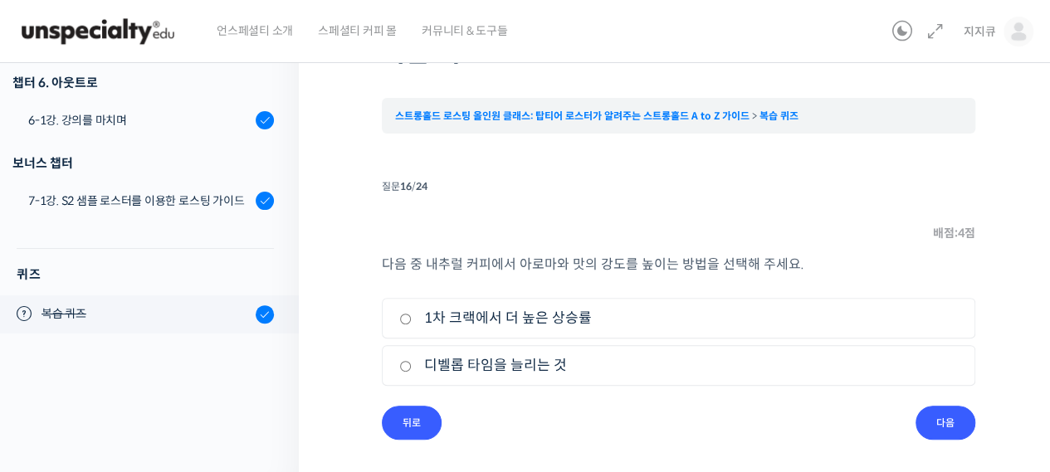
click at [674, 316] on label "1차 크랙에서 더 높은 상승률" at bounding box center [678, 318] width 559 height 22
click at [412, 316] on input "1차 크랙에서 더 높은 상승률" at bounding box center [405, 319] width 12 height 11
radio input "true"
click at [939, 419] on input "다음" at bounding box center [946, 423] width 60 height 34
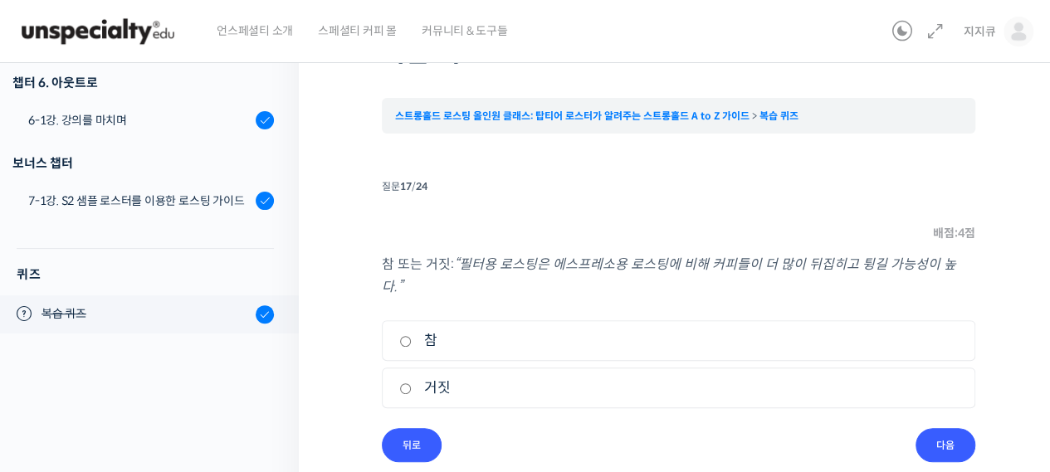
click at [581, 330] on label "참" at bounding box center [678, 341] width 559 height 22
click at [412, 336] on input "참" at bounding box center [405, 341] width 12 height 11
radio input "true"
click at [950, 428] on input "다음" at bounding box center [946, 445] width 60 height 34
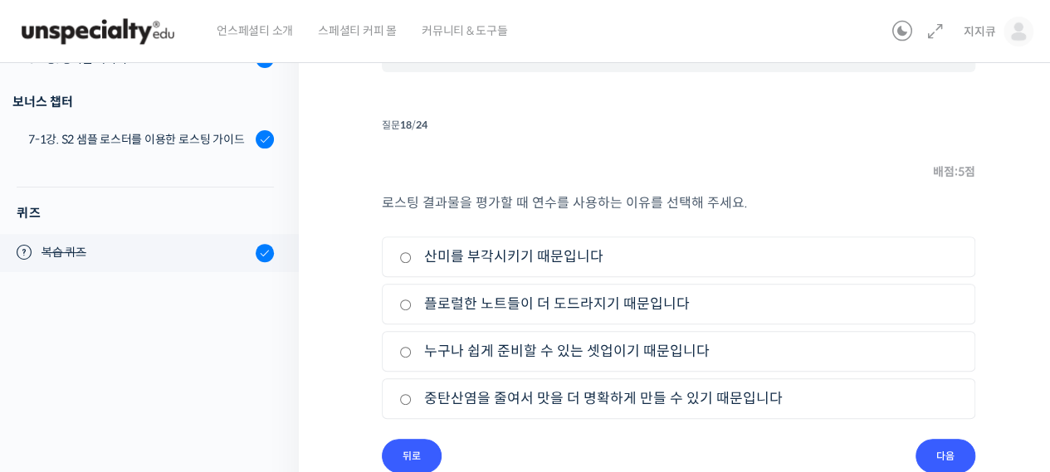
scroll to position [206, 0]
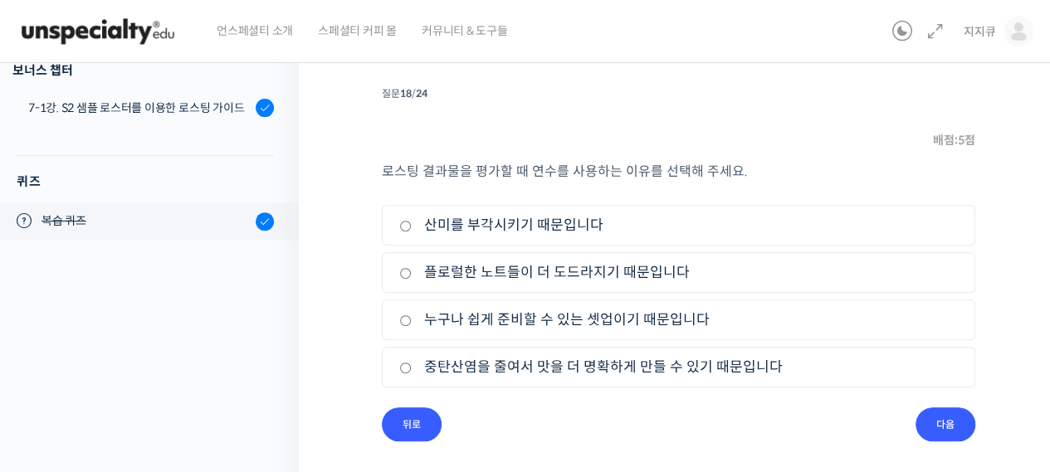
click at [760, 323] on label "누구나 쉽게 준비할 수 있는 셋업이기 때문입니다" at bounding box center [678, 320] width 559 height 22
click at [412, 323] on input "누구나 쉽게 준비할 수 있는 셋업이기 때문입니다" at bounding box center [405, 320] width 12 height 11
radio input "true"
click at [940, 418] on input "다음" at bounding box center [946, 425] width 60 height 34
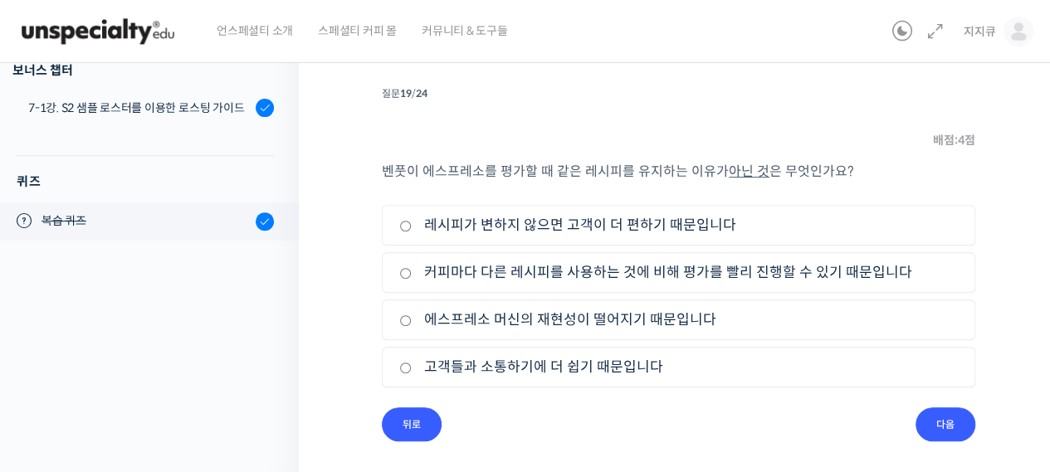
scroll to position [205, 0]
click at [760, 331] on li "3. 에스프레소 머신의 재현성이 떨어지기 때문입니다" at bounding box center [679, 321] width 594 height 41
click at [729, 318] on label "에스프레소 머신의 재현성이 떨어지기 때문입니다" at bounding box center [678, 321] width 559 height 22
click at [412, 318] on input "에스프레소 머신의 재현성이 떨어지기 때문입니다" at bounding box center [405, 321] width 12 height 11
radio input "true"
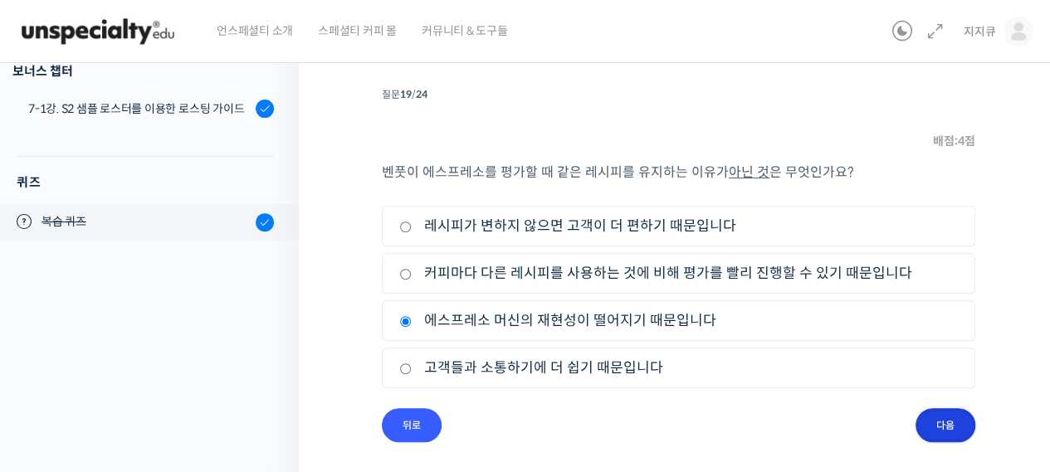
click at [941, 419] on input "다음" at bounding box center [946, 425] width 60 height 34
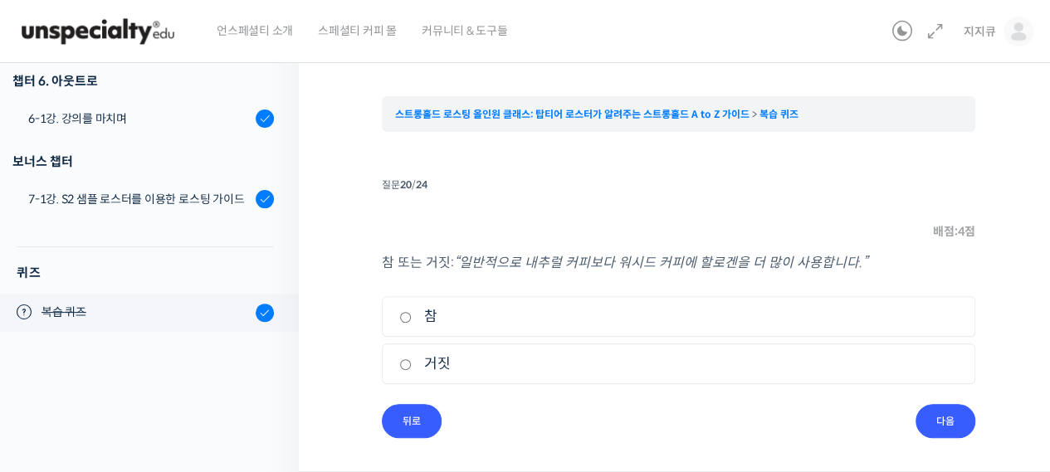
scroll to position [113, 0]
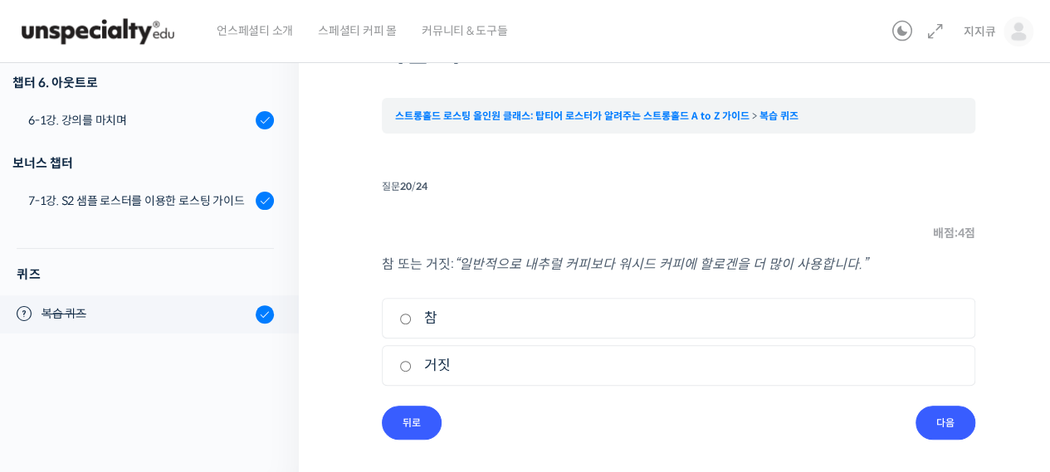
click at [664, 325] on label "참" at bounding box center [678, 318] width 559 height 22
click at [412, 325] on input "참" at bounding box center [405, 319] width 12 height 11
radio input "true"
click at [945, 422] on input "다음" at bounding box center [946, 423] width 60 height 34
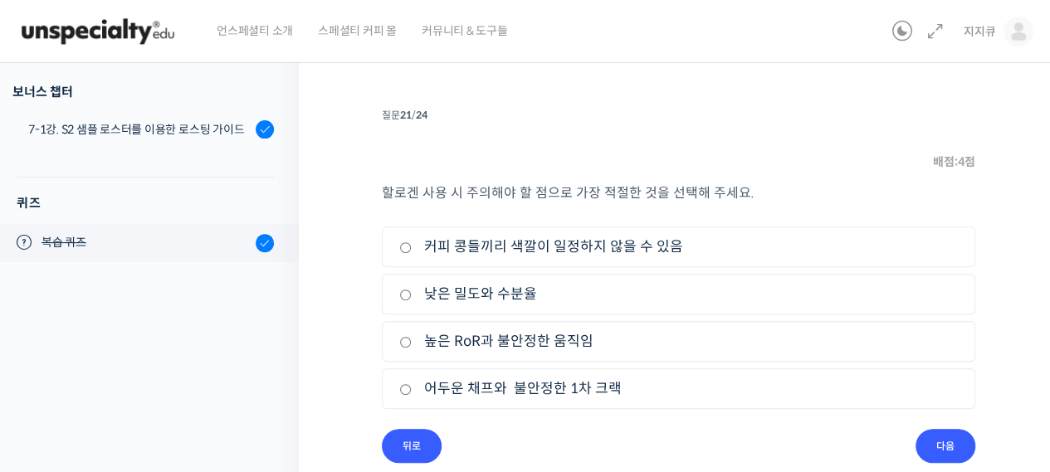
scroll to position [206, 0]
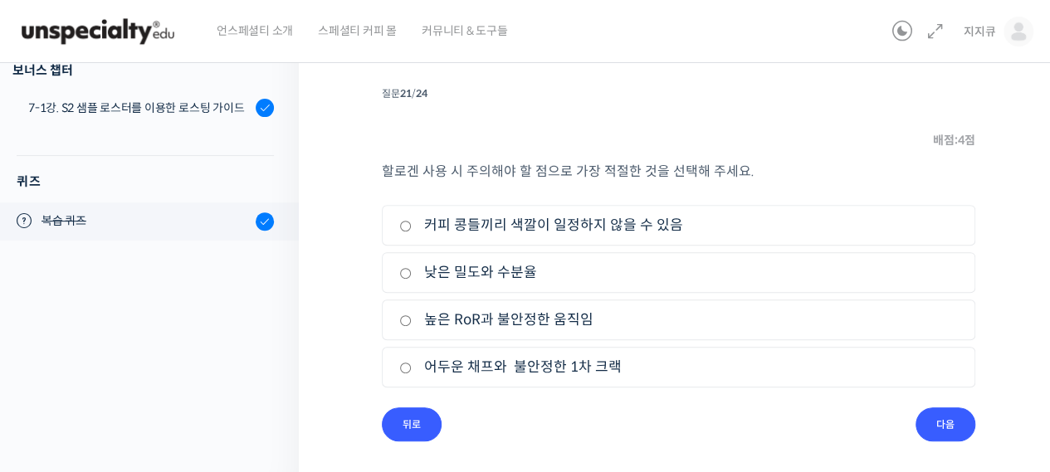
click at [772, 230] on label "커피 콩들끼리 색깔이 일정하지 않을 수 있음" at bounding box center [678, 225] width 559 height 22
click at [412, 230] on input "커피 콩들끼리 색깔이 일정하지 않을 수 있음" at bounding box center [405, 226] width 12 height 11
radio input "true"
click at [962, 432] on input "다음" at bounding box center [946, 425] width 60 height 34
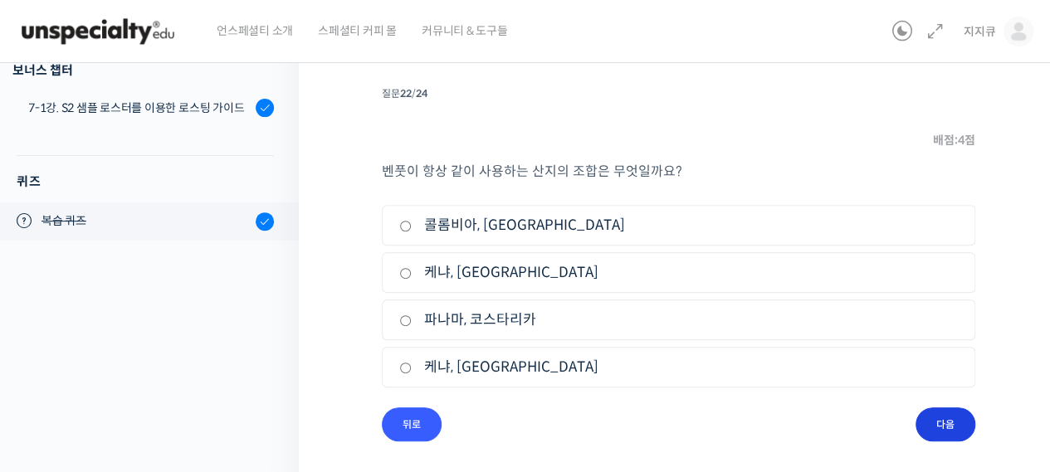
scroll to position [205, 0]
click at [651, 366] on label "케냐, 콜롬비아" at bounding box center [678, 368] width 559 height 22
click at [412, 366] on input "케냐, 콜롬비아" at bounding box center [405, 369] width 12 height 11
radio input "true"
click at [946, 424] on input "다음" at bounding box center [946, 425] width 60 height 34
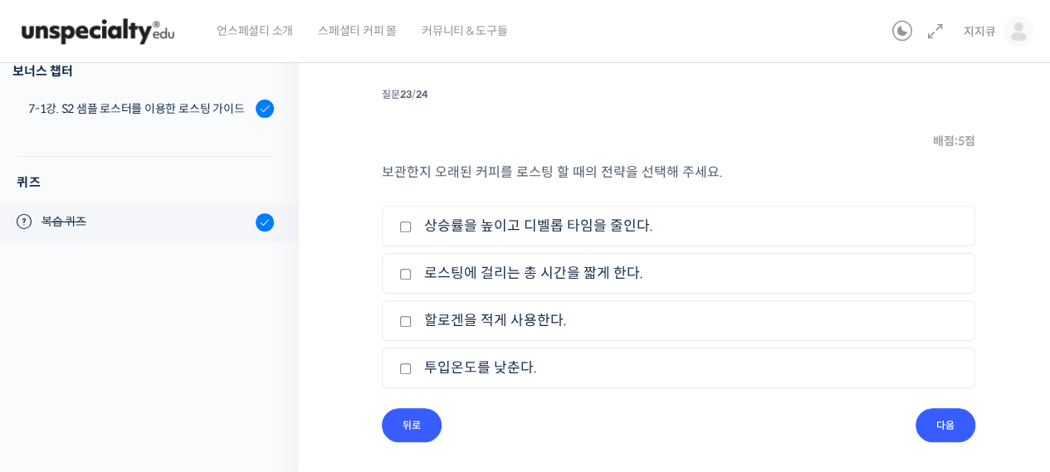
click at [570, 226] on label "상승률을 높이고 디벨롭 타임을 줄인다." at bounding box center [678, 226] width 559 height 22
click at [412, 226] on input "상승률을 높이고 디벨롭 타임을 줄인다." at bounding box center [405, 227] width 12 height 11
checkbox input "true"
click at [949, 423] on input "다음" at bounding box center [946, 425] width 60 height 34
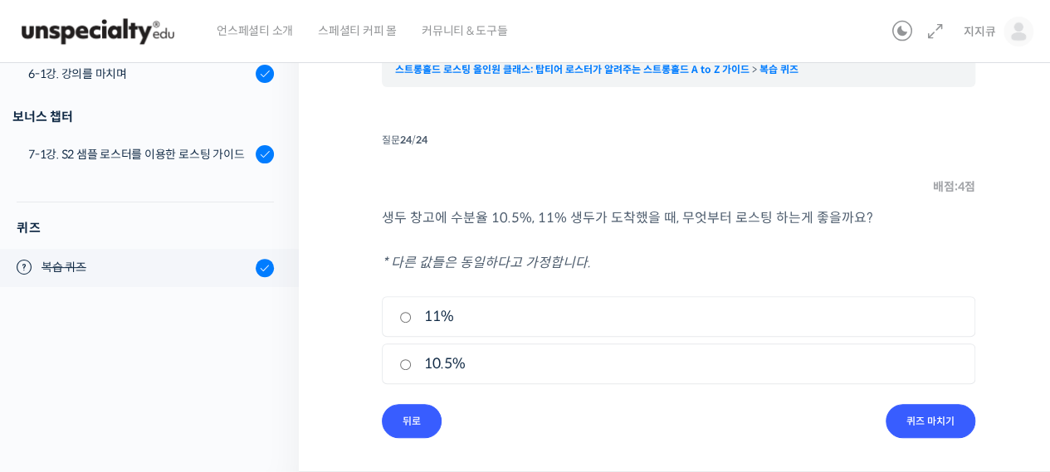
scroll to position [158, 0]
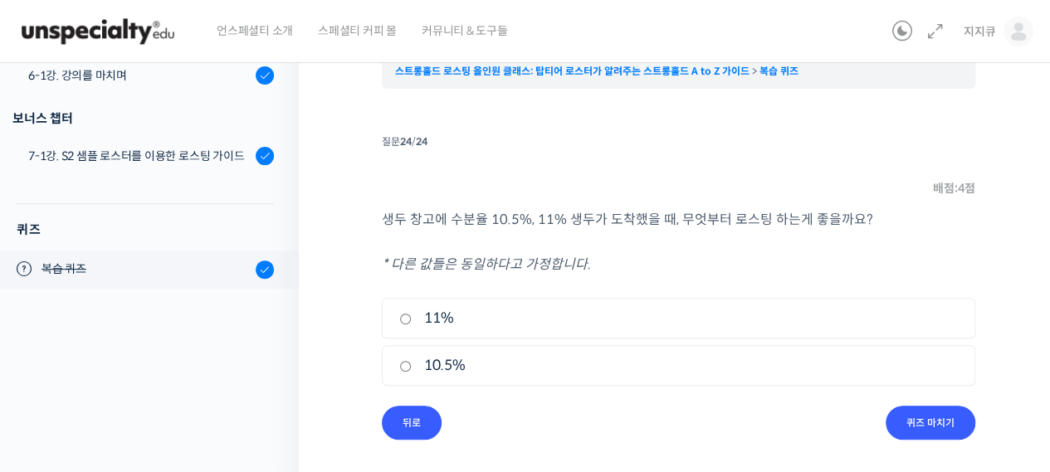
click at [492, 315] on label "11%" at bounding box center [678, 318] width 559 height 22
click at [412, 315] on input "11%" at bounding box center [405, 319] width 12 height 11
radio input "true"
click at [927, 424] on input "퀴즈 마치기" at bounding box center [931, 423] width 90 height 34
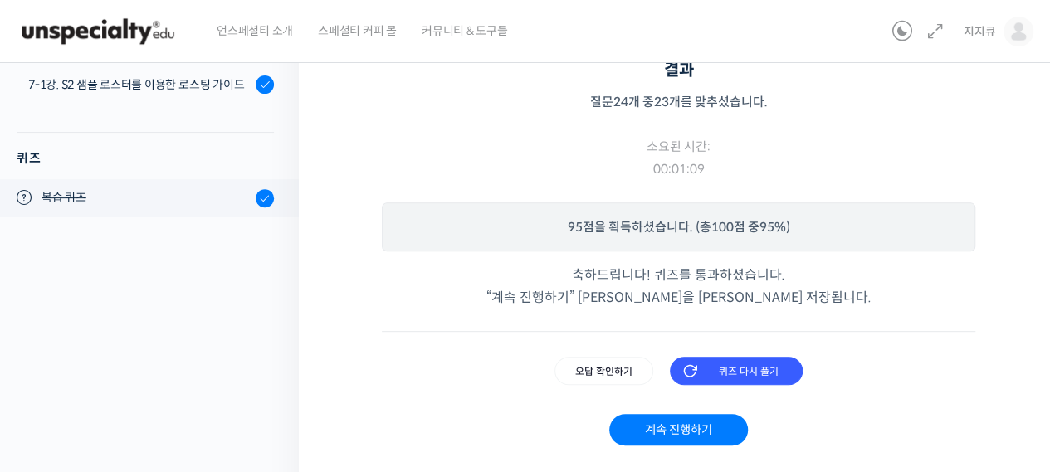
scroll to position [269, 0]
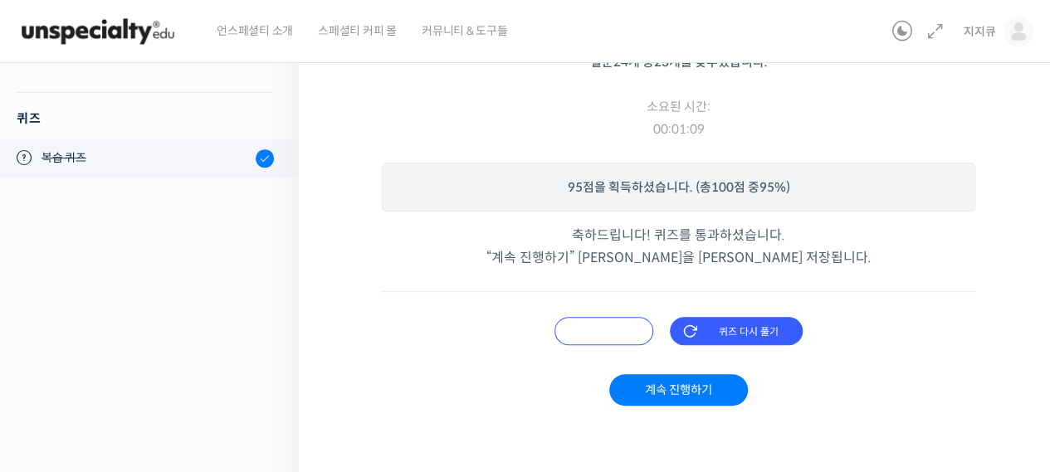
click at [592, 325] on input "오답 확인하기" at bounding box center [604, 331] width 99 height 28
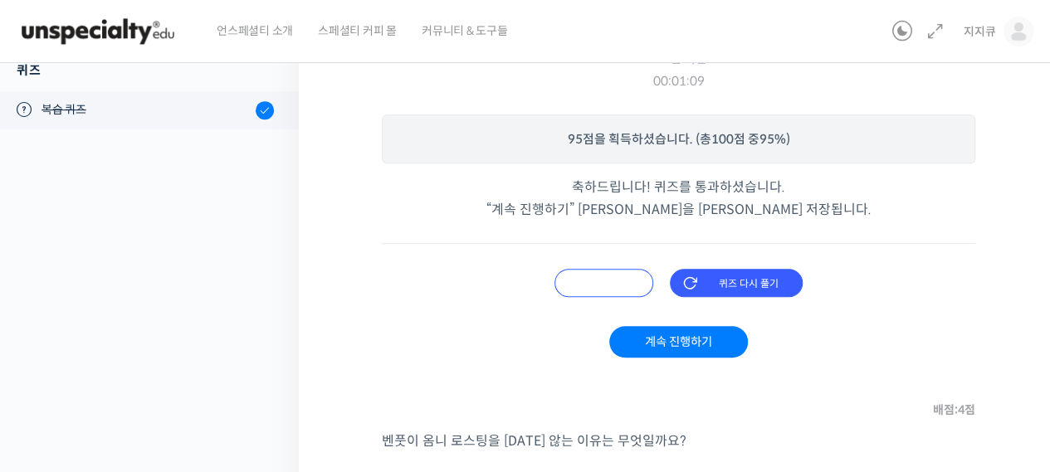
scroll to position [332, 0]
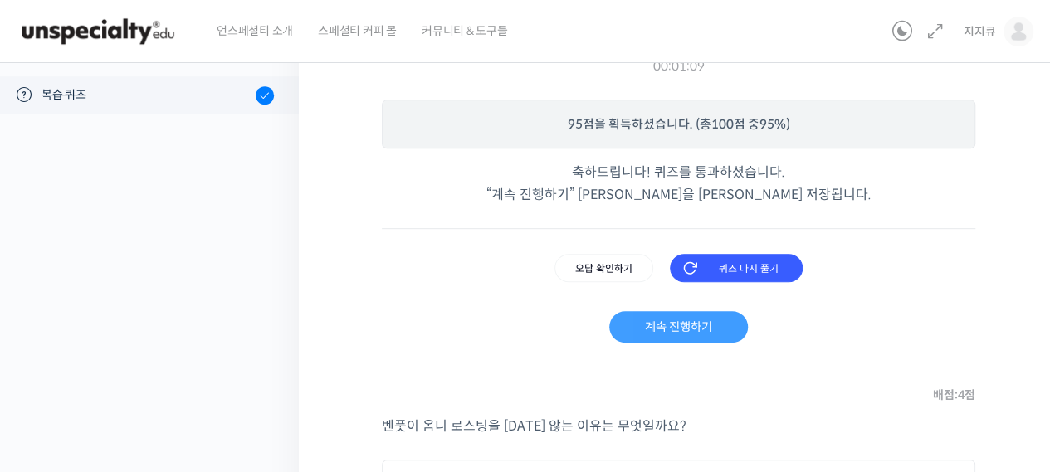
click at [682, 328] on link "계속 진행하기" at bounding box center [678, 327] width 139 height 32
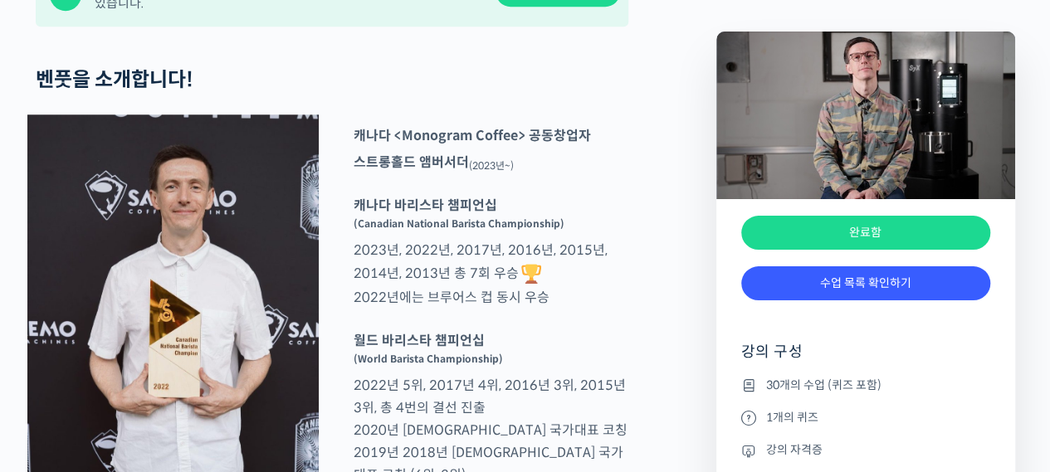
scroll to position [747, 0]
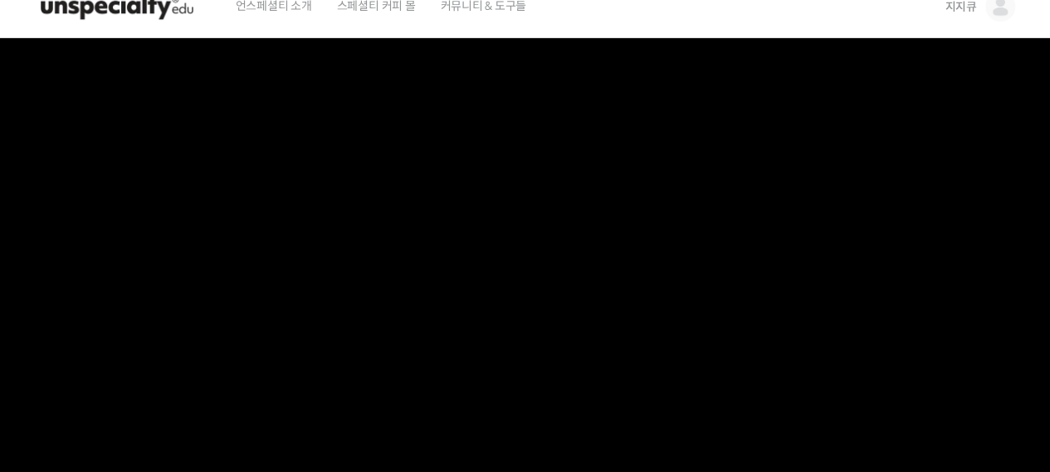
scroll to position [0, 0]
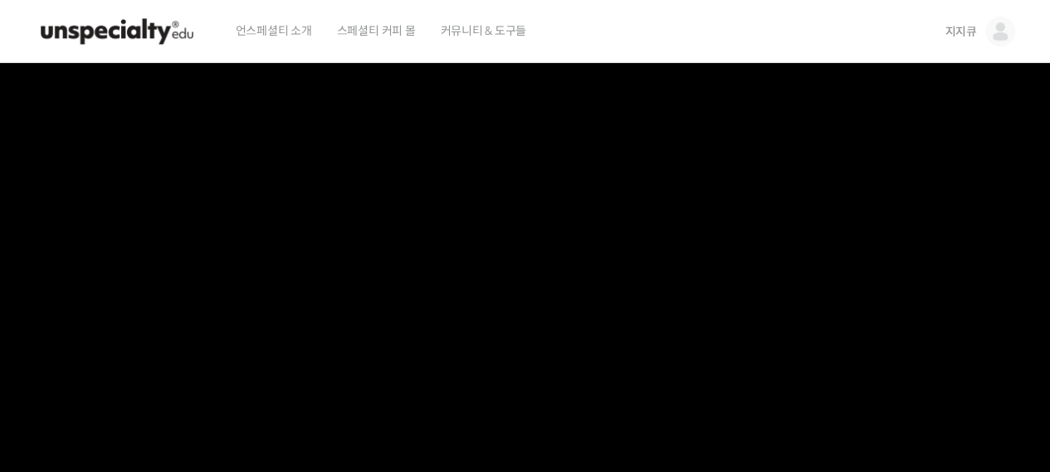
click at [966, 30] on span "지지큐" at bounding box center [961, 31] width 32 height 15
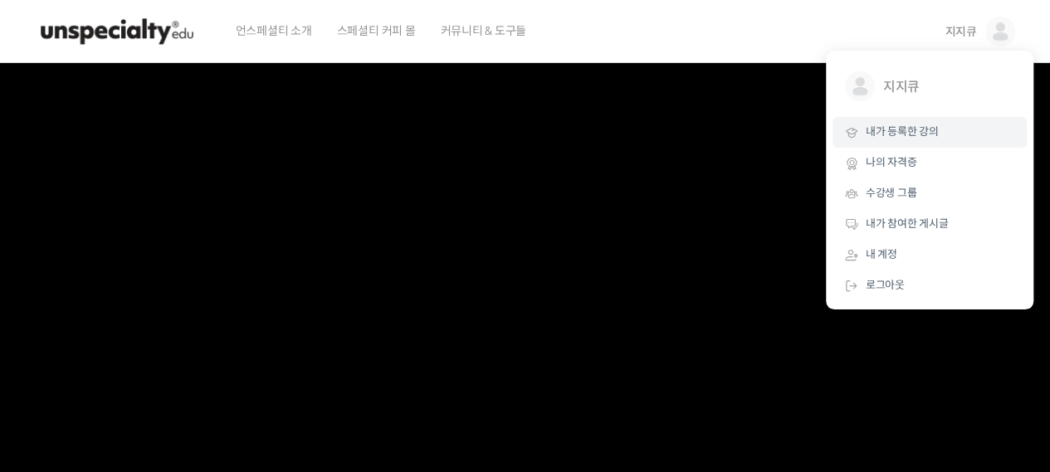
click at [903, 129] on span "내가 등록한 강의" at bounding box center [902, 132] width 73 height 14
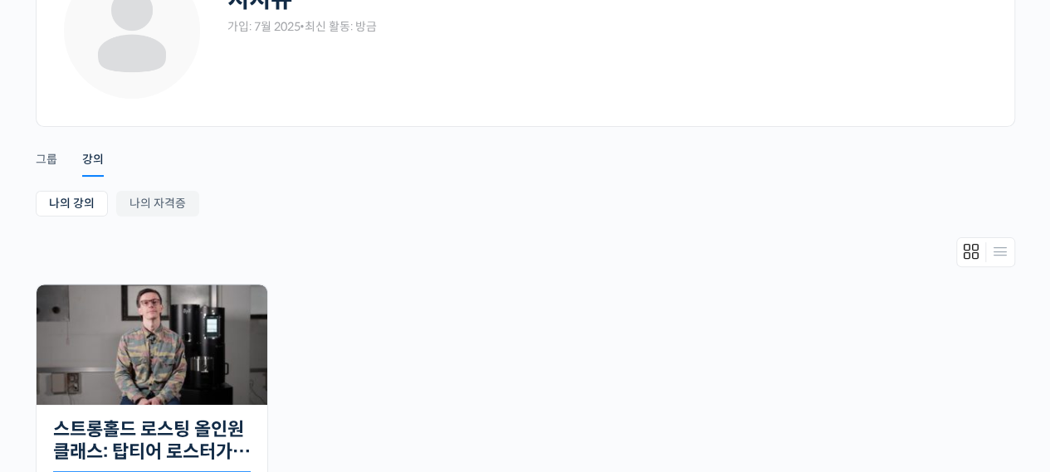
scroll to position [332, 0]
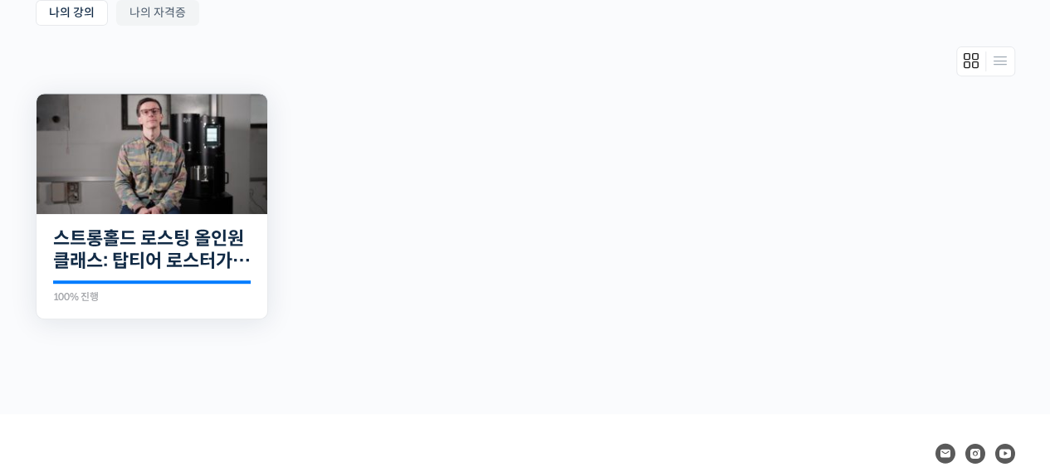
click at [164, 145] on img at bounding box center [152, 154] width 231 height 120
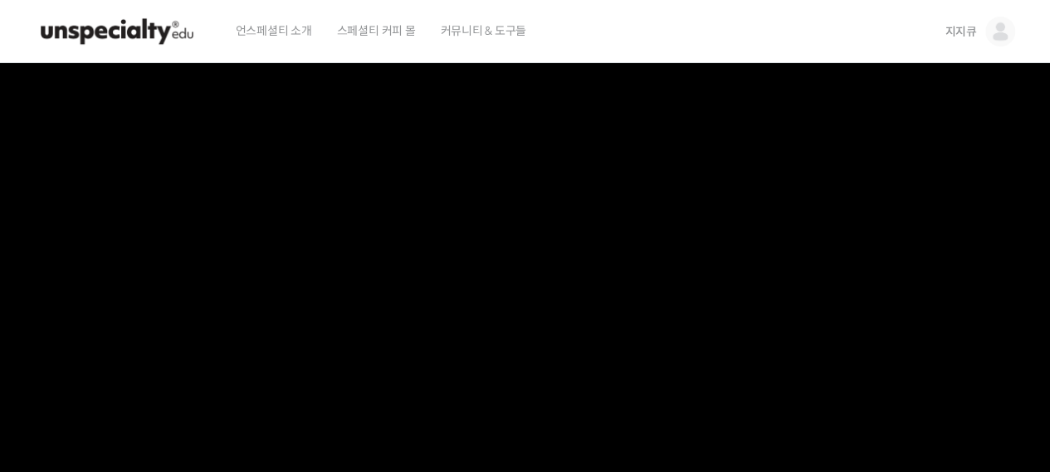
click at [952, 34] on span "지지큐" at bounding box center [961, 31] width 32 height 15
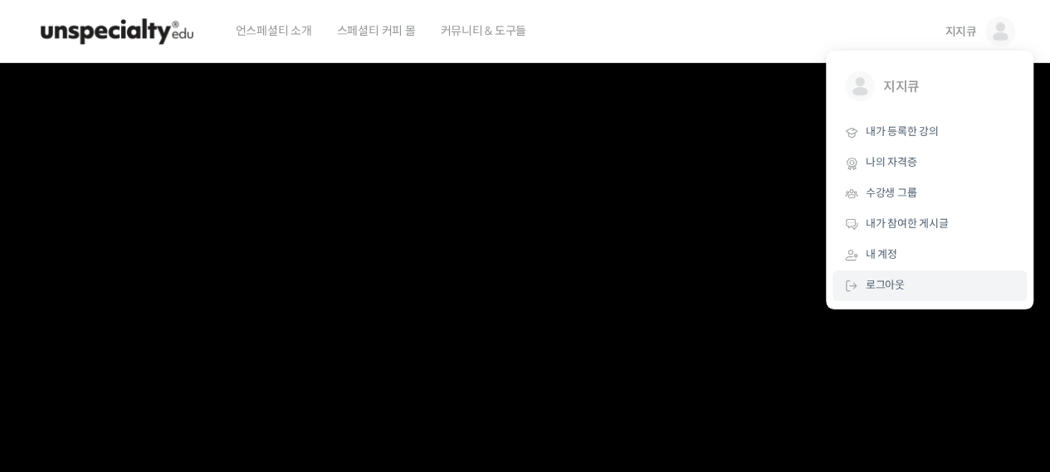
click at [880, 284] on span "로그아웃" at bounding box center [885, 285] width 39 height 14
